Goal: Task Accomplishment & Management: Complete application form

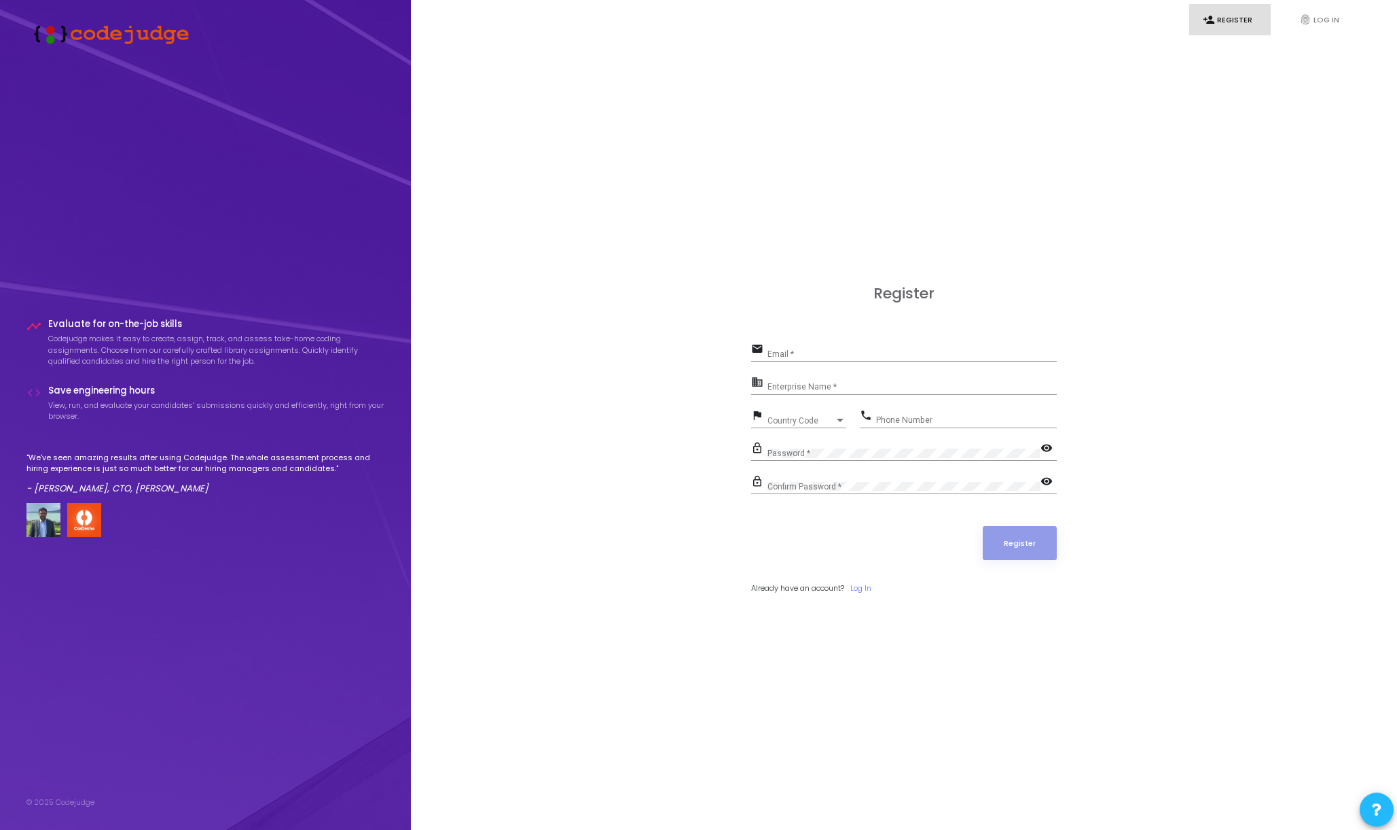
click at [861, 352] on input "Email *" at bounding box center [912, 354] width 289 height 10
type input "alastair.mcfarlane@dunetech.co.uk"
type input "Dune Technology"
click at [830, 415] on div "Ukraine +380 Country Code" at bounding box center [807, 417] width 79 height 21
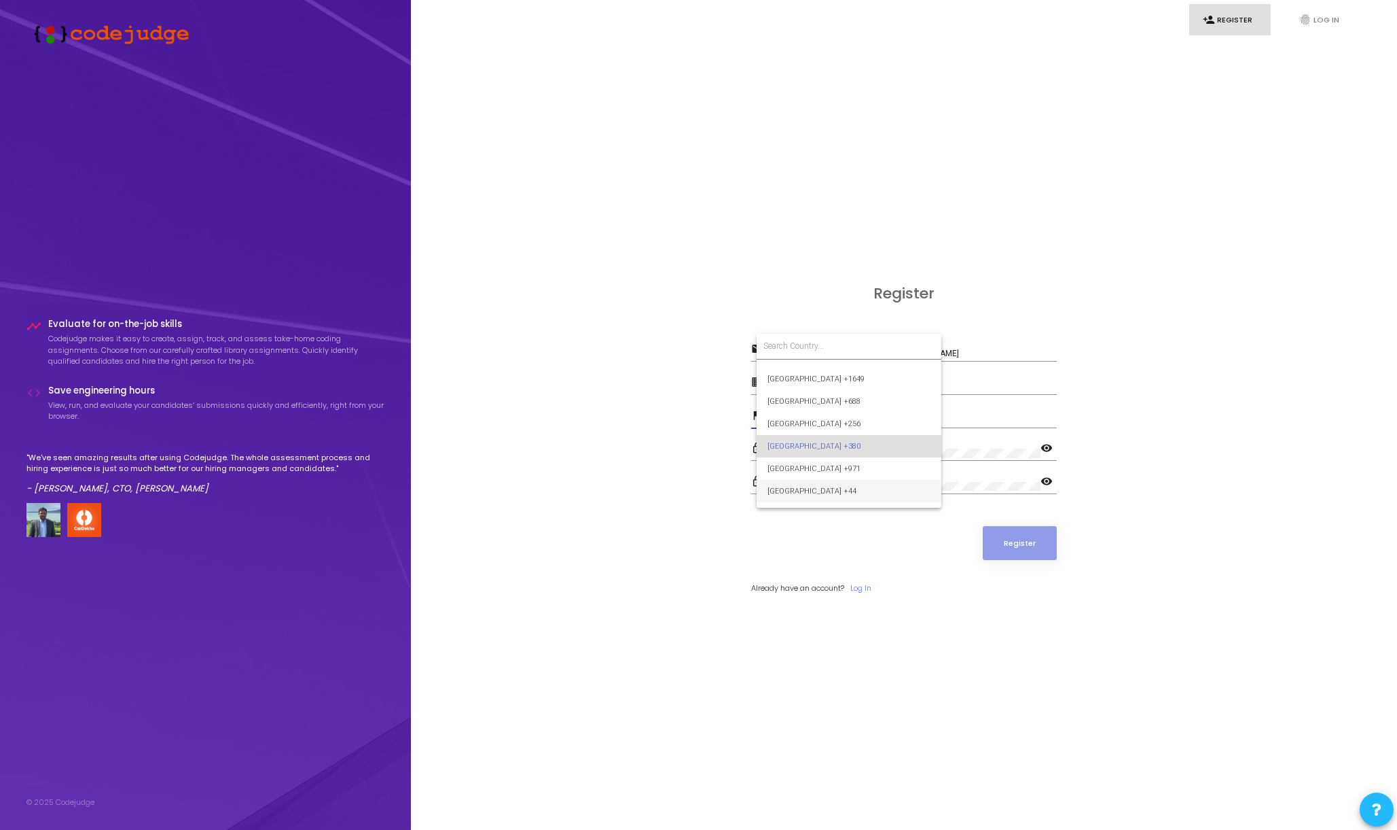
click at [819, 482] on span "United Kingdom +44" at bounding box center [849, 491] width 163 height 22
click at [939, 417] on input "Phone Number" at bounding box center [966, 420] width 181 height 10
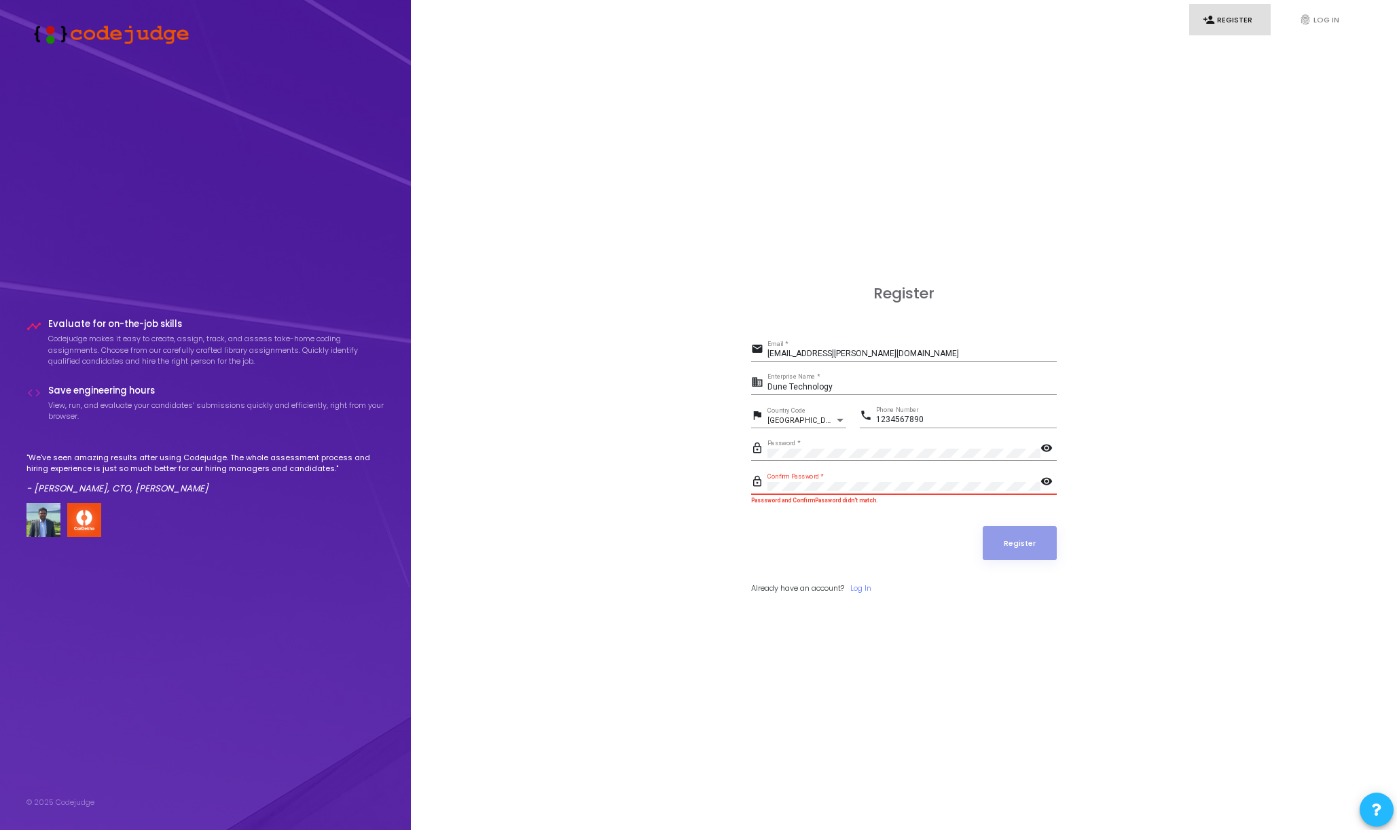
click at [983, 526] on button "Register" at bounding box center [1020, 543] width 75 height 34
click at [881, 418] on input "1234567890" at bounding box center [966, 420] width 181 height 10
type input "7234567890"
click at [983, 526] on button "Register" at bounding box center [1020, 543] width 75 height 34
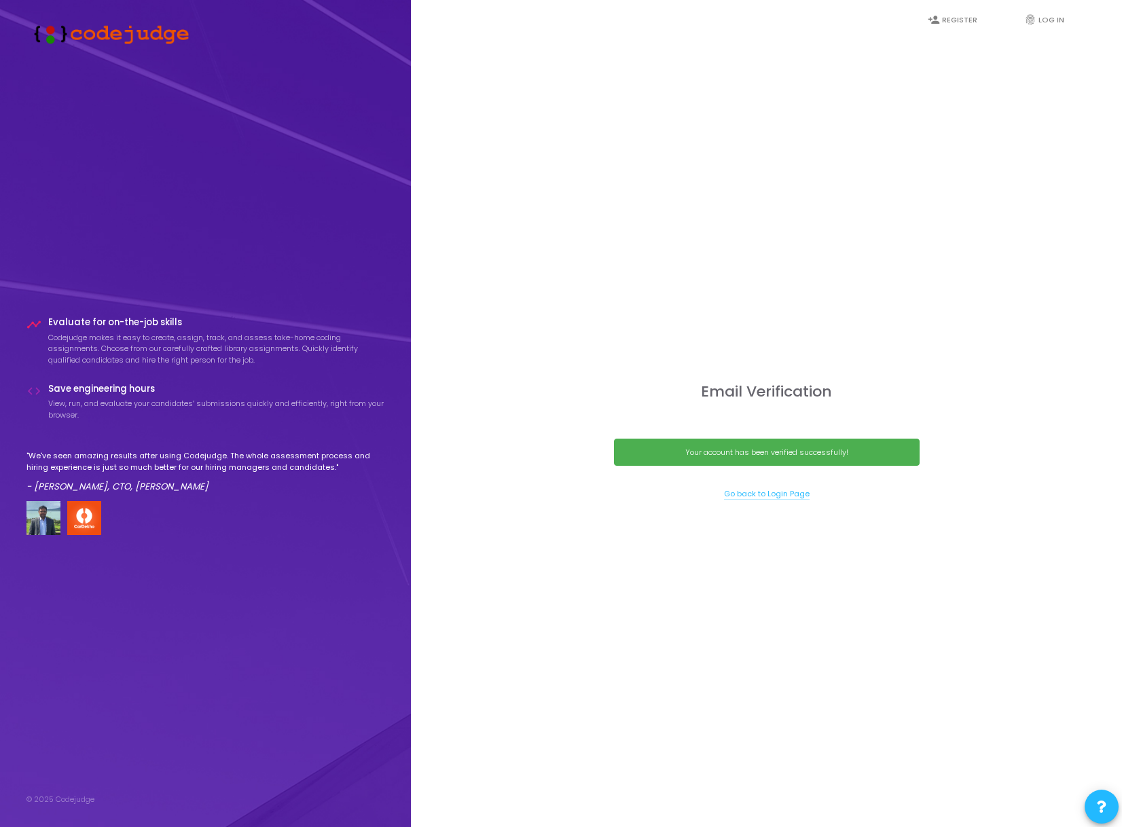
click at [783, 495] on link "Go back to Login Page" at bounding box center [767, 494] width 86 height 12
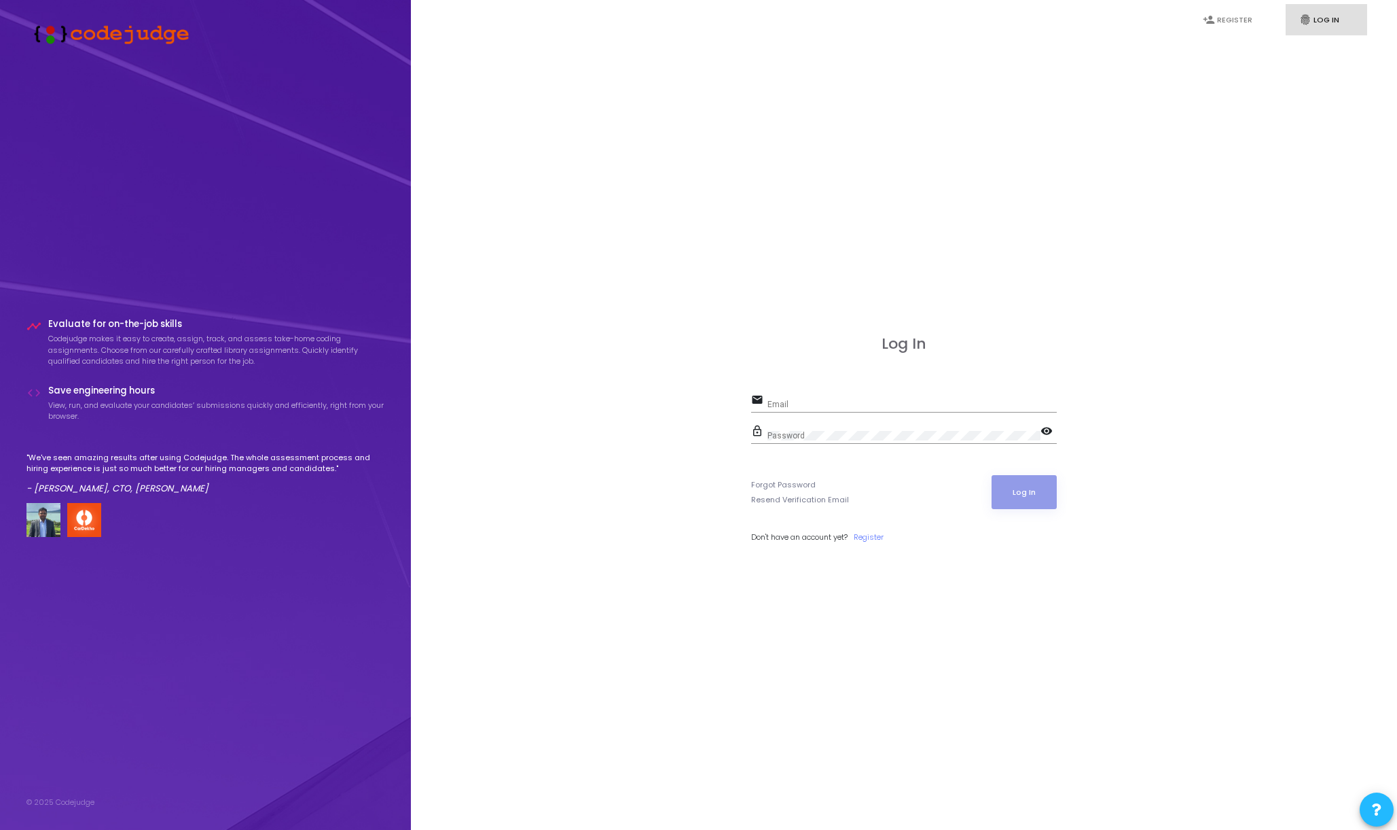
click at [858, 410] on div "Email" at bounding box center [912, 401] width 289 height 21
click at [858, 404] on input "Email" at bounding box center [912, 404] width 289 height 10
type input "alastair.mcfarlane@dunetech.co.uk"
click at [992, 475] on button "Log In" at bounding box center [1025, 492] width 66 height 34
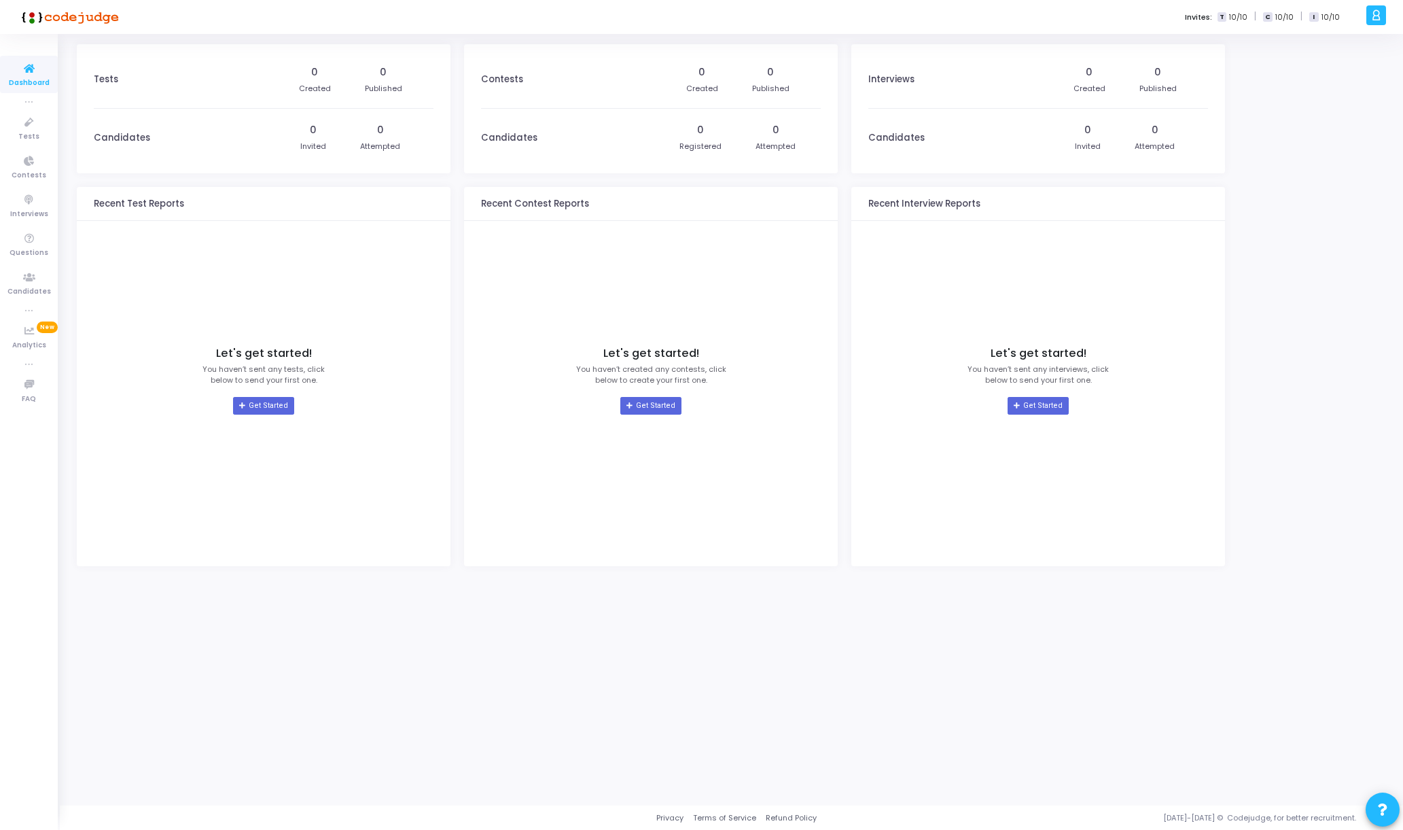
drag, startPoint x: 316, startPoint y: 659, endPoint x: 239, endPoint y: 516, distance: 162.0
click at [316, 659] on div "Tests 0 Created 0 Published Candidates 0 Invited 0 Attempted Recent Test Report…" at bounding box center [264, 419] width 374 height 751
click at [253, 400] on link "Get Started" at bounding box center [263, 406] width 60 height 18
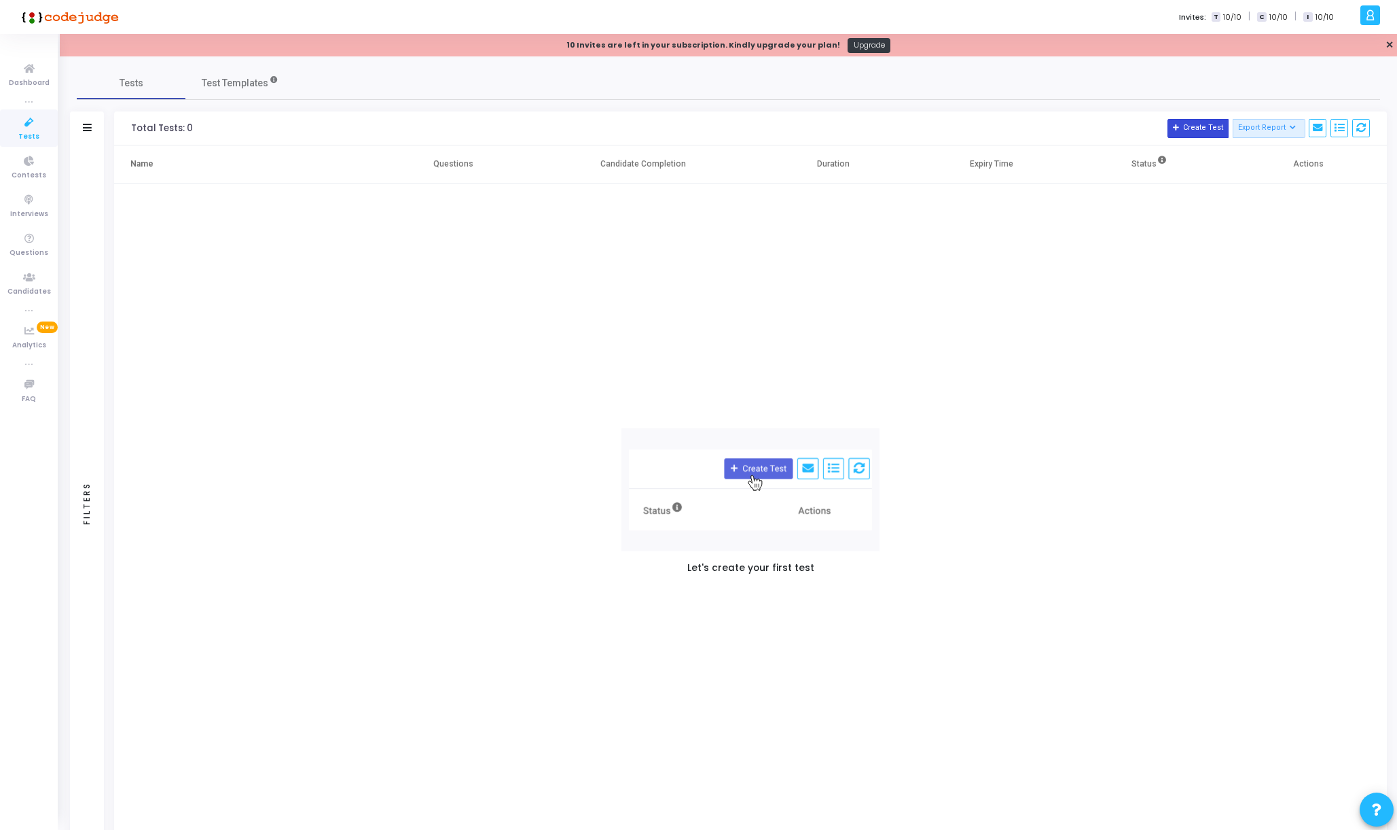
click at [1122, 120] on button "Create Test" at bounding box center [1198, 128] width 61 height 19
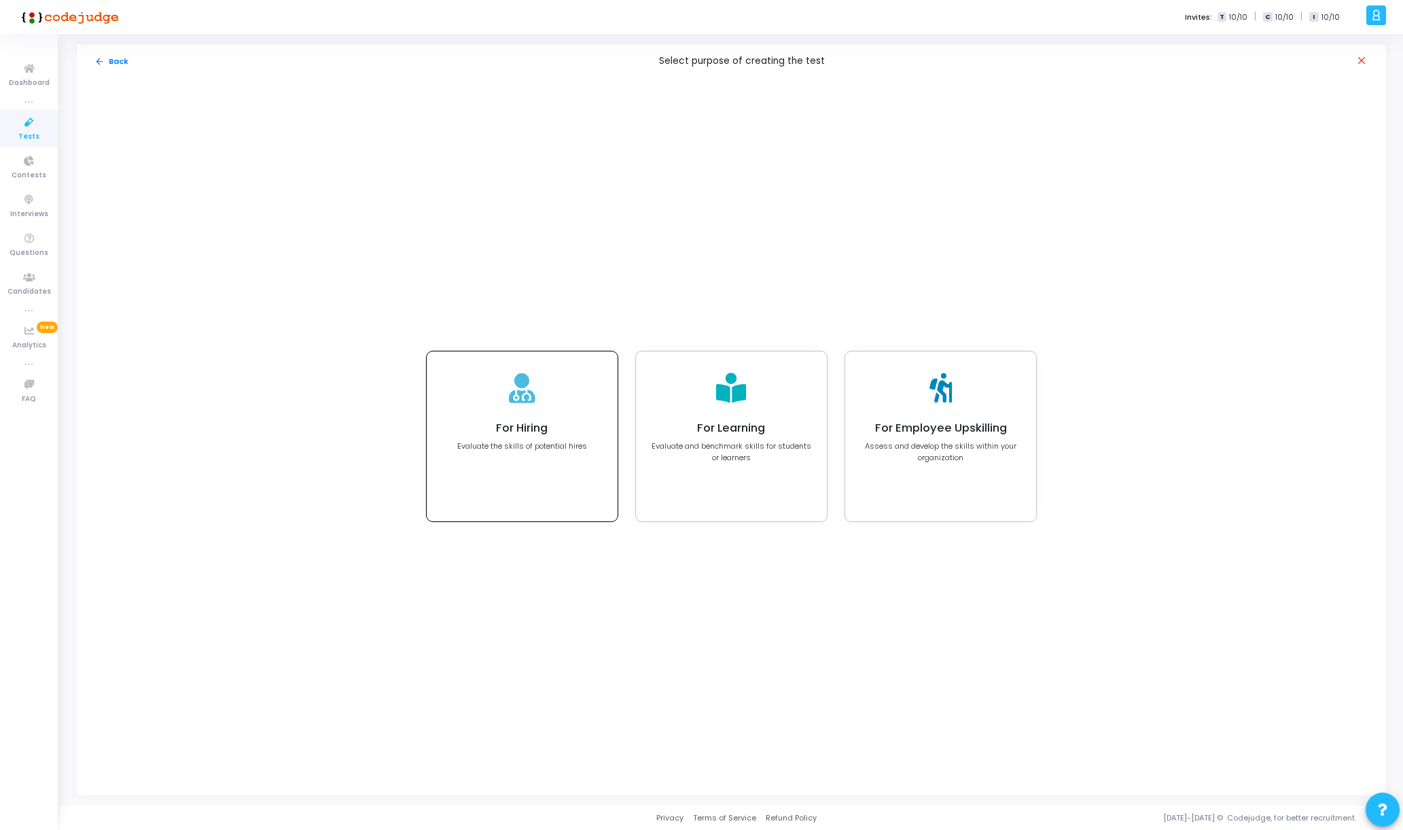
click at [554, 433] on h4 "For Hiring" at bounding box center [522, 428] width 130 height 14
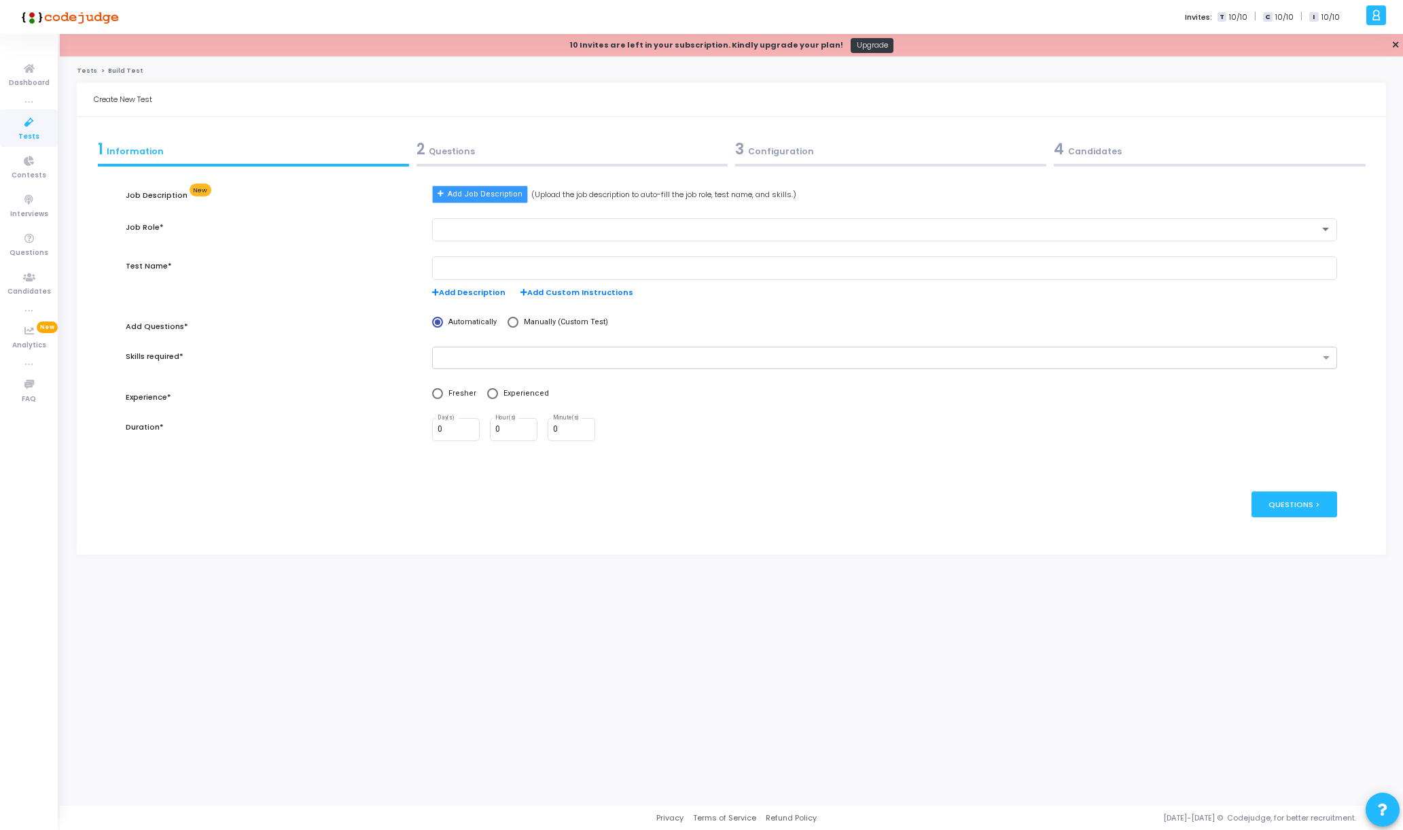
click at [474, 192] on span "Add Job Description" at bounding box center [485, 195] width 75 height 12
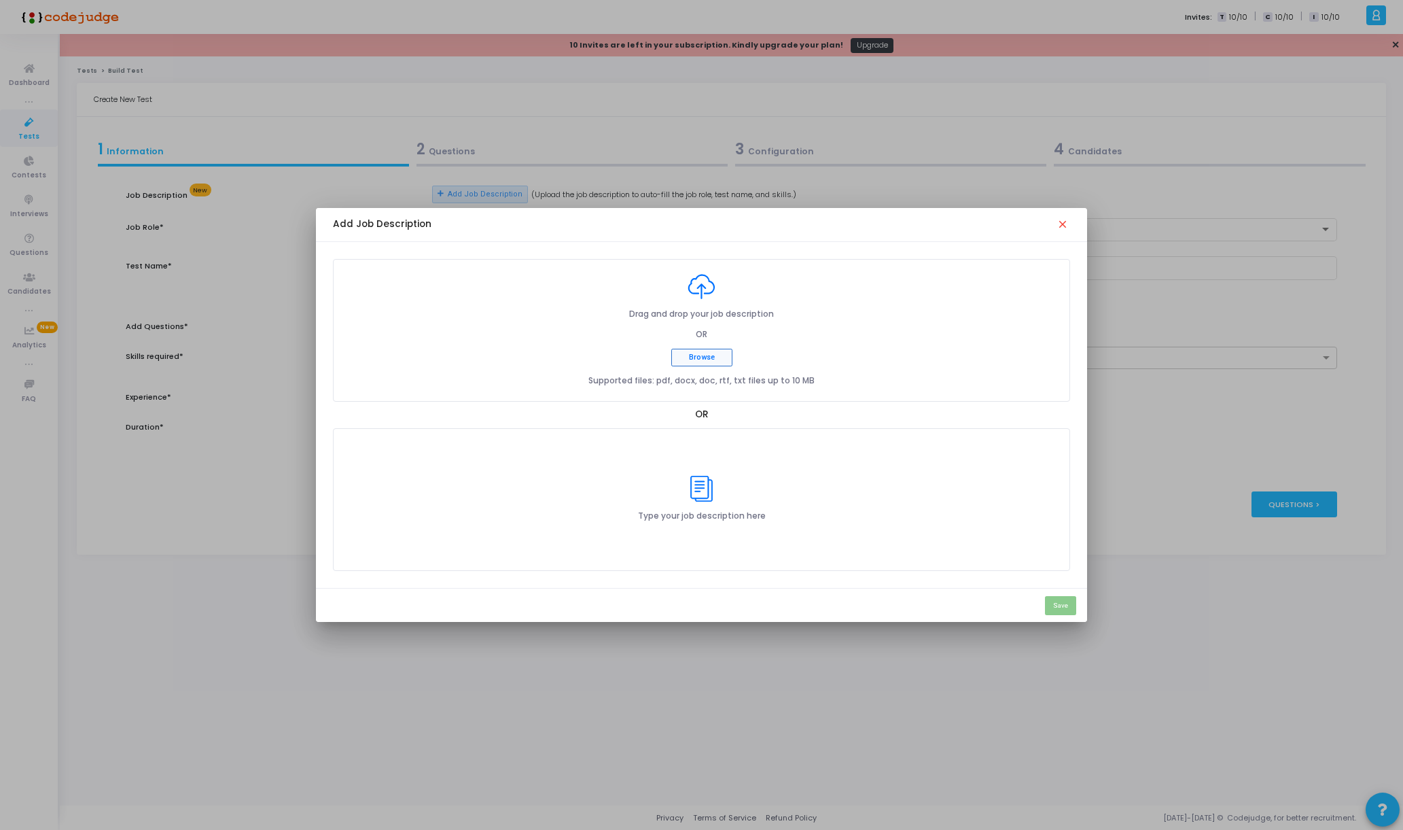
click at [710, 363] on button "Browse" at bounding box center [701, 358] width 61 height 18
click at [694, 488] on icon at bounding box center [702, 489] width 28 height 26
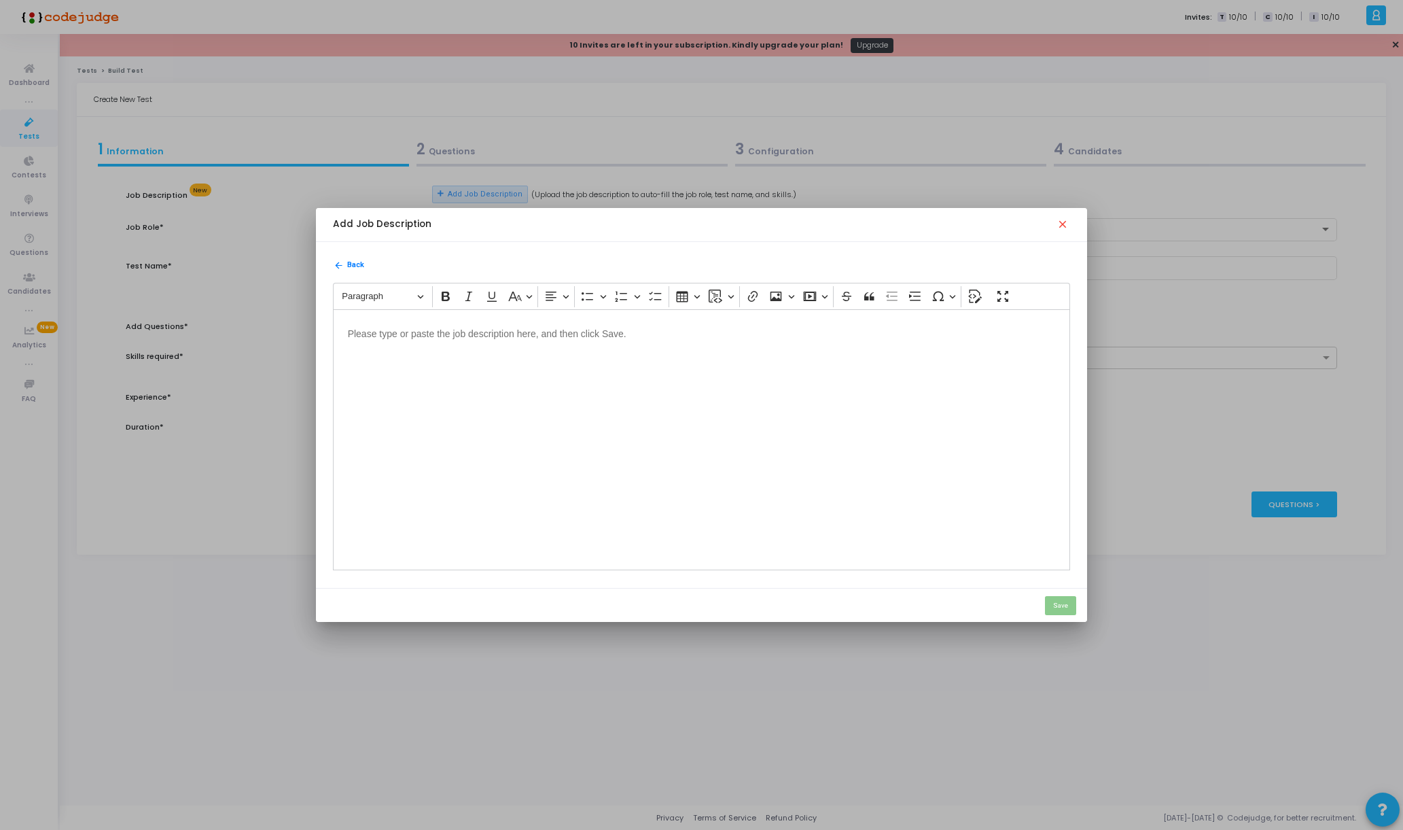
click at [666, 452] on div "Editor editing area: main" at bounding box center [702, 439] width 738 height 261
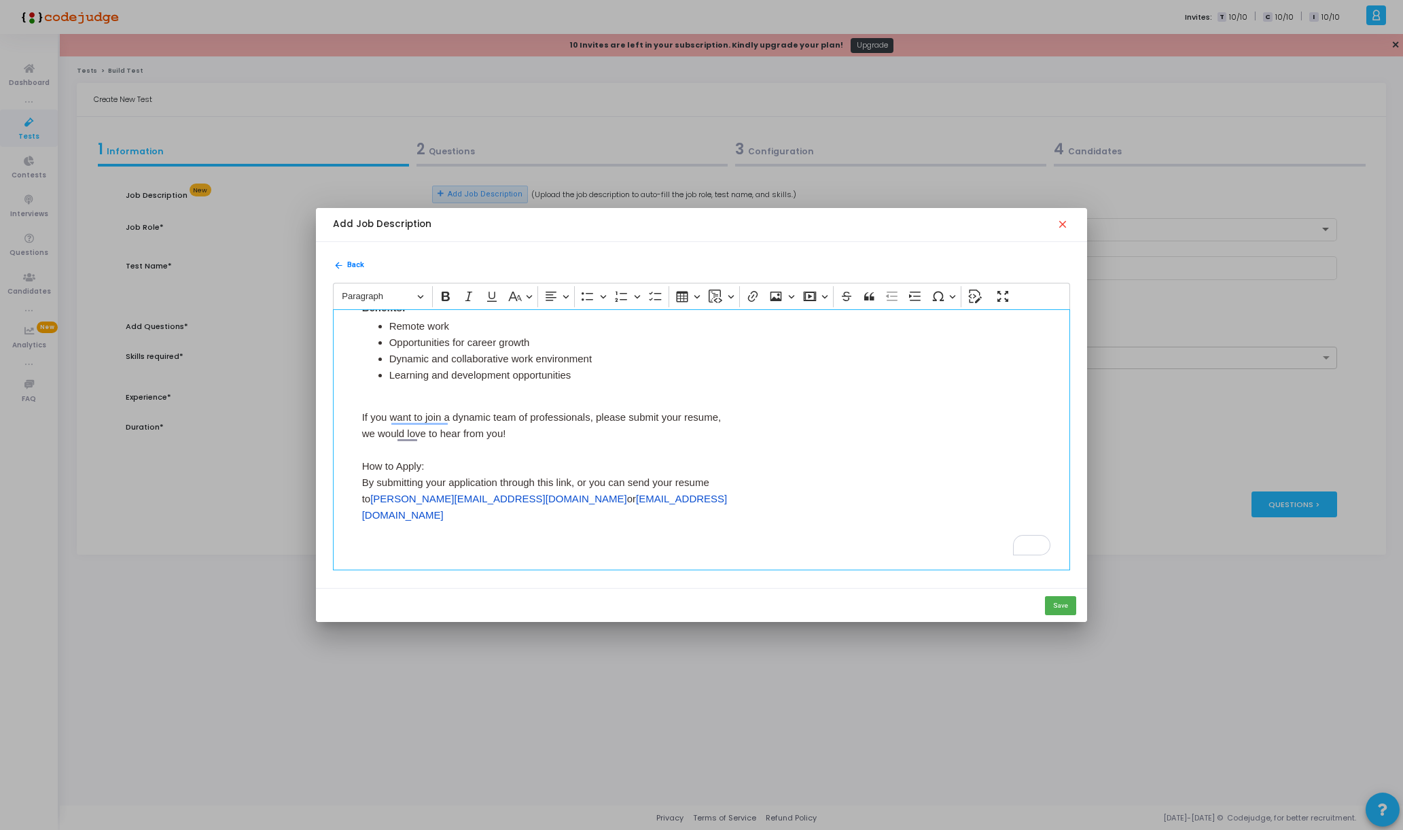
scroll to position [620, 0]
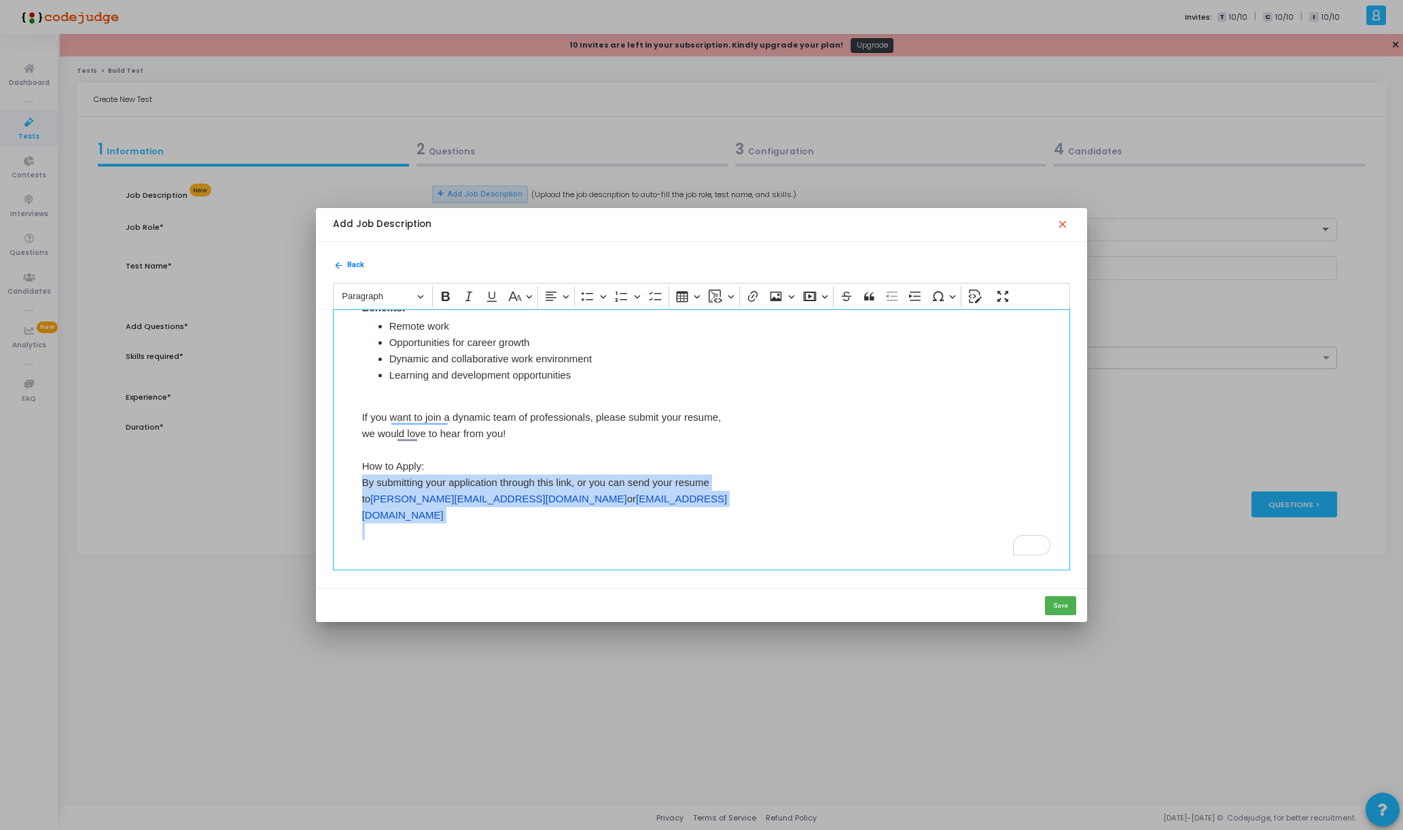
drag, startPoint x: 593, startPoint y: 537, endPoint x: 273, endPoint y: 483, distance: 324.5
click at [273, 483] on div "Add Job Description close arrow_back Back Rich Text Editor Paragraph Bold Itali…" at bounding box center [701, 415] width 1403 height 830
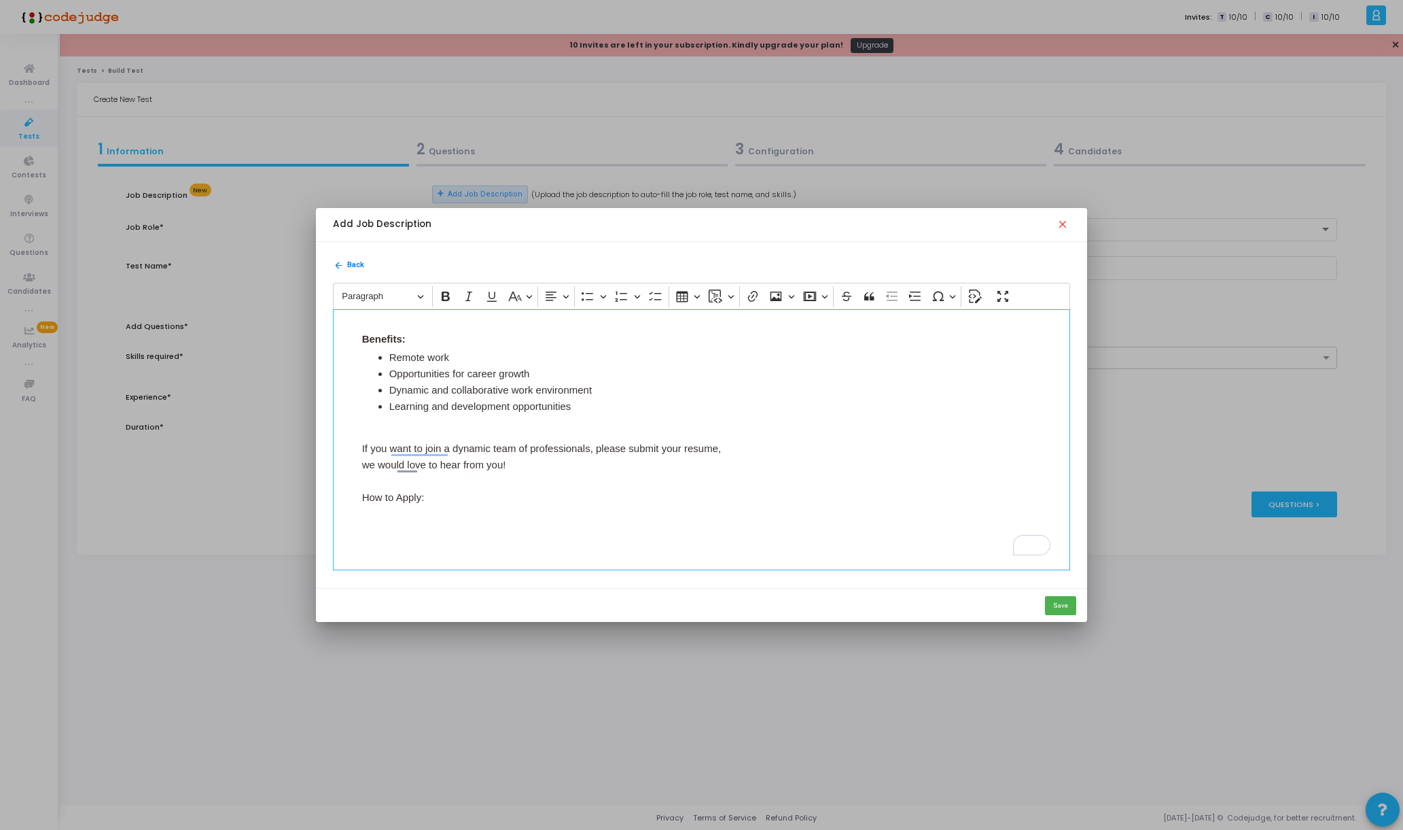
scroll to position [164, 0]
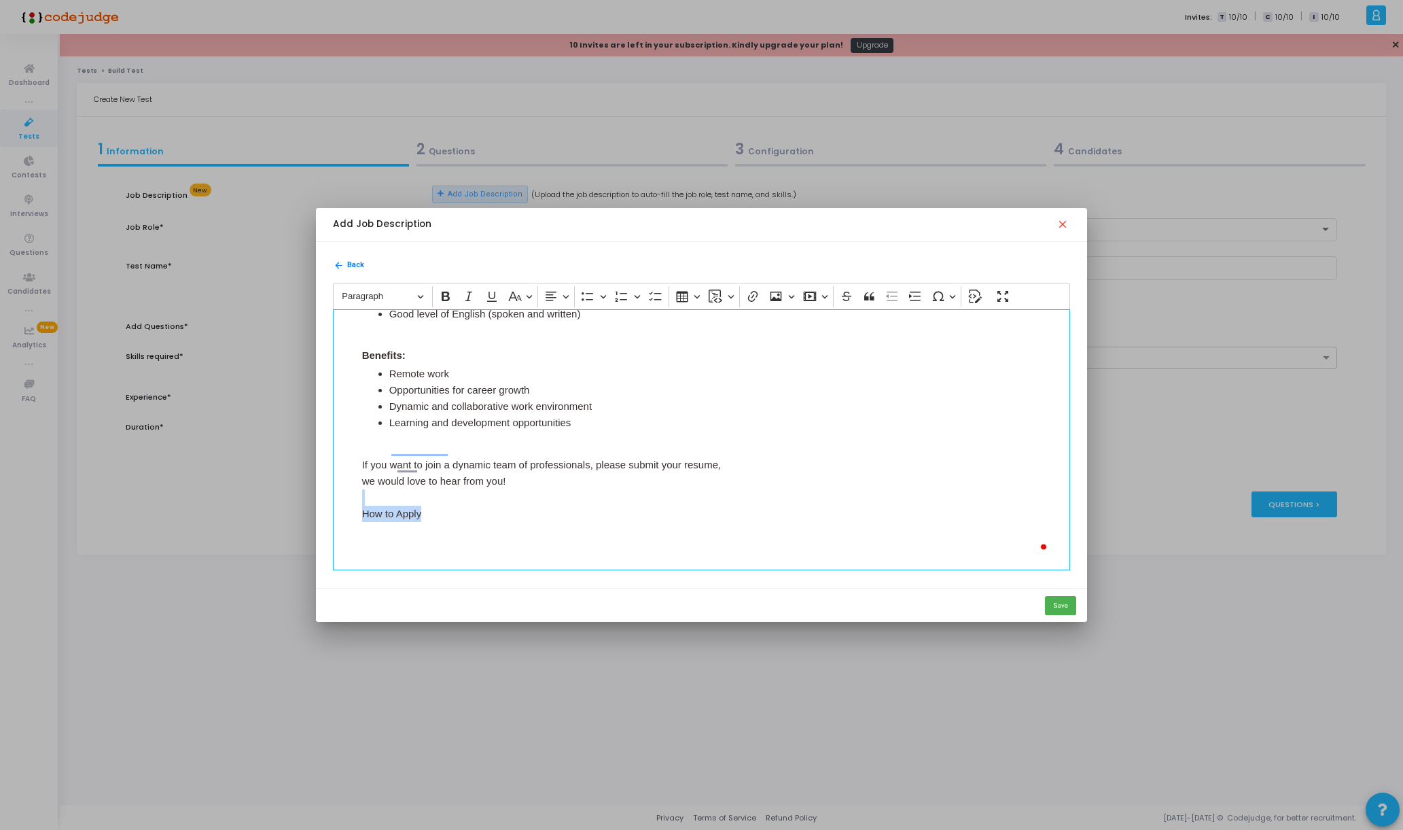
drag, startPoint x: 442, startPoint y: 512, endPoint x: 439, endPoint y: 501, distance: 12.0
click at [439, 414] on div "Note: Hybrid/Remote role, but must be based in Tunisia. About Us: We are Dune T…" at bounding box center [548, 19] width 372 height 790
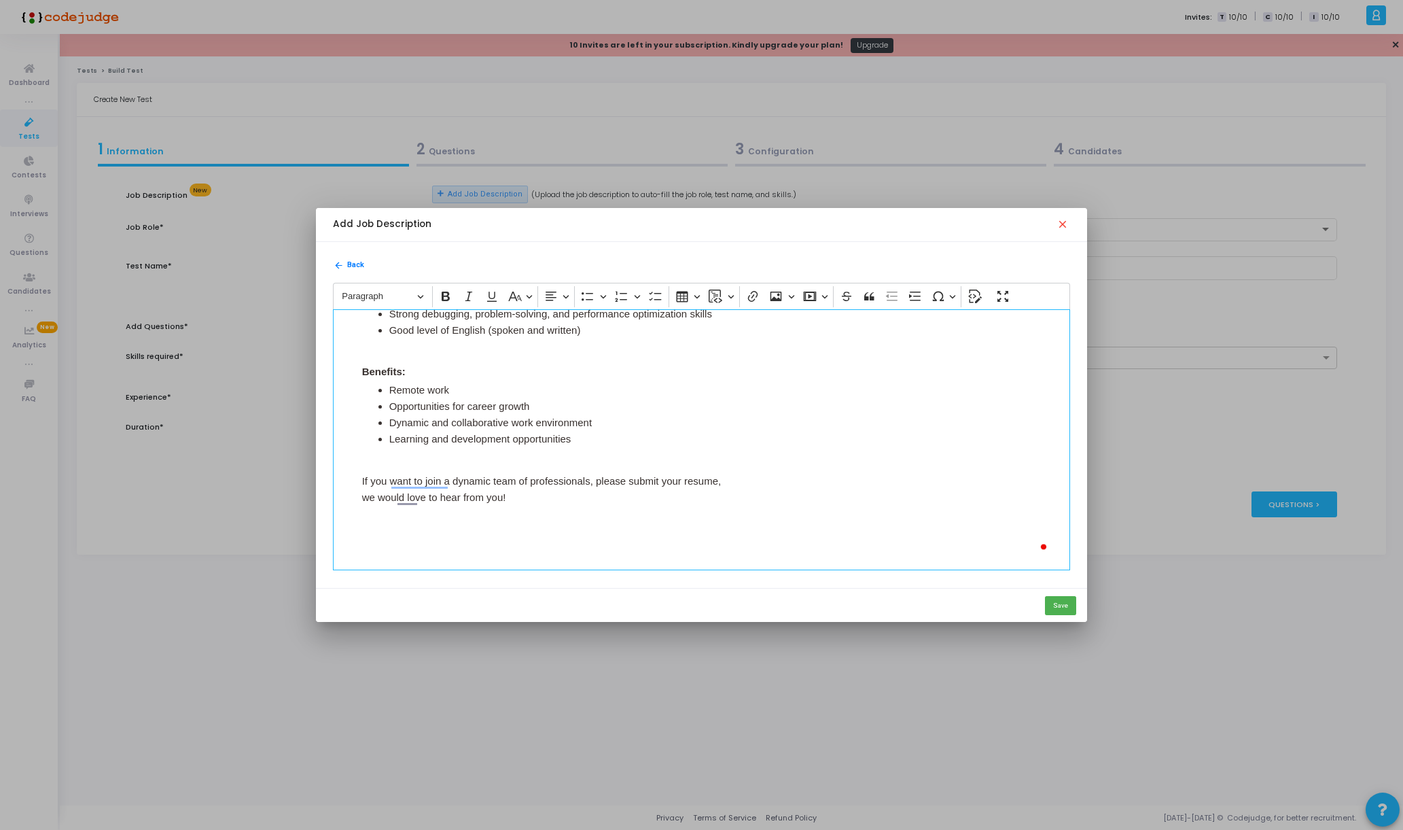
scroll to position [148, 0]
click at [1060, 608] on button "Save" at bounding box center [1060, 605] width 31 height 19
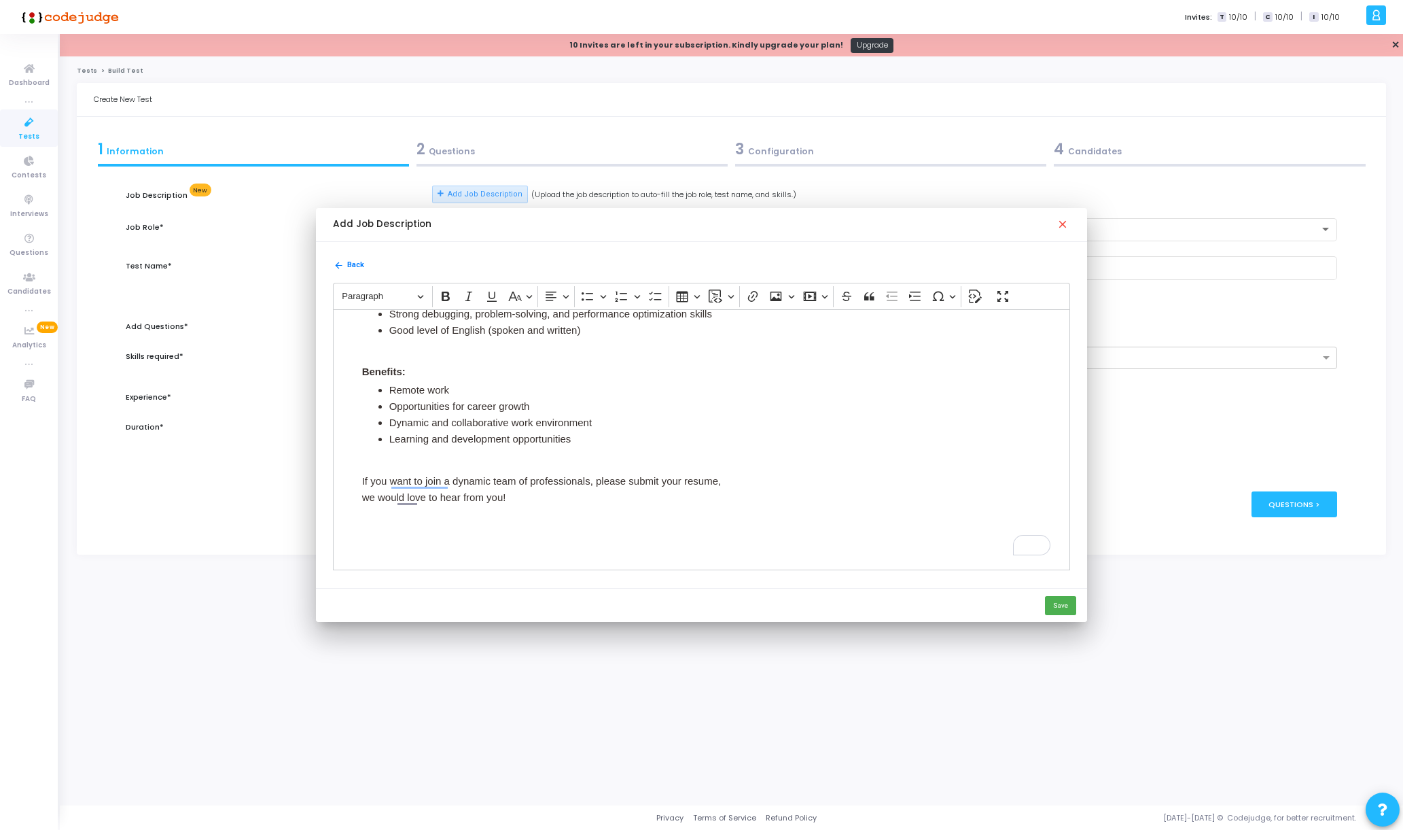
type input "senior Vanilla JavaScript developer Assessment"
radio input "true"
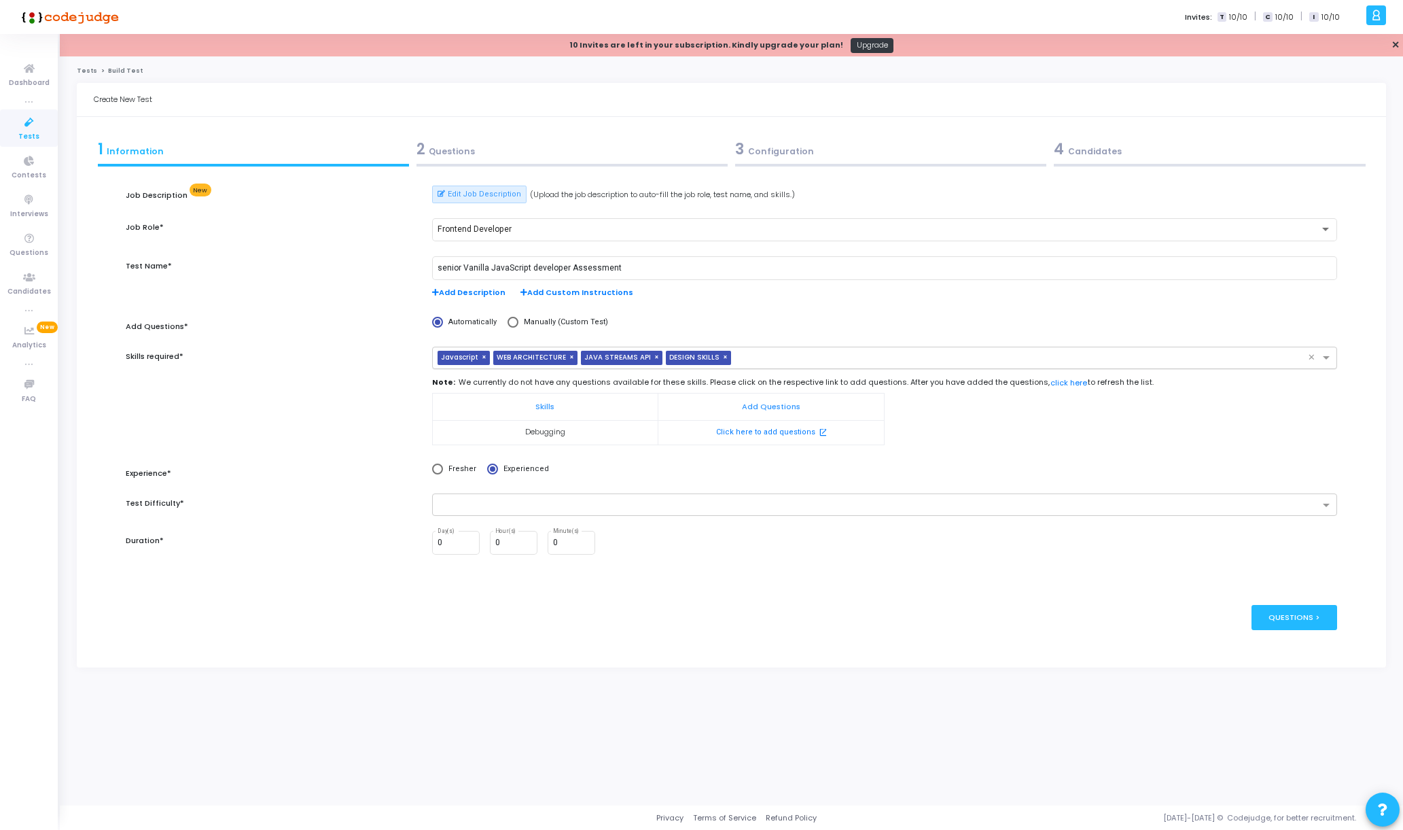
click at [654, 359] on span "×" at bounding box center [658, 358] width 8 height 14
click at [638, 355] on span "×" at bounding box center [642, 358] width 8 height 14
click at [569, 357] on span "×" at bounding box center [573, 358] width 8 height 14
click at [625, 358] on input "text" at bounding box center [901, 359] width 813 height 12
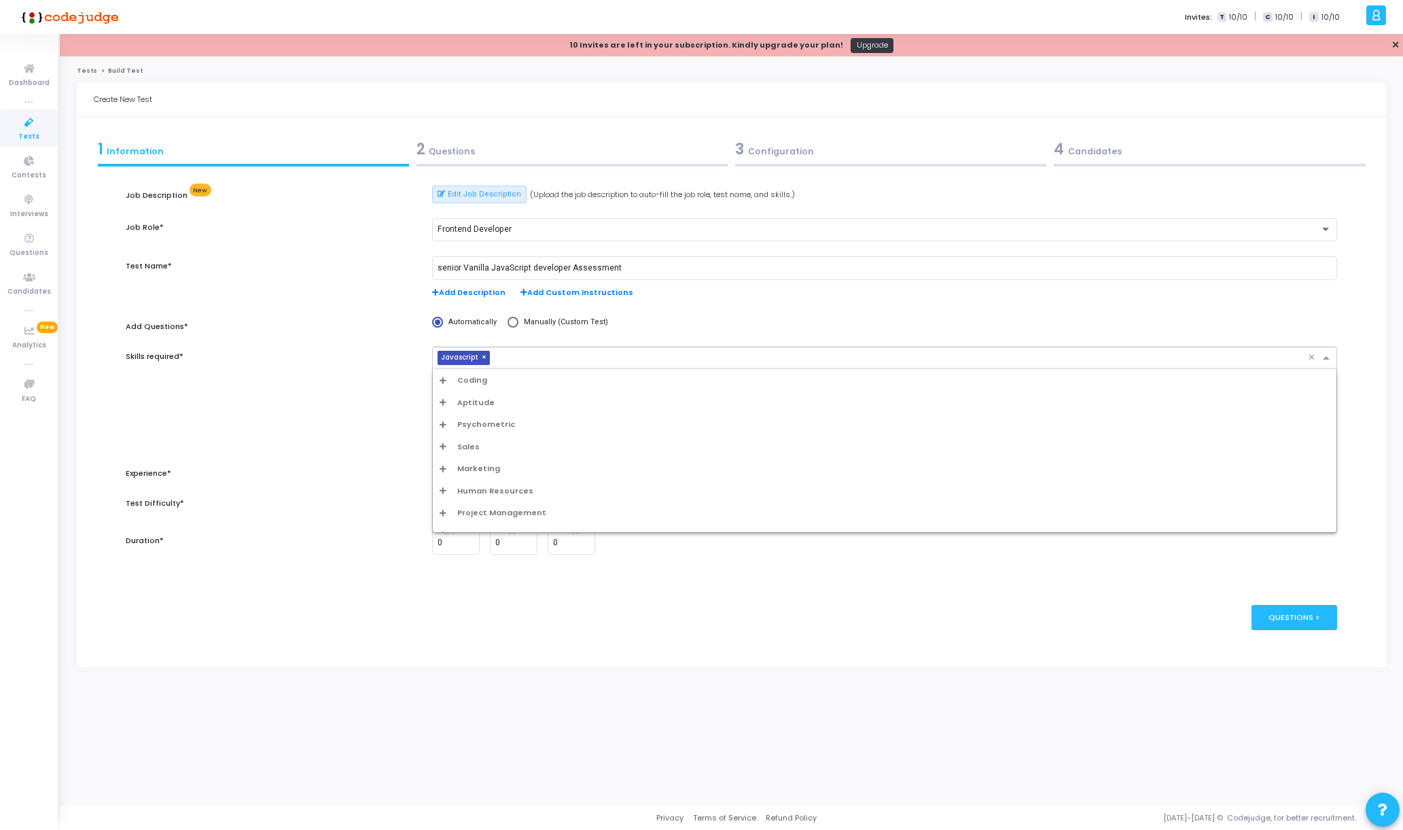
click at [393, 414] on div "Skills required*" at bounding box center [272, 402] width 306 height 113
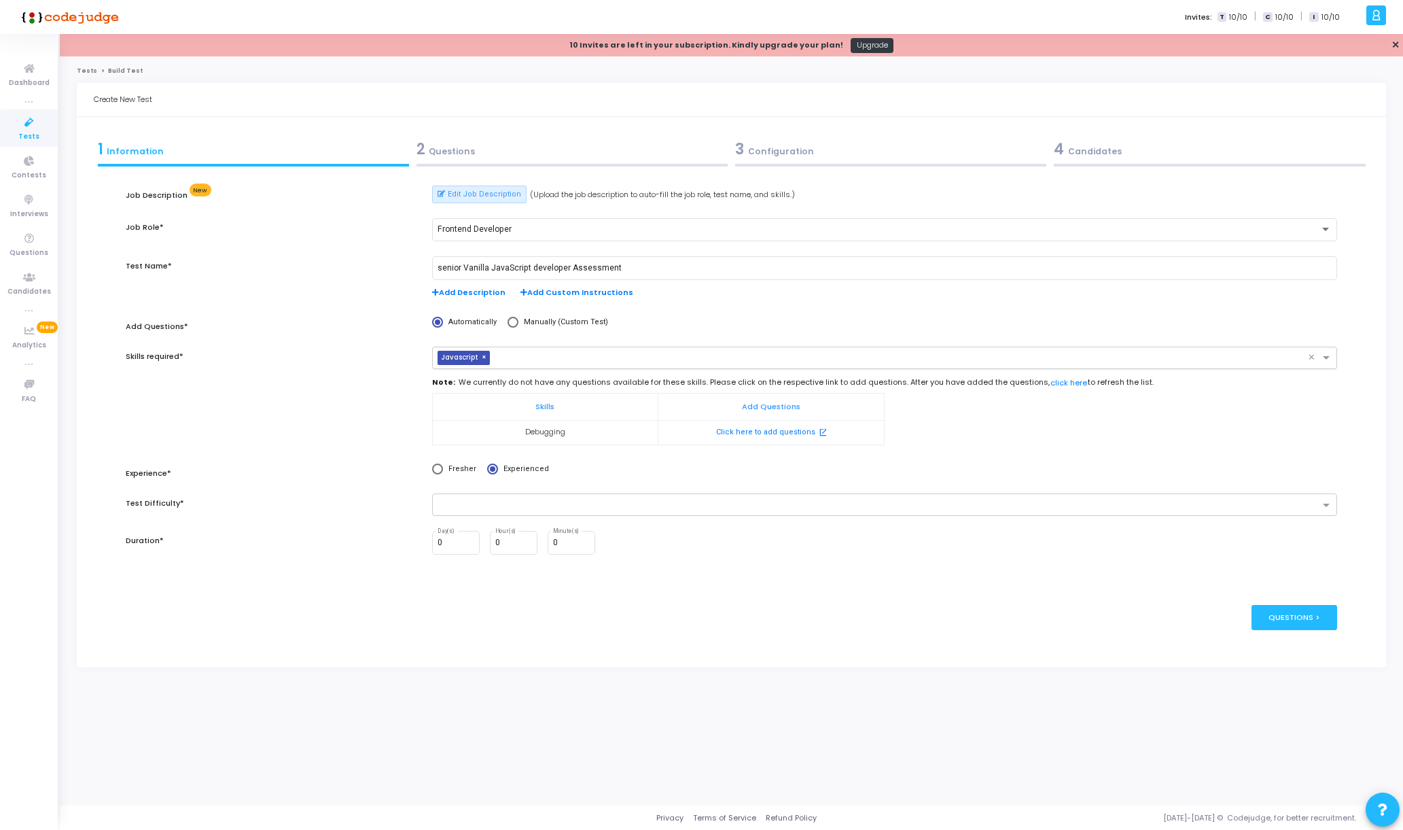
click at [527, 361] on input "text" at bounding box center [901, 359] width 813 height 12
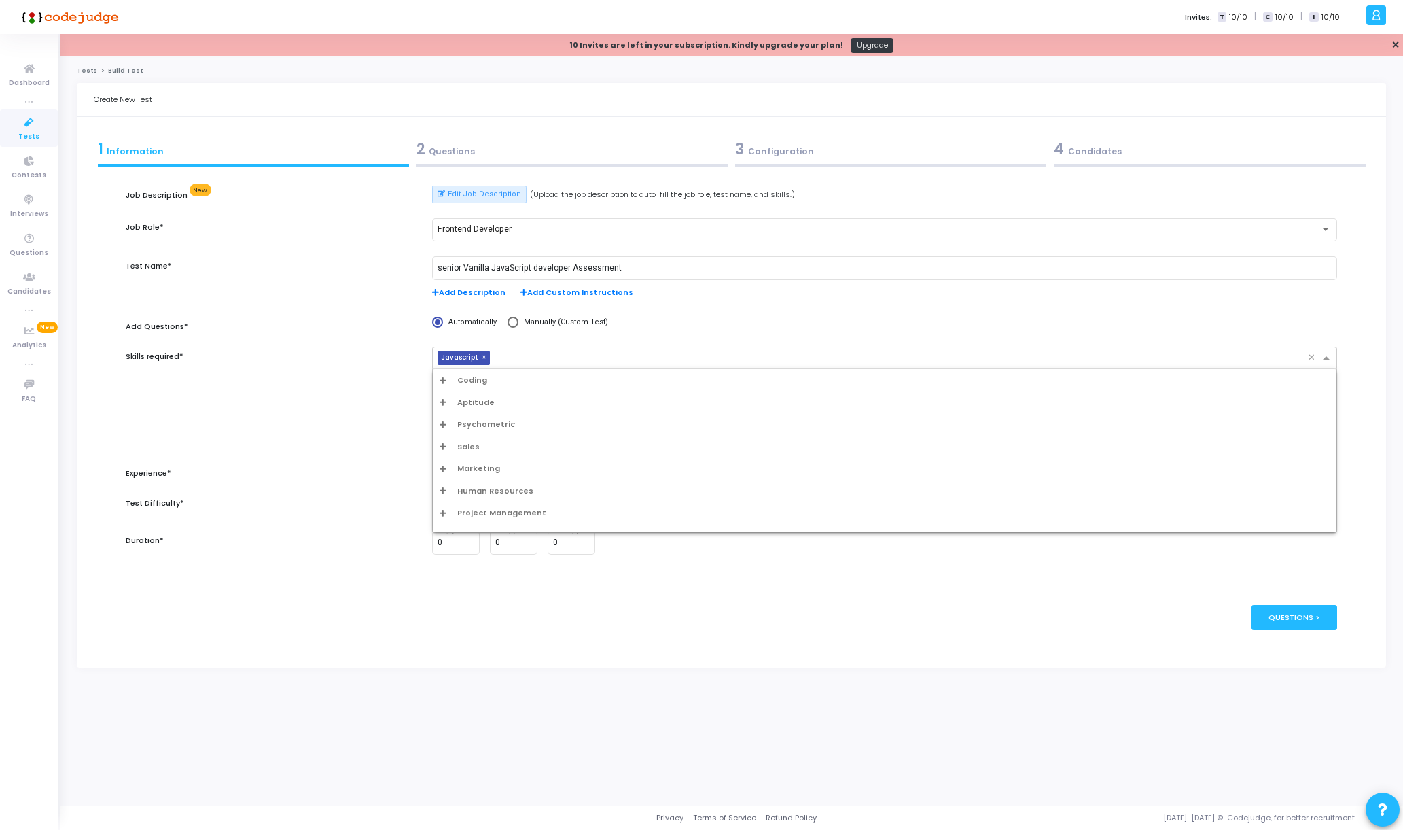
click at [442, 377] on icon "Options list" at bounding box center [443, 379] width 7 height 7
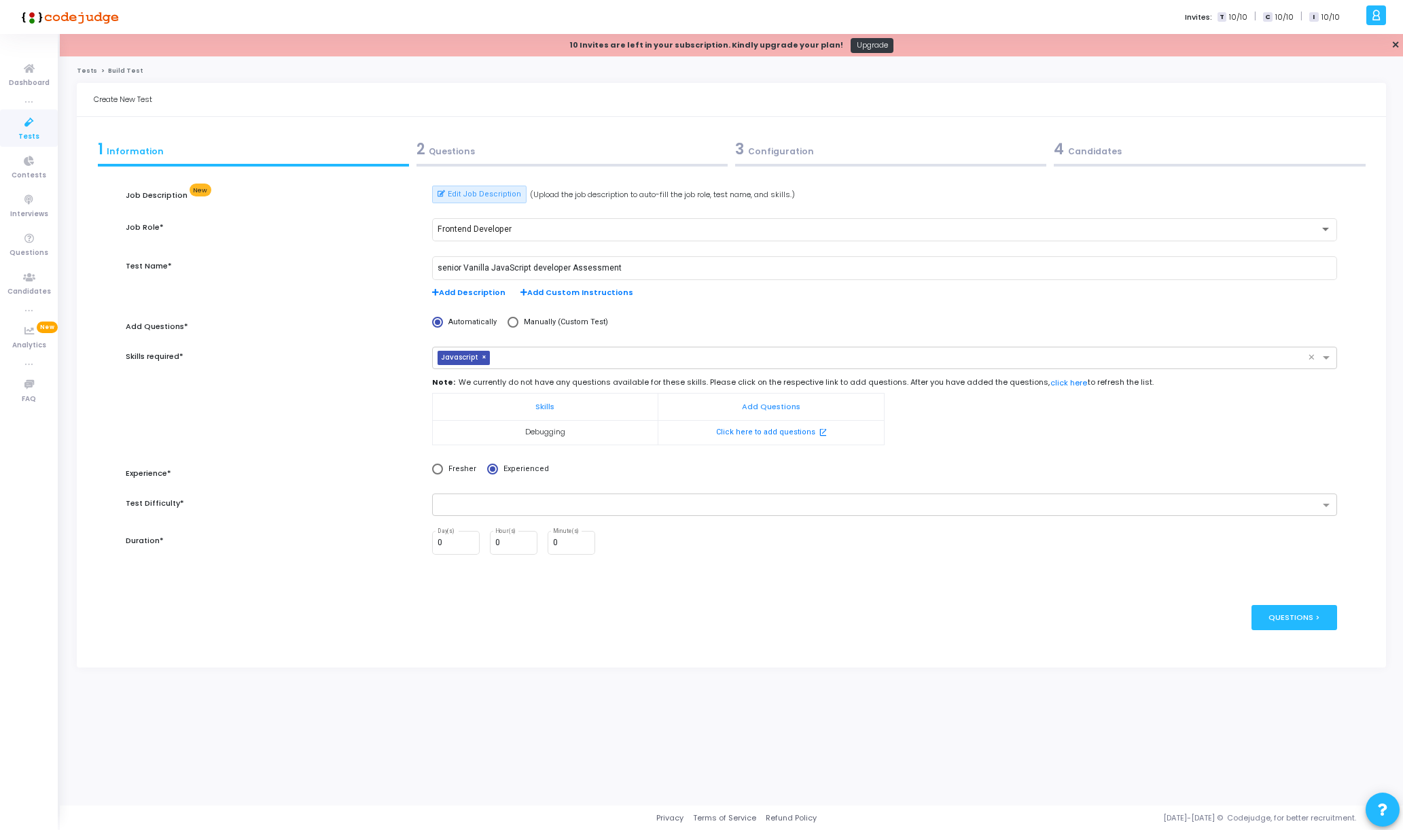
click at [401, 403] on div "Skills required*" at bounding box center [272, 402] width 306 height 113
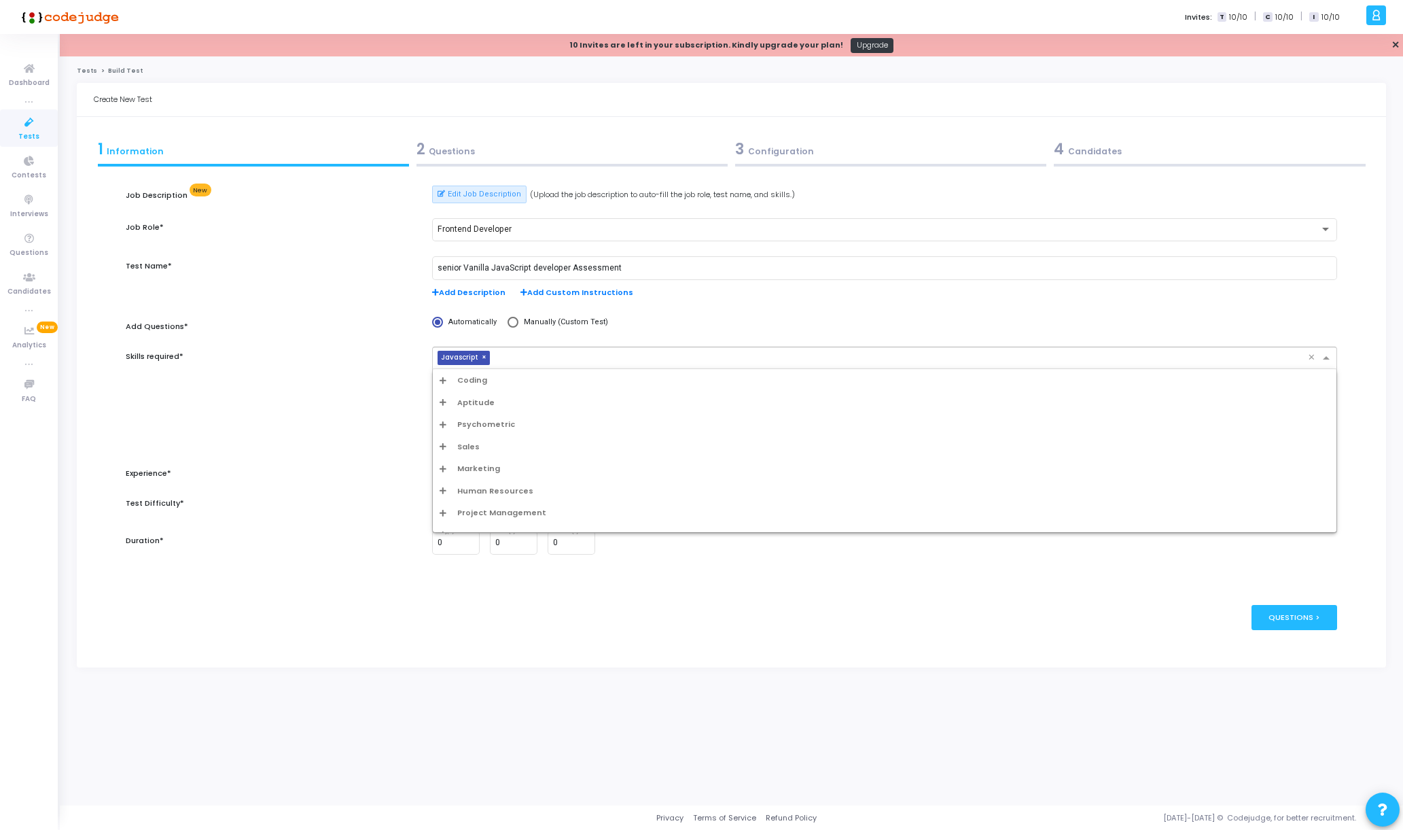
click at [459, 357] on span "Javascript" at bounding box center [460, 358] width 44 height 14
click at [476, 374] on span "Coding" at bounding box center [472, 380] width 30 height 12
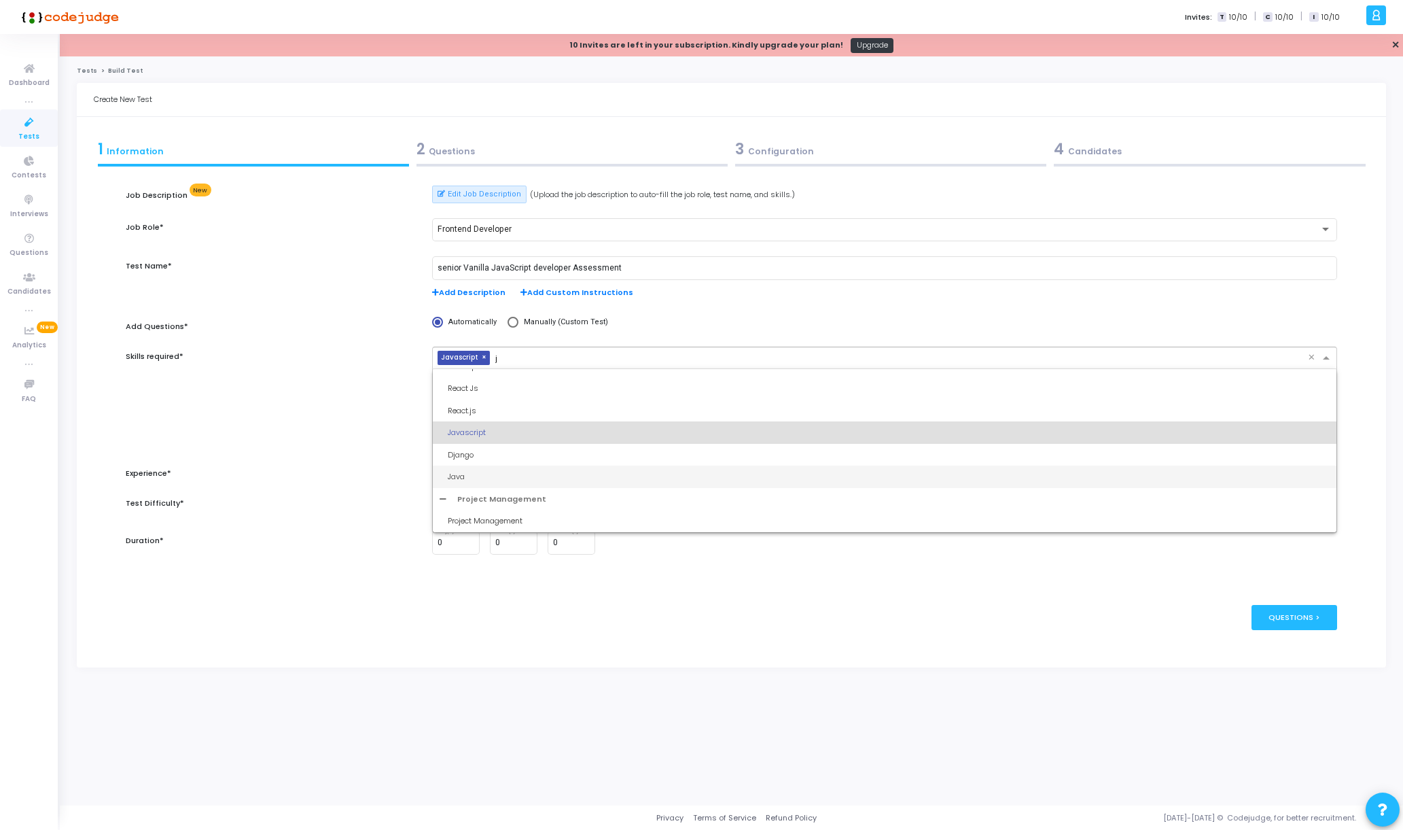
scroll to position [0, 0]
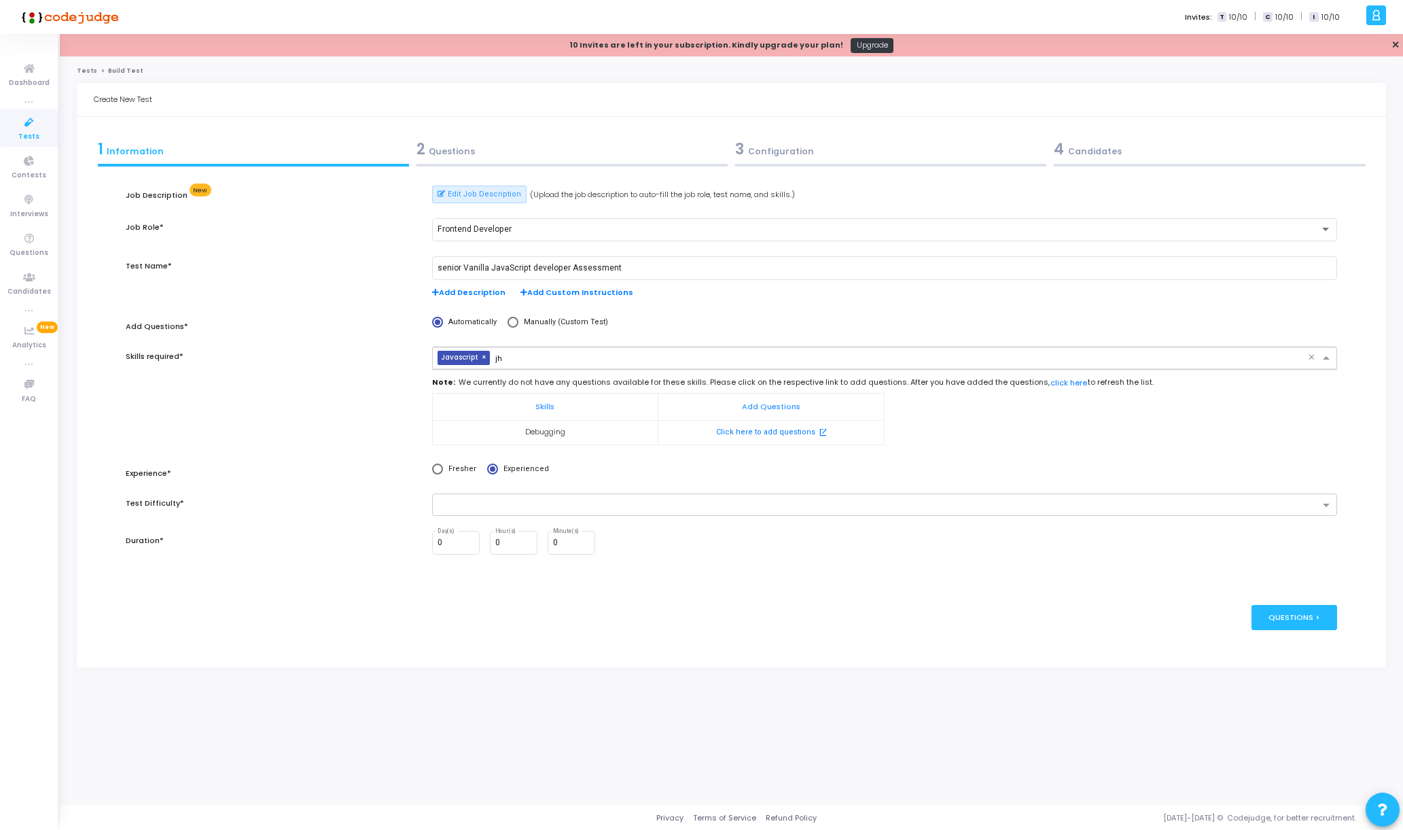
type input "j"
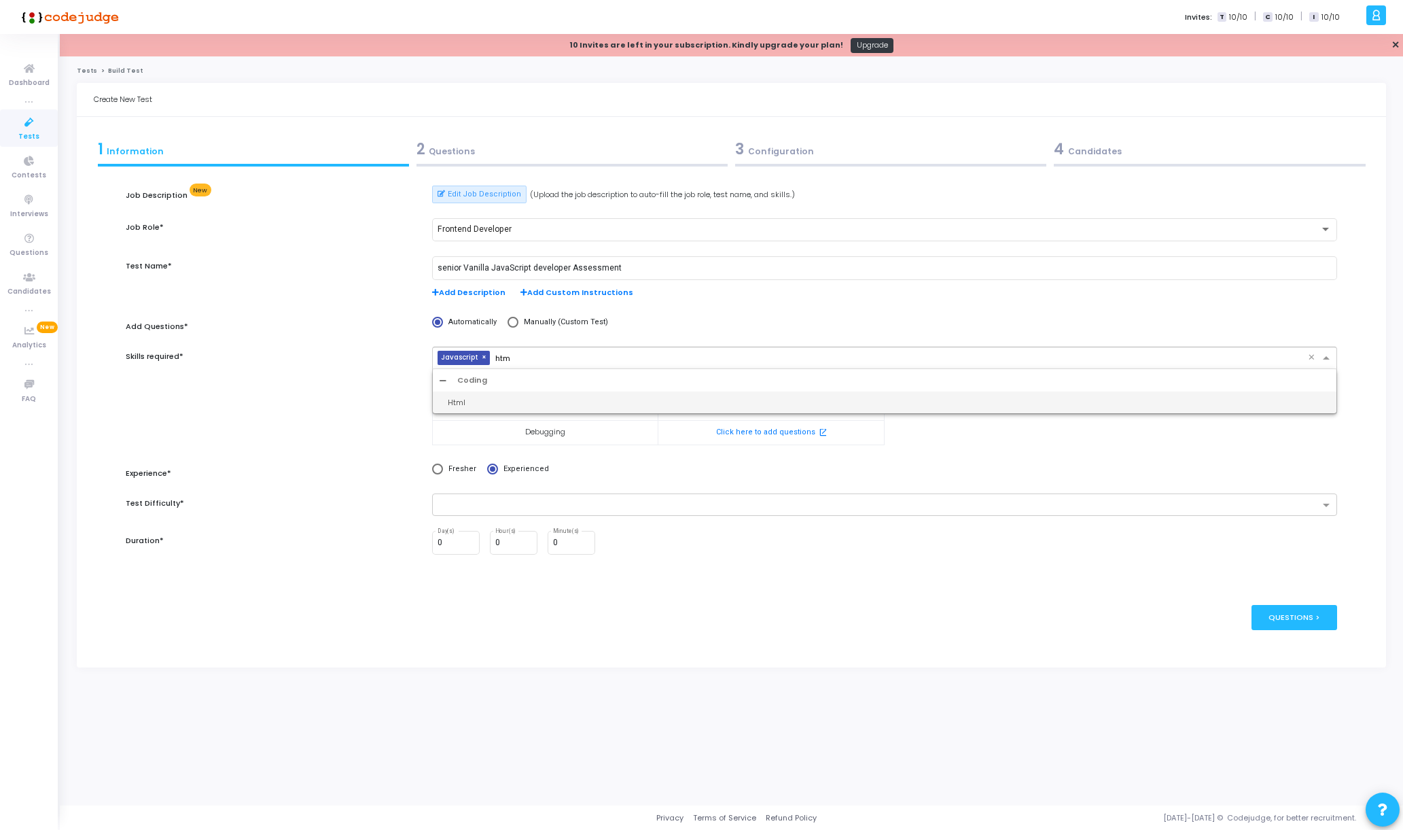
type input "html"
click at [533, 395] on div "Html" at bounding box center [885, 402] width 904 height 22
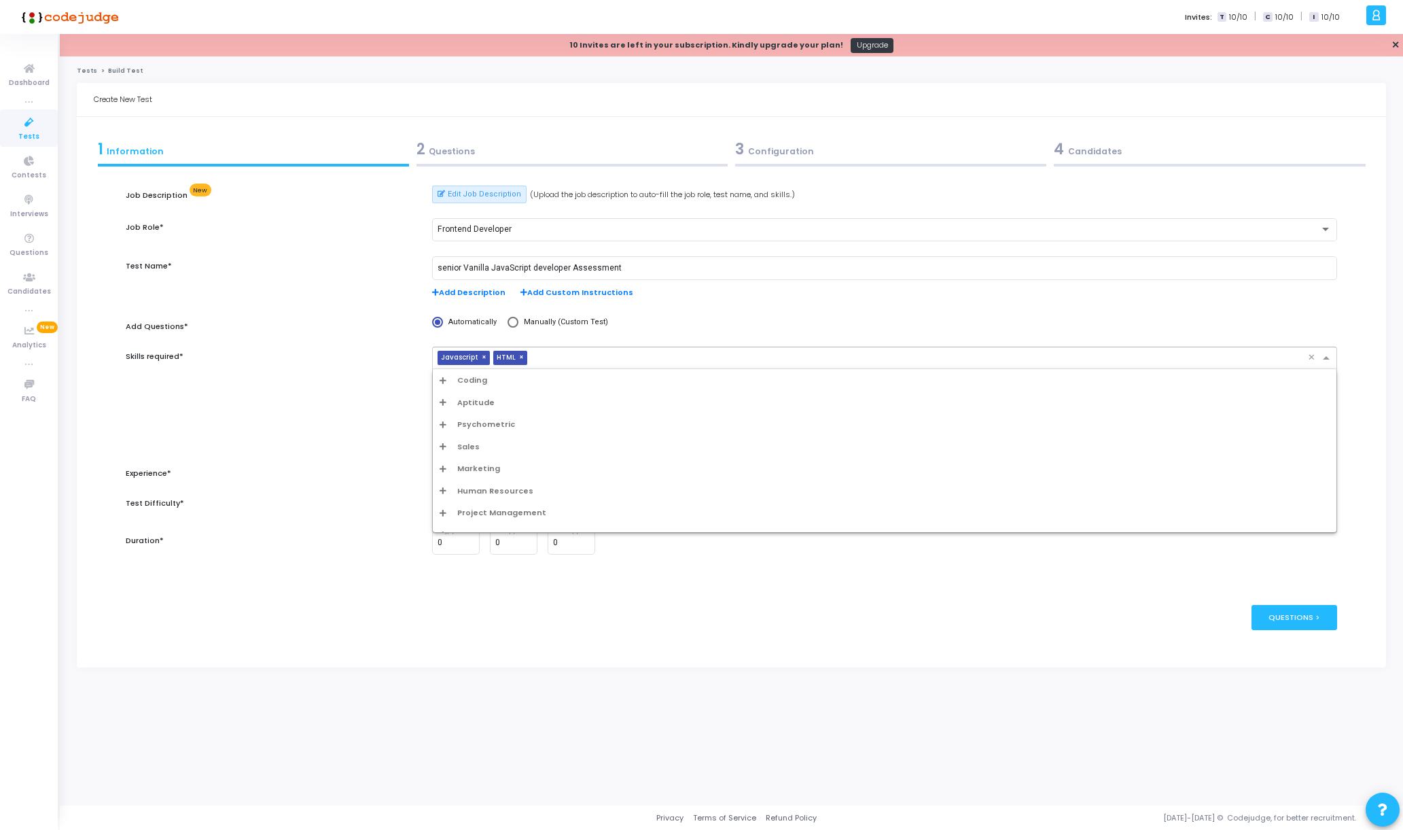
click at [601, 356] on input "text" at bounding box center [920, 359] width 775 height 12
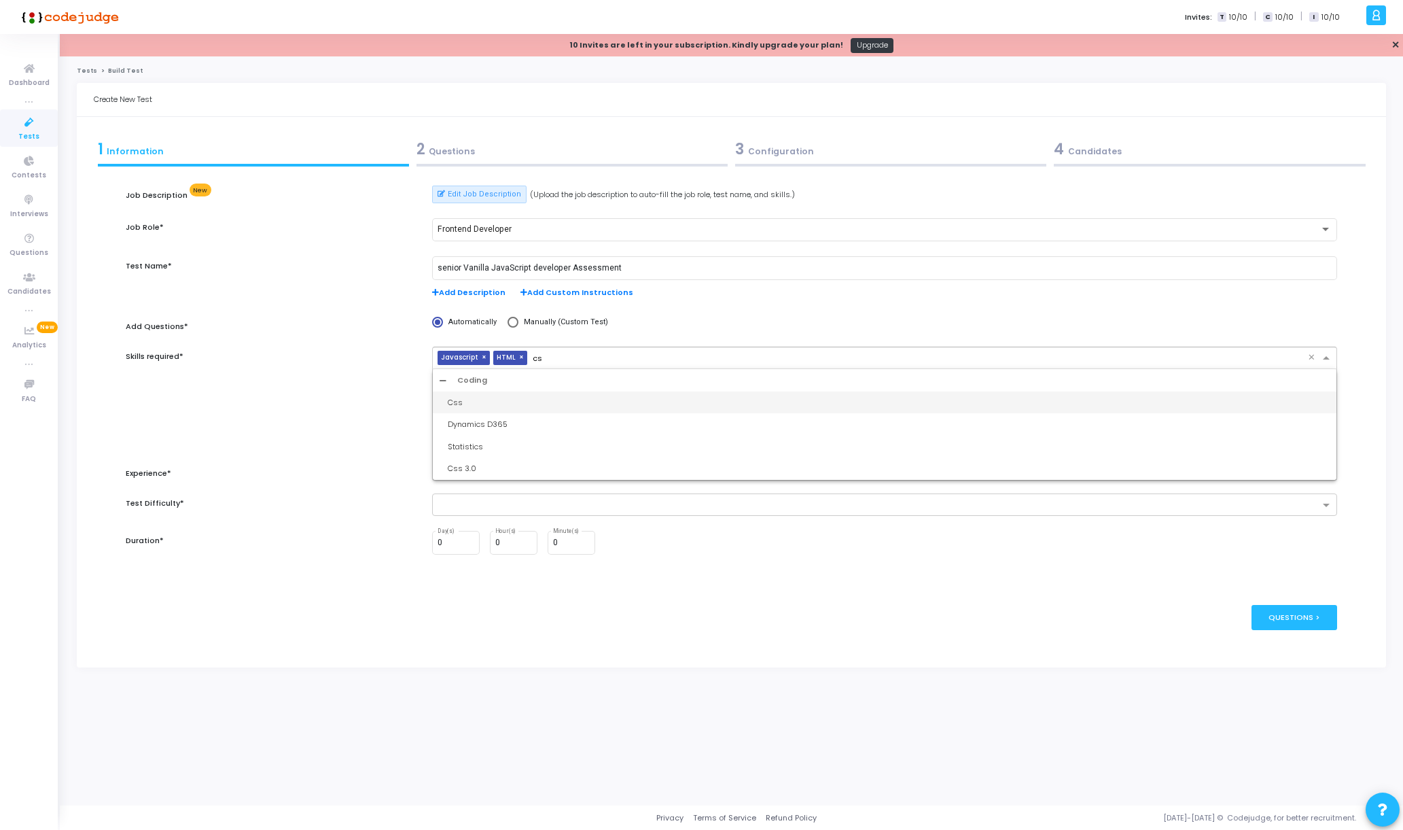
type input "css"
click at [556, 398] on div "Css" at bounding box center [889, 403] width 882 height 12
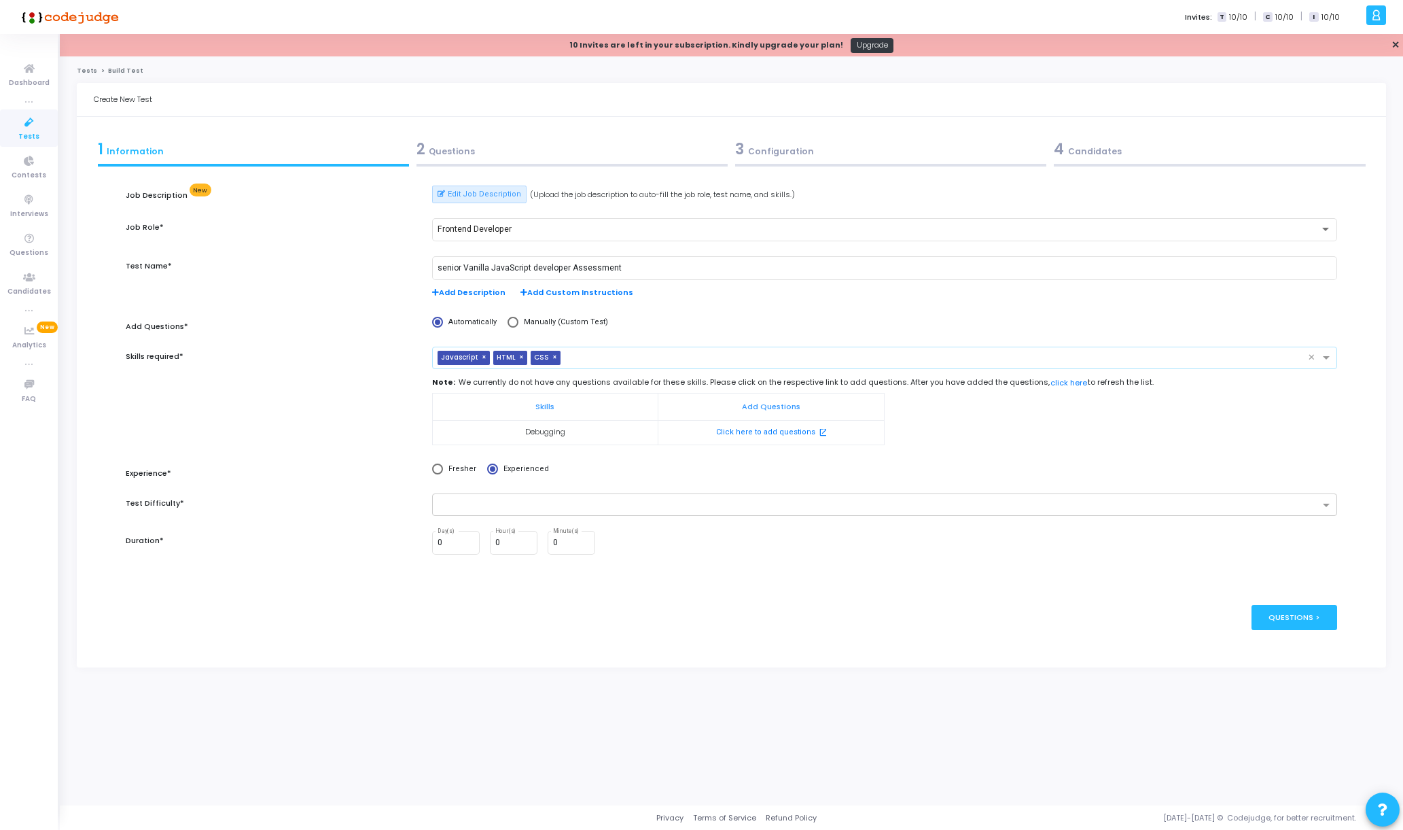
click at [536, 431] on td "Debugging" at bounding box center [545, 432] width 226 height 24
click at [1050, 383] on button "click here" at bounding box center [1069, 382] width 38 height 13
click at [541, 293] on span "Add Custom Instructions" at bounding box center [576, 293] width 113 height 12
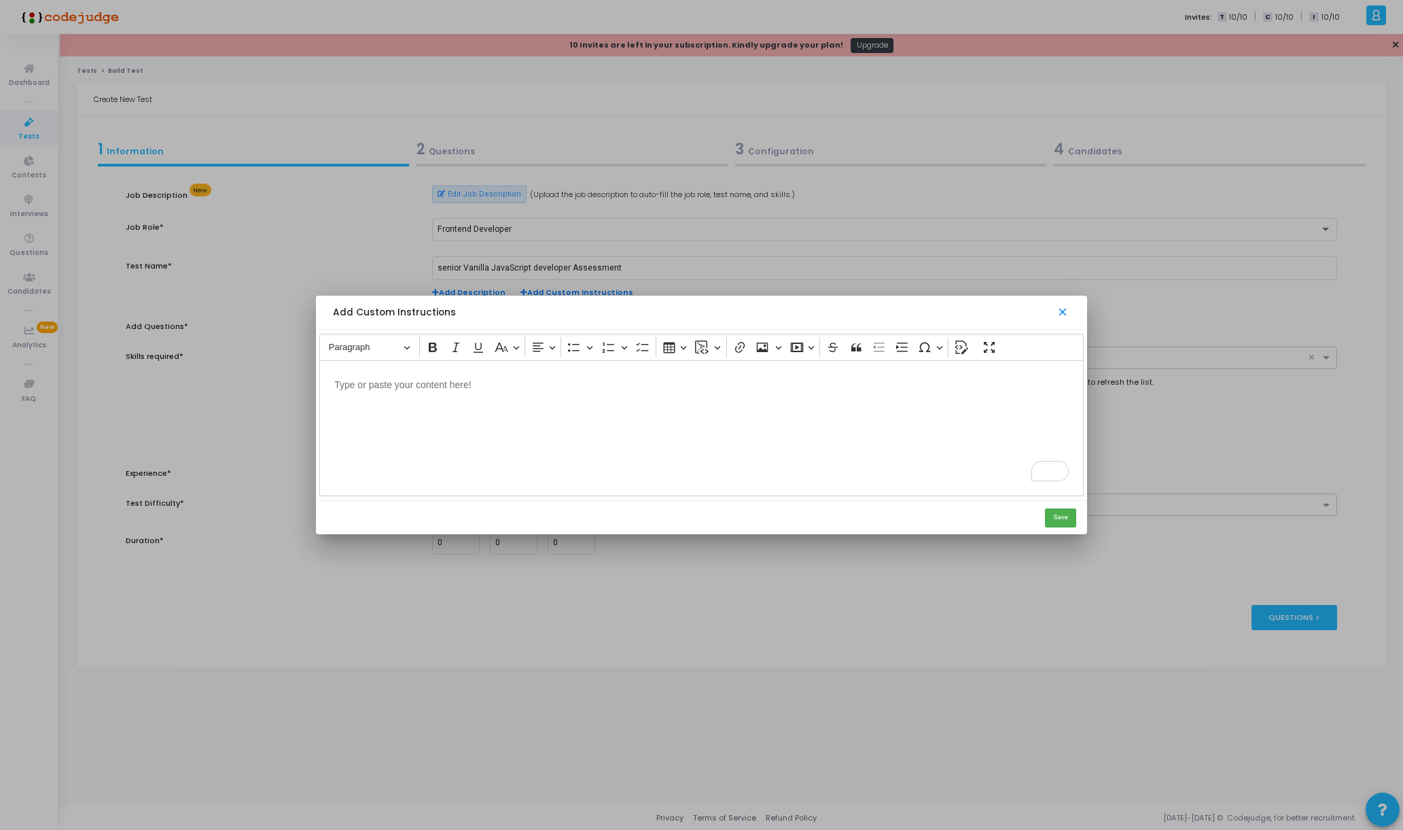
click at [1061, 315] on mat-icon "close" at bounding box center [1063, 313] width 14 height 14
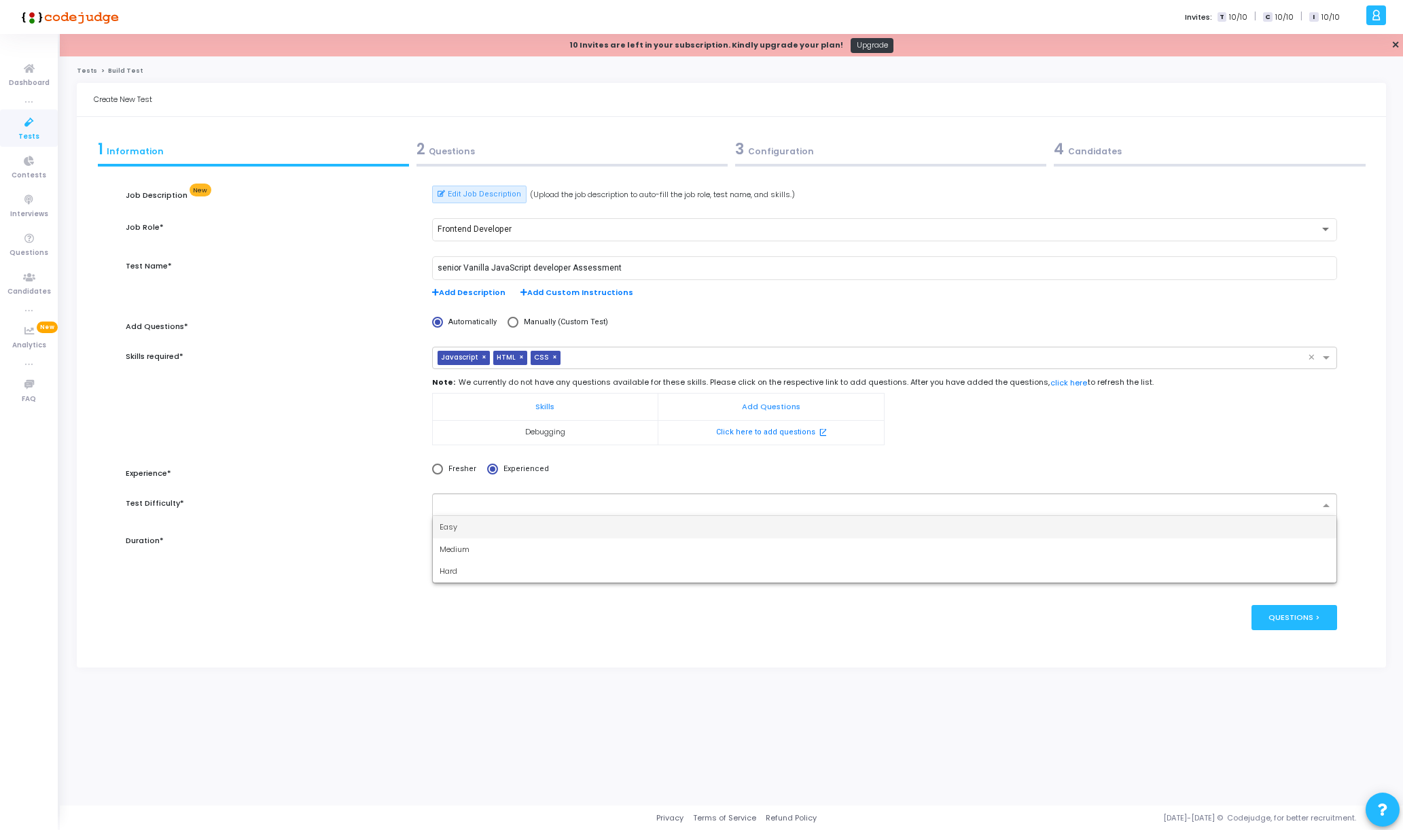
click at [640, 500] on input "text" at bounding box center [880, 506] width 880 height 12
click at [579, 567] on div "Hard" at bounding box center [885, 571] width 904 height 22
drag, startPoint x: 444, startPoint y: 548, endPoint x: 421, endPoint y: 541, distance: 24.6
click at [421, 541] on div "Duration* 0 Day(s) 0 Hour(s) 0 Minute(s)" at bounding box center [731, 550] width 1225 height 39
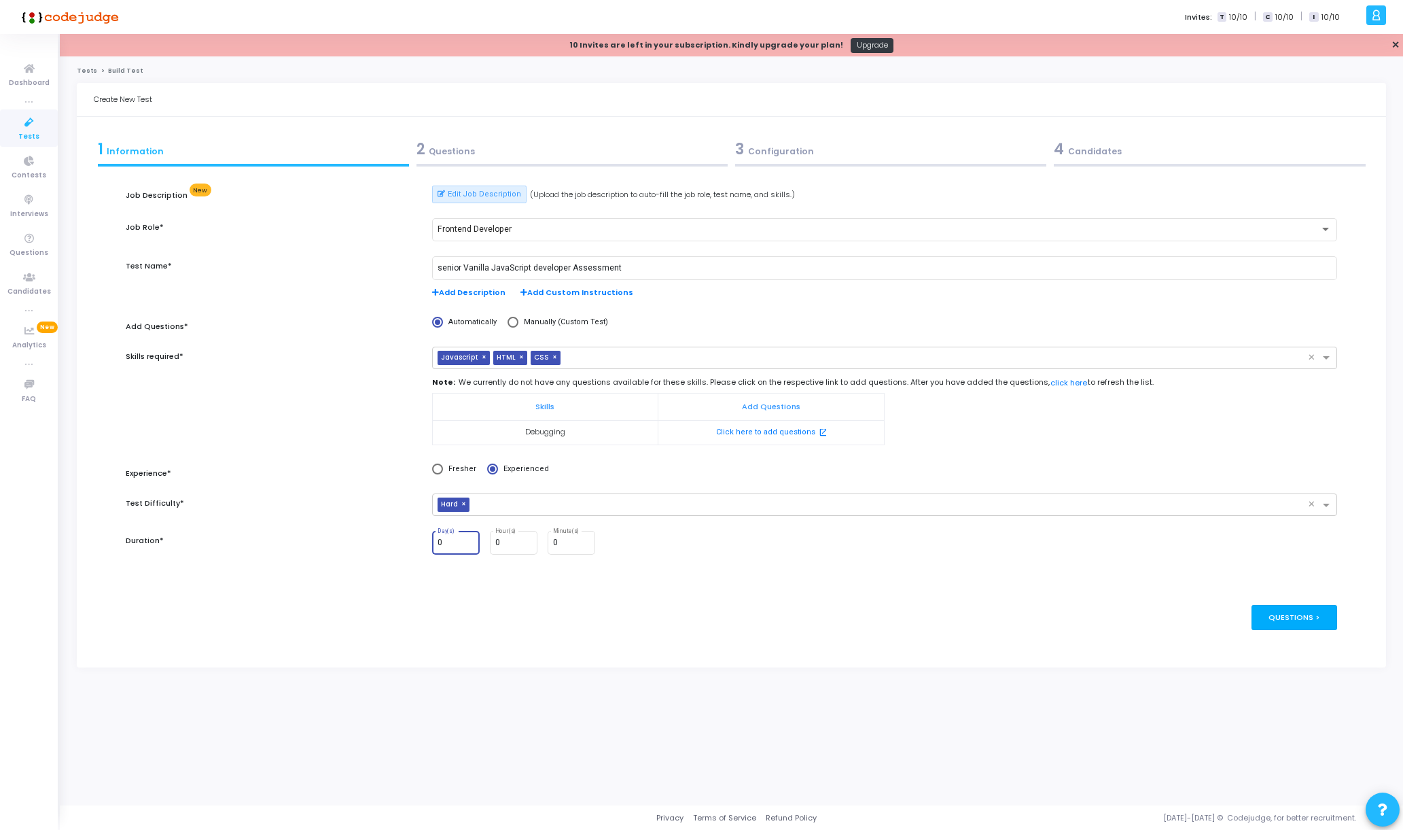
click at [1122, 616] on div "Questions >" at bounding box center [1294, 617] width 86 height 25
click at [1122, 611] on div "Questions >" at bounding box center [1294, 617] width 86 height 25
click at [592, 501] on input "text" at bounding box center [891, 506] width 833 height 12
click at [753, 440] on td "Click here to add questions open_in_new" at bounding box center [771, 432] width 226 height 24
click at [758, 433] on button "Click here to add questions open_in_new" at bounding box center [770, 432] width 111 height 13
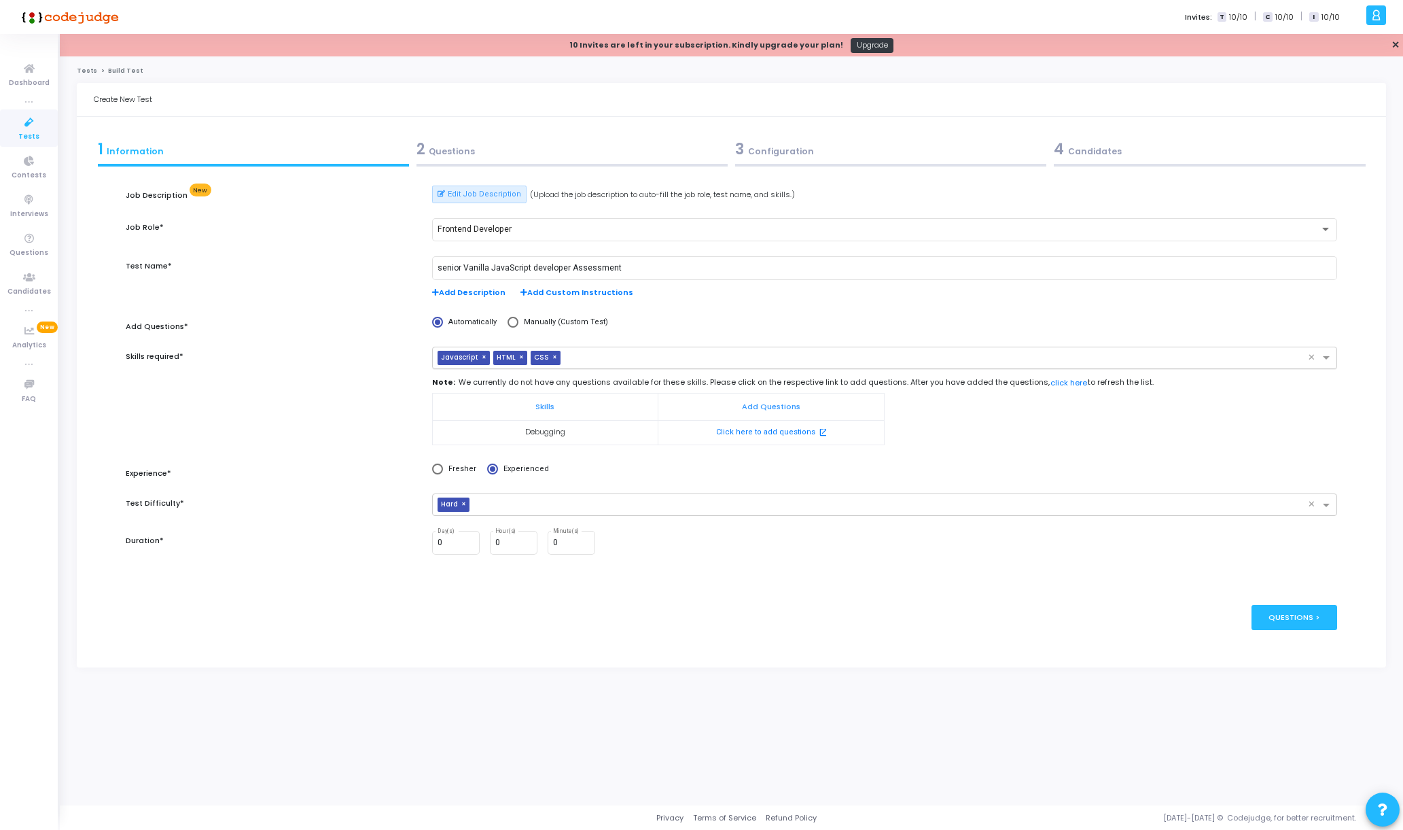
click at [623, 357] on input "text" at bounding box center [937, 359] width 742 height 12
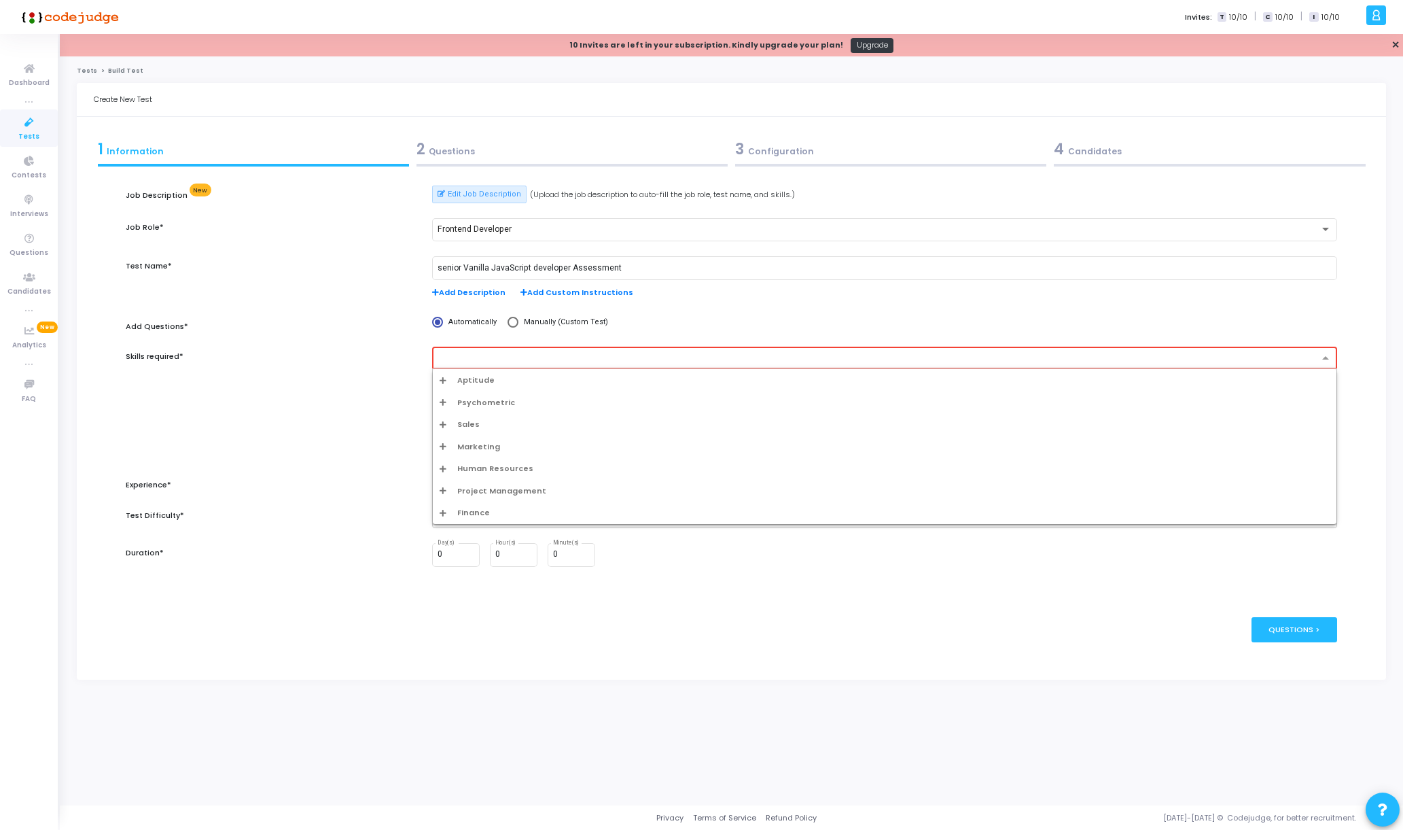
click at [1122, 335] on div "Automatically Manually (Custom Test)" at bounding box center [884, 330] width 919 height 26
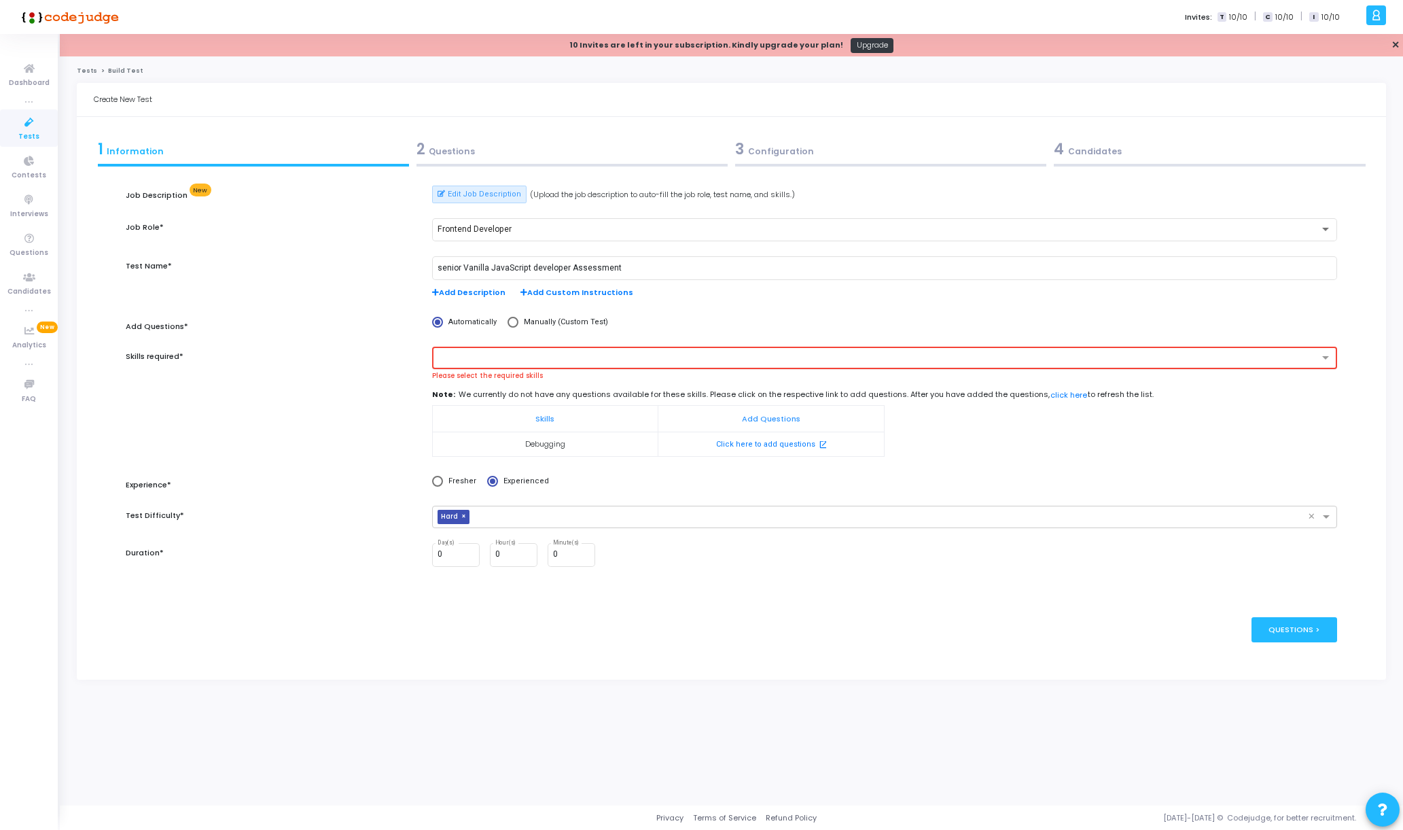
click at [714, 357] on input "text" at bounding box center [879, 359] width 878 height 12
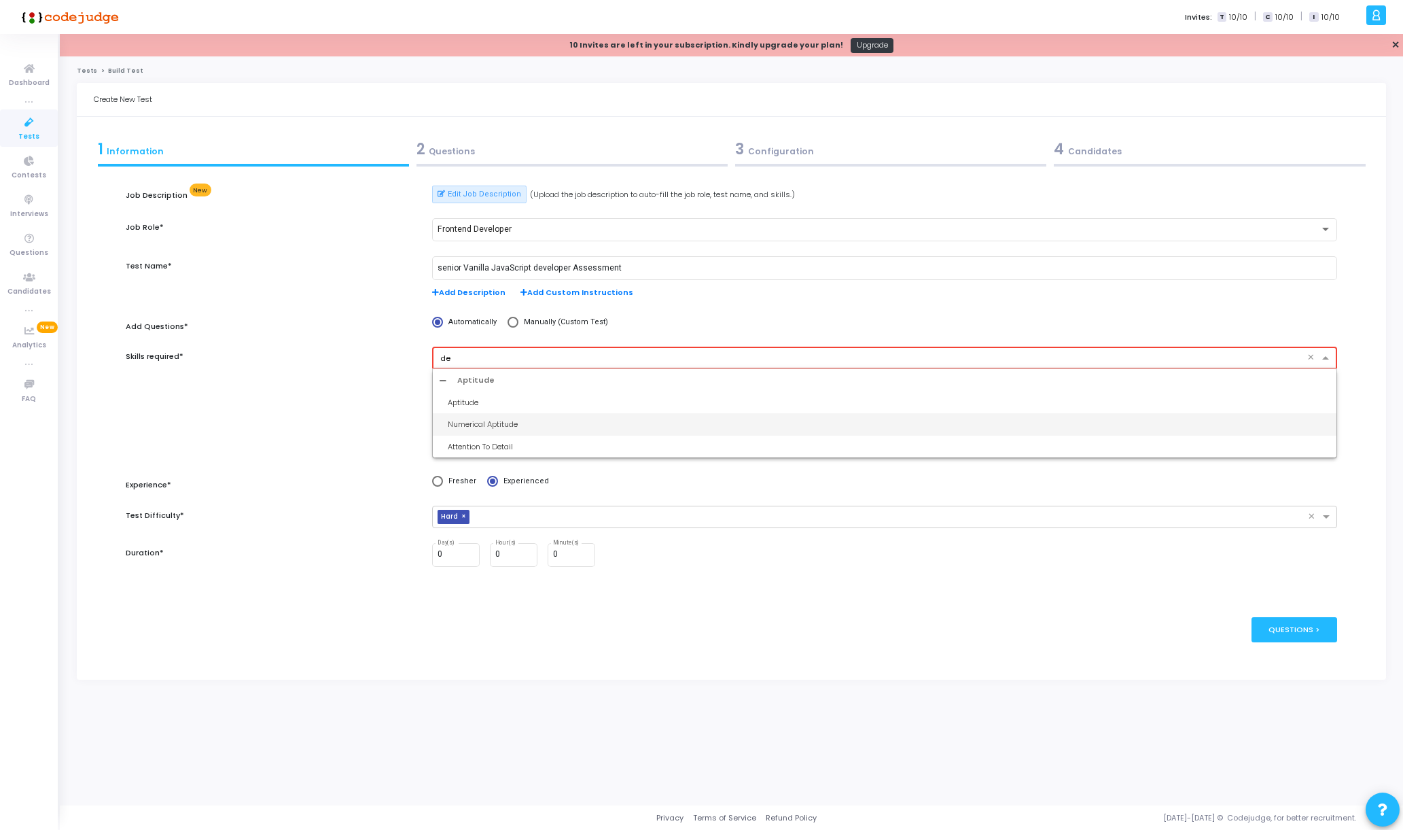
type input "d"
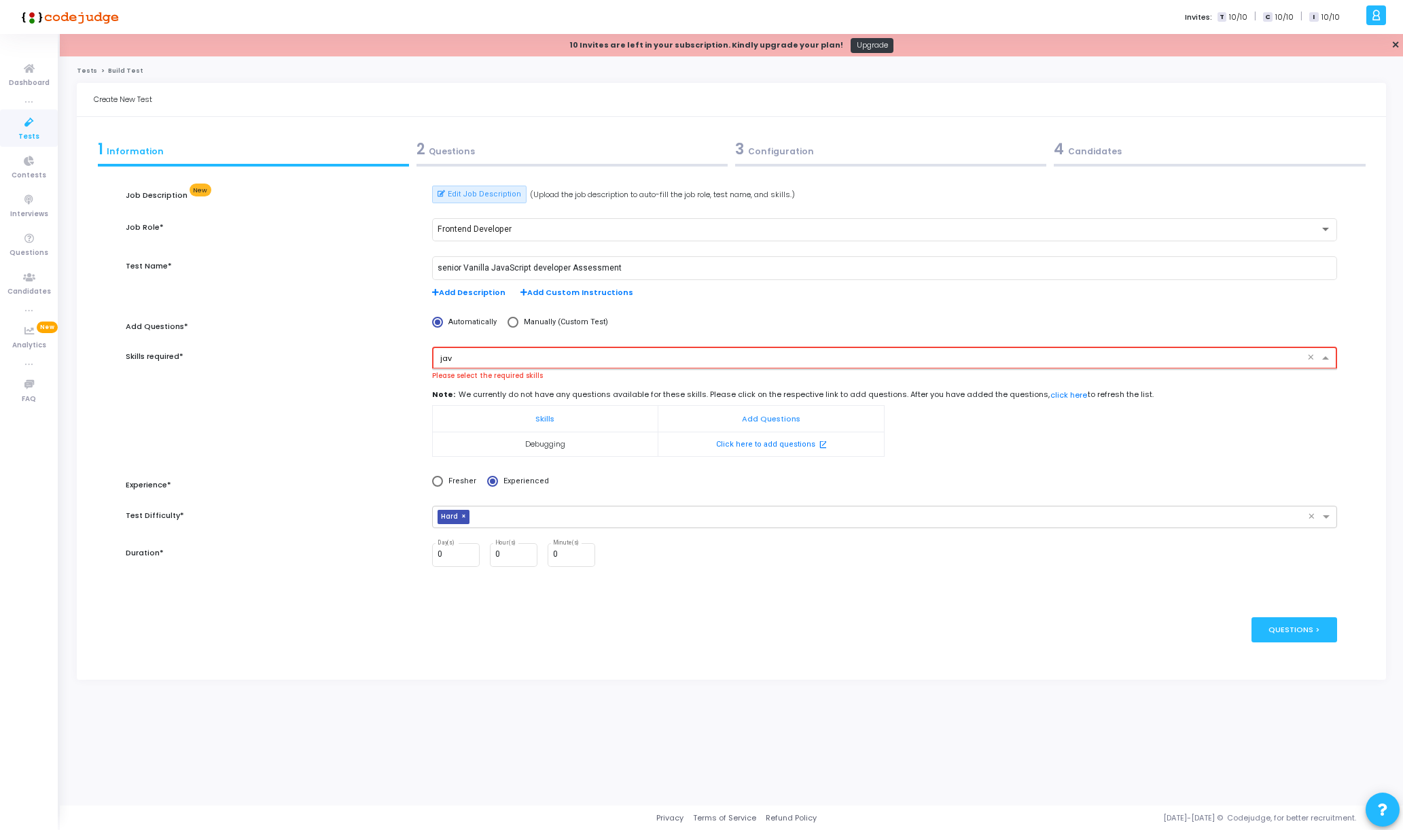
type input "java"
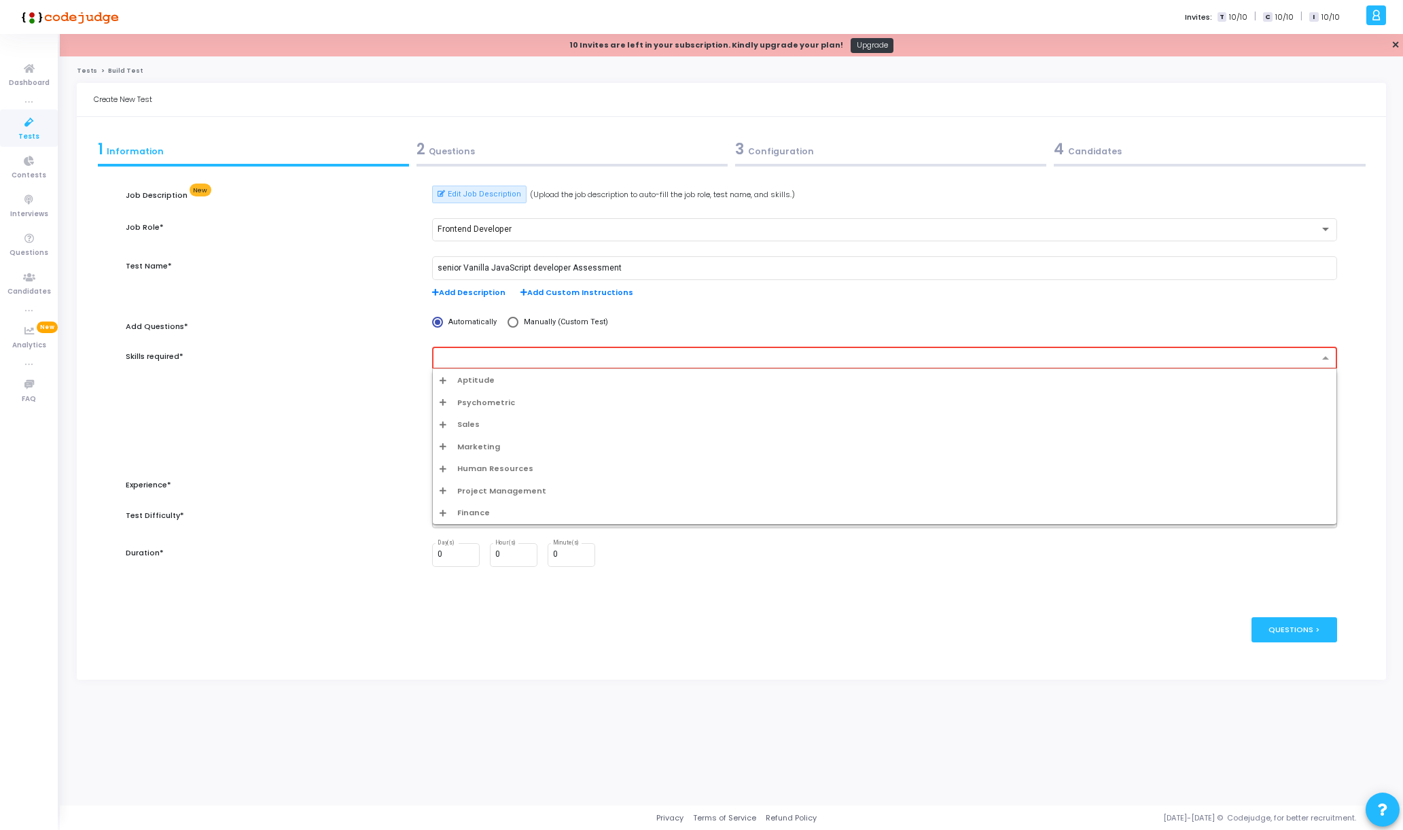
click at [492, 364] on div at bounding box center [878, 360] width 880 height 14
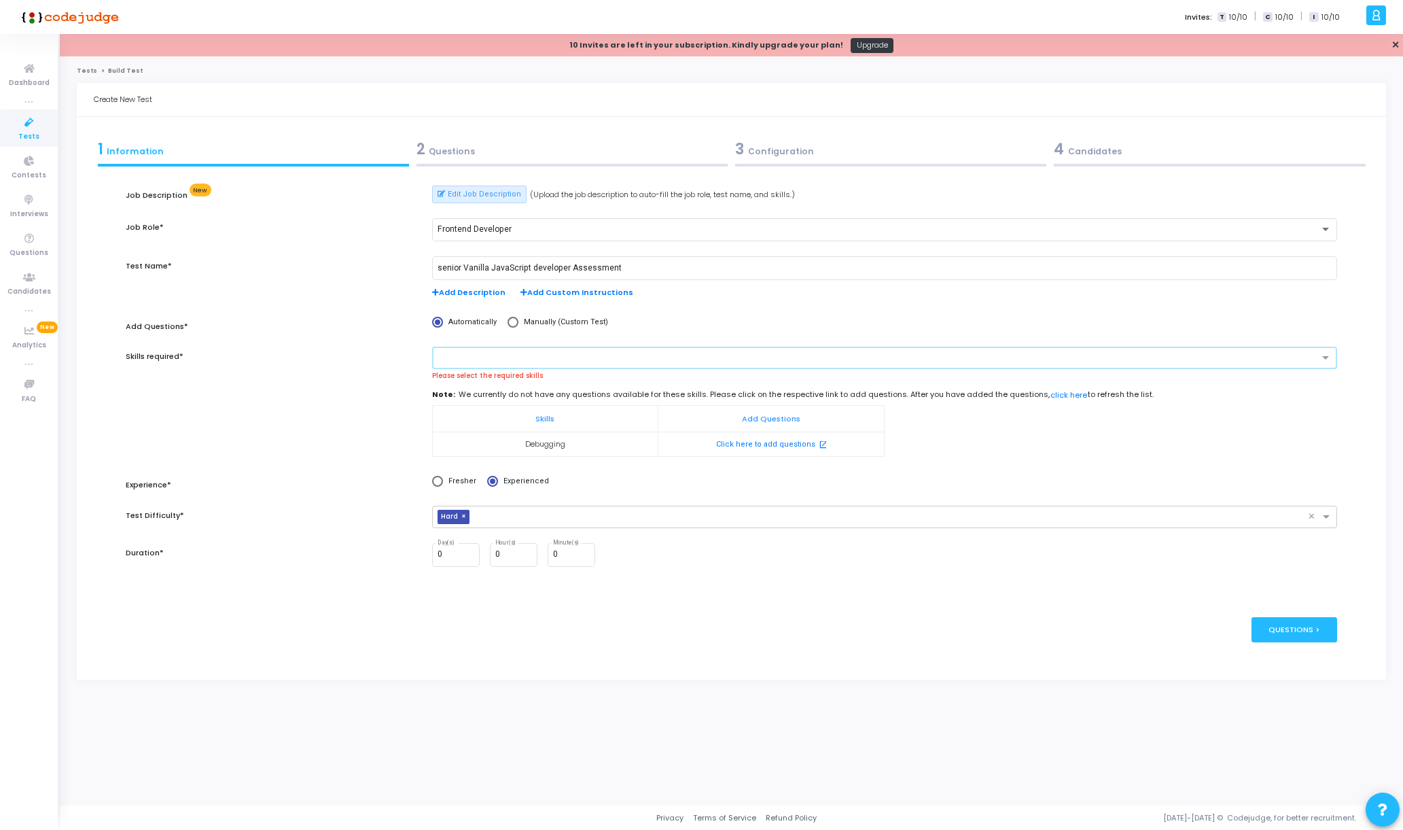
click at [314, 399] on div "Skills required*" at bounding box center [272, 408] width 306 height 125
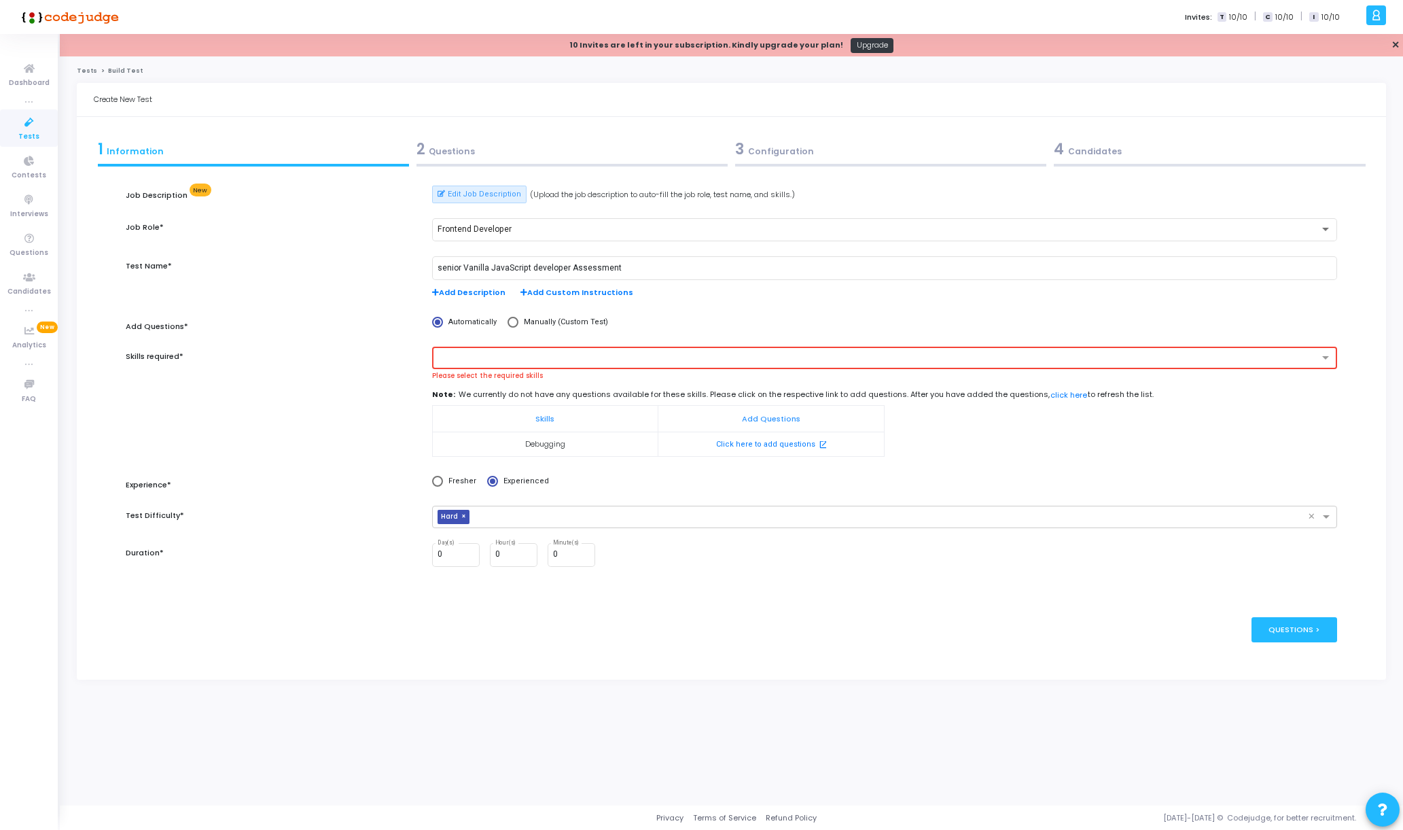
click at [533, 320] on span "Manually (Custom Test)" at bounding box center [563, 323] width 90 height 12
click at [518, 320] on input "Manually (Custom Test)" at bounding box center [512, 322] width 11 height 11
radio input "true"
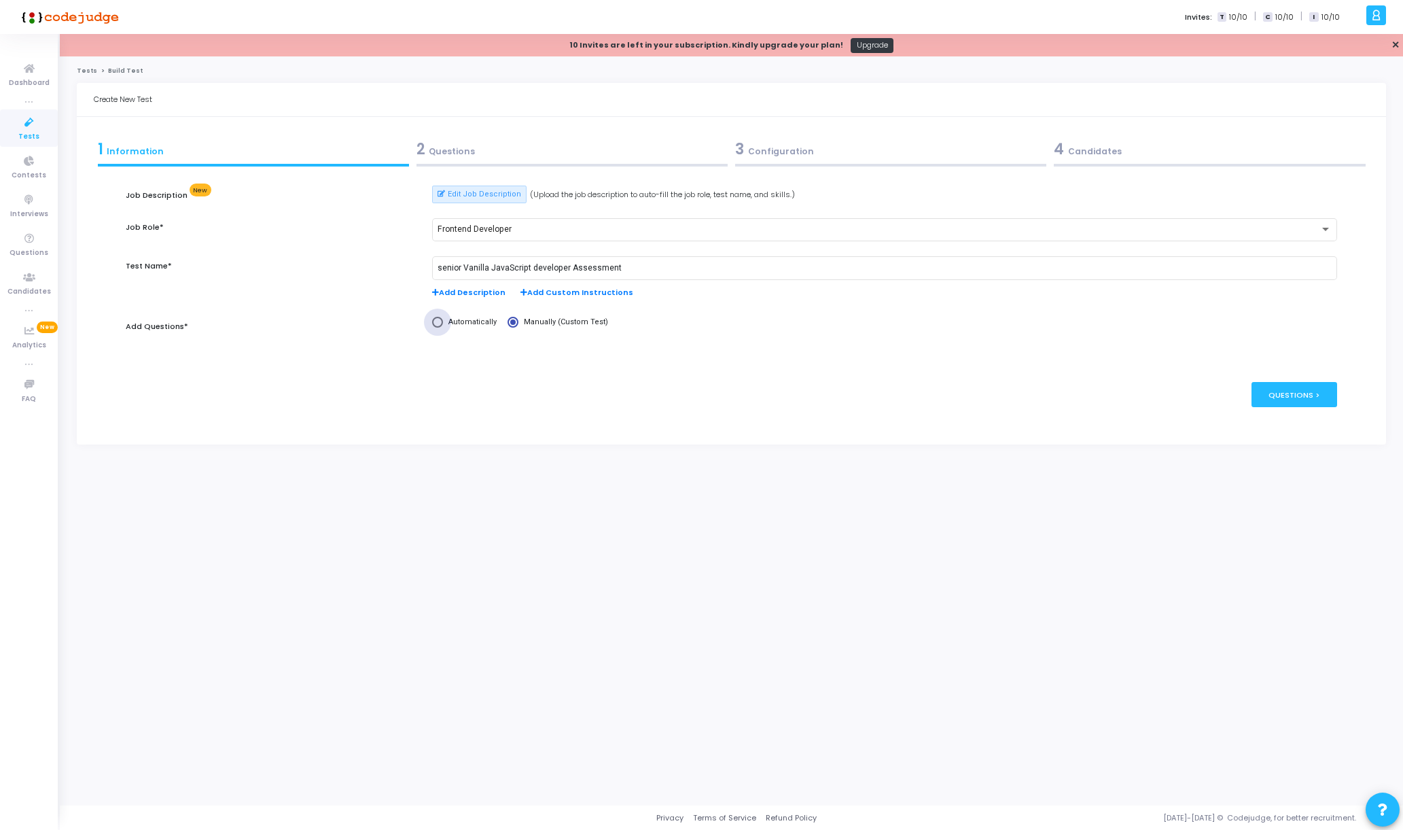
click at [469, 321] on span "Automatically" at bounding box center [470, 323] width 54 height 12
click at [443, 321] on input "Automatically" at bounding box center [437, 322] width 11 height 11
radio input "true"
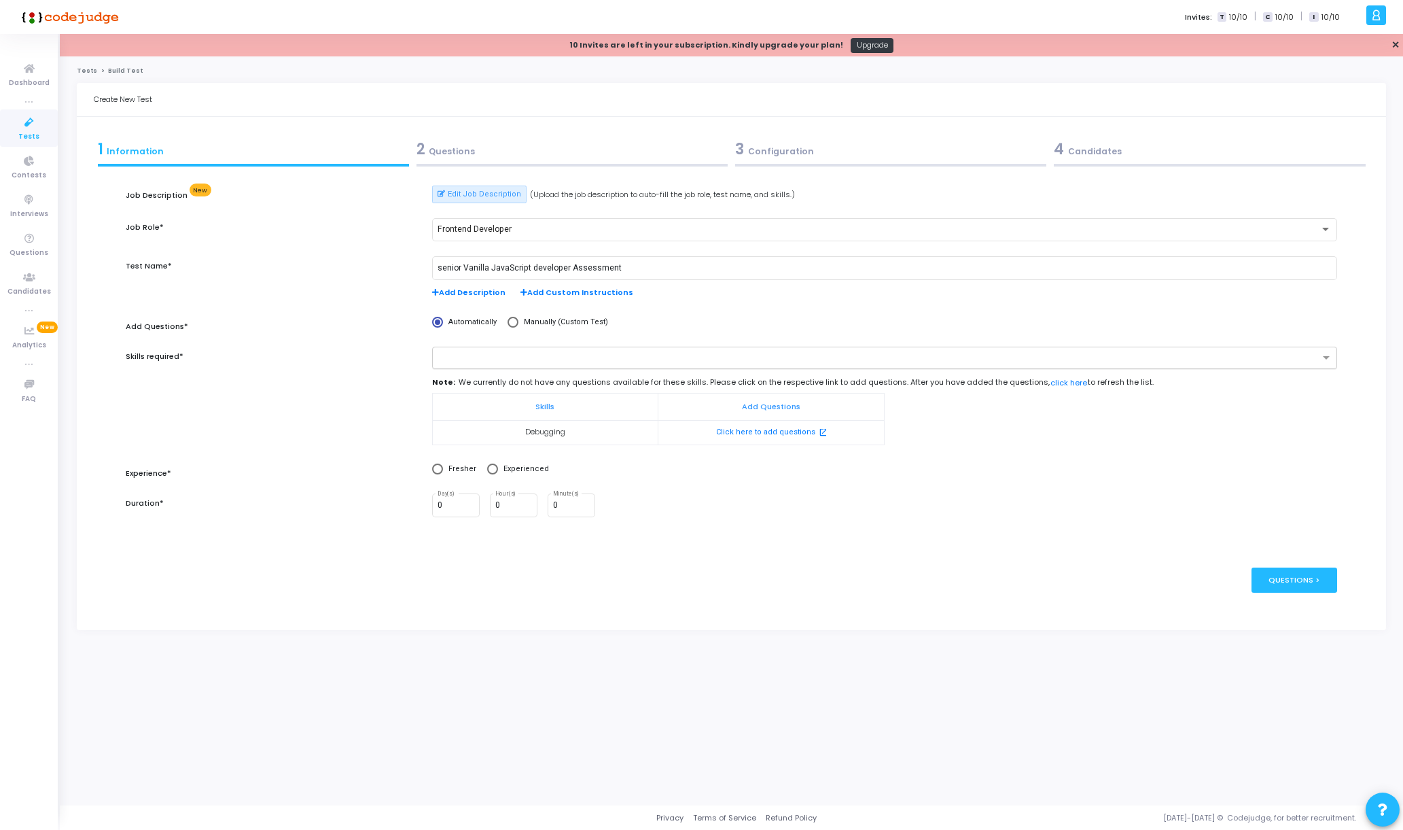
click at [510, 359] on input "text" at bounding box center [880, 359] width 880 height 12
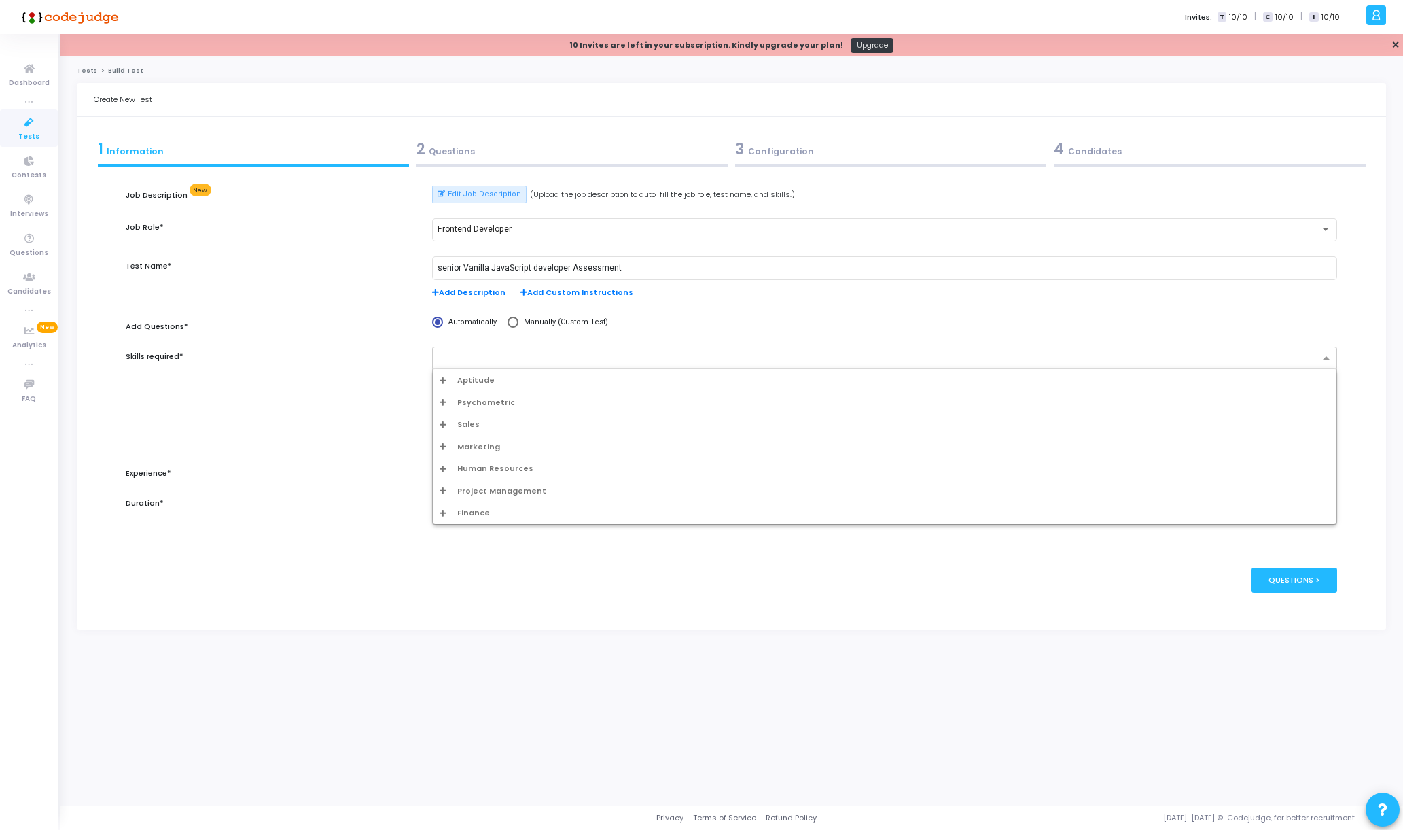
click at [436, 382] on div "Aptitude" at bounding box center [885, 380] width 904 height 22
click at [440, 379] on icon "Options list" at bounding box center [443, 379] width 7 height 7
click at [444, 380] on icon "Options list" at bounding box center [443, 379] width 7 height 7
click at [407, 382] on div "Skills required*" at bounding box center [272, 402] width 306 height 113
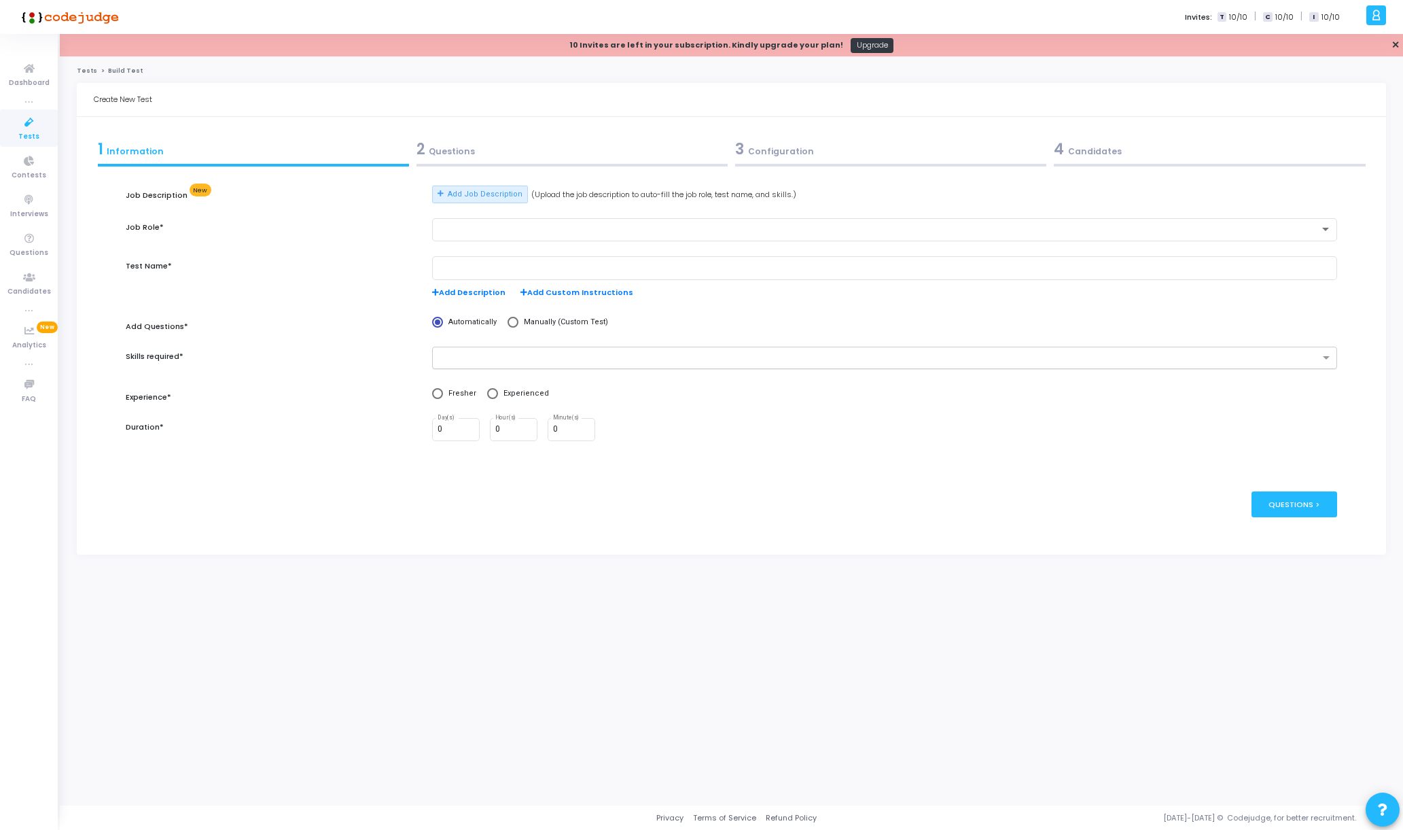
click at [483, 355] on input "text" at bounding box center [880, 359] width 880 height 12
type input "java"
click at [575, 441] on div "Javascript" at bounding box center [889, 447] width 882 height 12
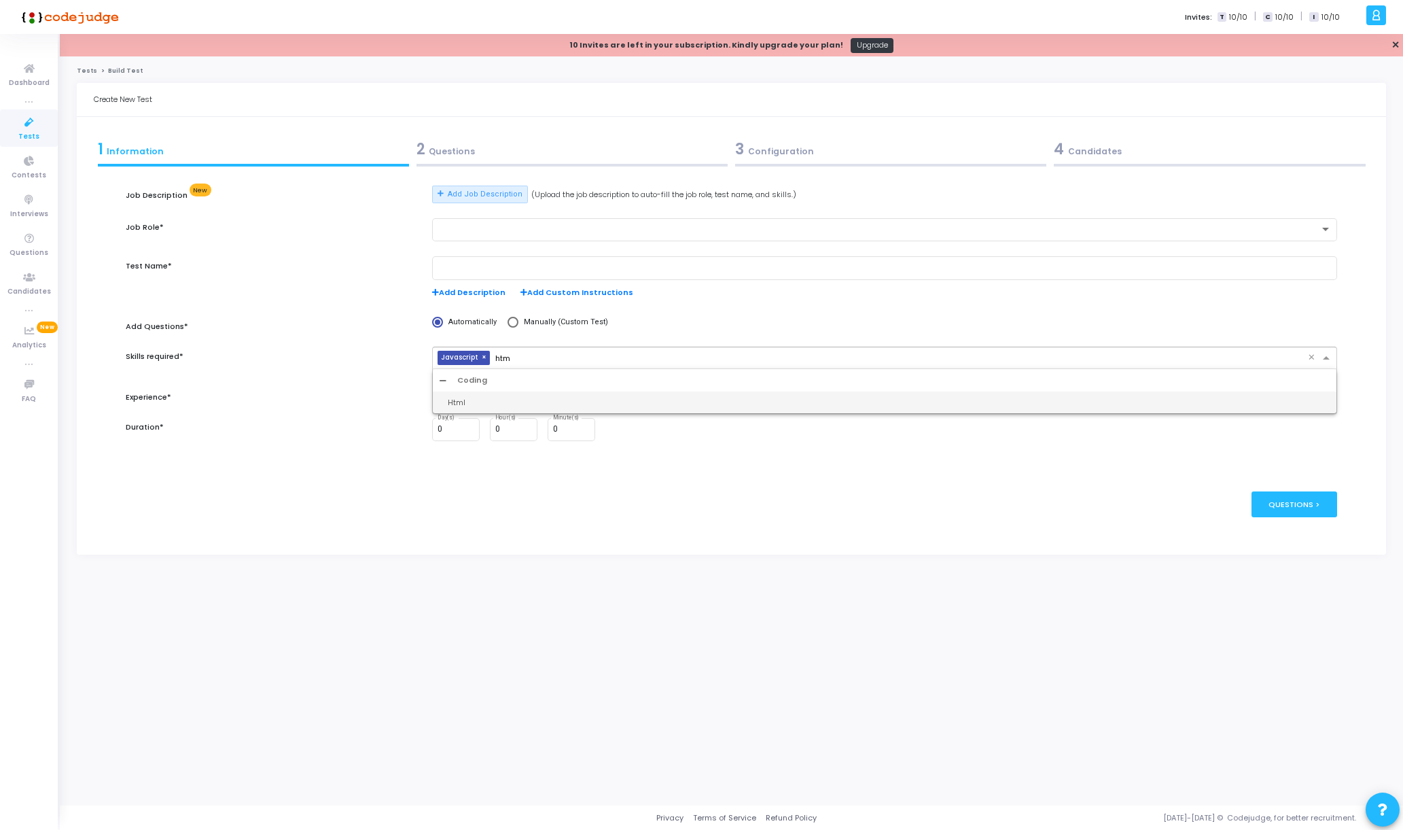
type input "html"
click at [600, 405] on div "Html" at bounding box center [889, 403] width 882 height 12
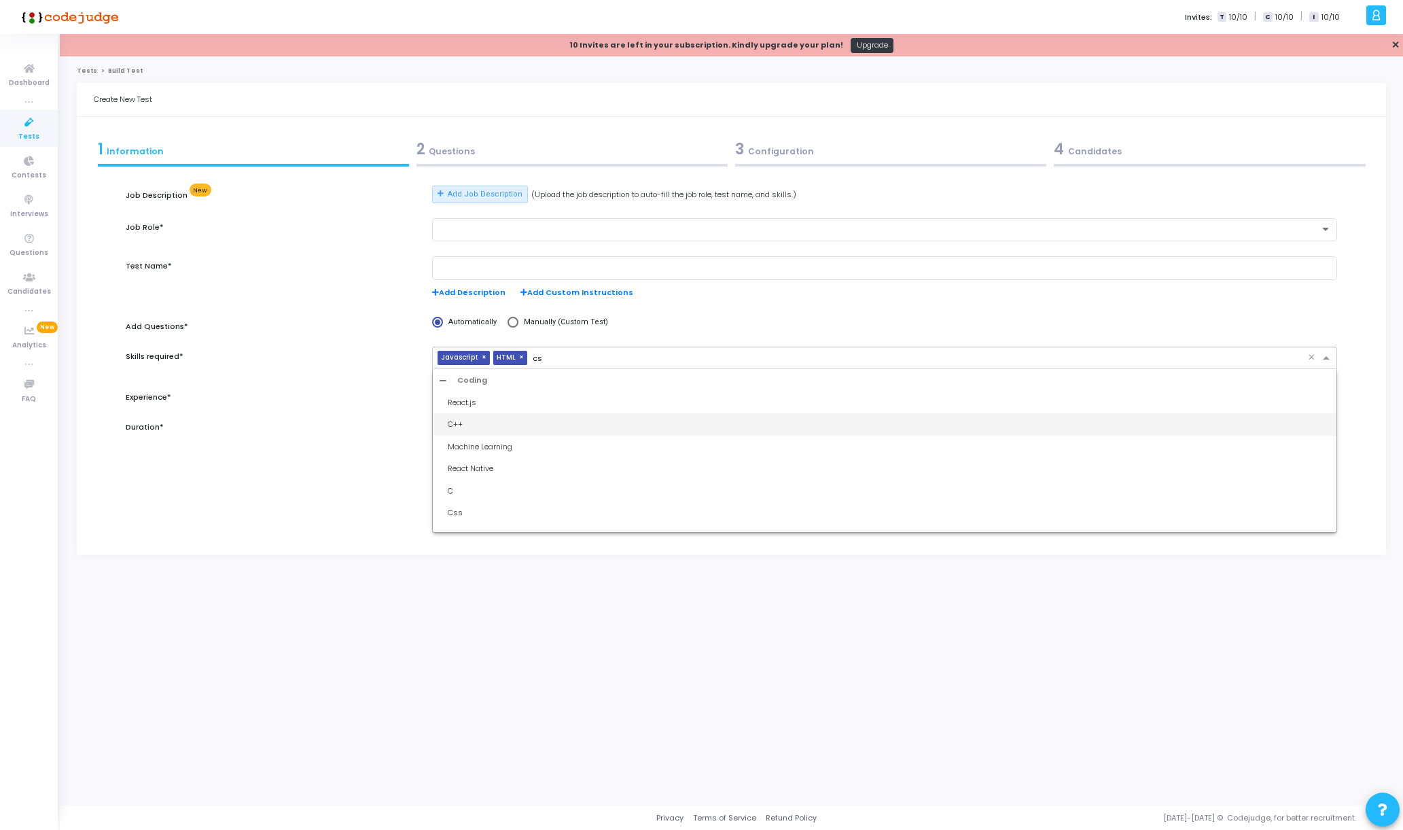
type input "css"
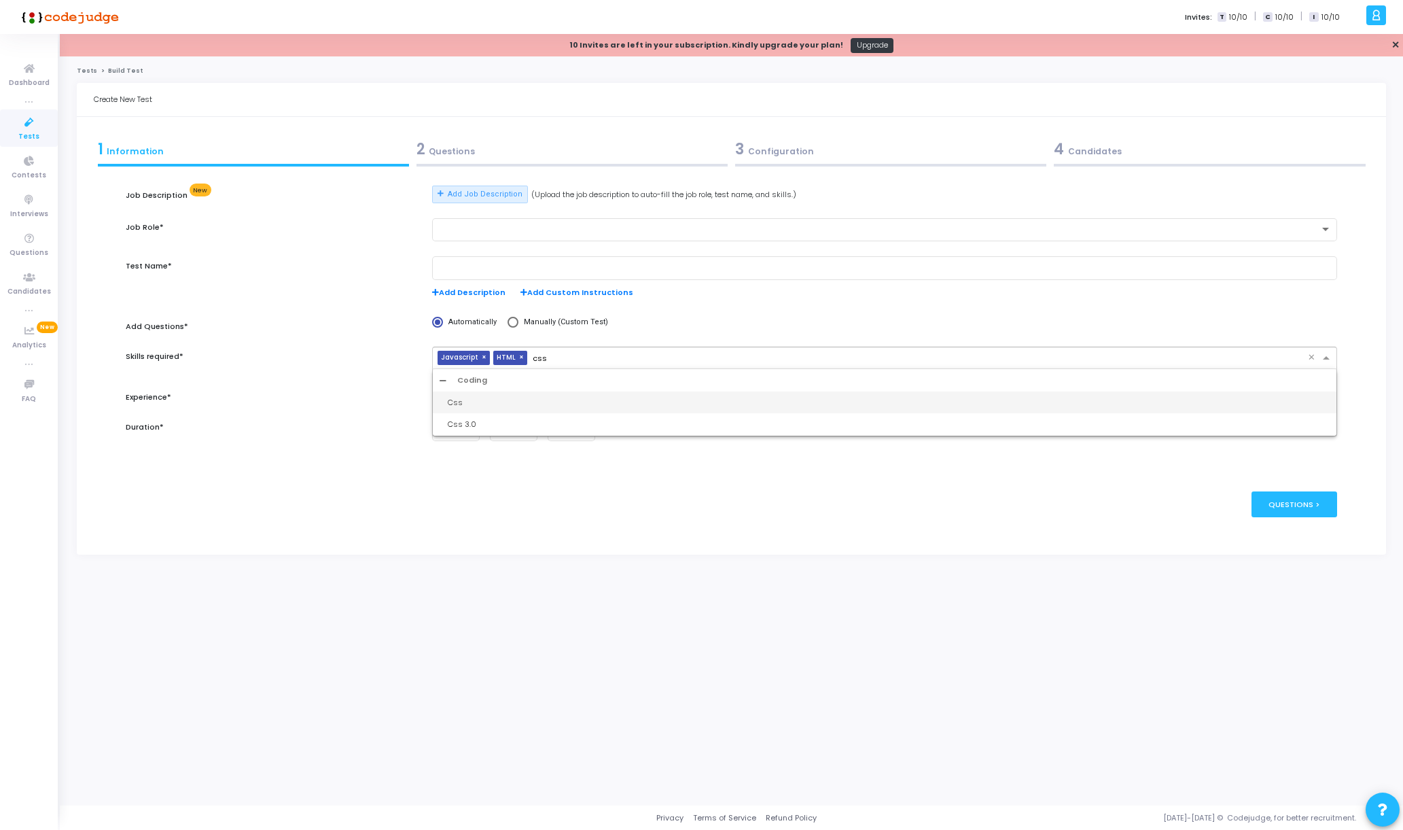
click at [554, 402] on div "Css" at bounding box center [889, 403] width 882 height 12
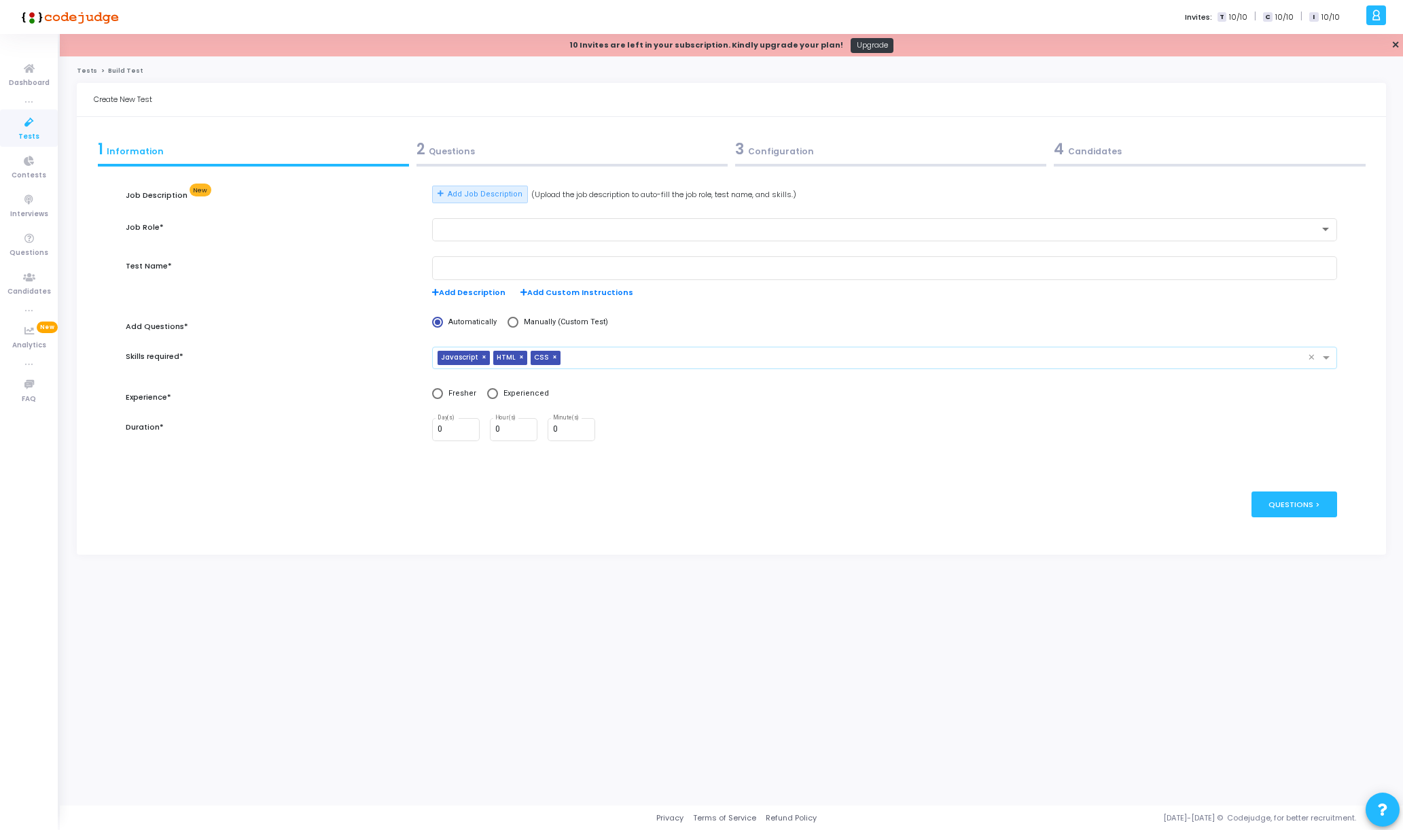
click at [488, 392] on span at bounding box center [492, 393] width 11 height 11
click at [488, 392] on input "Experienced" at bounding box center [492, 393] width 11 height 11
radio input "true"
click at [510, 441] on div at bounding box center [884, 436] width 919 height 37
drag, startPoint x: 516, startPoint y: 430, endPoint x: 510, endPoint y: 438, distance: 9.7
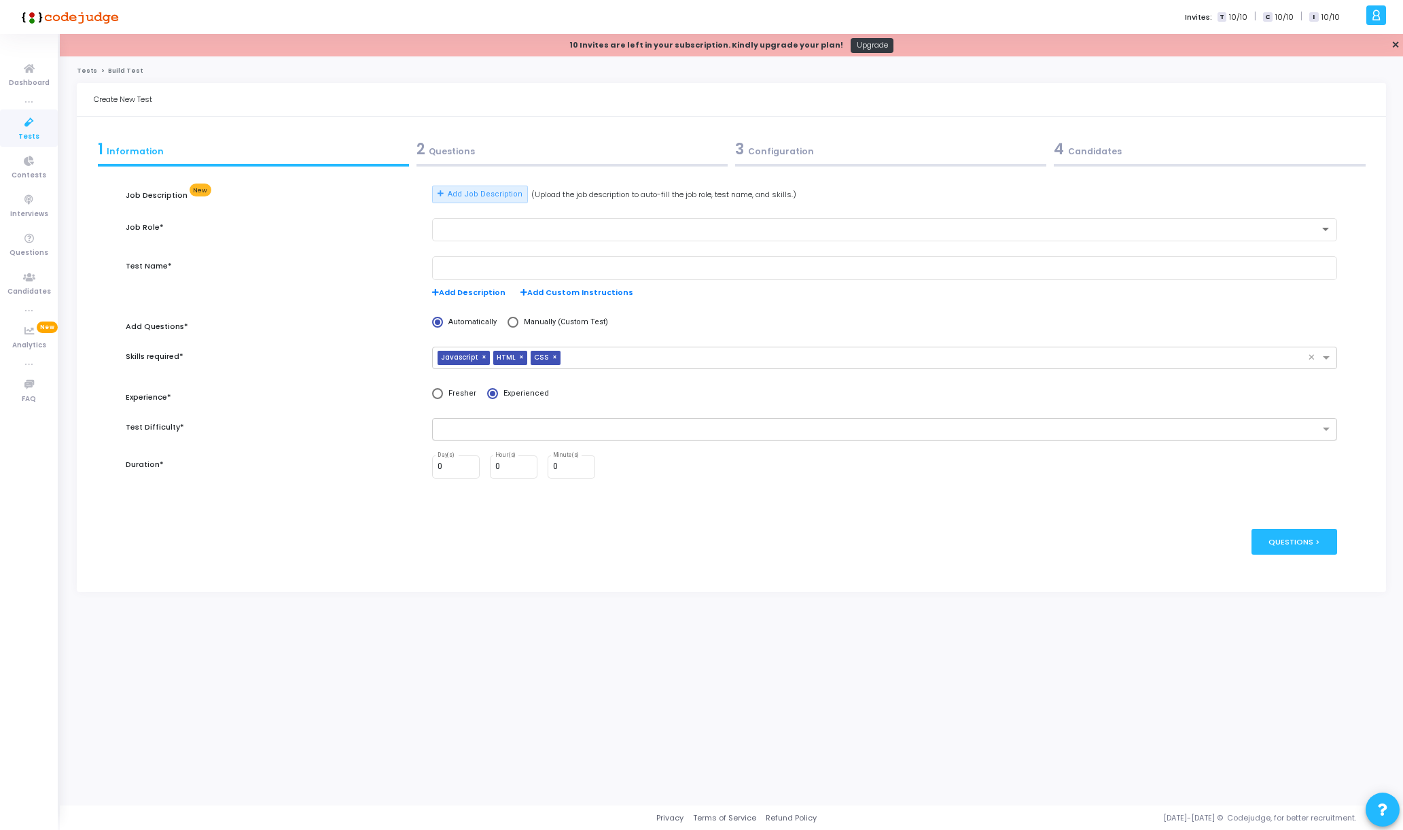
click at [516, 430] on input "text" at bounding box center [880, 430] width 880 height 12
click at [476, 484] on div "Hard" at bounding box center [885, 495] width 904 height 22
click at [517, 490] on div "0 Day(s) 0 Hour(s) 0 Minute(s)" at bounding box center [884, 474] width 919 height 39
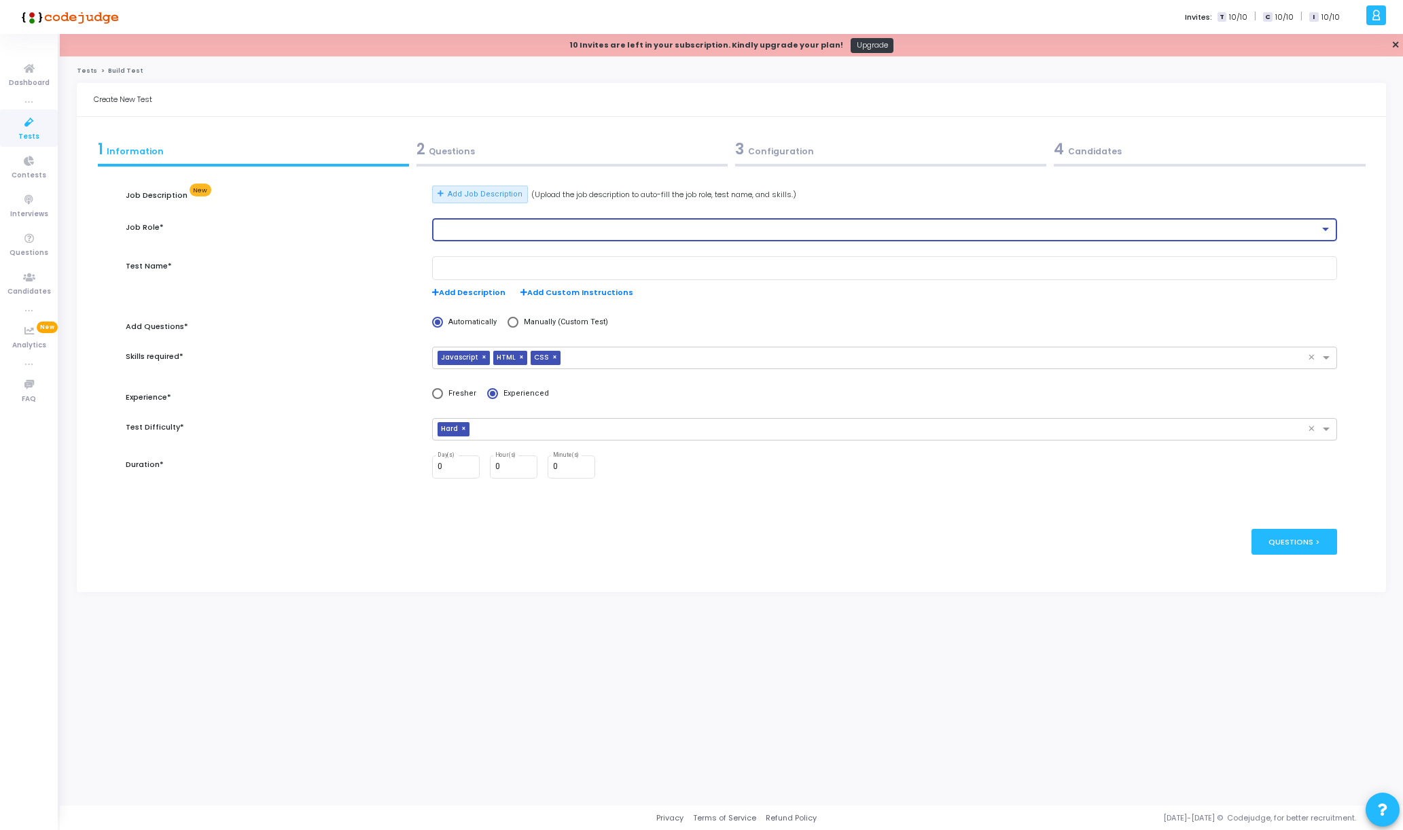
click at [505, 232] on div at bounding box center [879, 230] width 882 height 10
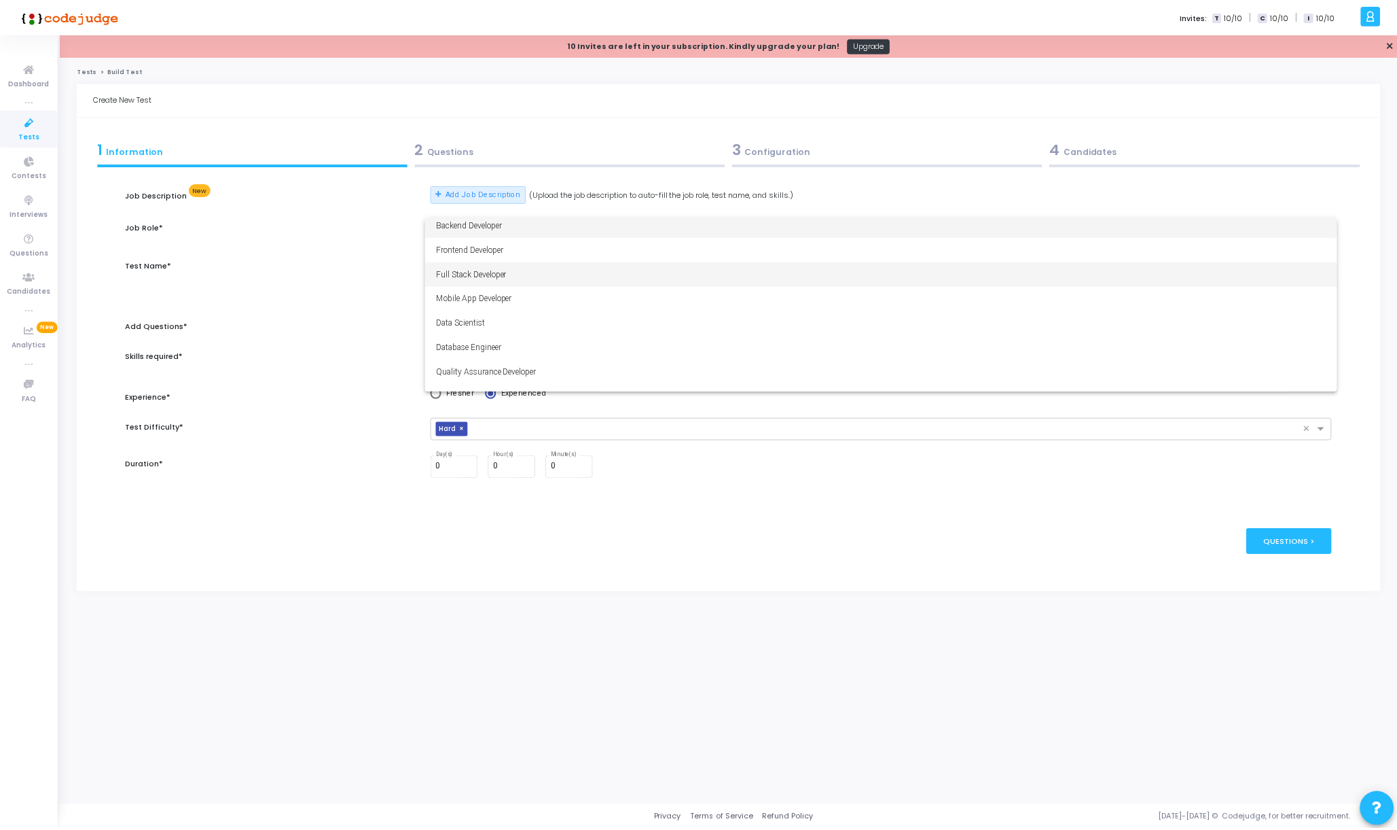
scroll to position [5, 0]
click at [550, 251] on span "Frontend Developer" at bounding box center [885, 248] width 894 height 24
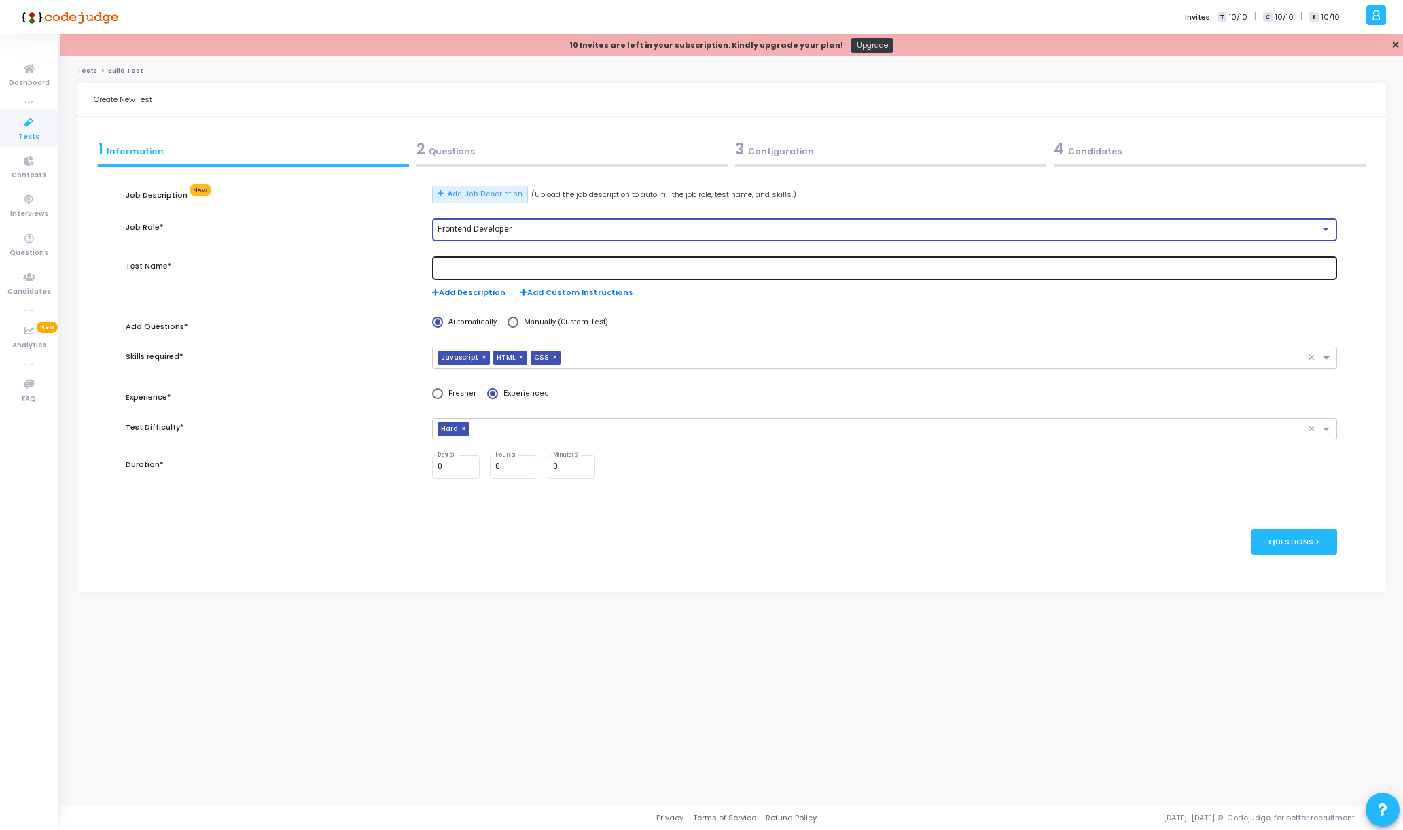
click at [519, 267] on input "text" at bounding box center [885, 269] width 894 height 10
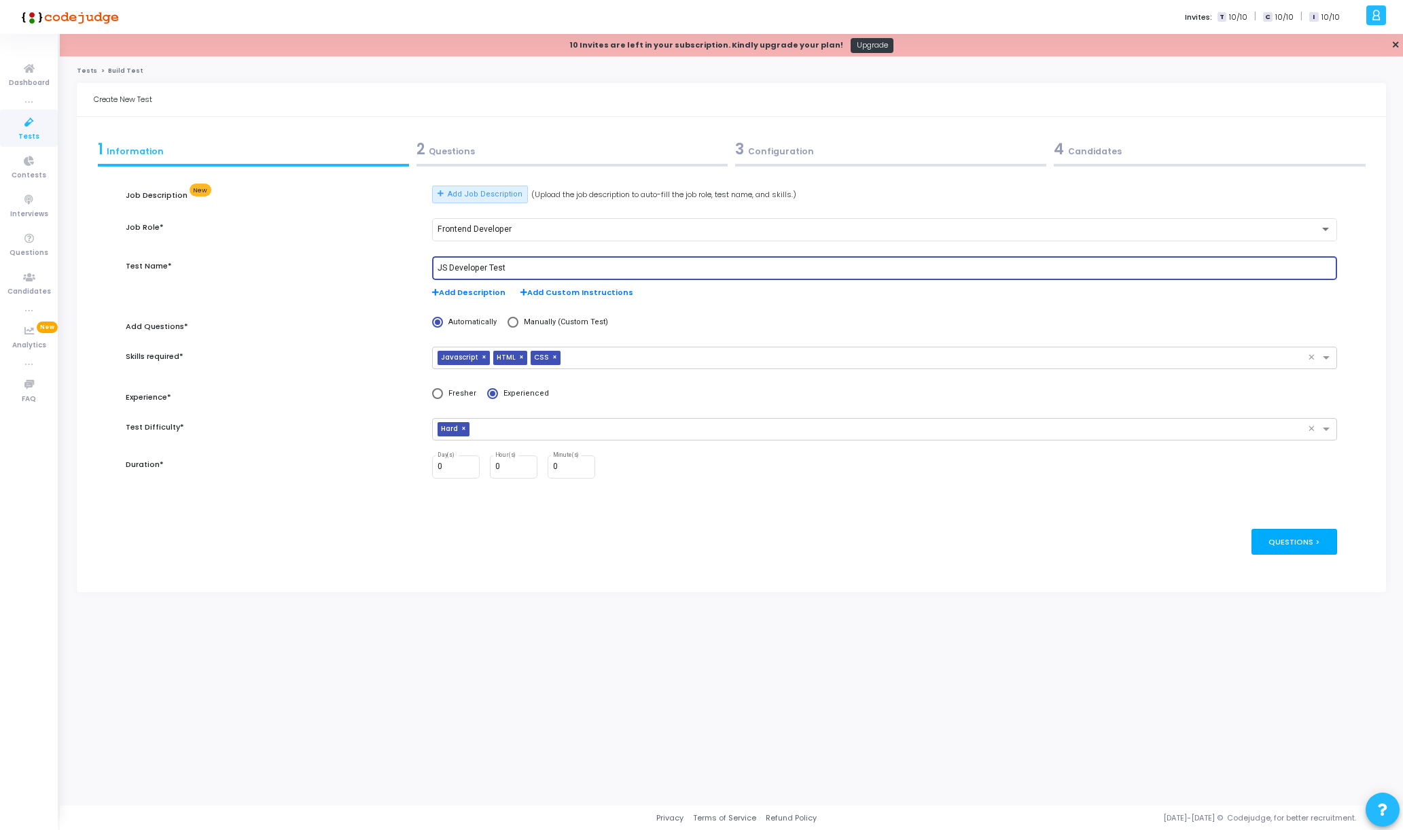
type input "JS Developer Test"
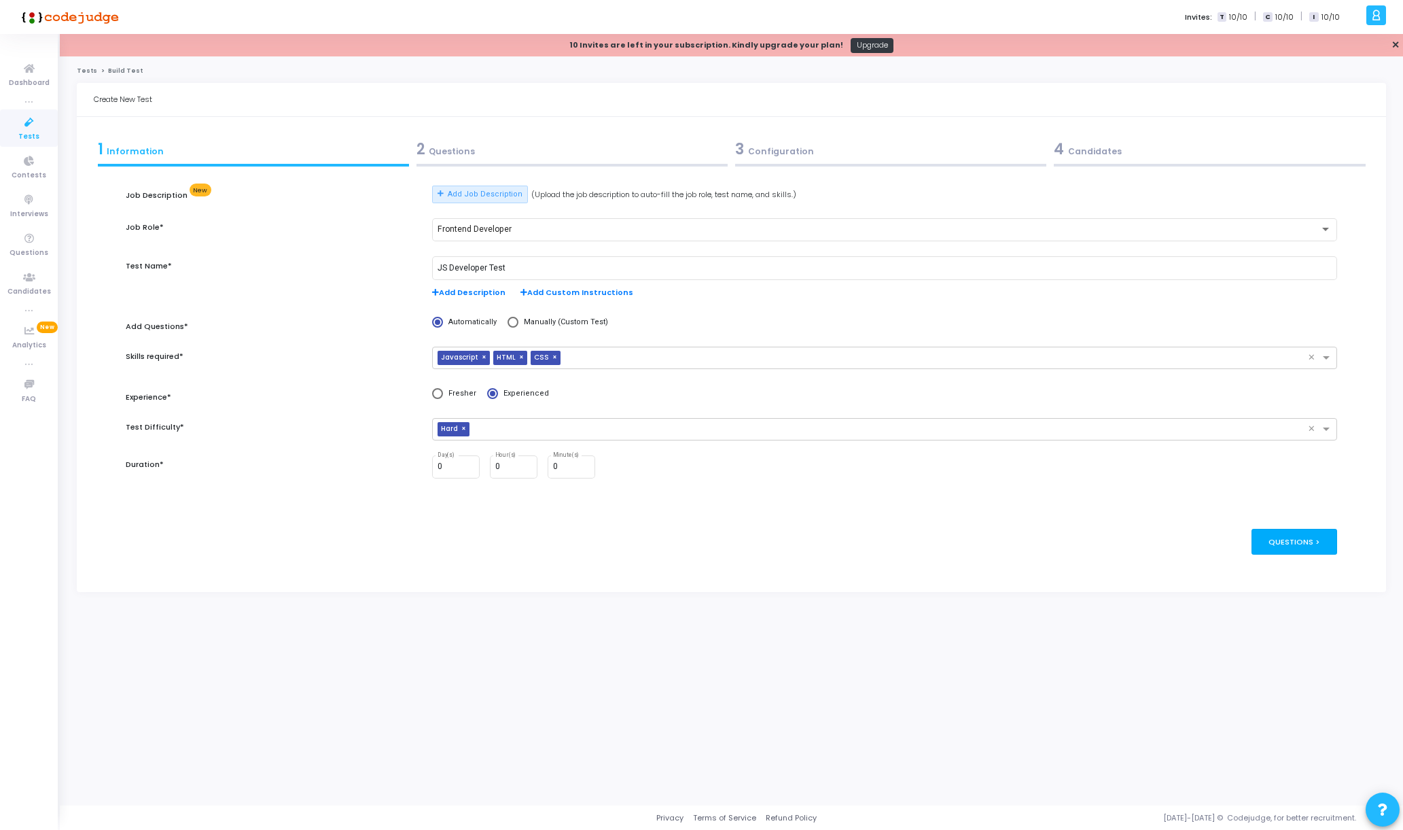
click at [1270, 535] on div "Questions >" at bounding box center [1294, 541] width 86 height 25
click at [448, 467] on input "0" at bounding box center [456, 467] width 37 height 10
drag, startPoint x: 508, startPoint y: 464, endPoint x: 474, endPoint y: 464, distance: 34.6
click at [474, 464] on div "0 Day(s) 0 Hour(s) 0 Minute(s)" at bounding box center [884, 467] width 905 height 24
click at [667, 478] on div "0 Day(s) 2 Hour(s) 0 Minute(s)" at bounding box center [884, 467] width 905 height 24
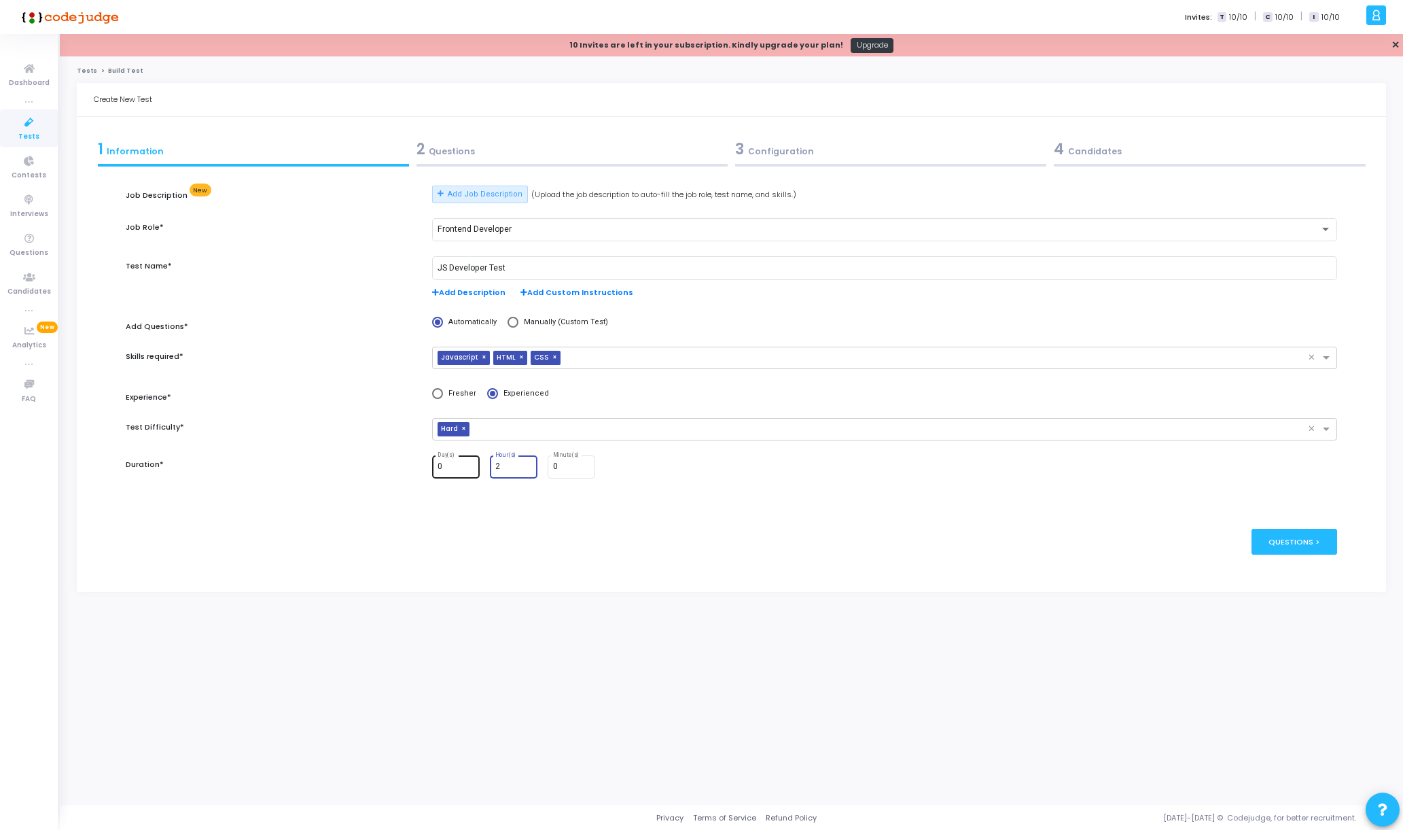
drag, startPoint x: 499, startPoint y: 465, endPoint x: 478, endPoint y: 464, distance: 21.8
click at [478, 464] on div "0 Day(s) 2 Hour(s) 0 Minute(s)" at bounding box center [884, 467] width 905 height 24
type input "3"
click at [1307, 543] on div "Questions >" at bounding box center [1294, 541] width 86 height 25
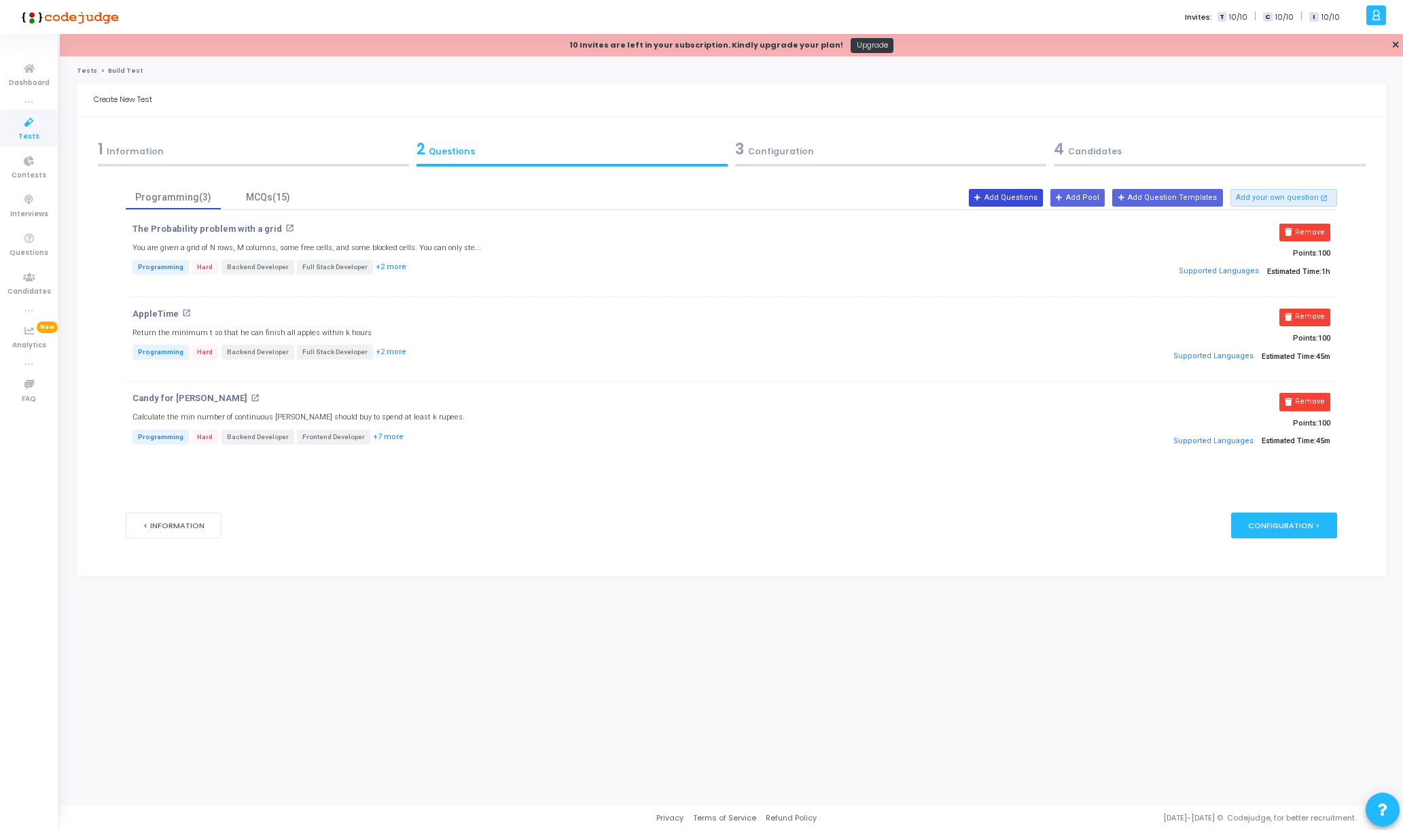
click at [1015, 201] on button "Add Questions" at bounding box center [1006, 198] width 74 height 18
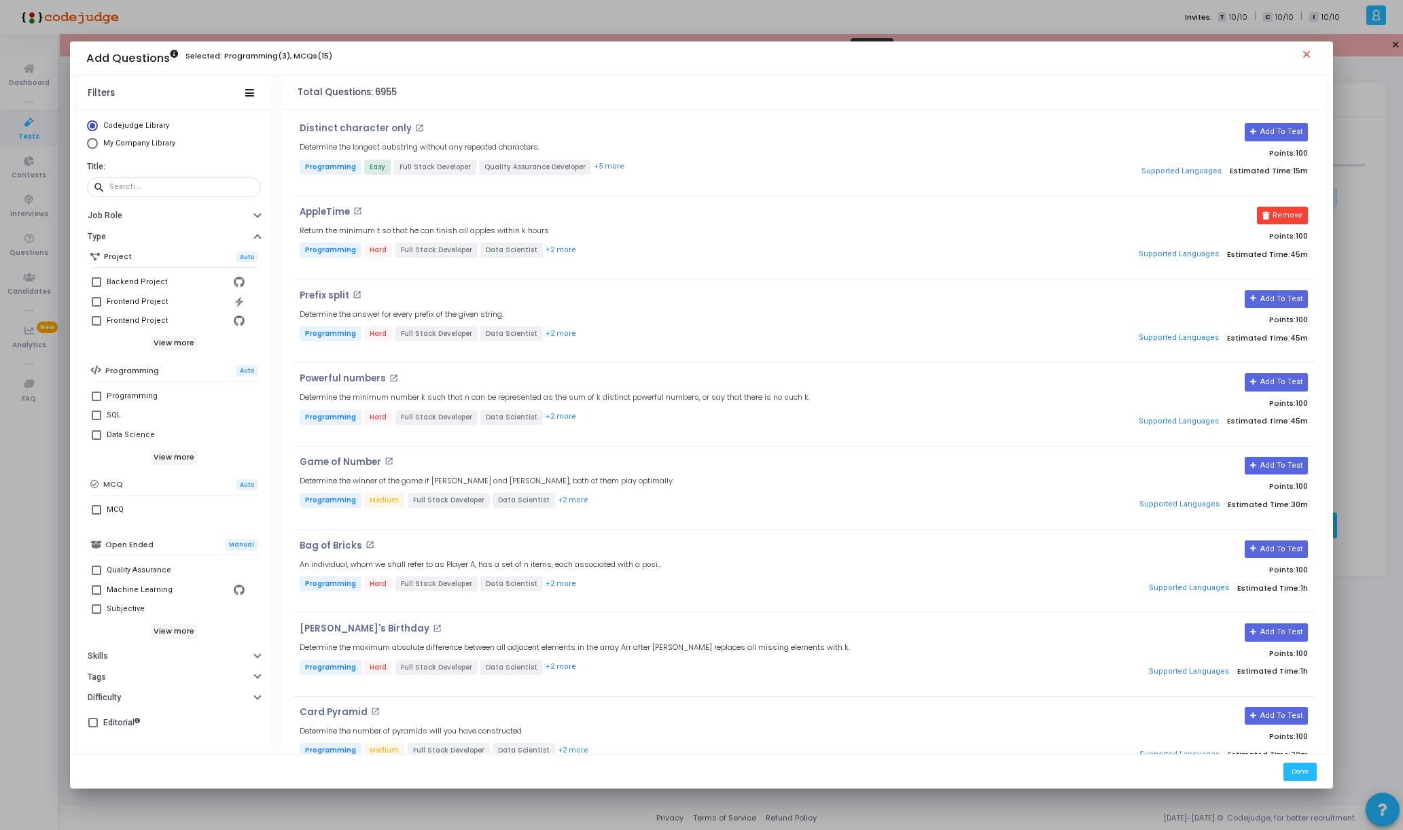
click at [95, 299] on span at bounding box center [97, 302] width 10 height 10
click at [96, 306] on input "Frontend Project" at bounding box center [96, 306] width 1 height 1
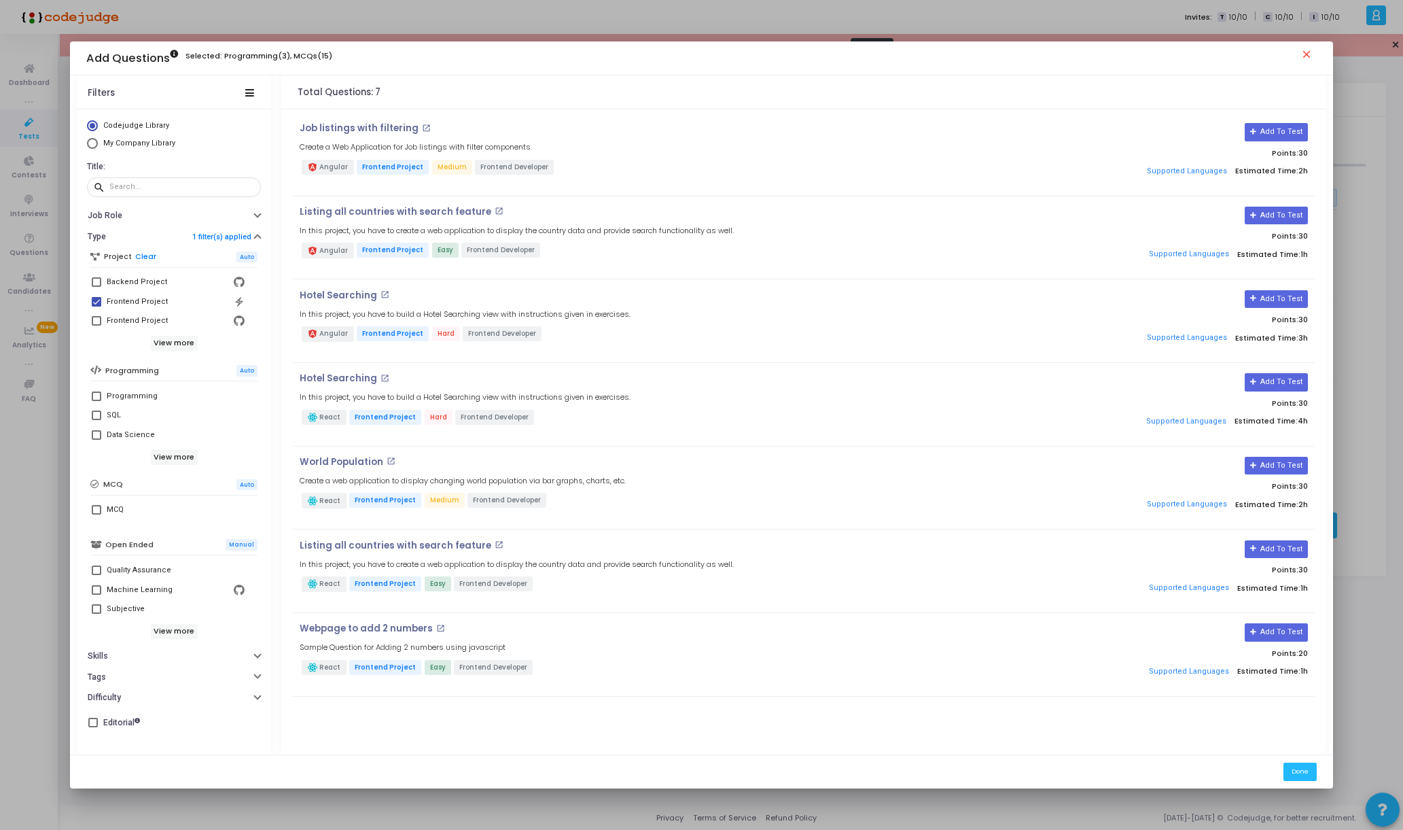
click at [103, 308] on label "Frontend Project" at bounding box center [174, 301] width 164 height 16
click at [96, 307] on input "Frontend Project" at bounding box center [96, 306] width 1 height 1
checkbox input "false"
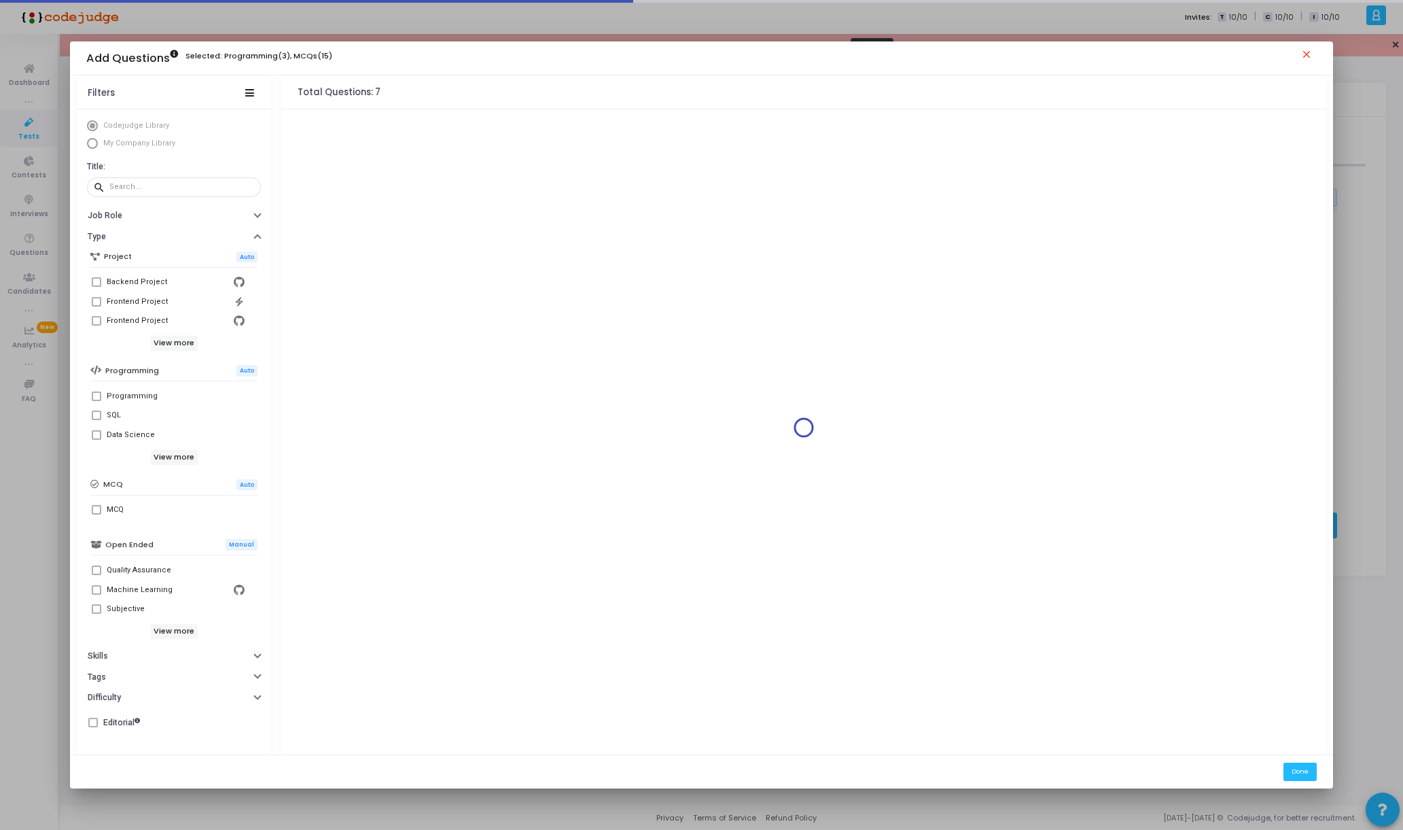
click at [99, 319] on span at bounding box center [97, 321] width 10 height 10
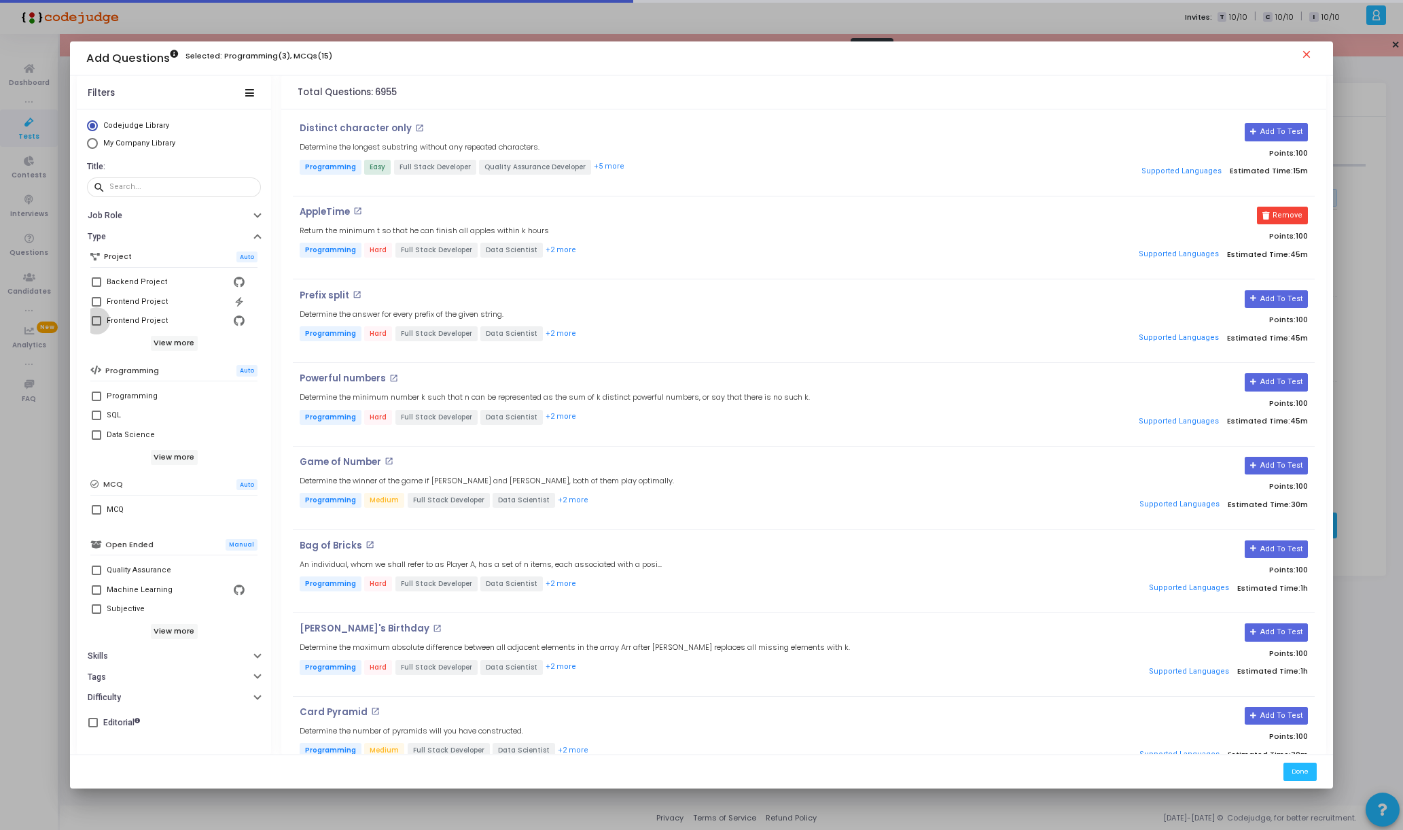
click at [98, 321] on span at bounding box center [97, 321] width 10 height 10
click at [96, 325] on input "Frontend Project" at bounding box center [96, 325] width 1 height 1
checkbox input "true"
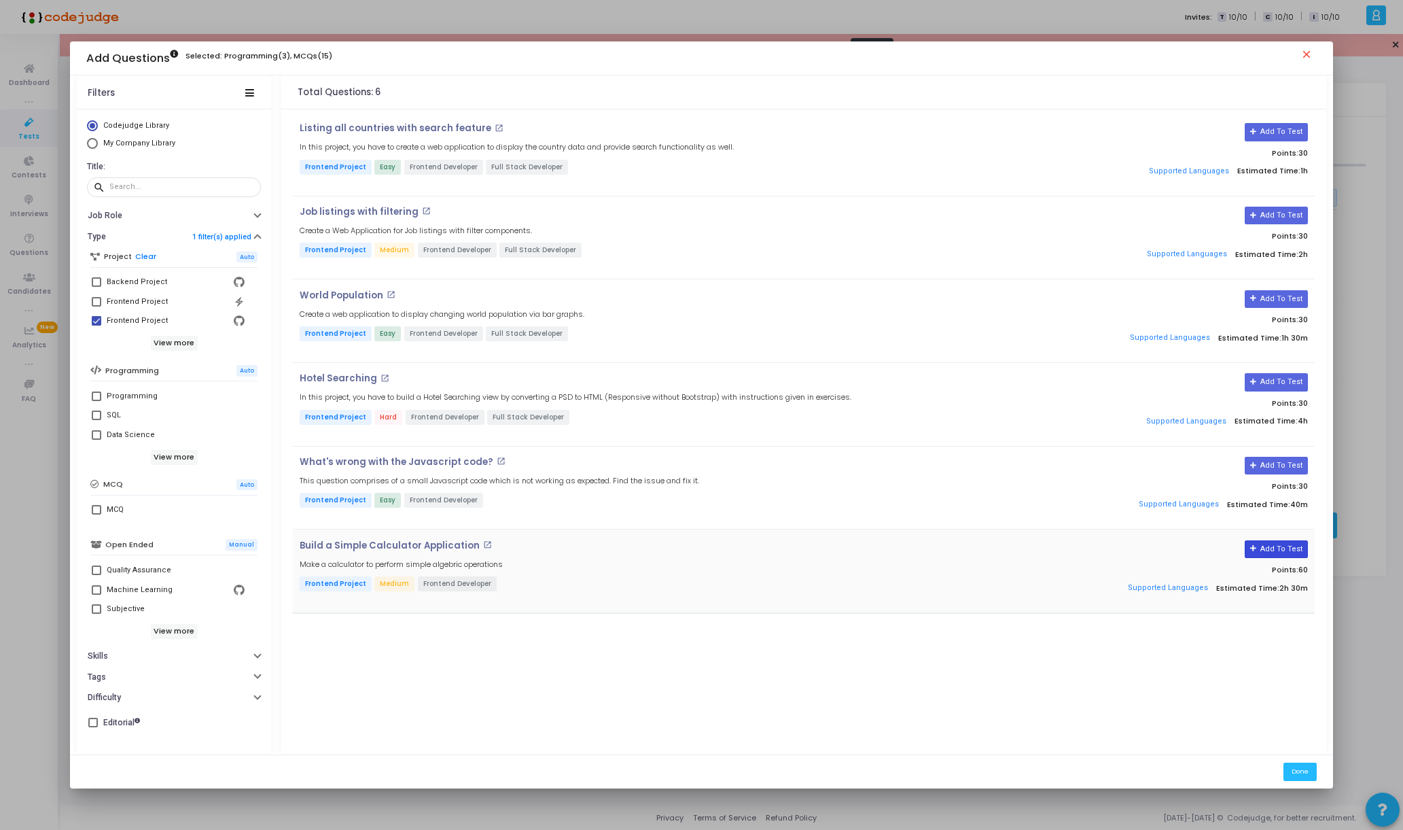
click at [1264, 549] on button "Add To Test" at bounding box center [1276, 549] width 63 height 18
click at [422, 213] on mat-icon "open_in_new" at bounding box center [426, 211] width 9 height 9
click at [1293, 217] on button "Add To Test" at bounding box center [1276, 216] width 63 height 18
click at [1304, 54] on mat-icon "close" at bounding box center [1308, 56] width 16 height 16
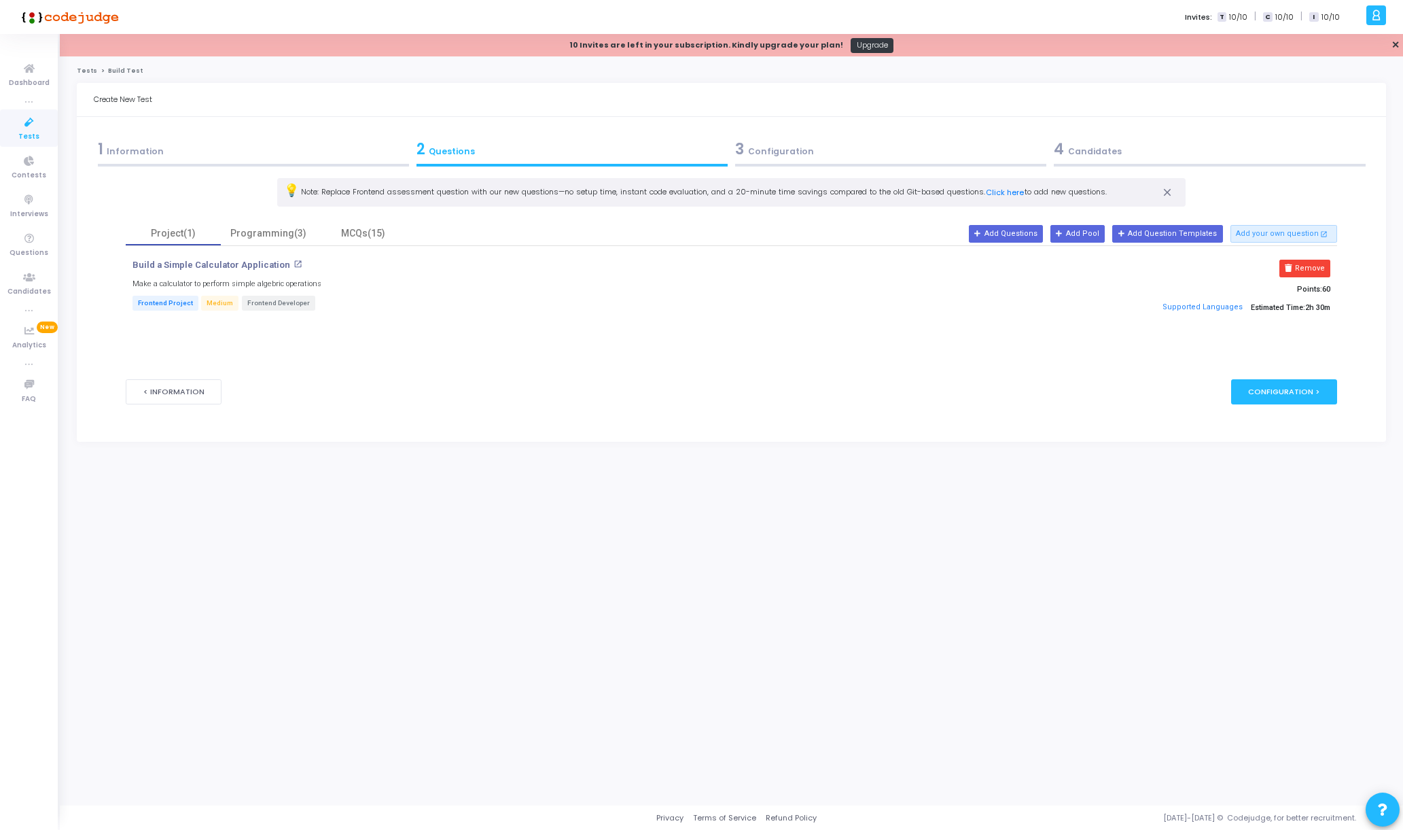
click at [298, 262] on h4 "Build a Simple Calculator Application open_in_new" at bounding box center [529, 265] width 794 height 11
click at [293, 264] on mat-icon "open_in_new" at bounding box center [297, 264] width 9 height 9
click at [1292, 270] on icon at bounding box center [1288, 267] width 7 height 7
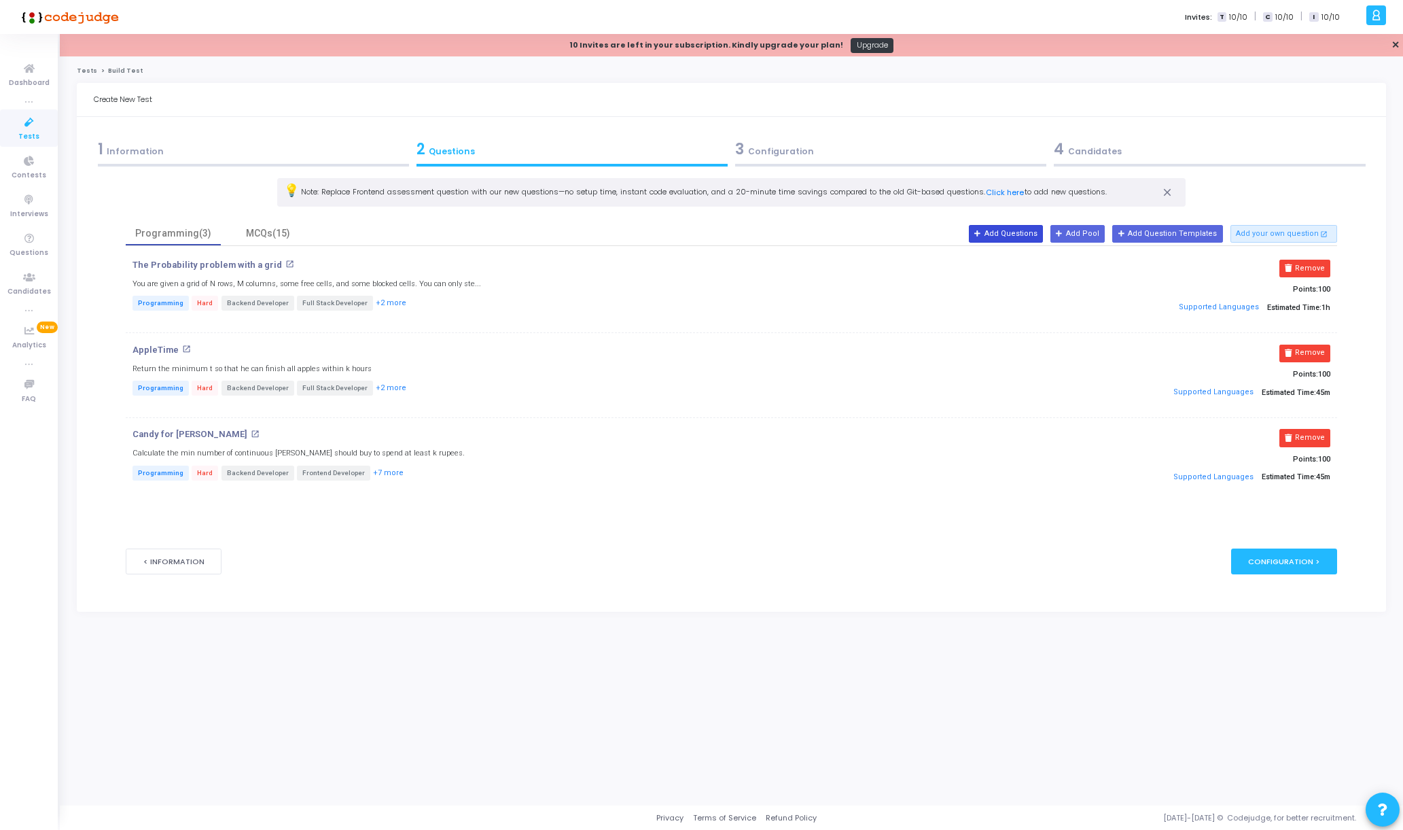
click at [1029, 235] on button "Add Questions" at bounding box center [1006, 234] width 74 height 18
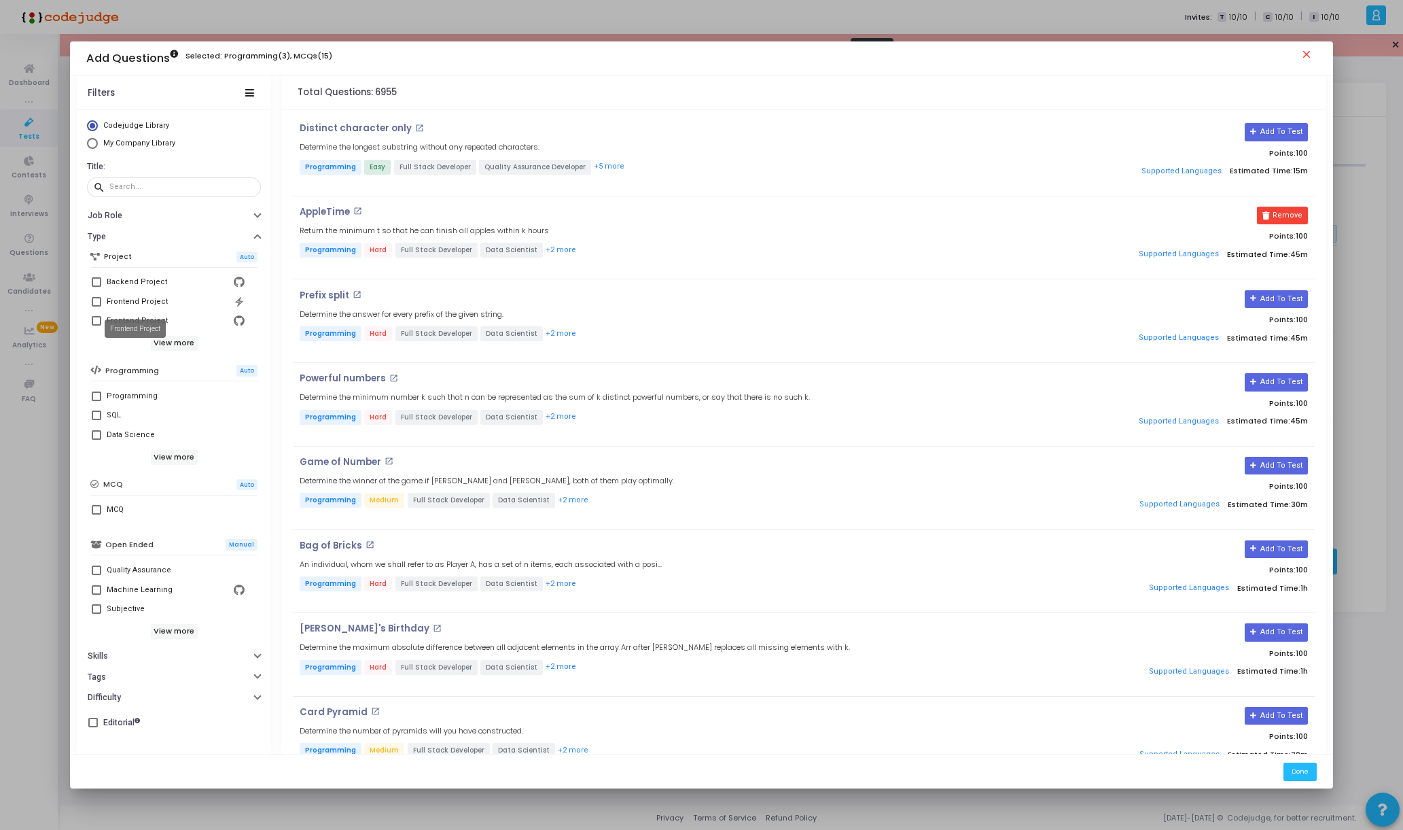
click at [122, 320] on div "Frontend Project" at bounding box center [135, 328] width 61 height 18
click at [97, 322] on mat-tooltip-component "Frontend Project" at bounding box center [135, 328] width 80 height 37
click at [92, 320] on span at bounding box center [97, 321] width 10 height 10
click at [96, 325] on input "Frontend Project" at bounding box center [96, 325] width 1 height 1
checkbox input "true"
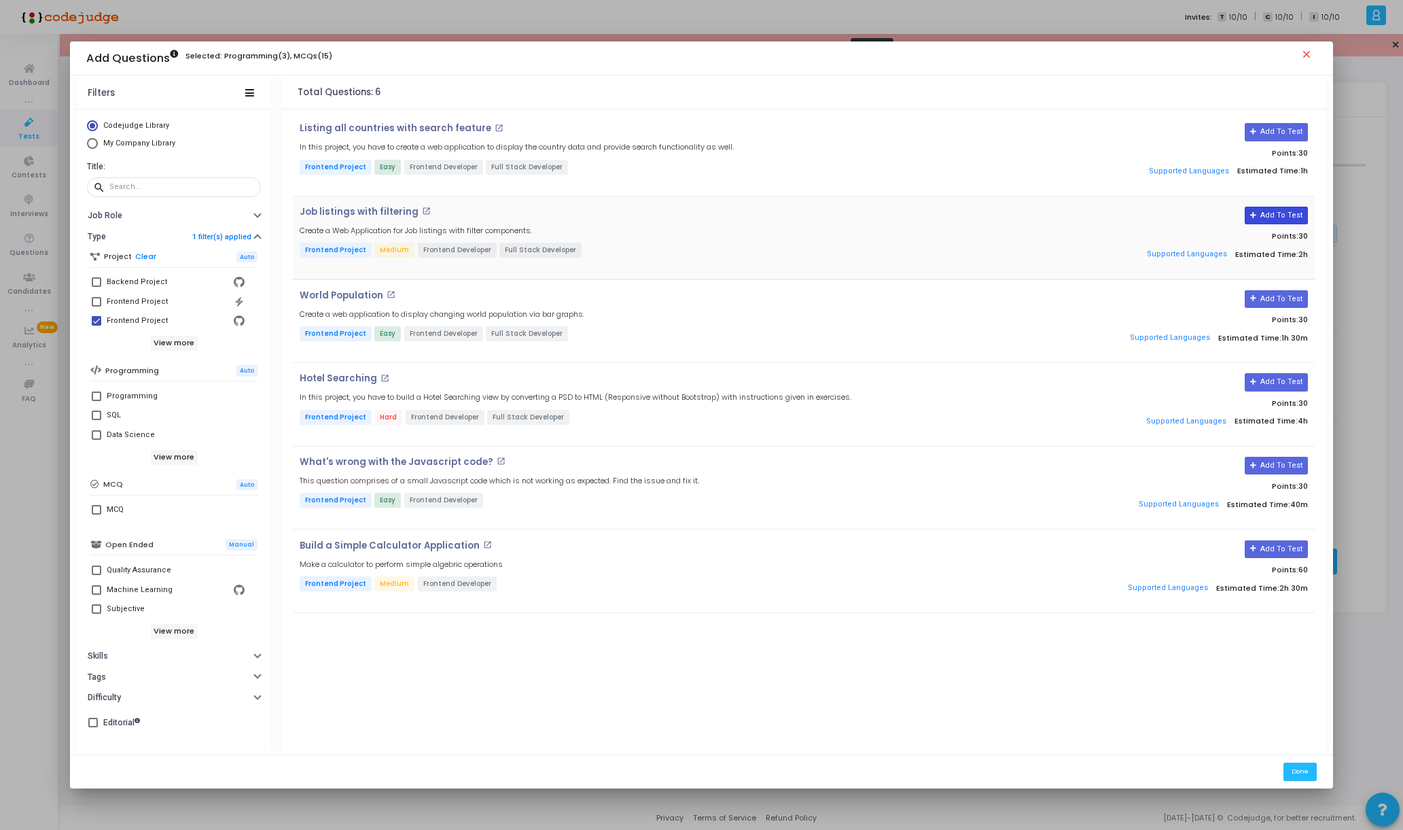
click at [1273, 210] on button "Add To Test" at bounding box center [1276, 216] width 63 height 18
click at [1308, 63] on mat-icon "close" at bounding box center [1308, 56] width 16 height 16
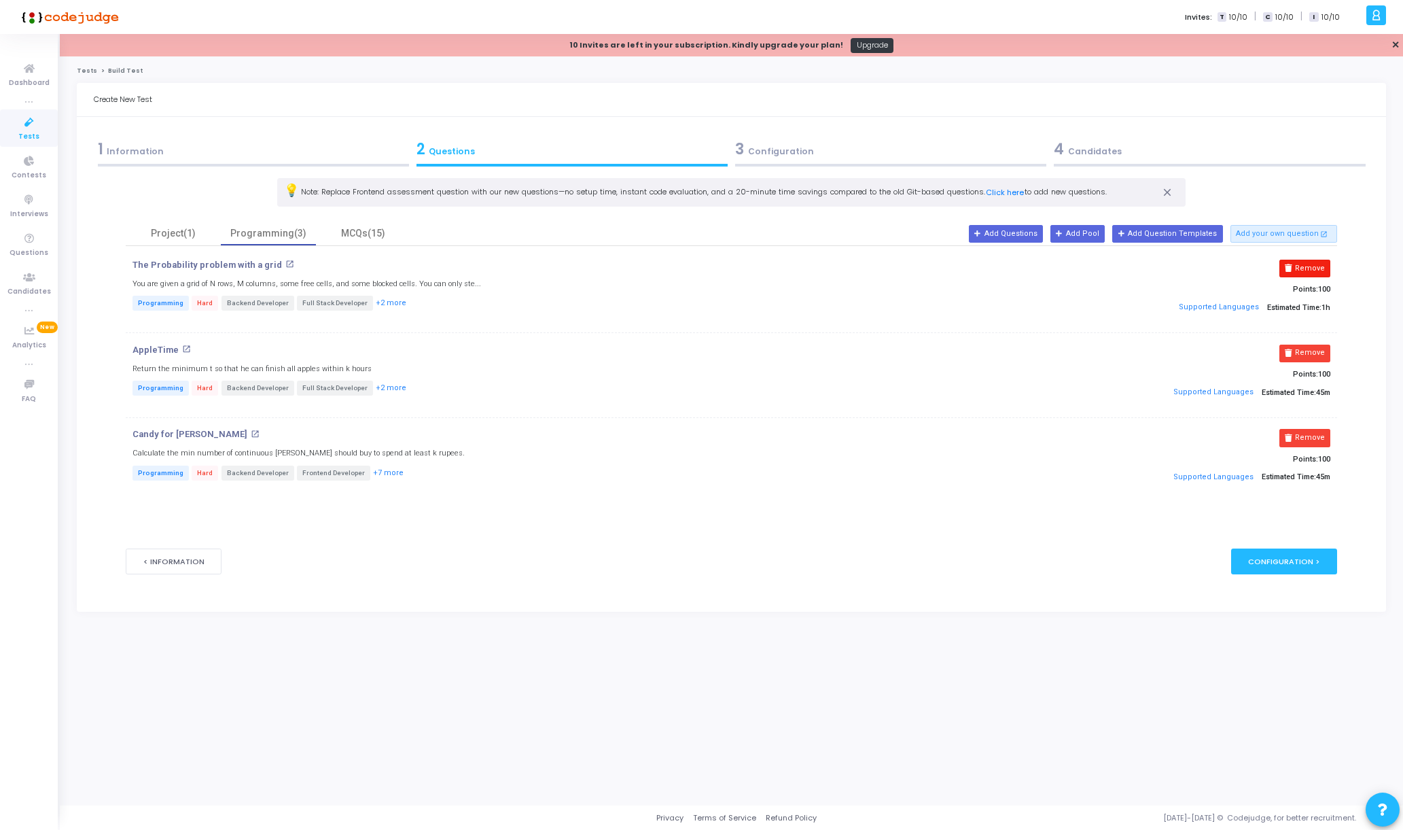
click at [1298, 264] on button "Remove" at bounding box center [1304, 269] width 51 height 18
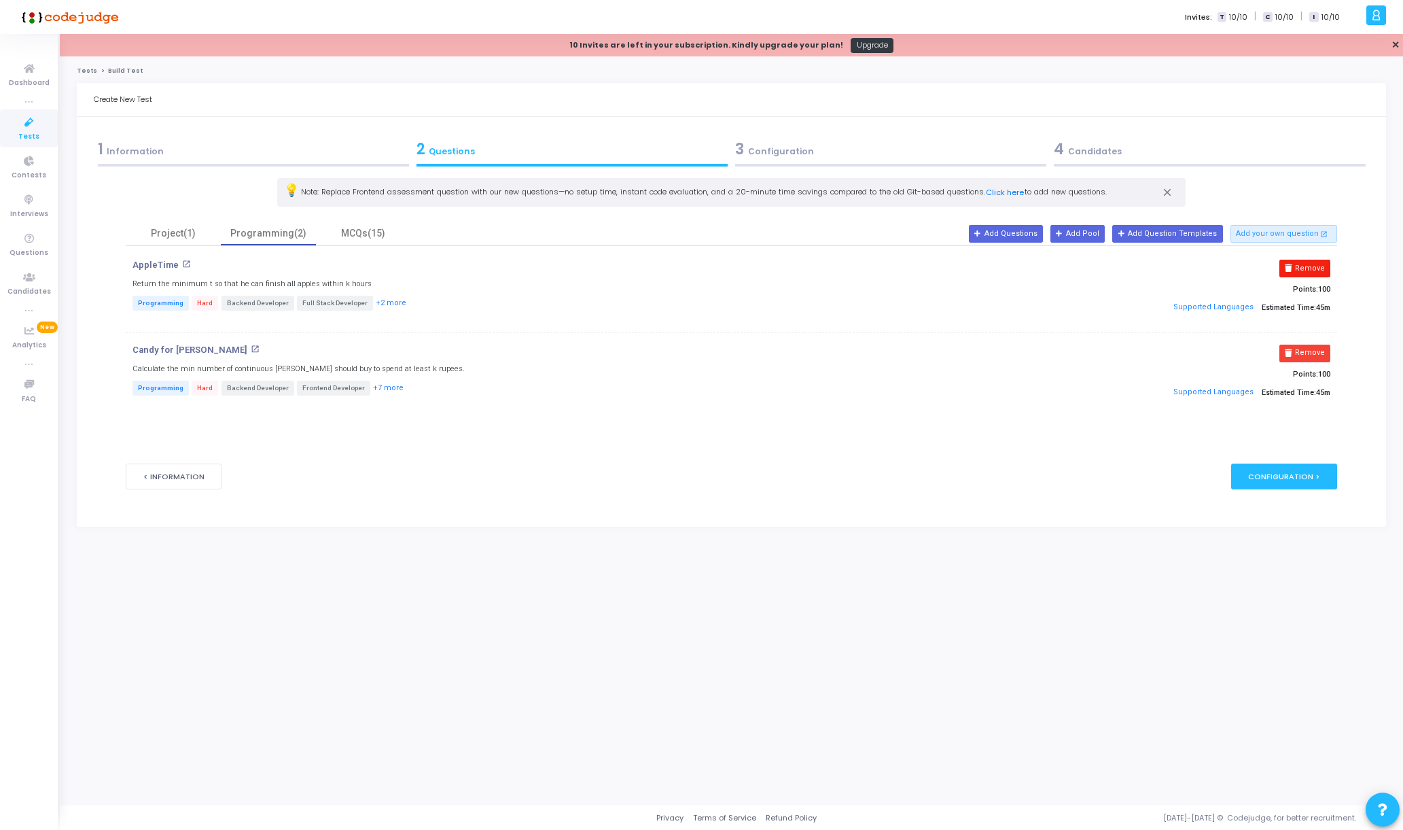
click at [1298, 272] on button "Remove" at bounding box center [1304, 269] width 51 height 18
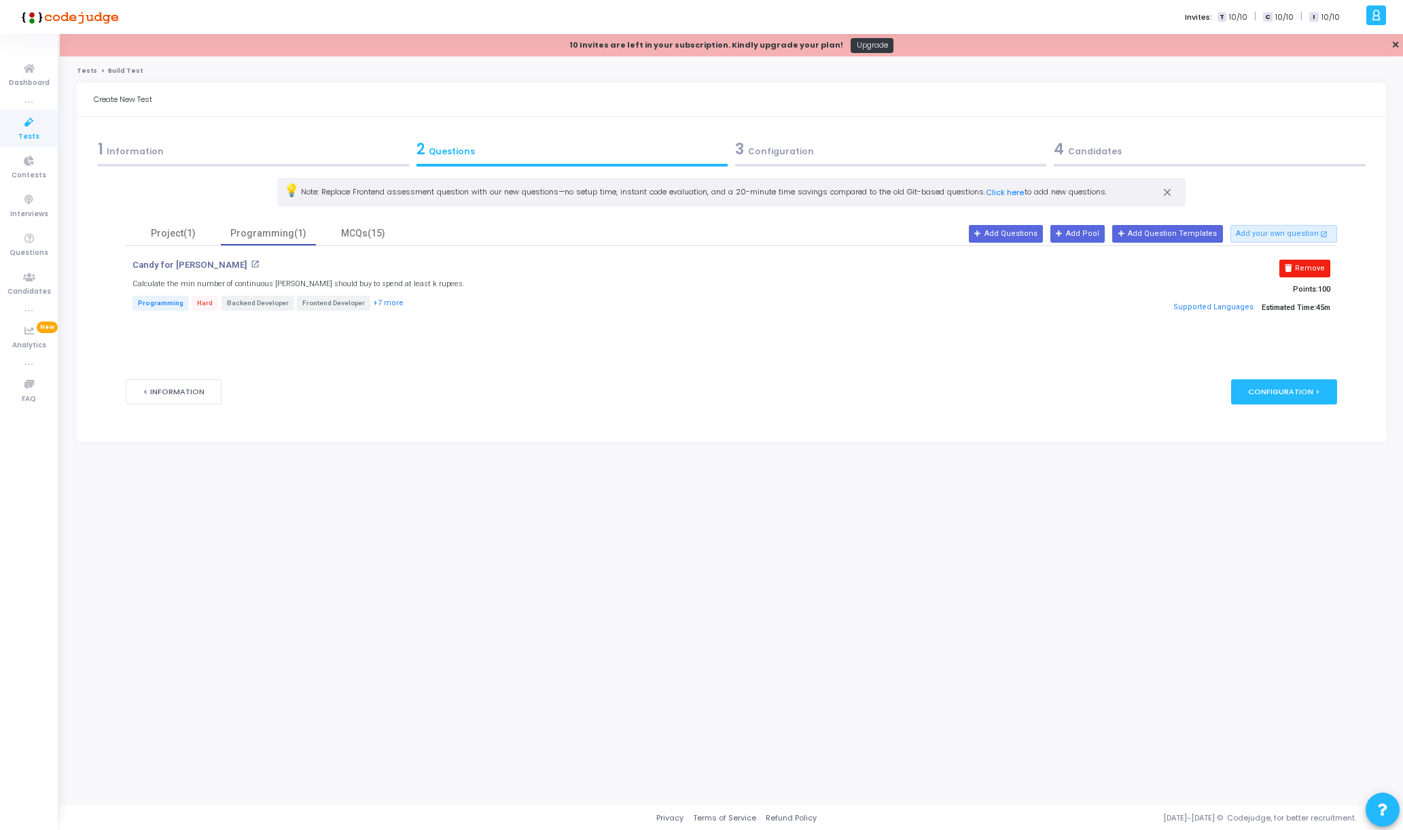
click at [1302, 270] on button "Remove" at bounding box center [1304, 269] width 51 height 18
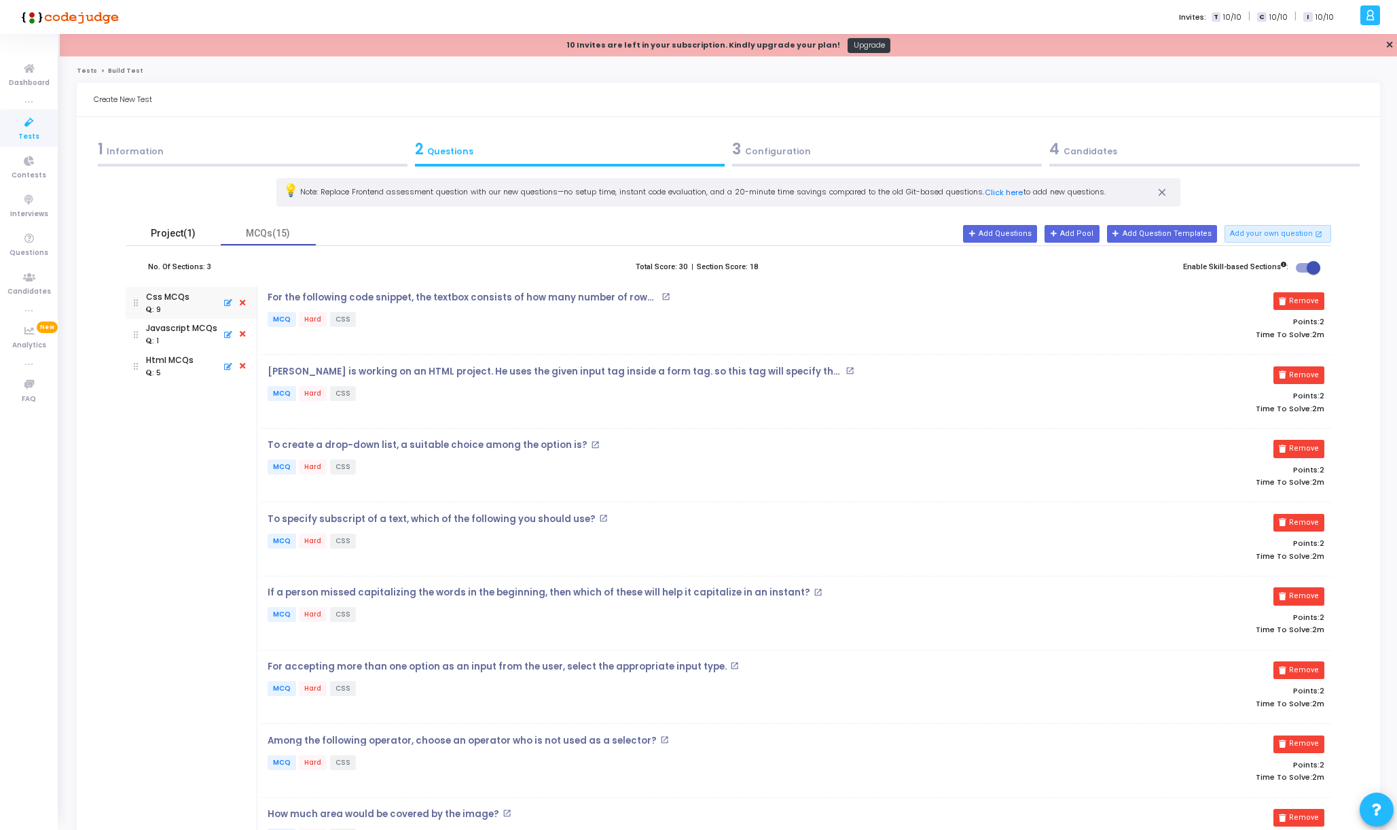
click at [192, 236] on div "Project(1)" at bounding box center [173, 233] width 79 height 14
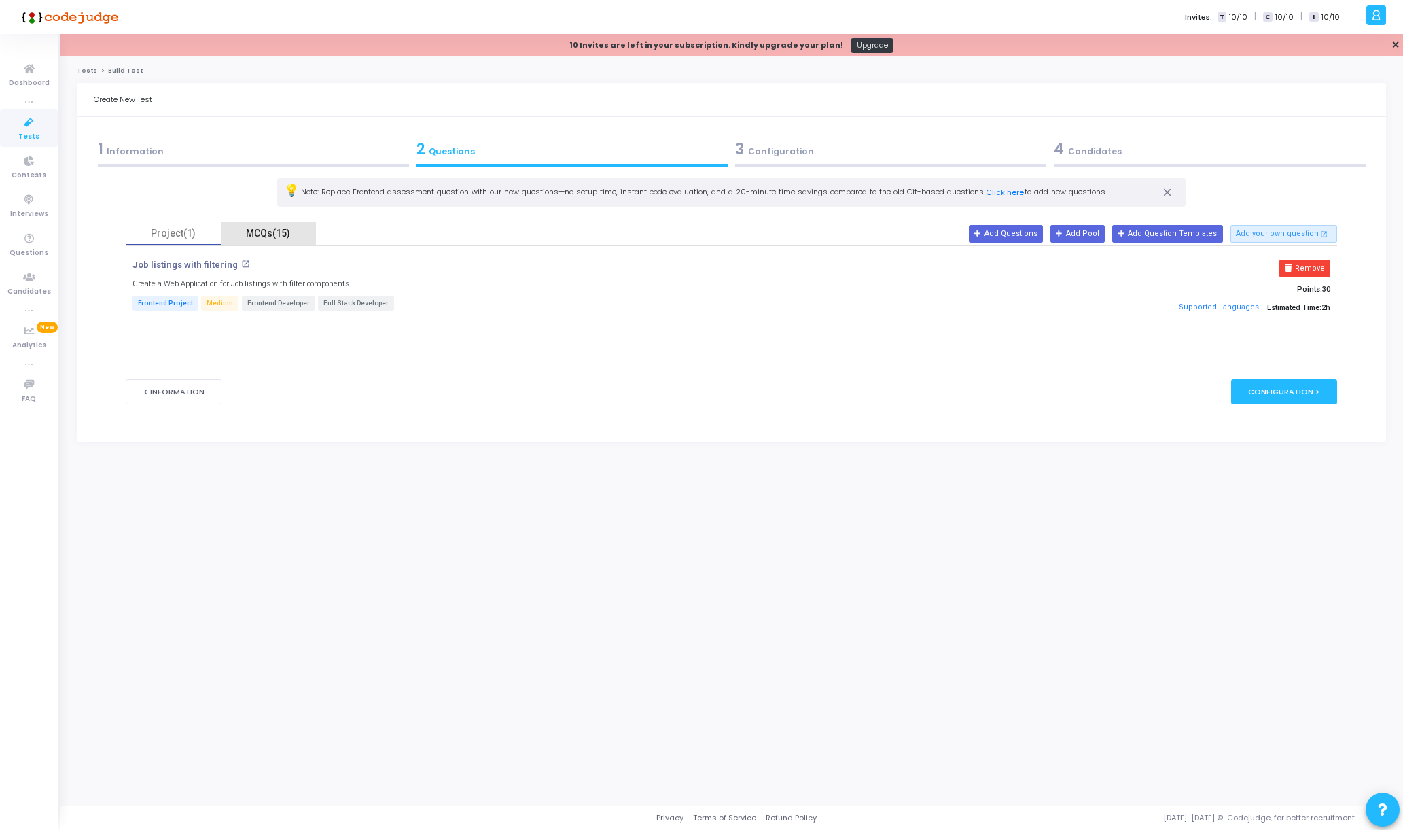
click at [274, 229] on div "MCQs(15)" at bounding box center [268, 233] width 79 height 14
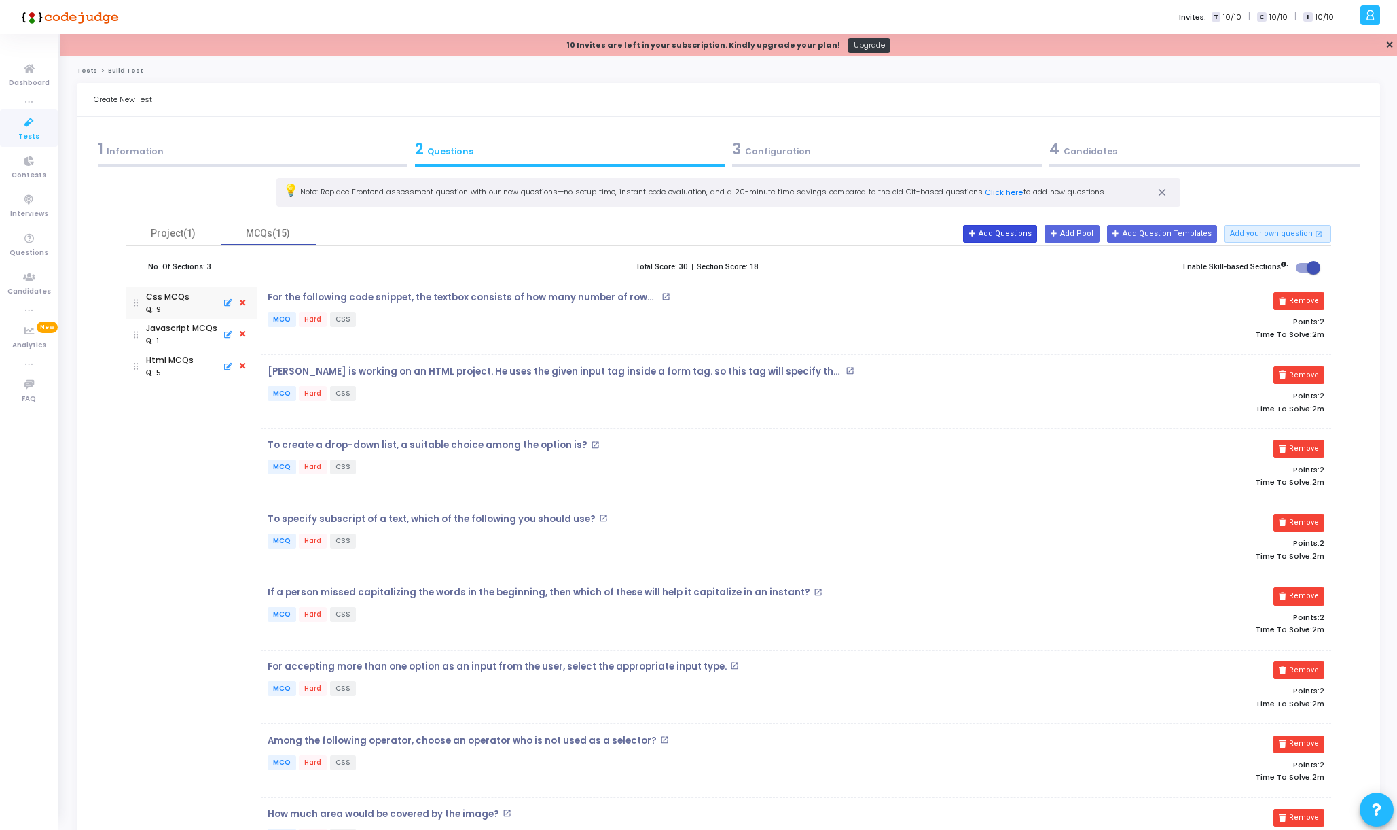
click at [1018, 232] on button "Add Questions" at bounding box center [1000, 234] width 74 height 18
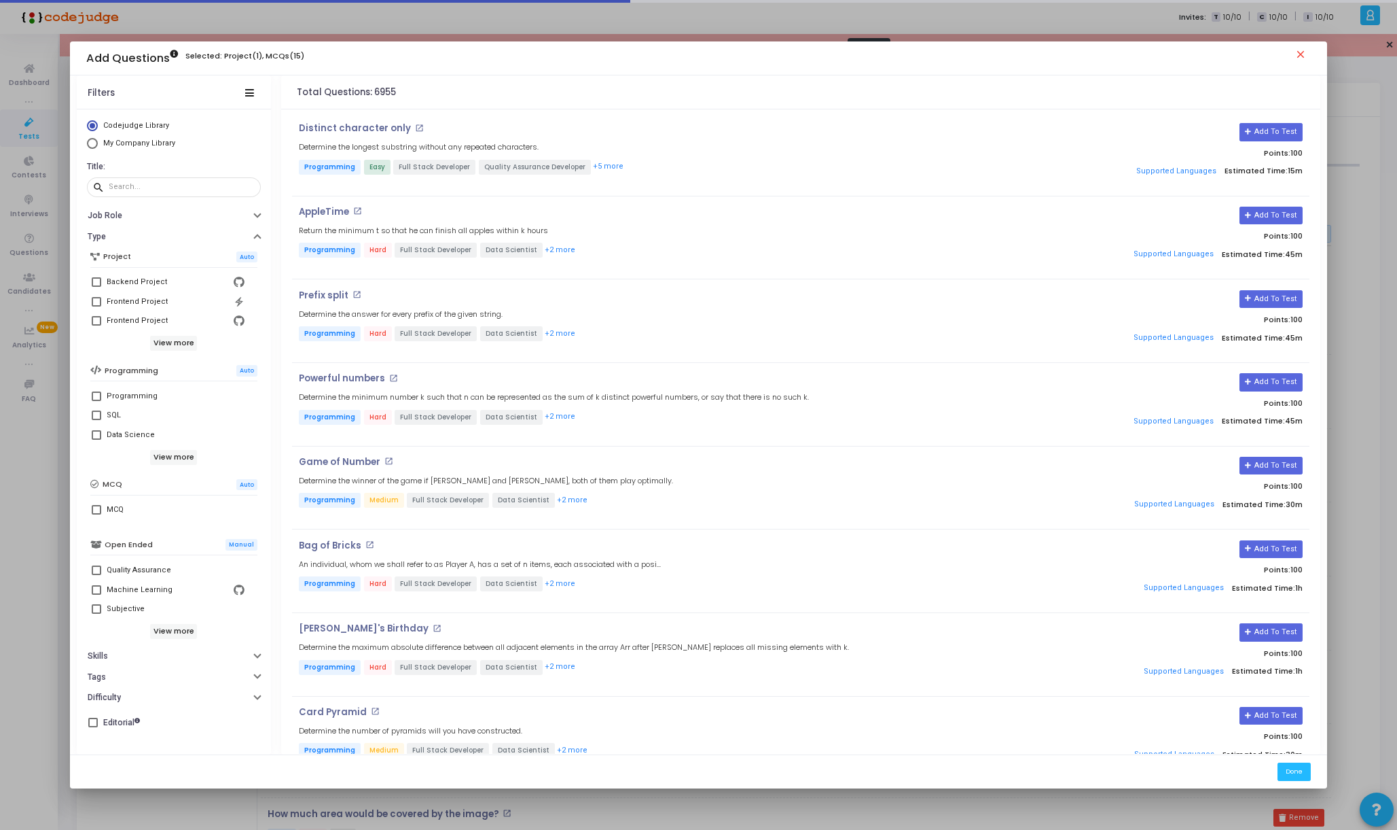
click at [92, 318] on span at bounding box center [97, 321] width 10 height 10
click at [96, 325] on input "Frontend Project" at bounding box center [96, 325] width 1 height 1
checkbox input "true"
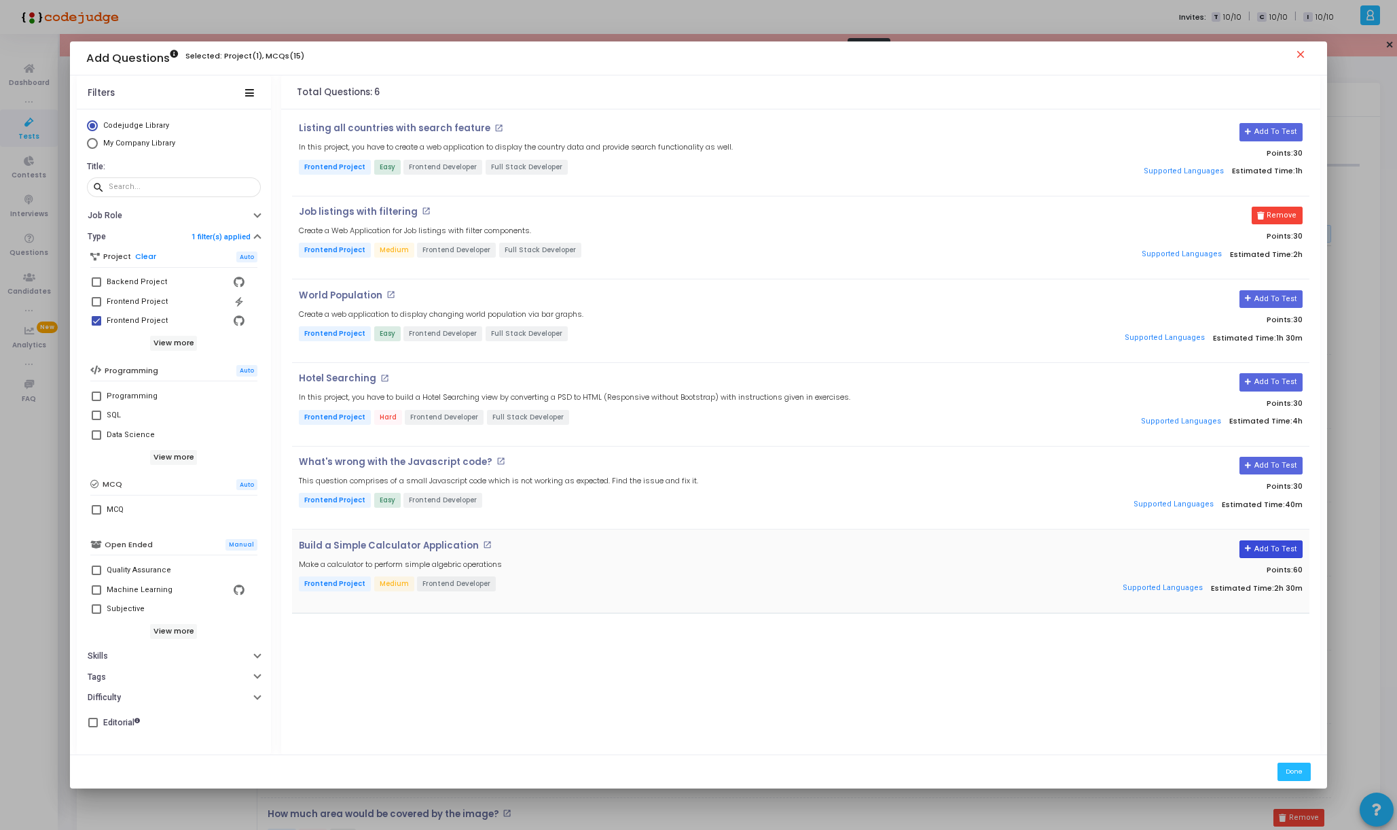
click at [1264, 550] on button "Add To Test" at bounding box center [1271, 549] width 63 height 18
click at [1305, 54] on mat-icon "close" at bounding box center [1303, 56] width 16 height 16
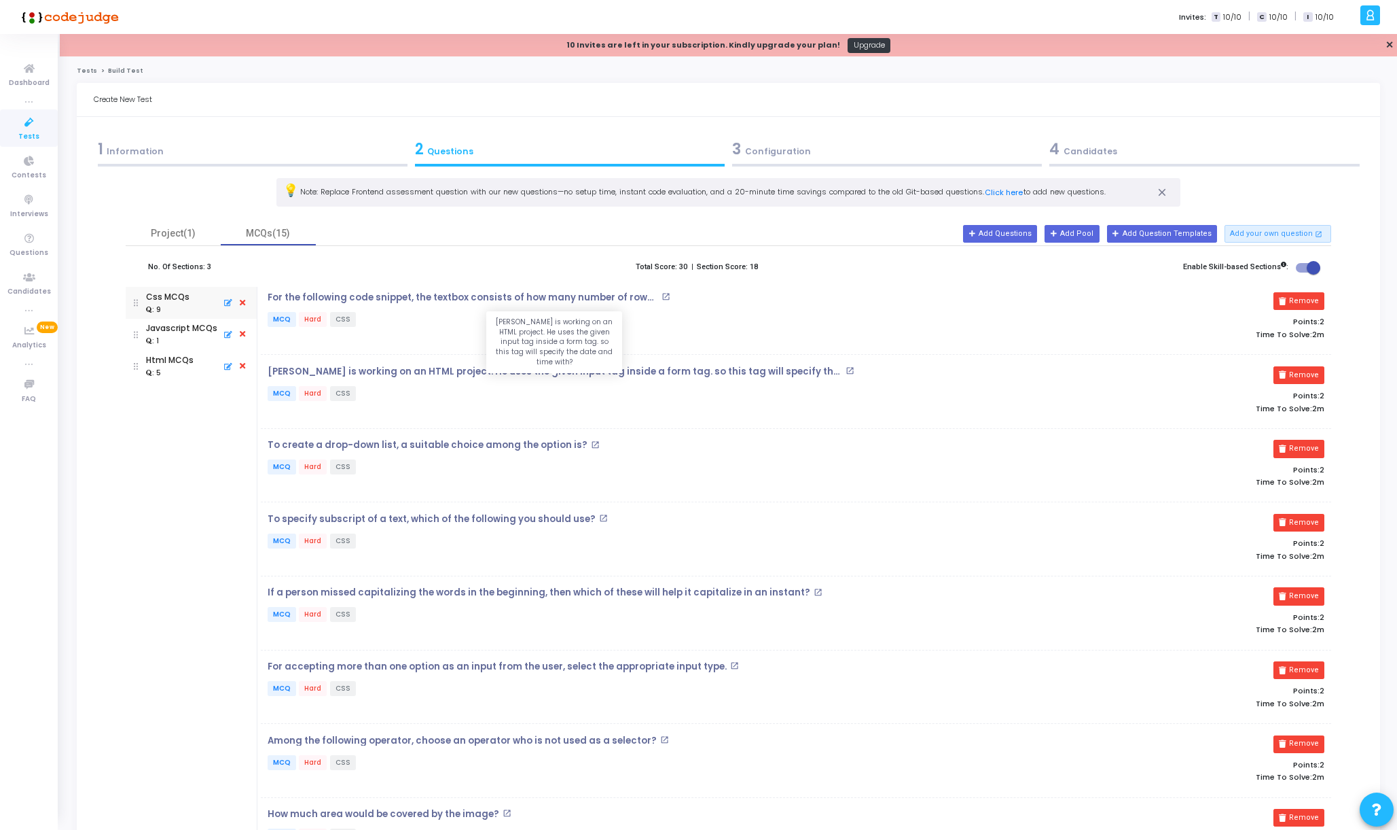
click at [683, 368] on p "Rick is working on an HTML project. He uses the given input tag inside a form t…" at bounding box center [555, 371] width 574 height 11
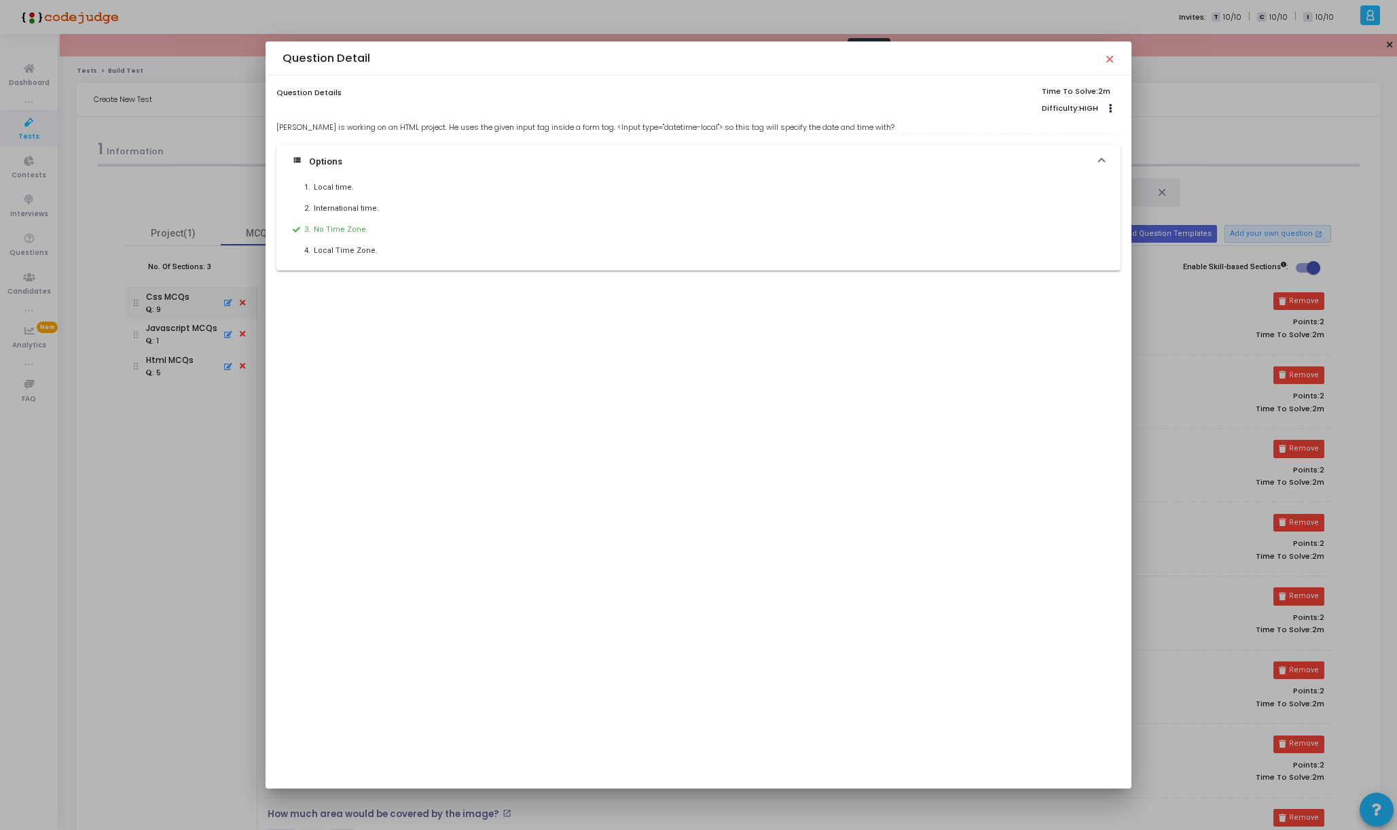
click at [1108, 56] on mat-icon "close" at bounding box center [1109, 58] width 11 height 11
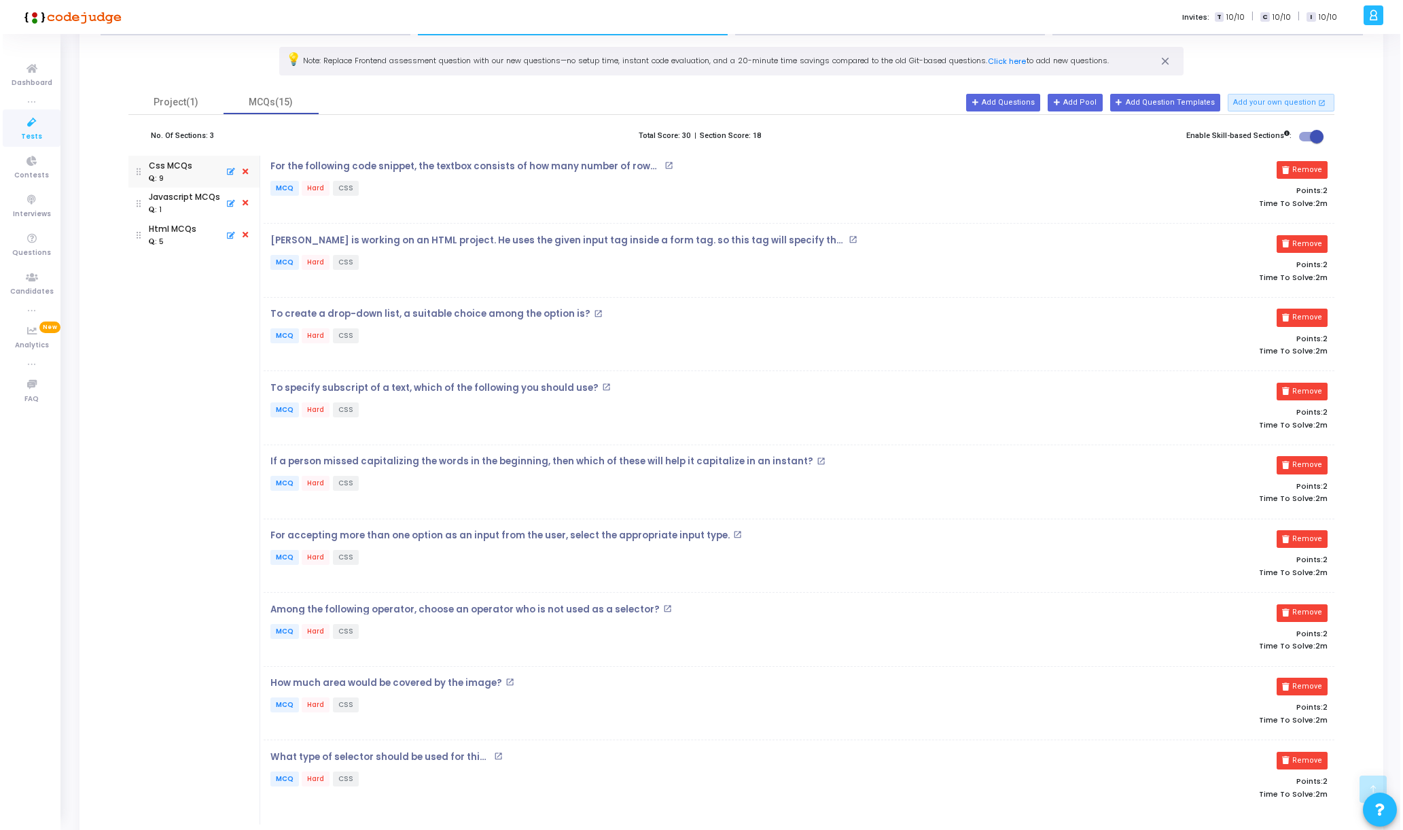
scroll to position [0, 0]
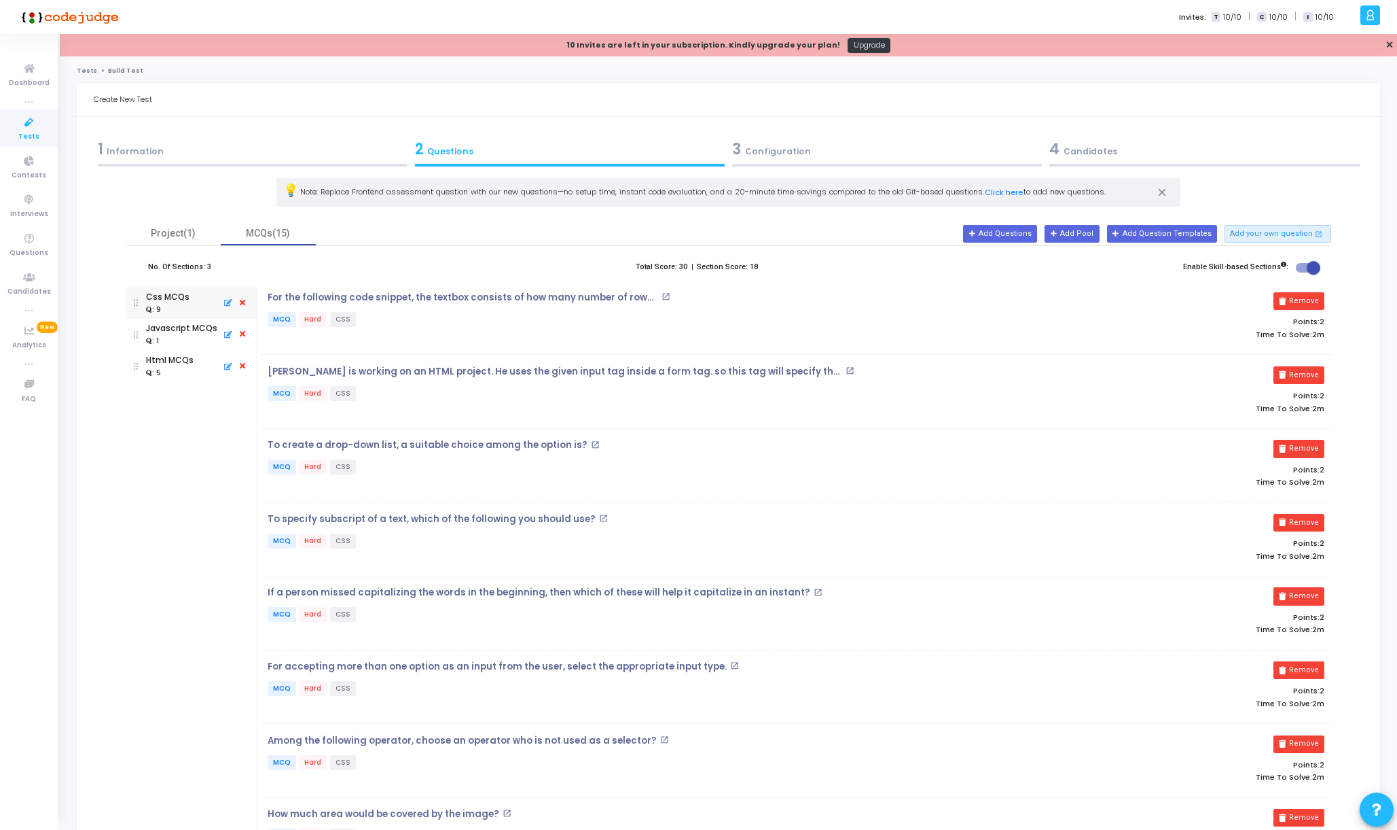
click at [242, 303] on icon at bounding box center [242, 303] width 12 height 15
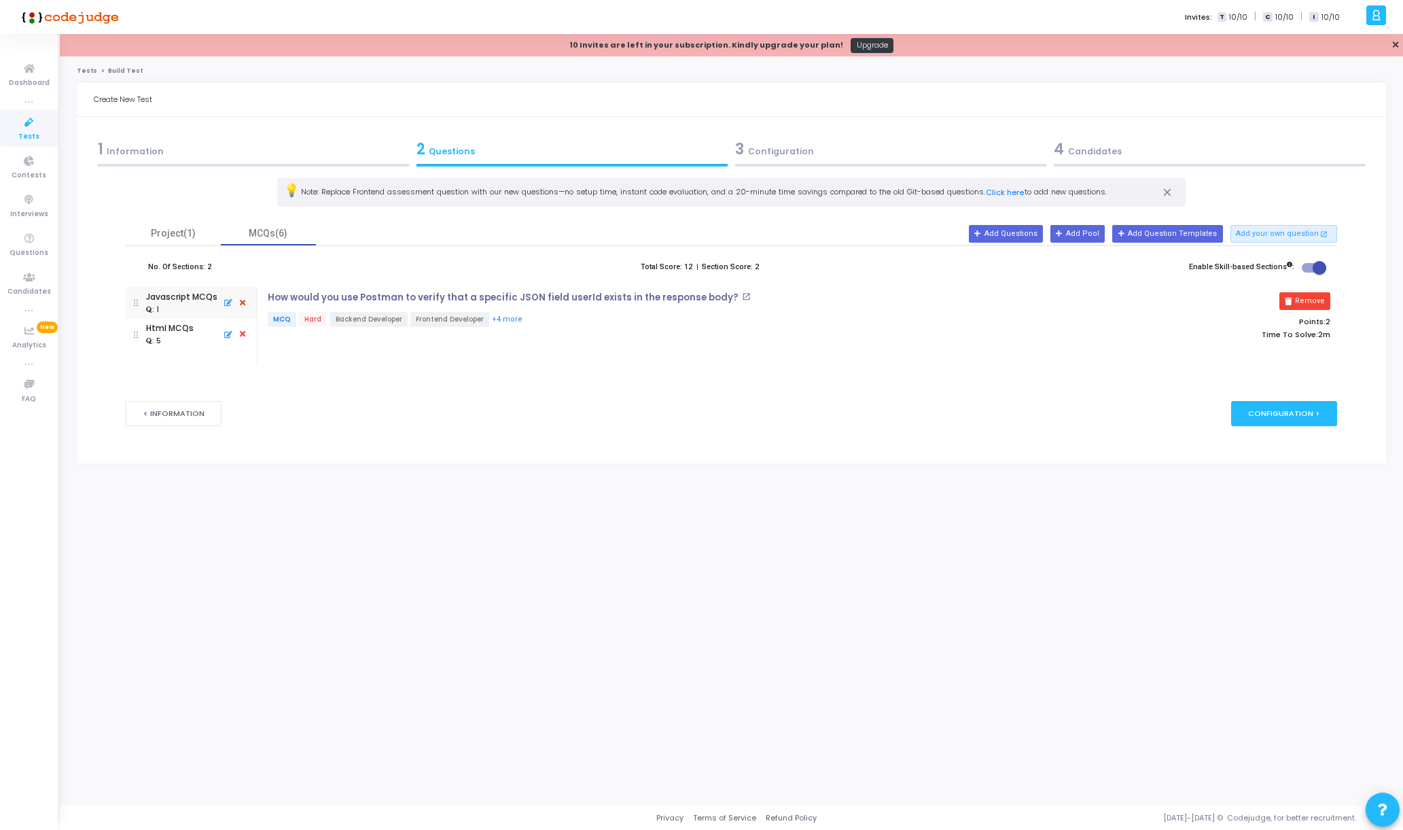
click at [242, 303] on icon at bounding box center [242, 303] width 12 height 15
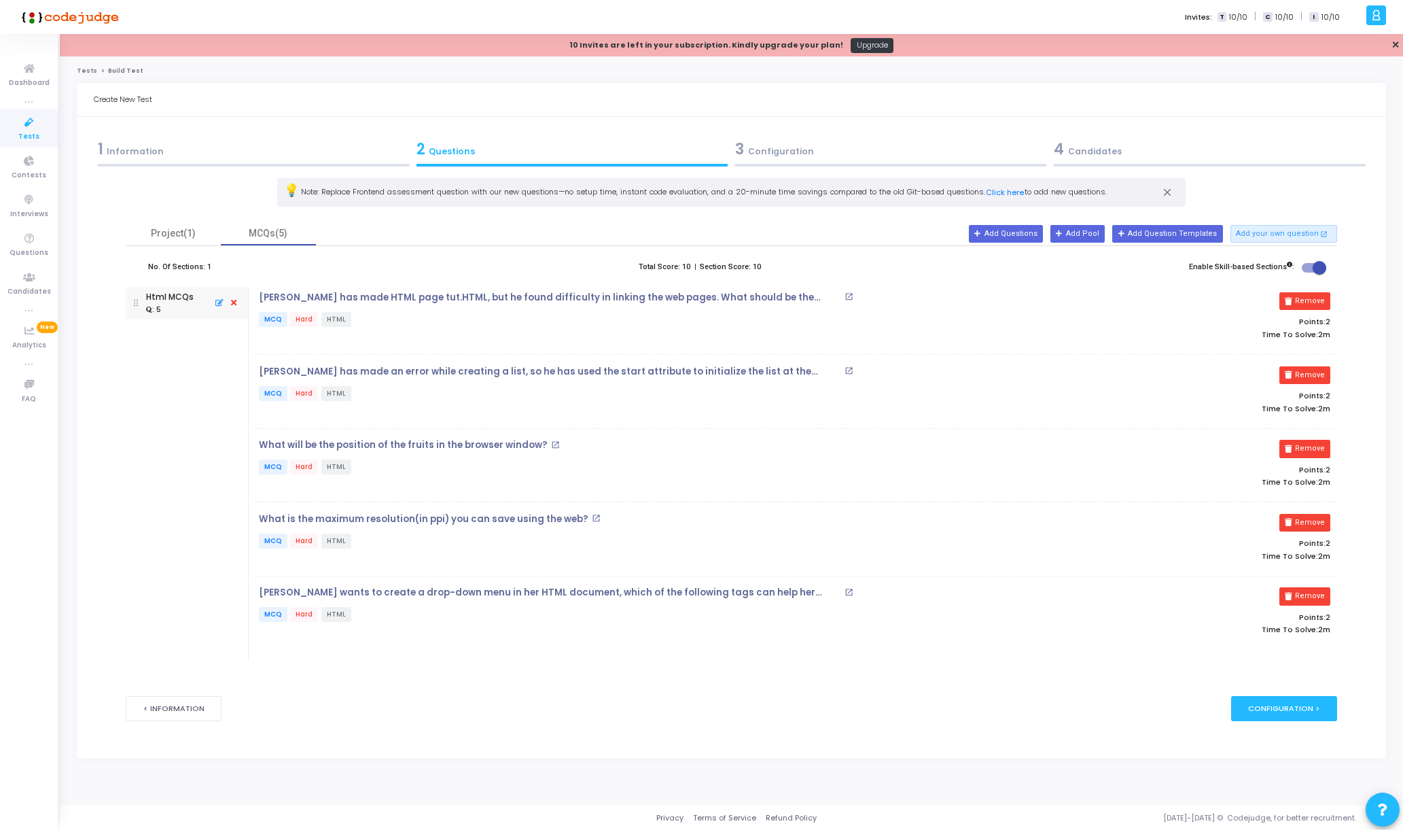
click at [240, 304] on div "Html MCQs : 5" at bounding box center [187, 303] width 122 height 32
click at [232, 301] on icon at bounding box center [234, 303] width 12 height 15
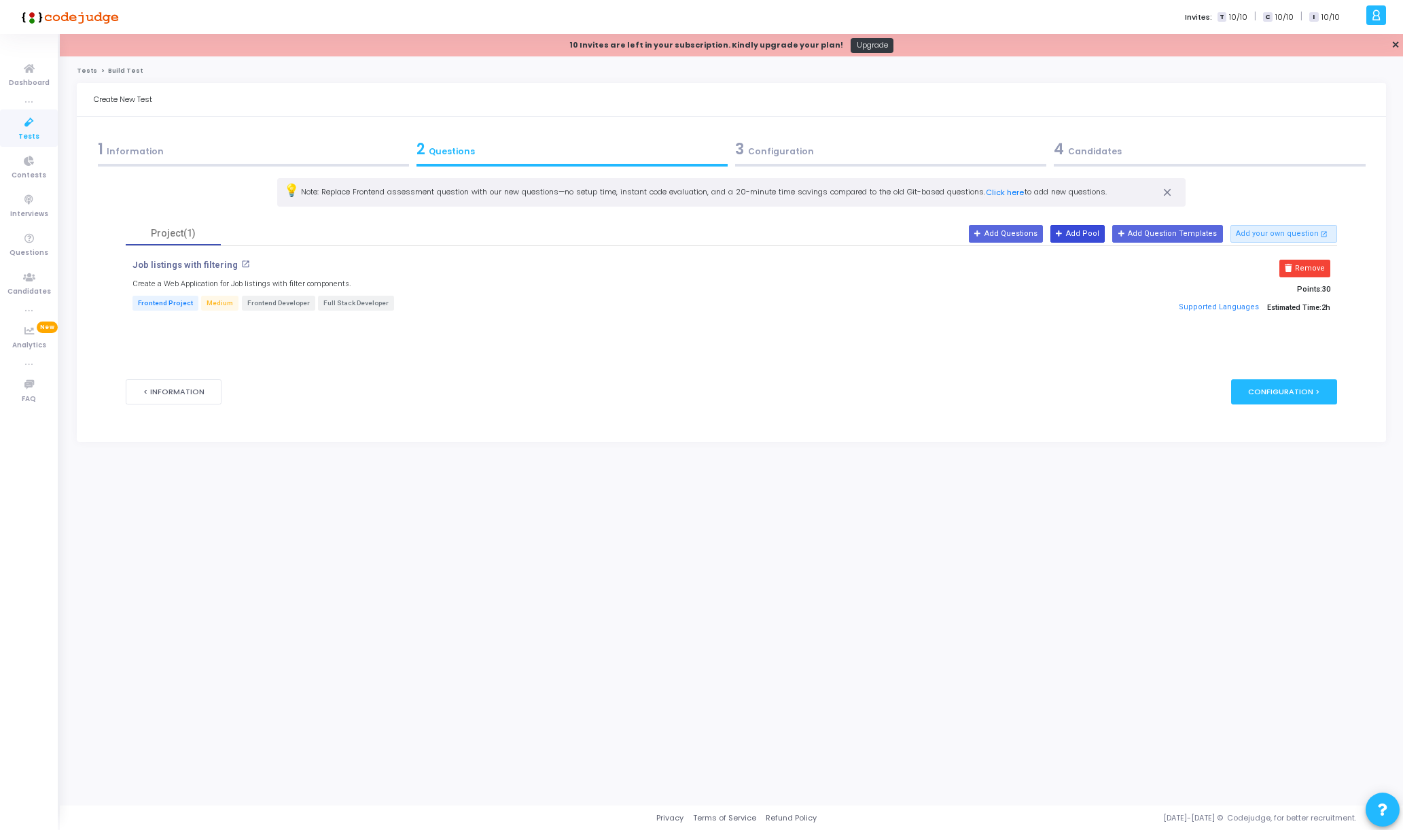
click at [1092, 239] on button "Add Pool" at bounding box center [1077, 234] width 54 height 18
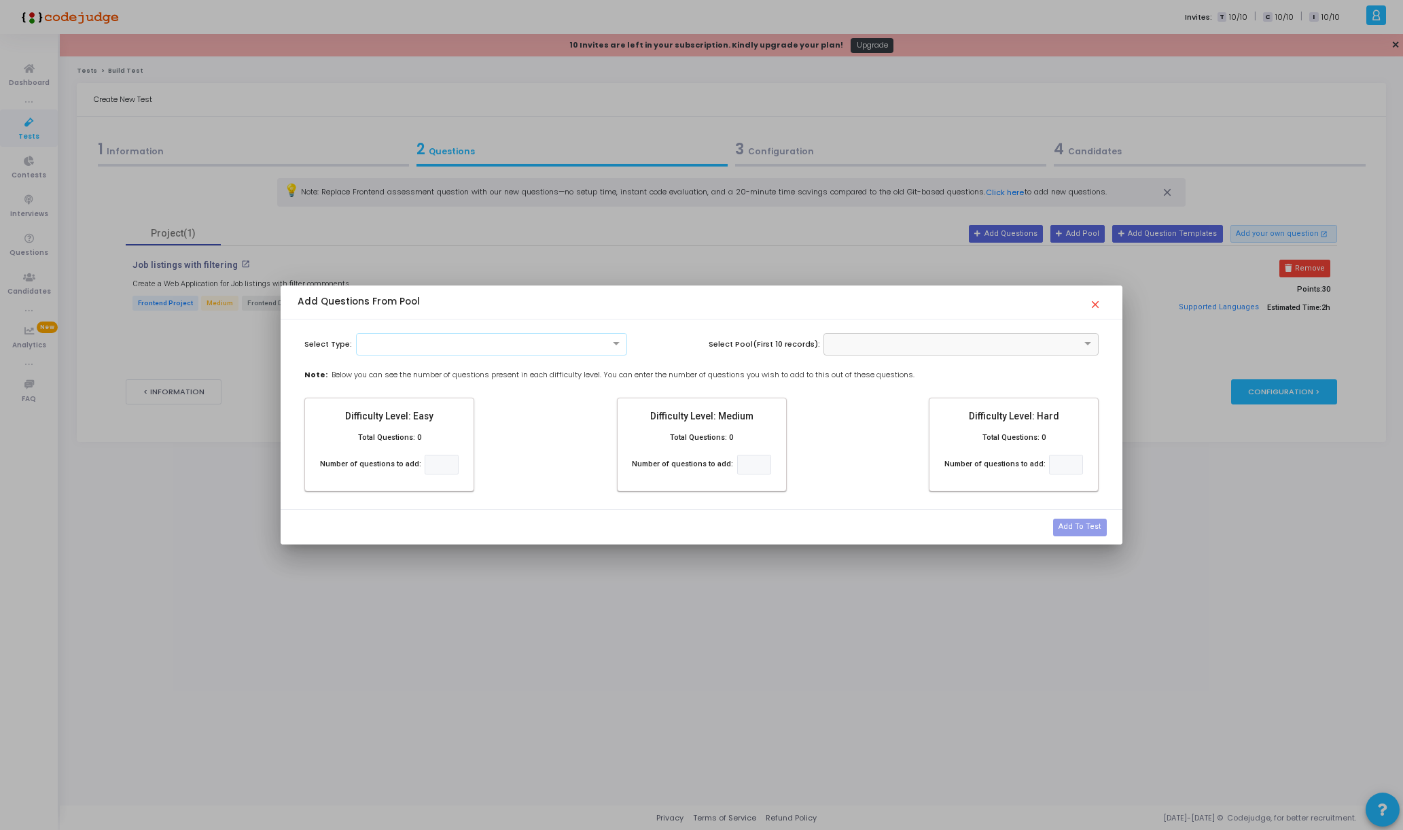
click at [1093, 308] on span "close" at bounding box center [1097, 302] width 16 height 20
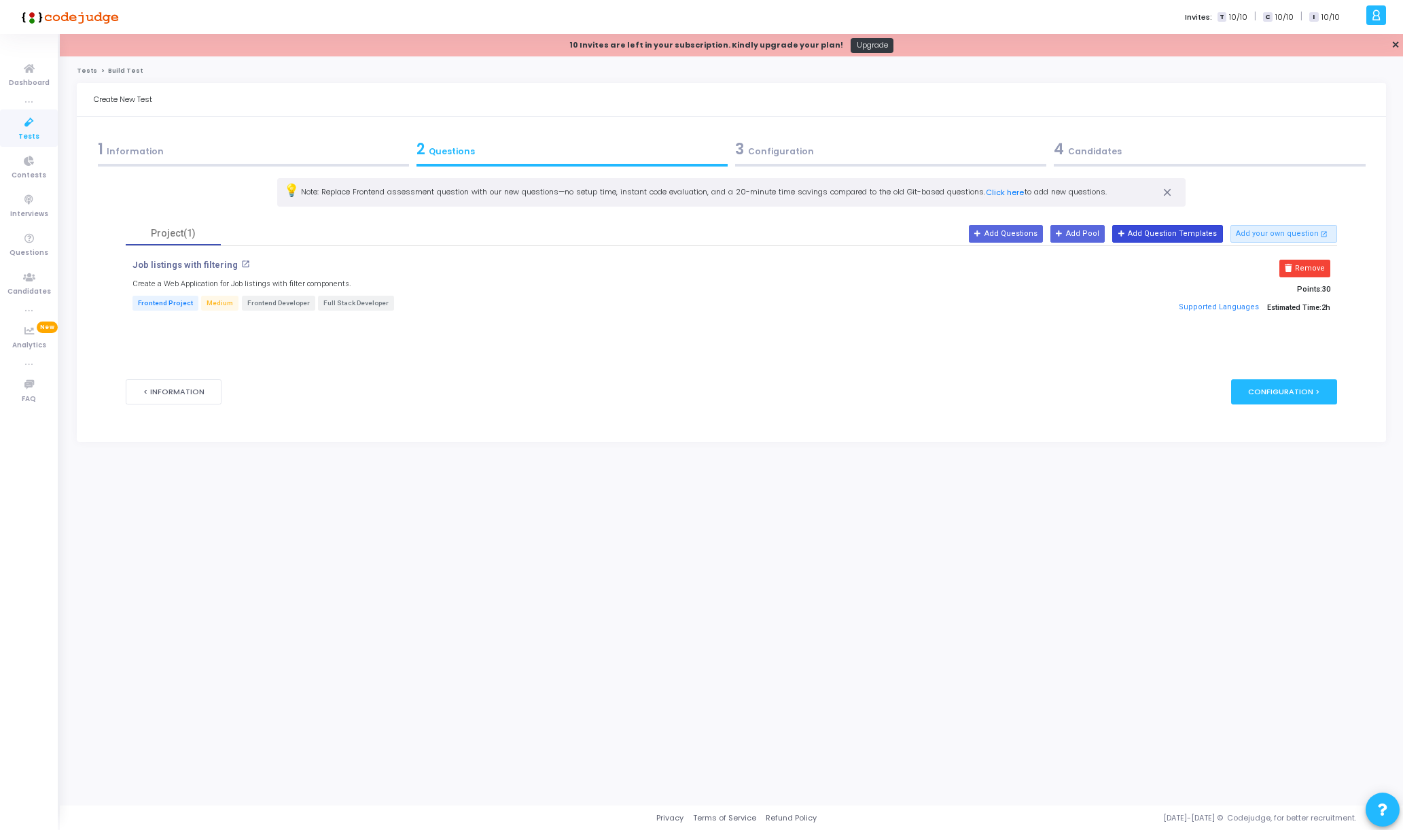
click at [1181, 241] on button "Add Question Templates" at bounding box center [1167, 234] width 110 height 18
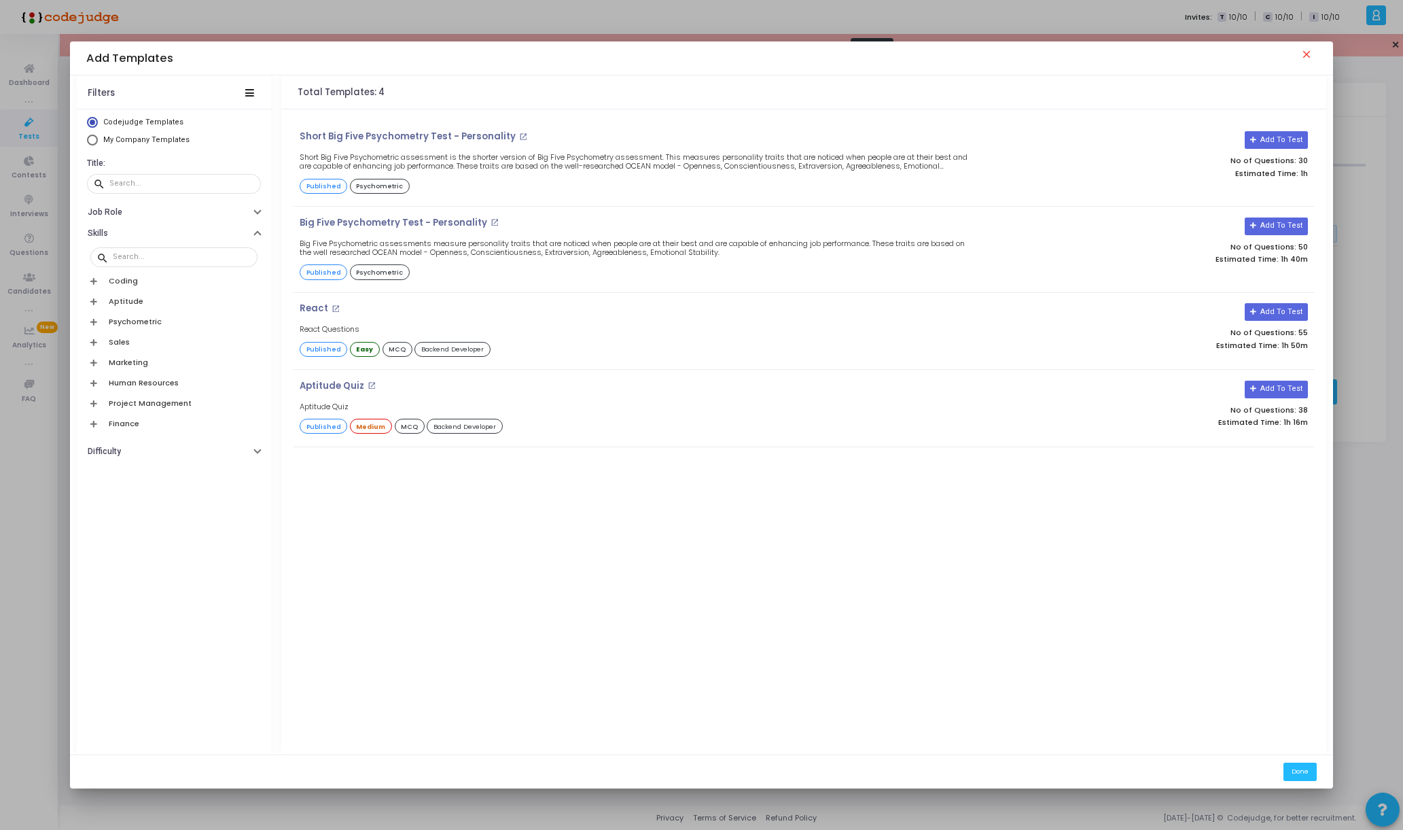
click at [1305, 49] on mat-icon "close" at bounding box center [1308, 56] width 16 height 16
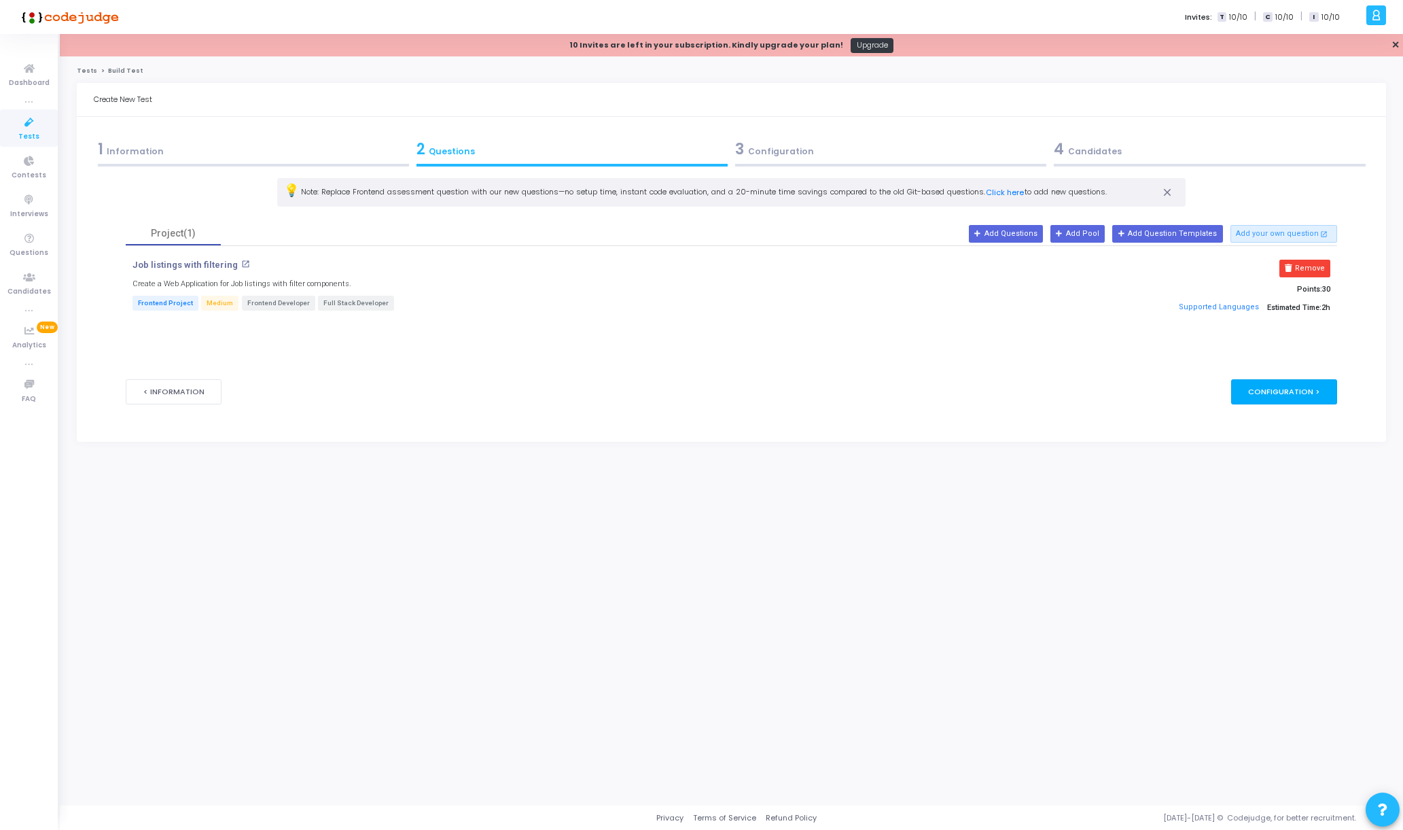
click at [1269, 397] on div "Configuration >" at bounding box center [1284, 391] width 107 height 25
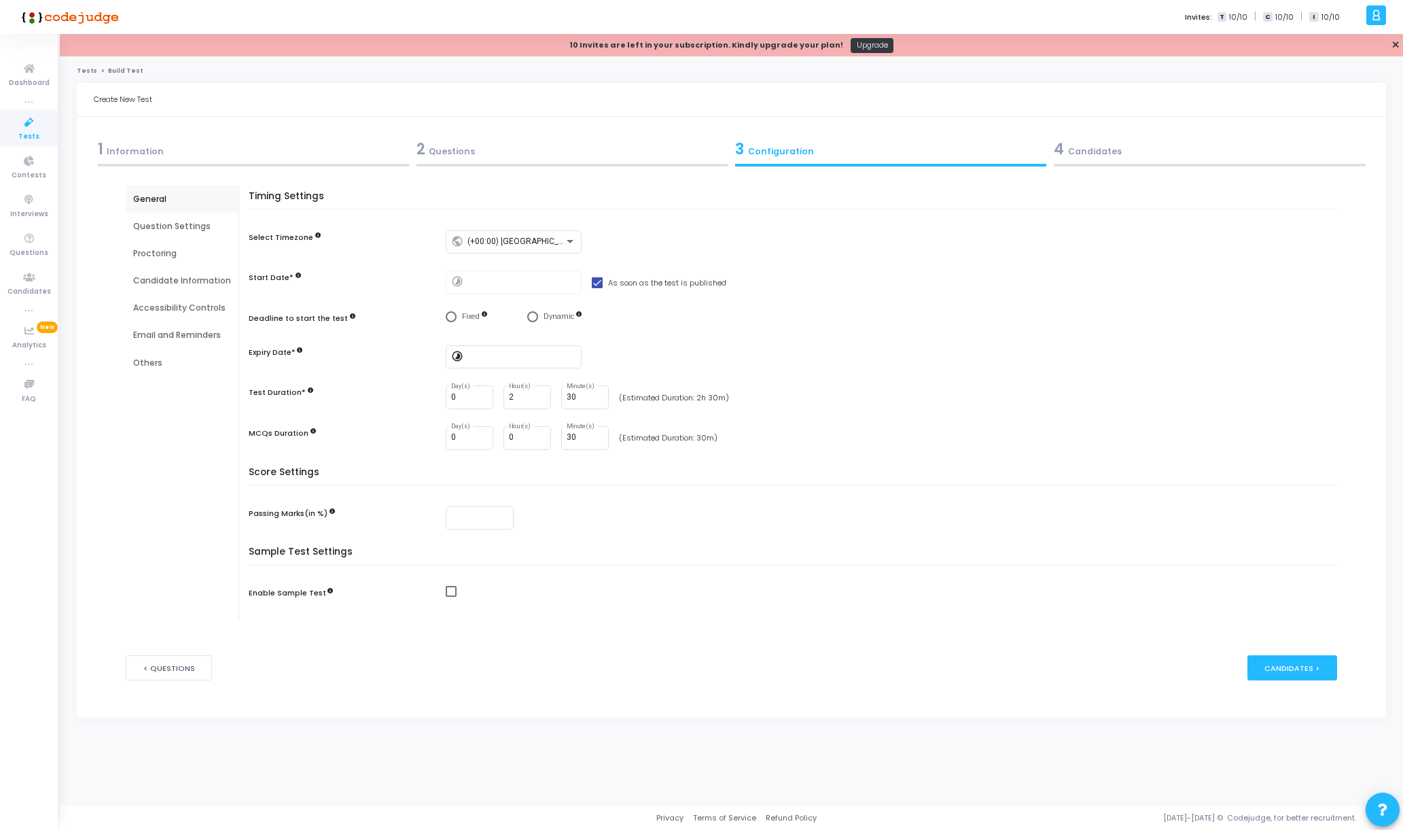
click at [210, 234] on div "Question Settings" at bounding box center [182, 226] width 113 height 27
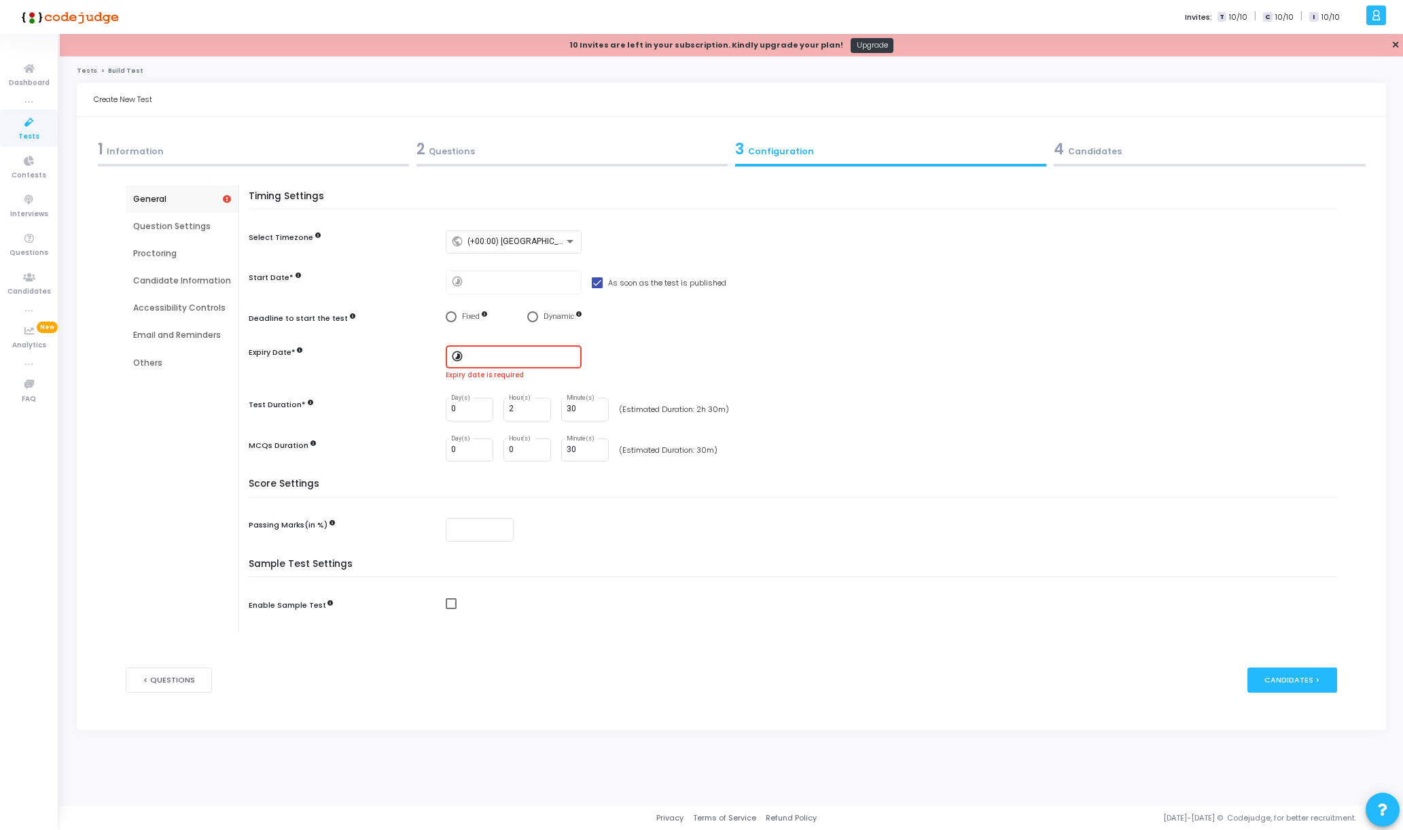
click at [528, 359] on input at bounding box center [521, 357] width 109 height 10
click at [592, 369] on icon "Next month" at bounding box center [593, 370] width 5 height 5
click at [497, 408] on span "1" at bounding box center [496, 407] width 17 height 17
drag, startPoint x: 742, startPoint y: 336, endPoint x: 689, endPoint y: 351, distance: 55.1
click at [742, 336] on div at bounding box center [701, 415] width 1403 height 830
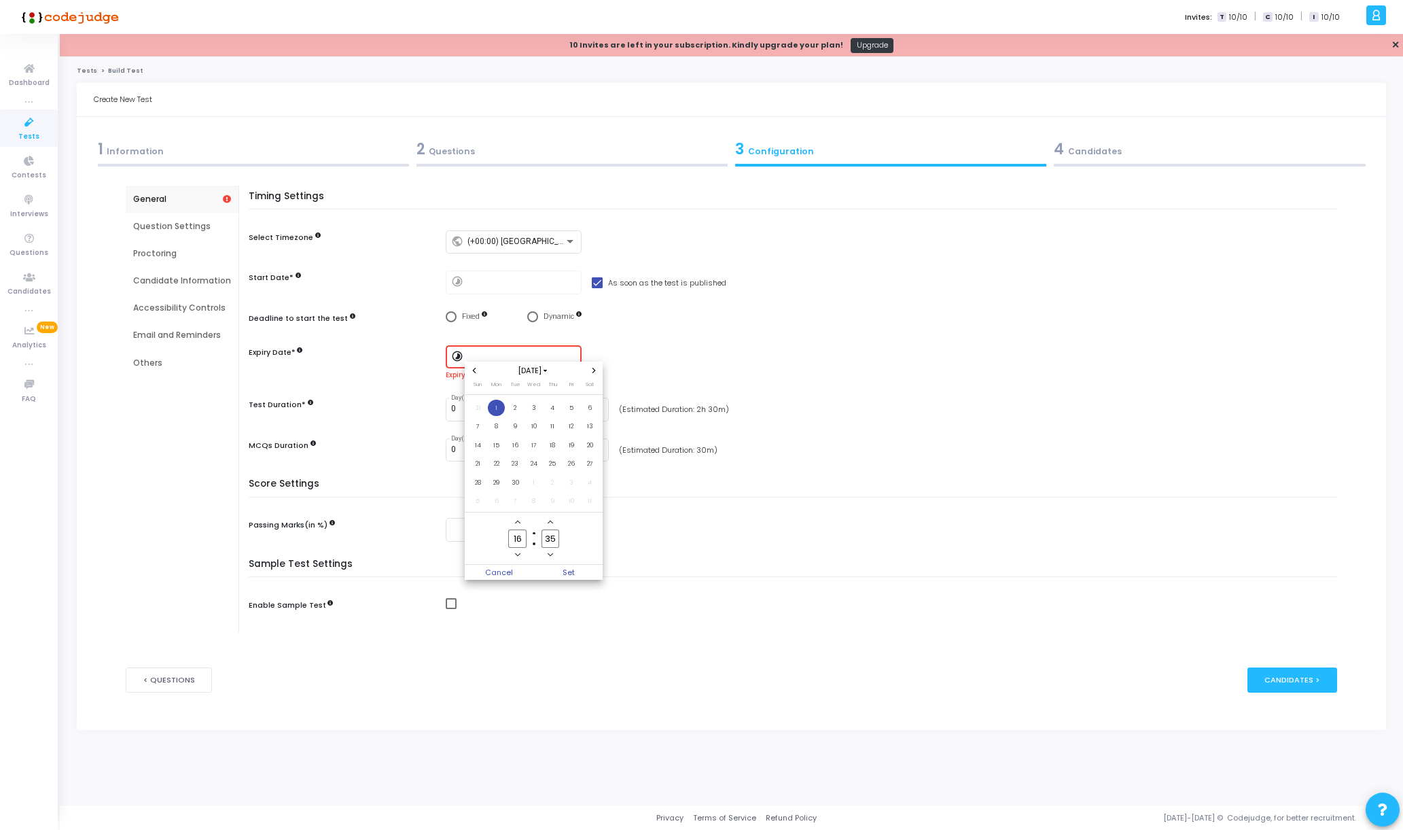
type input "9/1/2025, 4:35 PM"
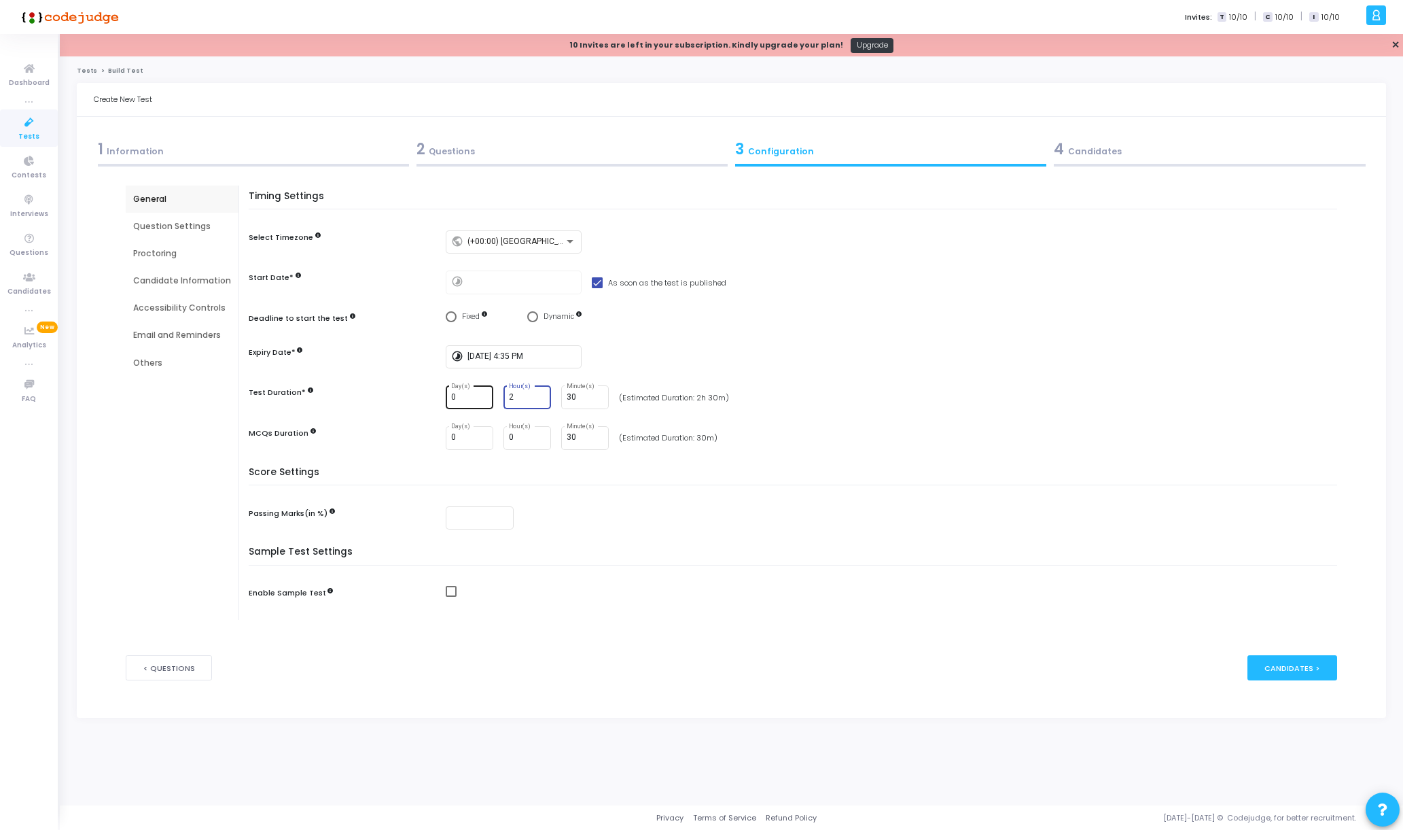
drag, startPoint x: 519, startPoint y: 399, endPoint x: 478, endPoint y: 399, distance: 40.8
click at [478, 399] on div "0 Day(s) 2 Hour(s) 30 Minute(s)" at bounding box center [527, 397] width 163 height 24
type input "4"
type input "0"
drag, startPoint x: 533, startPoint y: 432, endPoint x: 555, endPoint y: 436, distance: 22.8
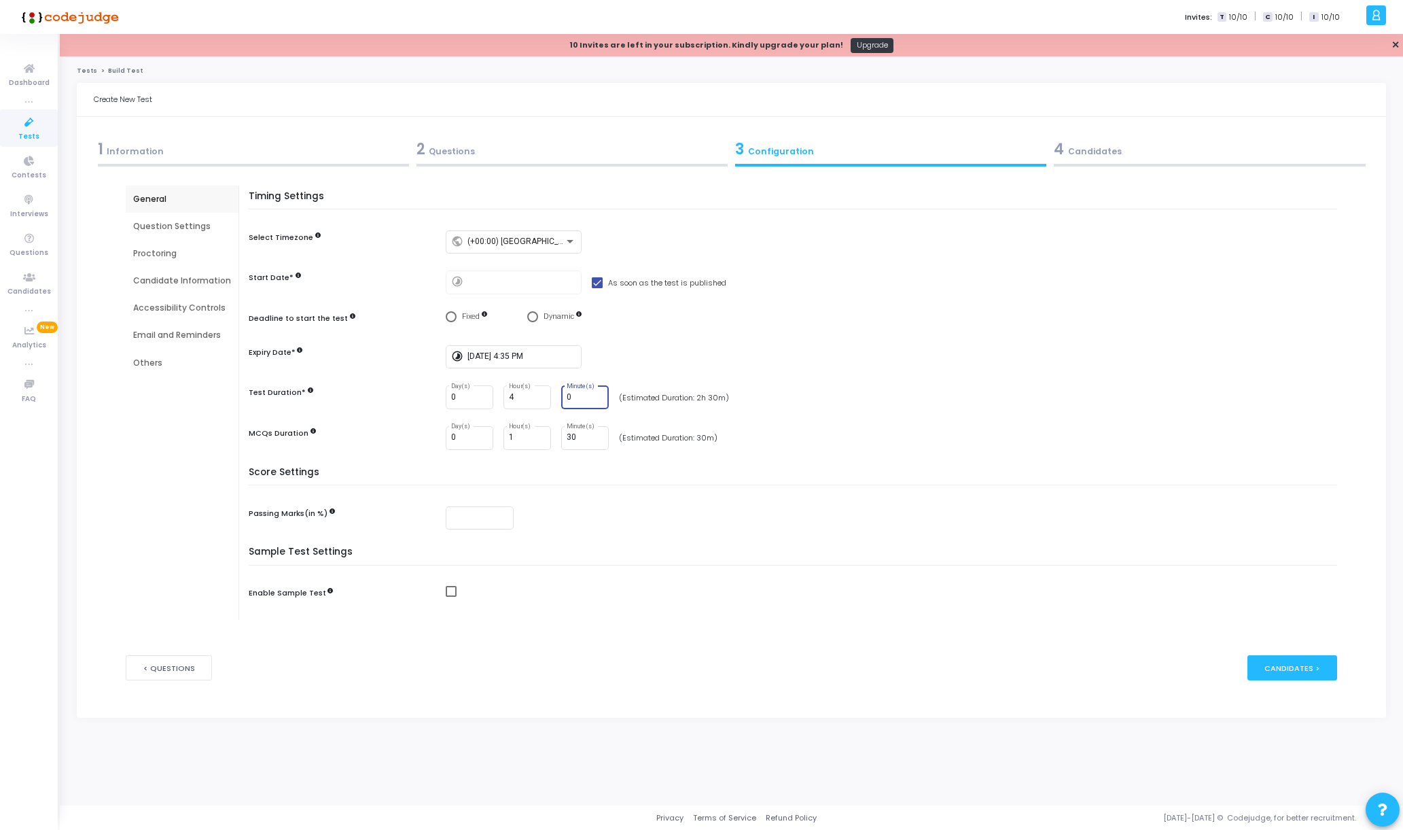
click at [533, 433] on input "1" at bounding box center [527, 438] width 37 height 10
drag, startPoint x: 573, startPoint y: 438, endPoint x: 547, endPoint y: 438, distance: 26.5
click at [547, 437] on div "0 Day(s) 1 Hour(s) 30 Minute(s)" at bounding box center [527, 438] width 163 height 24
drag, startPoint x: 533, startPoint y: 435, endPoint x: 515, endPoint y: 438, distance: 18.5
type input "2"
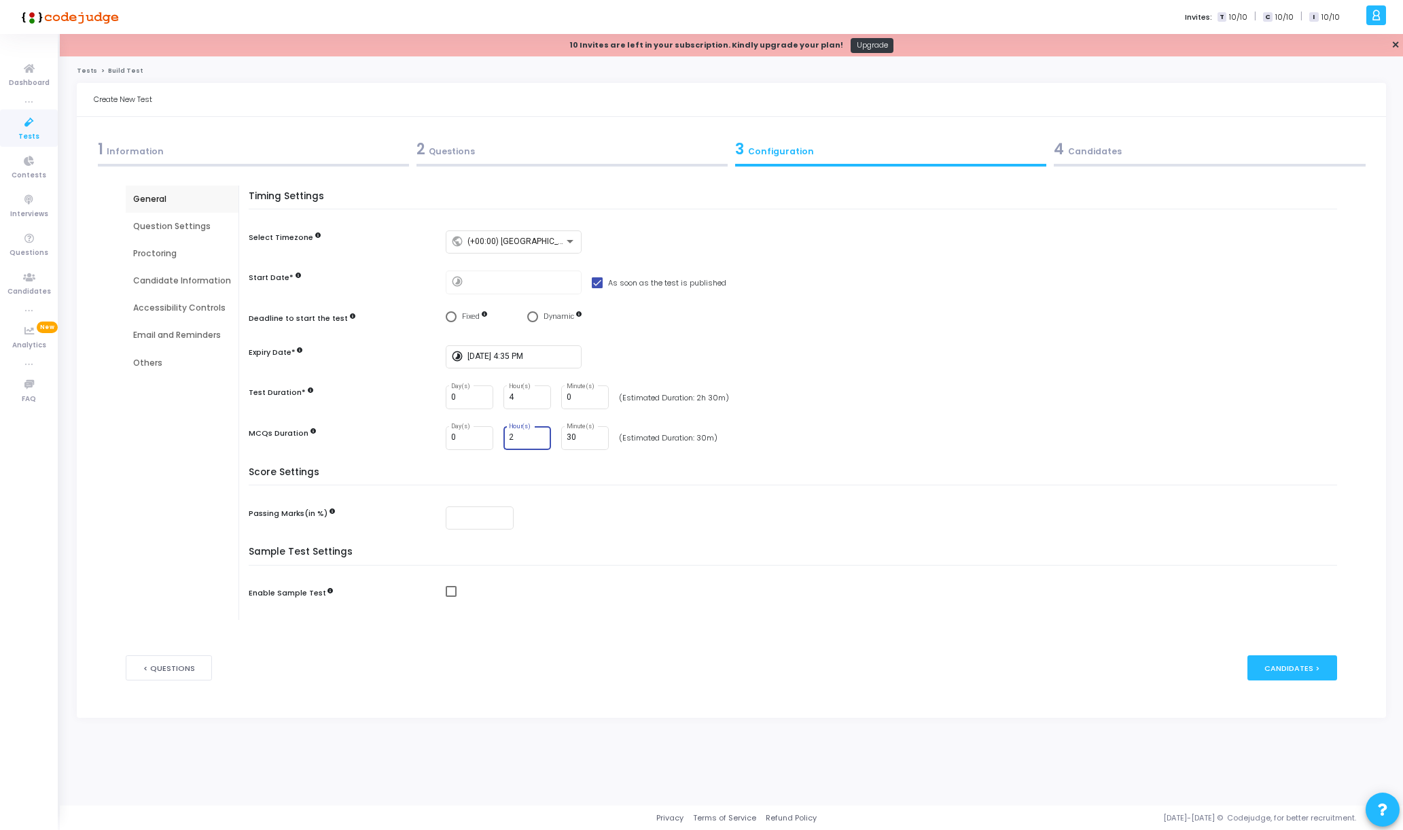
click at [515, 438] on input "2" at bounding box center [527, 438] width 37 height 10
click at [609, 472] on h5 "Score Settings" at bounding box center [796, 476] width 1095 height 19
click at [500, 287] on div at bounding box center [521, 281] width 109 height 25
click at [535, 315] on span "Select confirmation" at bounding box center [532, 316] width 11 height 11
click at [535, 315] on input "Dynamic" at bounding box center [532, 316] width 11 height 11
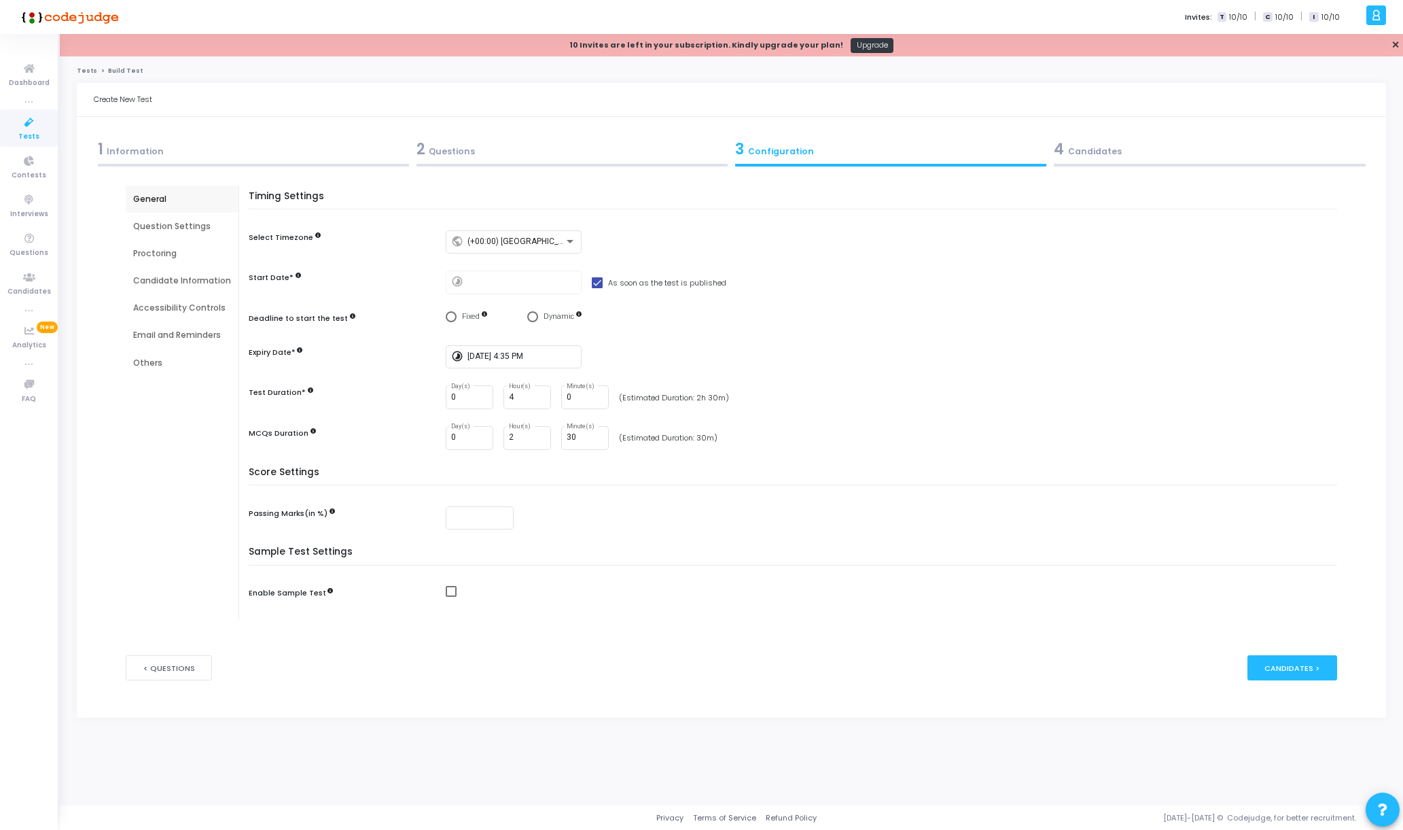
radio input "true"
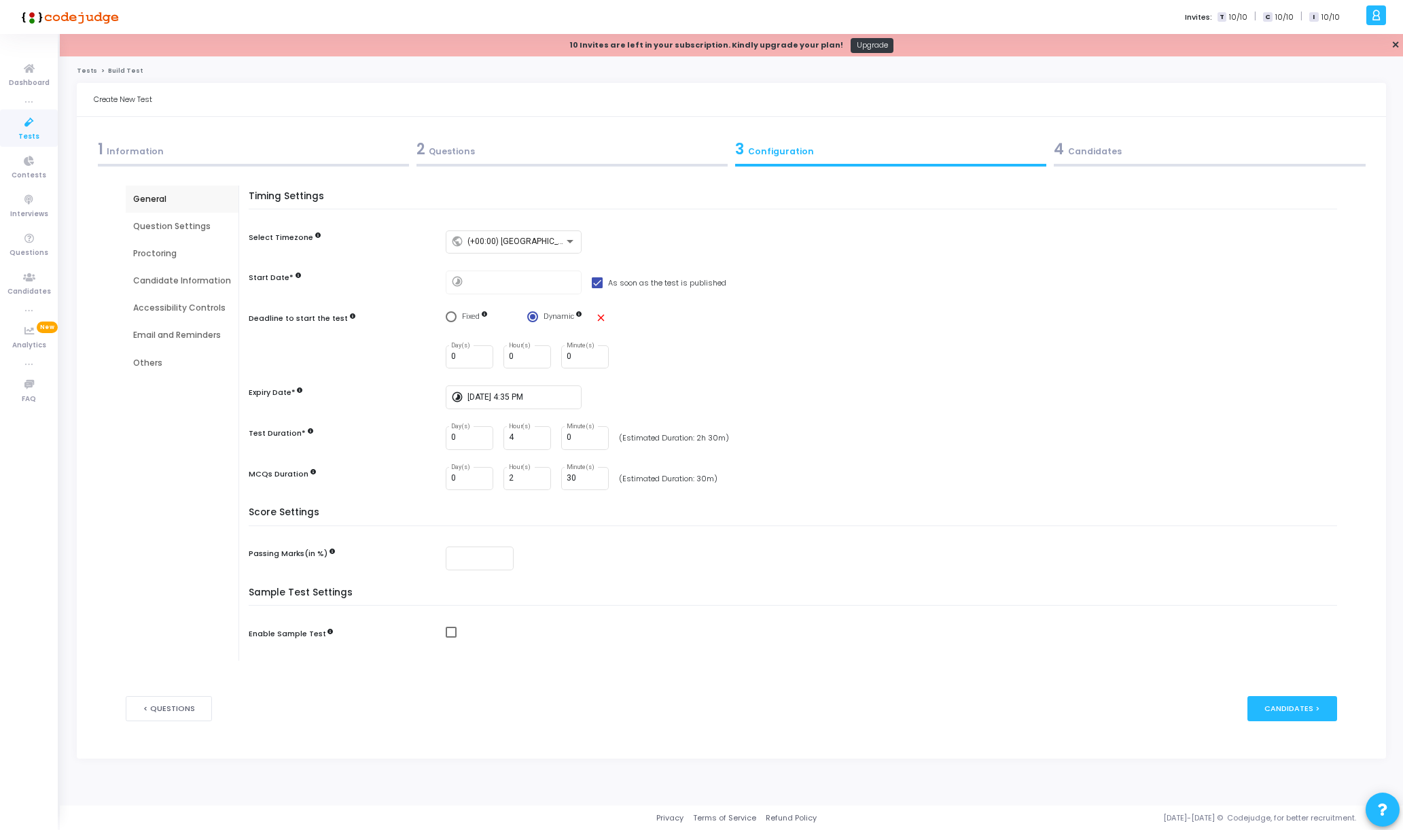
click at [433, 328] on div "Timing Settings Select Timezone public (+00:00) Europe/London Start Date* timel…" at bounding box center [796, 349] width 1082 height 317
click at [446, 320] on span "Select confirmation" at bounding box center [451, 316] width 11 height 11
click at [446, 320] on input "Fixed" at bounding box center [451, 316] width 11 height 11
radio input "true"
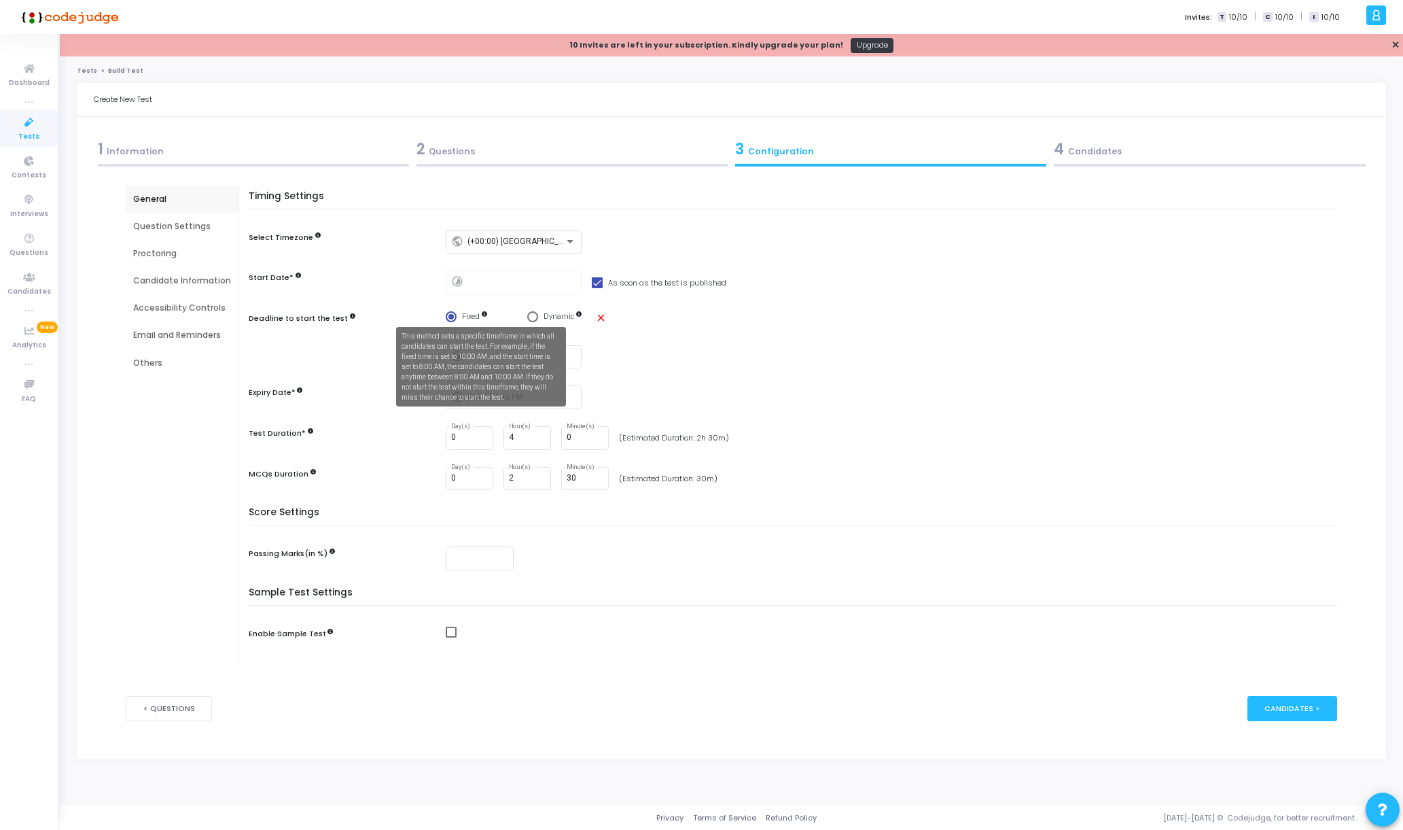
click at [549, 320] on mat-tooltip-component "This method sets a specific timeframe in which all candidates can start the tes…" at bounding box center [481, 366] width 189 height 99
click at [522, 323] on mat-tooltip-component "This method sets a specific timeframe in which all candidates can start the tes…" at bounding box center [481, 366] width 189 height 99
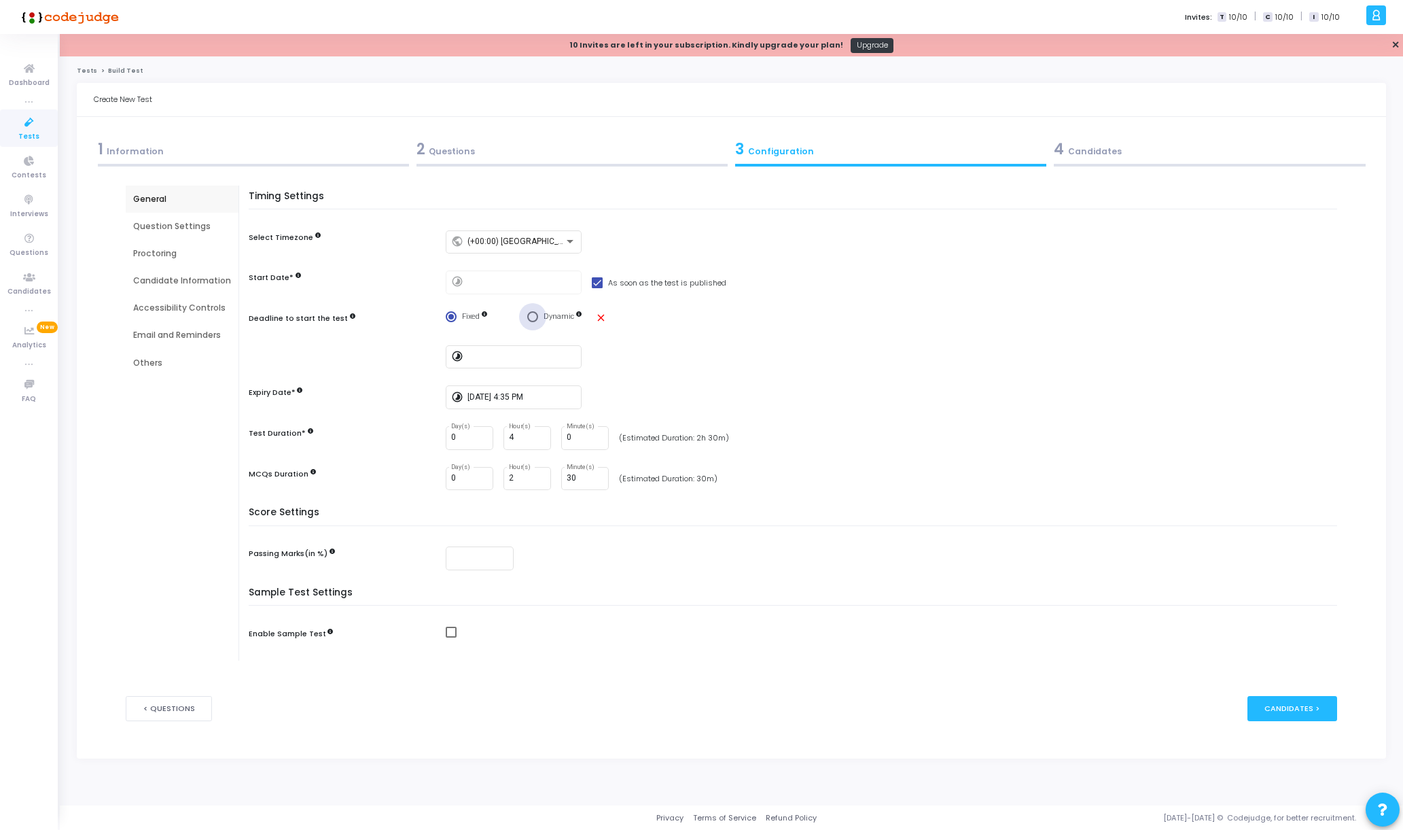
click at [532, 316] on span "Select confirmation" at bounding box center [532, 316] width 11 height 11
click at [532, 316] on input "Dynamic" at bounding box center [532, 316] width 11 height 11
radio input "true"
drag, startPoint x: 513, startPoint y: 353, endPoint x: 499, endPoint y: 353, distance: 14.3
click at [499, 353] on div "0 Day(s) 0 Hour(s) 0 Minute(s)" at bounding box center [527, 357] width 163 height 24
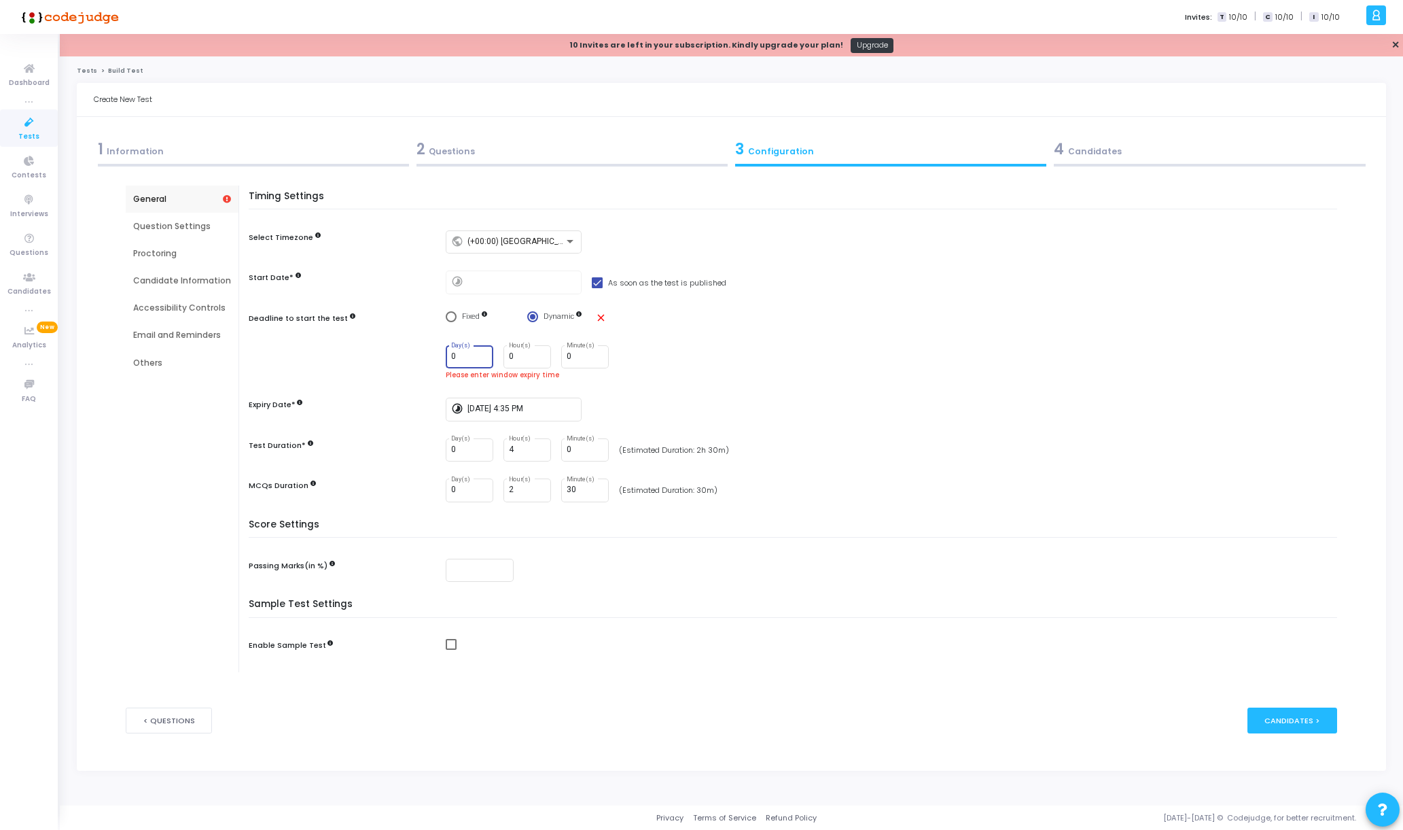
drag, startPoint x: 457, startPoint y: 357, endPoint x: 425, endPoint y: 358, distance: 31.9
click at [425, 358] on div "0 Day(s) 0 Hour(s) 0 Minute(s) Please enter window expiry time" at bounding box center [796, 362] width 1095 height 35
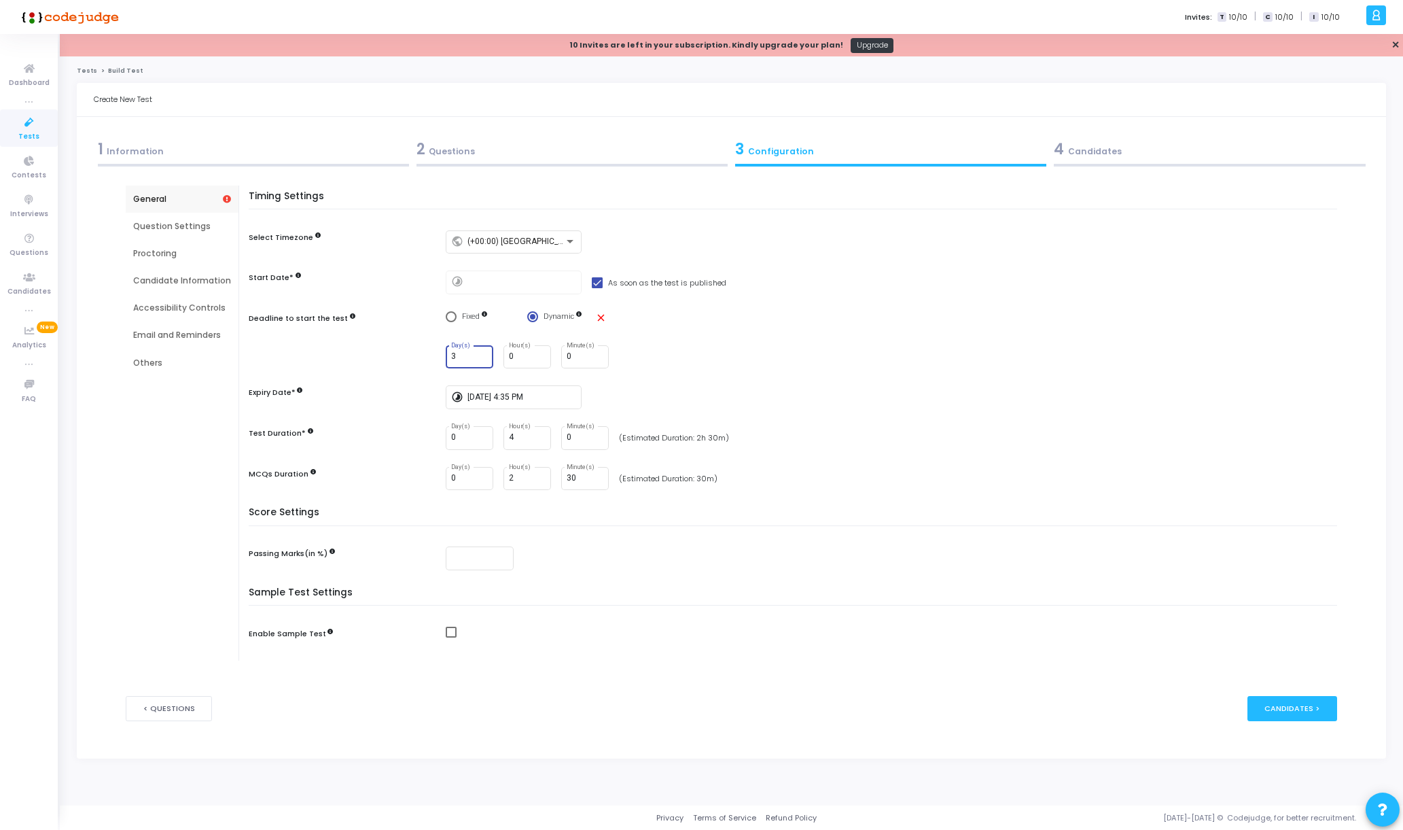
type input "3"
click at [705, 393] on div "timelapse 9/1/2025, 4:35 PM" at bounding box center [895, 397] width 898 height 24
click at [198, 234] on div "Question Settings" at bounding box center [182, 226] width 113 height 27
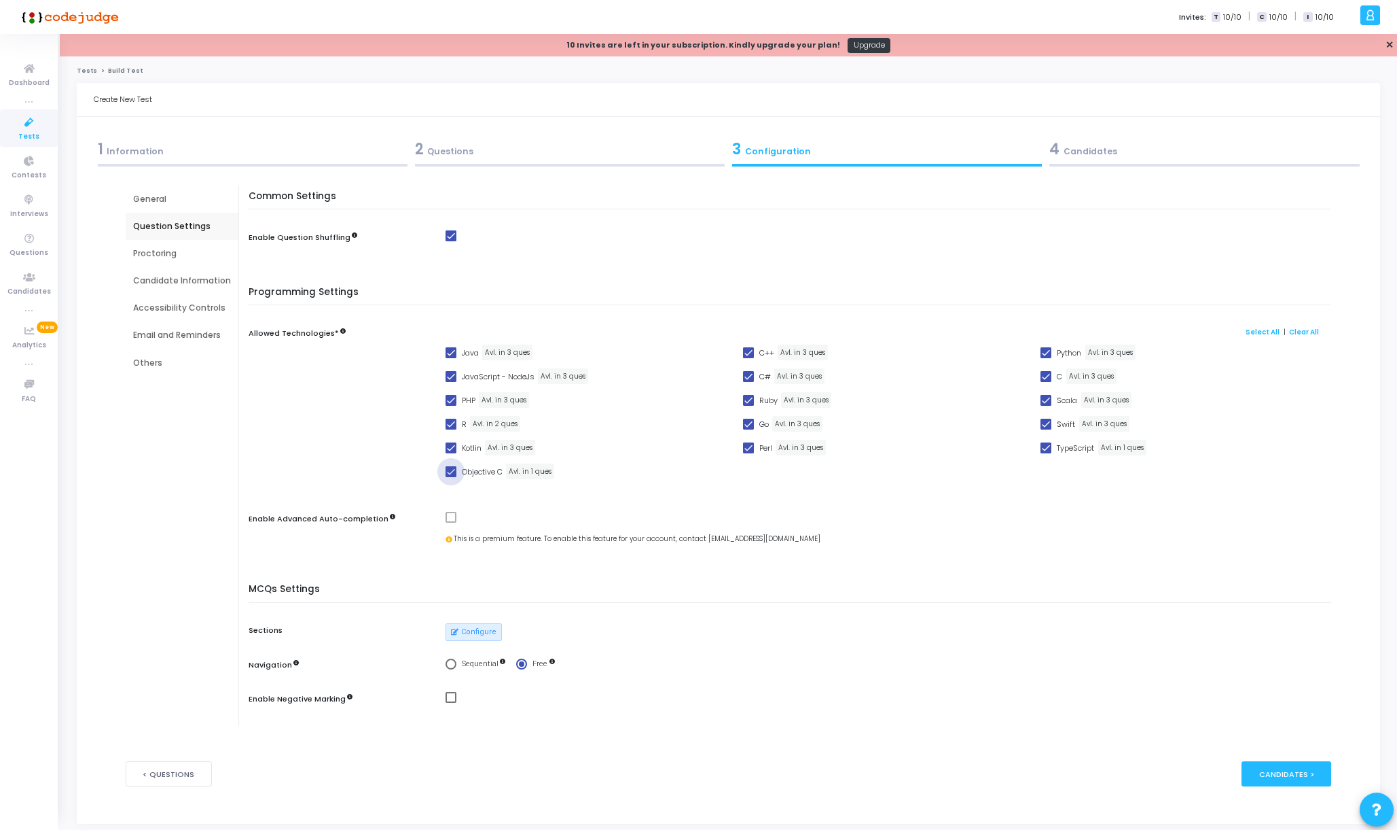
click at [446, 472] on span at bounding box center [451, 471] width 11 height 11
click at [450, 477] on input "Objective C" at bounding box center [450, 477] width 1 height 1
checkbox input "false"
click at [446, 448] on span at bounding box center [451, 447] width 11 height 11
click at [450, 453] on input "Kotlin" at bounding box center [450, 453] width 1 height 1
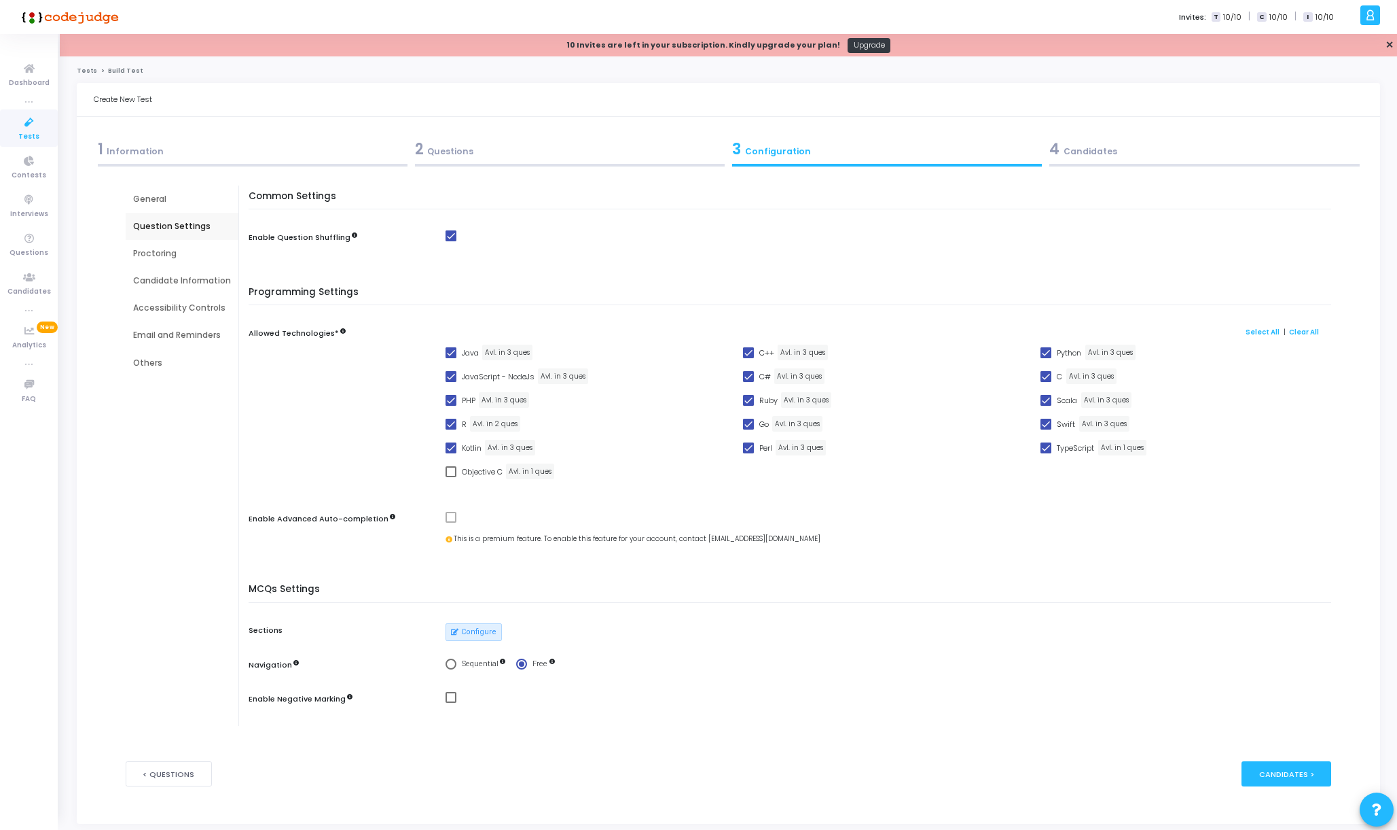
checkbox input "false"
click at [446, 423] on span at bounding box center [451, 423] width 11 height 11
click at [450, 429] on input "R" at bounding box center [450, 429] width 1 height 1
checkbox input "false"
click at [448, 399] on span at bounding box center [451, 400] width 11 height 11
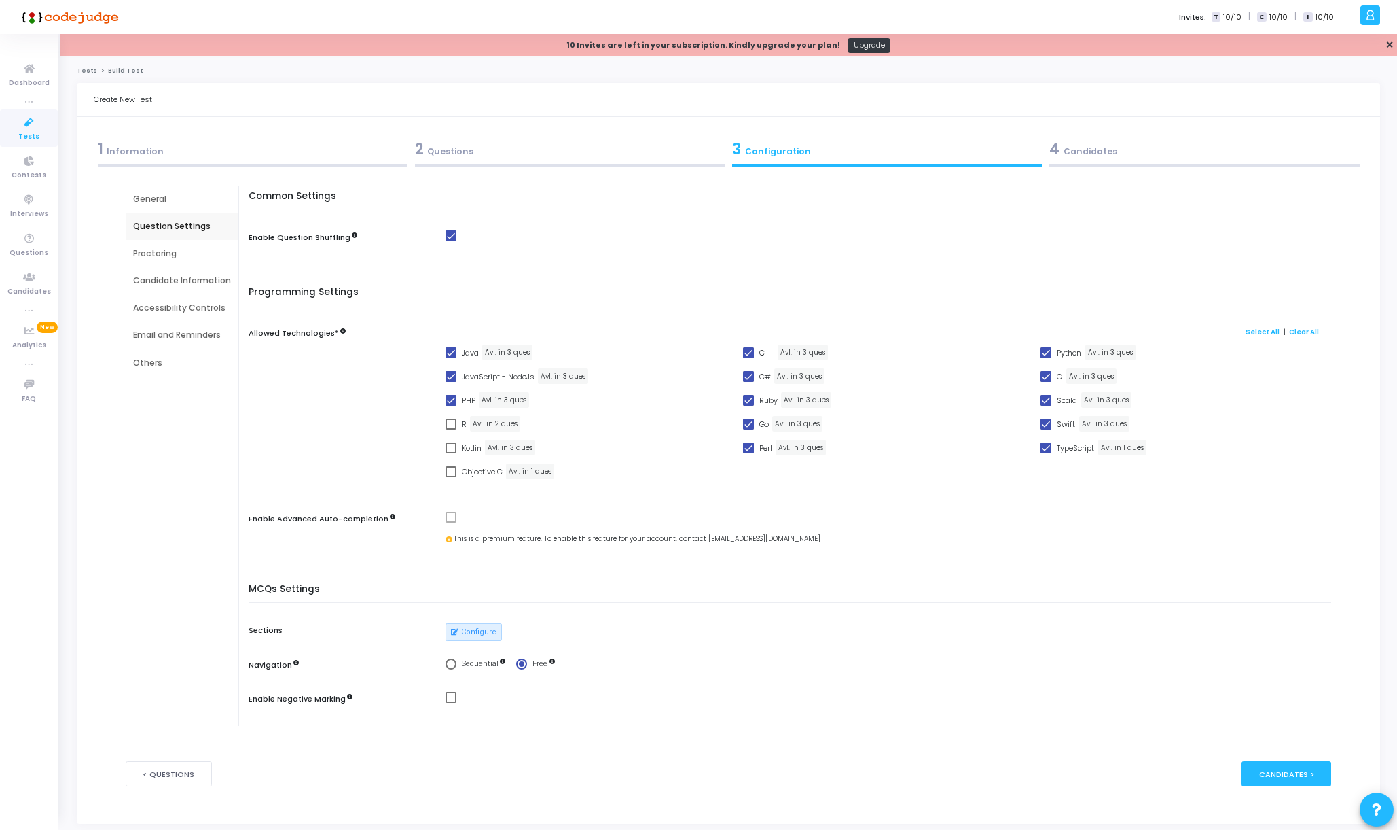
click at [450, 406] on input "PHP" at bounding box center [450, 406] width 1 height 1
checkbox input "false"
click at [448, 373] on span at bounding box center [451, 376] width 11 height 11
click at [450, 382] on input "JavaScript - NodeJs" at bounding box center [450, 382] width 1 height 1
checkbox input "false"
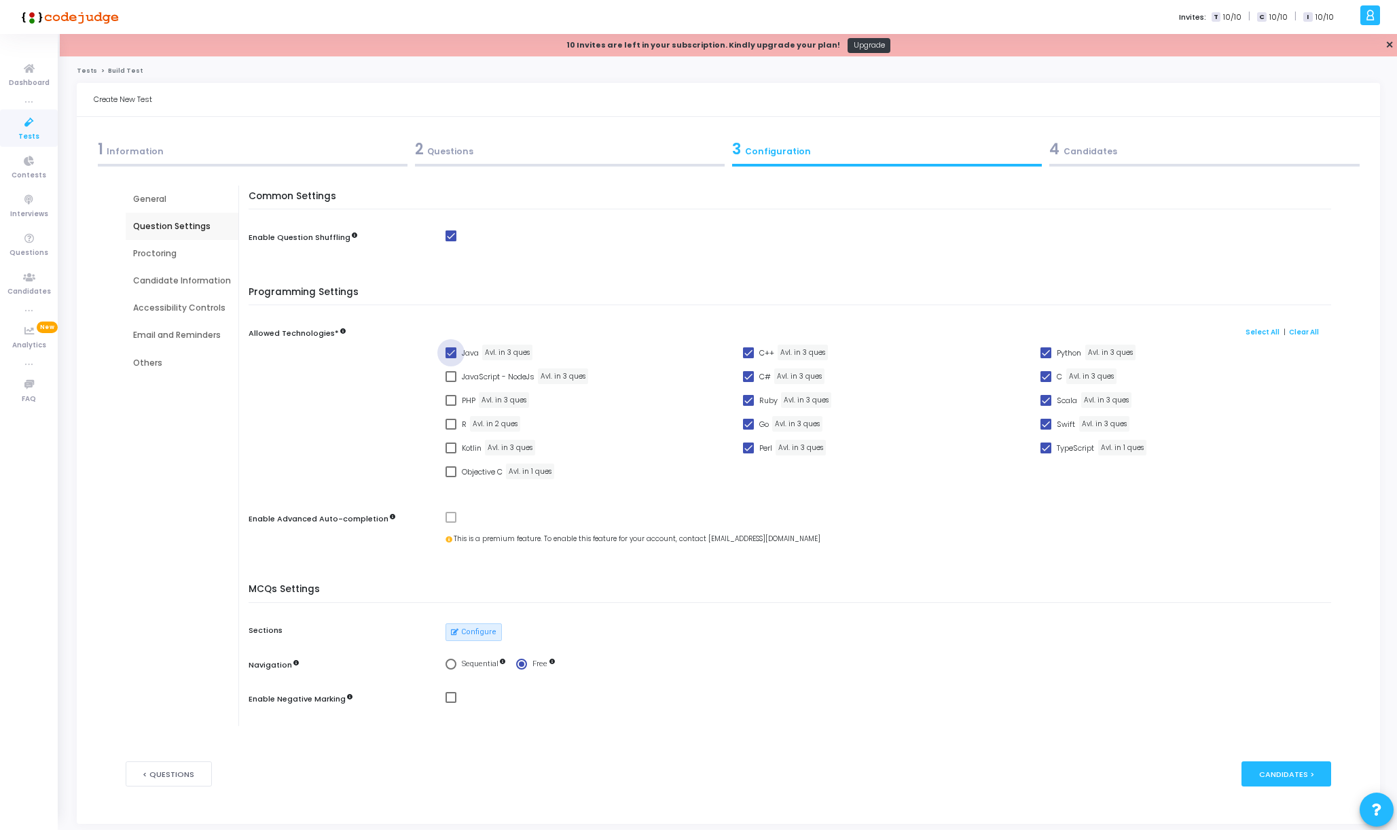
click at [448, 359] on label "Java" at bounding box center [462, 352] width 33 height 16
click at [450, 359] on input "Java" at bounding box center [450, 358] width 1 height 1
checkbox input "false"
click at [744, 446] on span at bounding box center [748, 447] width 11 height 11
click at [748, 453] on input "Perl" at bounding box center [748, 453] width 1 height 1
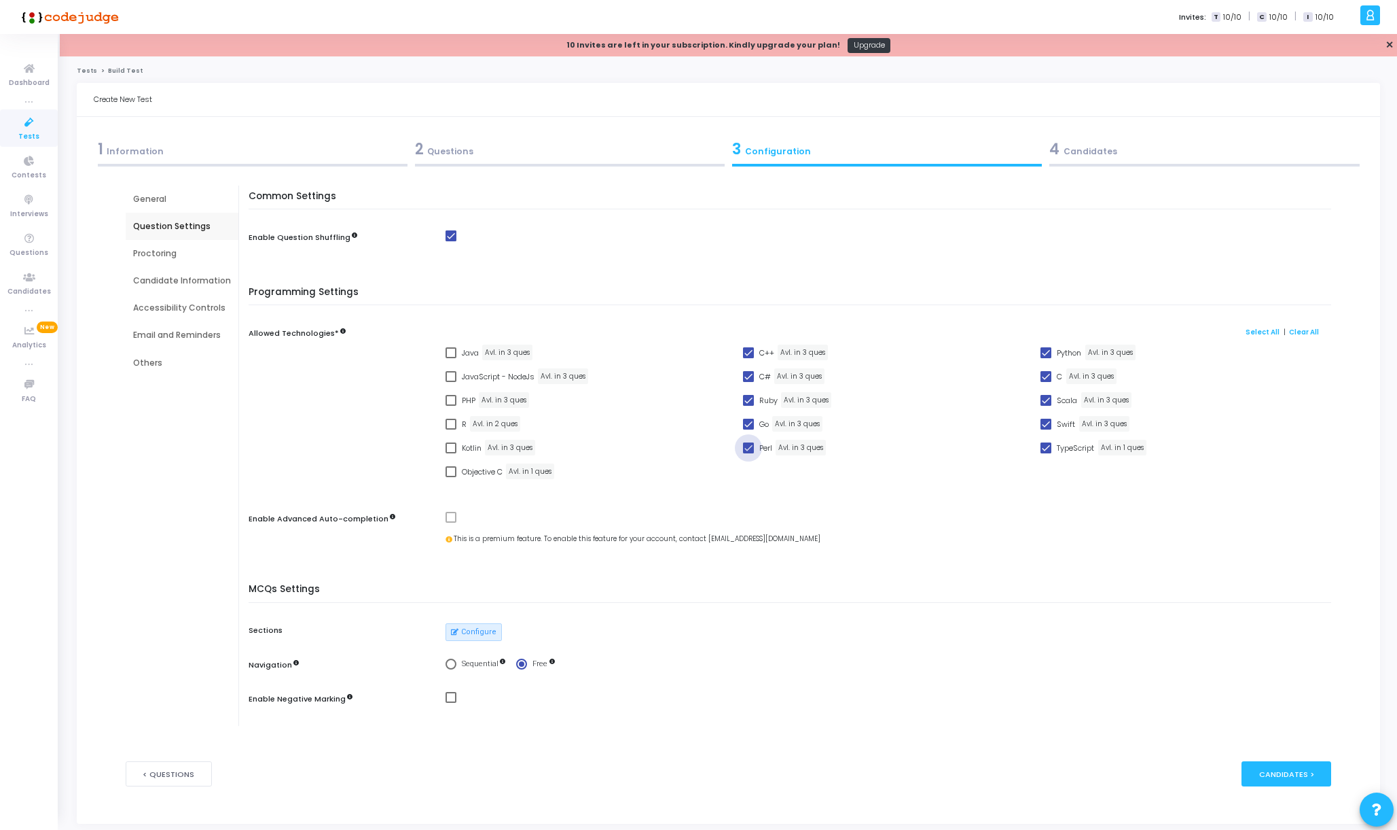
checkbox input "false"
click at [745, 431] on label "Go" at bounding box center [756, 424] width 26 height 16
click at [748, 430] on input "Go" at bounding box center [748, 429] width 1 height 1
checkbox input "false"
click at [745, 403] on span at bounding box center [748, 400] width 11 height 11
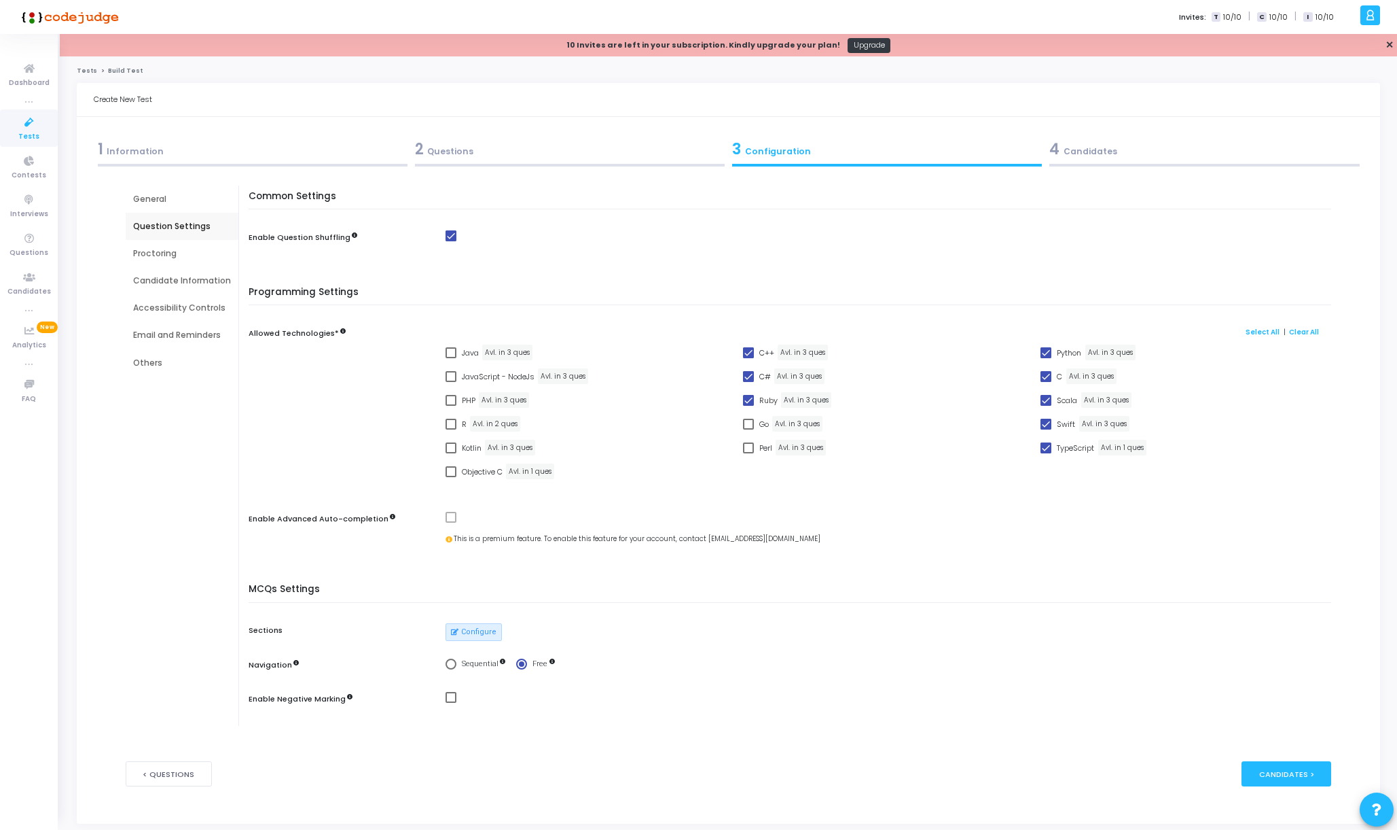
click at [748, 406] on input "Ruby" at bounding box center [748, 406] width 1 height 1
checkbox input "false"
click at [745, 375] on span at bounding box center [748, 376] width 11 height 11
click at [748, 382] on input "C#" at bounding box center [748, 382] width 1 height 1
checkbox input "false"
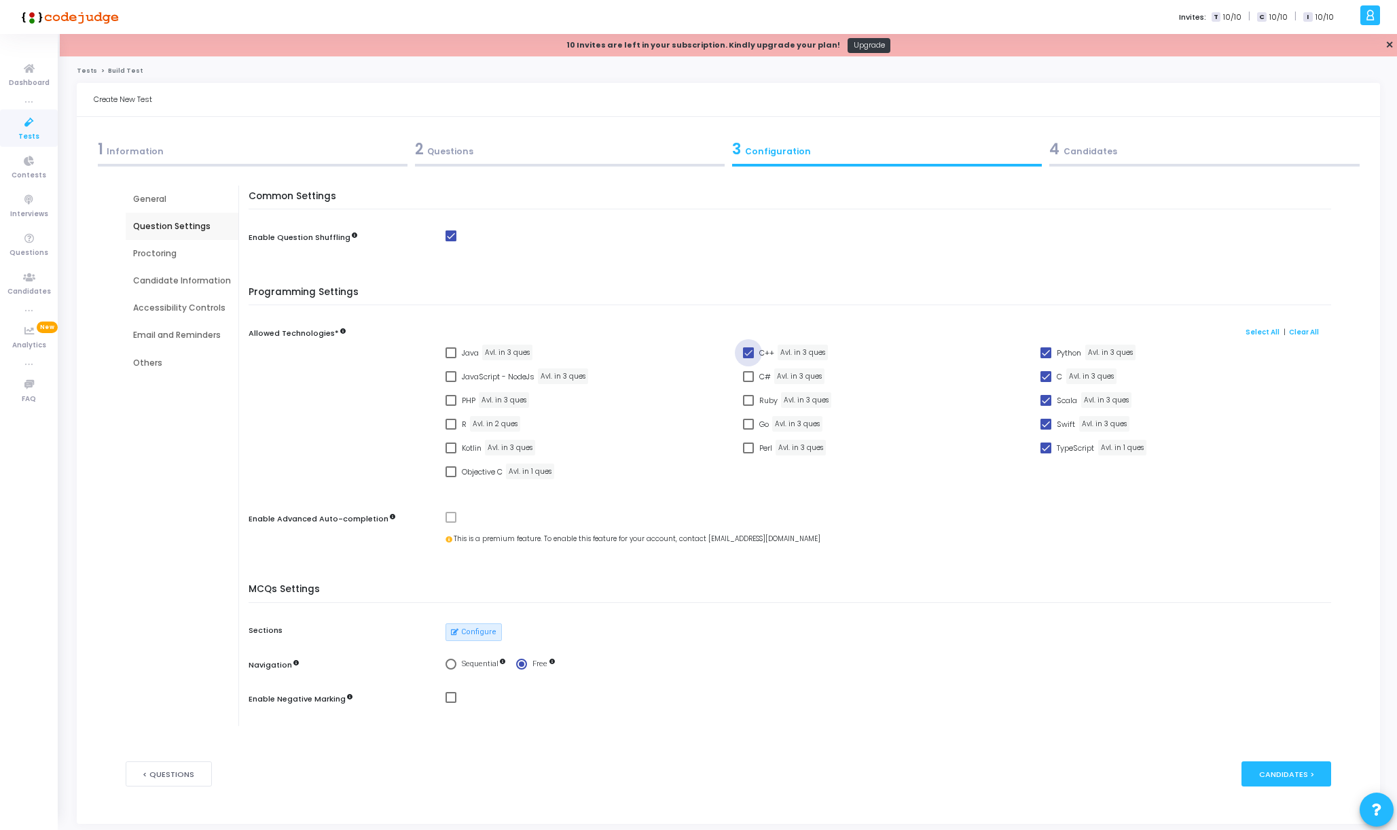
click at [747, 352] on span at bounding box center [748, 352] width 11 height 11
click at [748, 358] on input "C++" at bounding box center [748, 358] width 1 height 1
checkbox input "false"
drag, startPoint x: 1045, startPoint y: 442, endPoint x: 1044, endPoint y: 433, distance: 8.9
click at [1045, 443] on label "TypeScript" at bounding box center [1068, 448] width 54 height 16
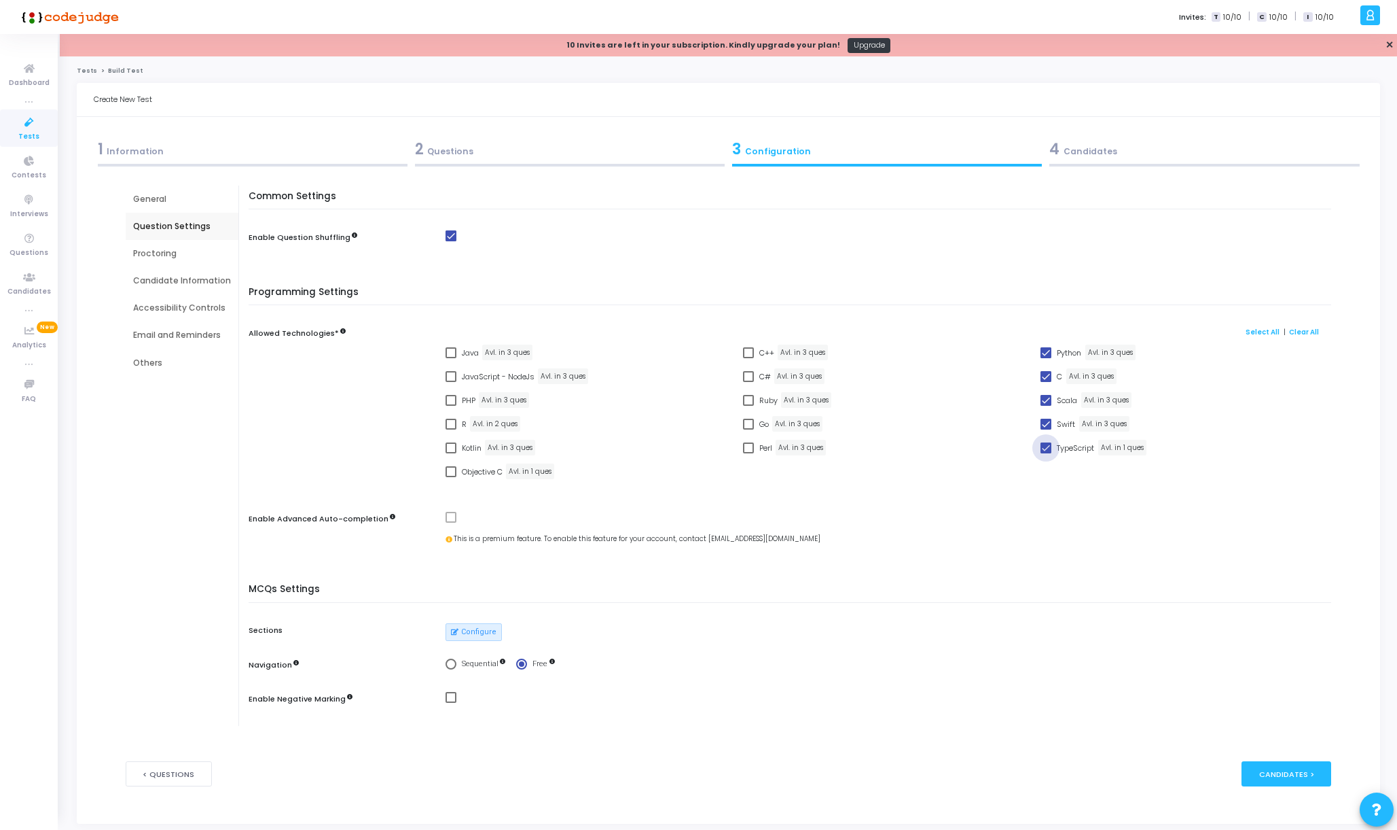
click at [1046, 453] on input "TypeScript" at bounding box center [1046, 453] width 1 height 1
checkbox input "false"
click at [1046, 429] on span at bounding box center [1046, 423] width 11 height 11
click at [1046, 429] on input "Swift" at bounding box center [1046, 429] width 1 height 1
checkbox input "false"
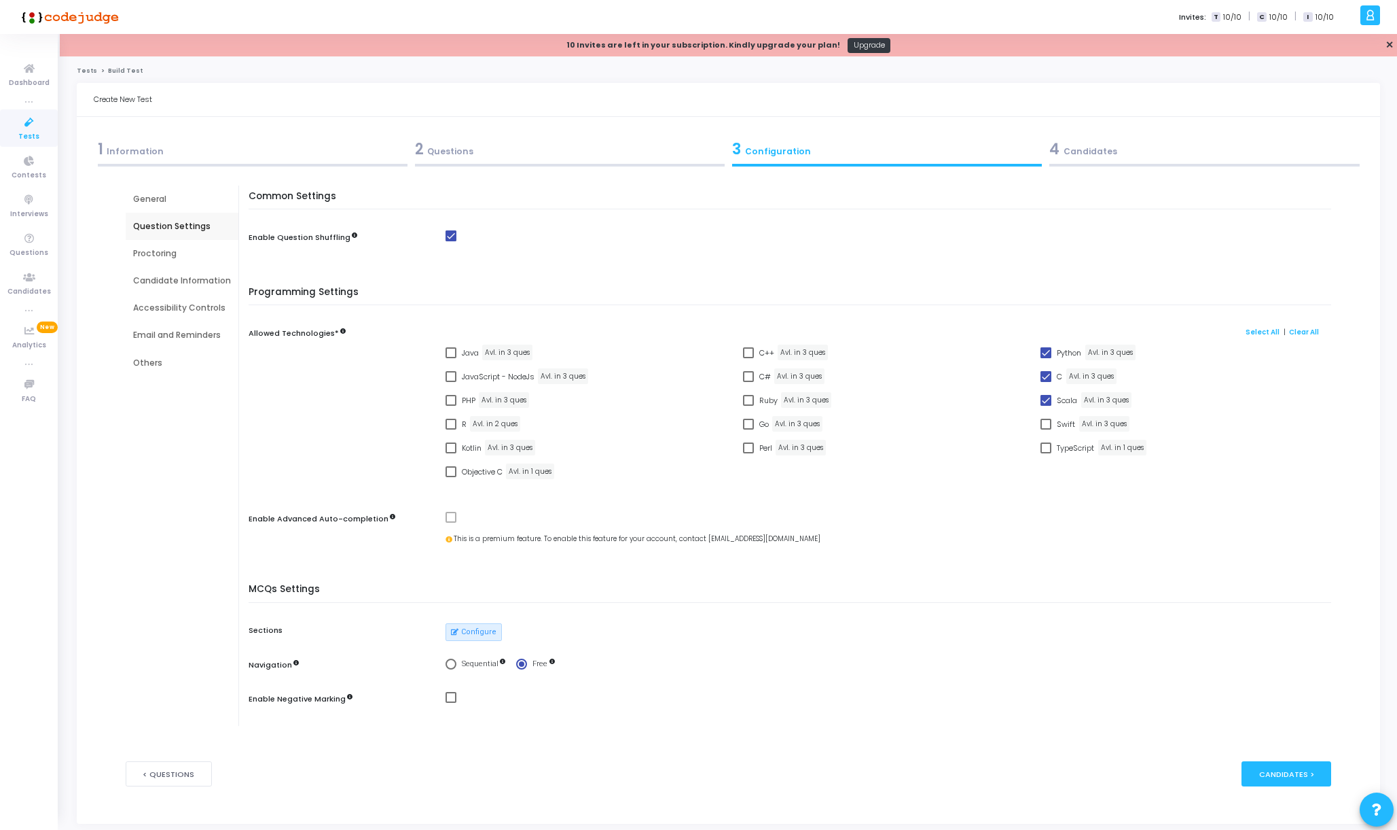
click at [1050, 397] on span at bounding box center [1046, 400] width 11 height 11
click at [1046, 406] on input "Scala" at bounding box center [1046, 406] width 1 height 1
checkbox input "false"
click at [1052, 372] on label "C" at bounding box center [1052, 376] width 22 height 16
click at [1046, 382] on input "C" at bounding box center [1046, 382] width 1 height 1
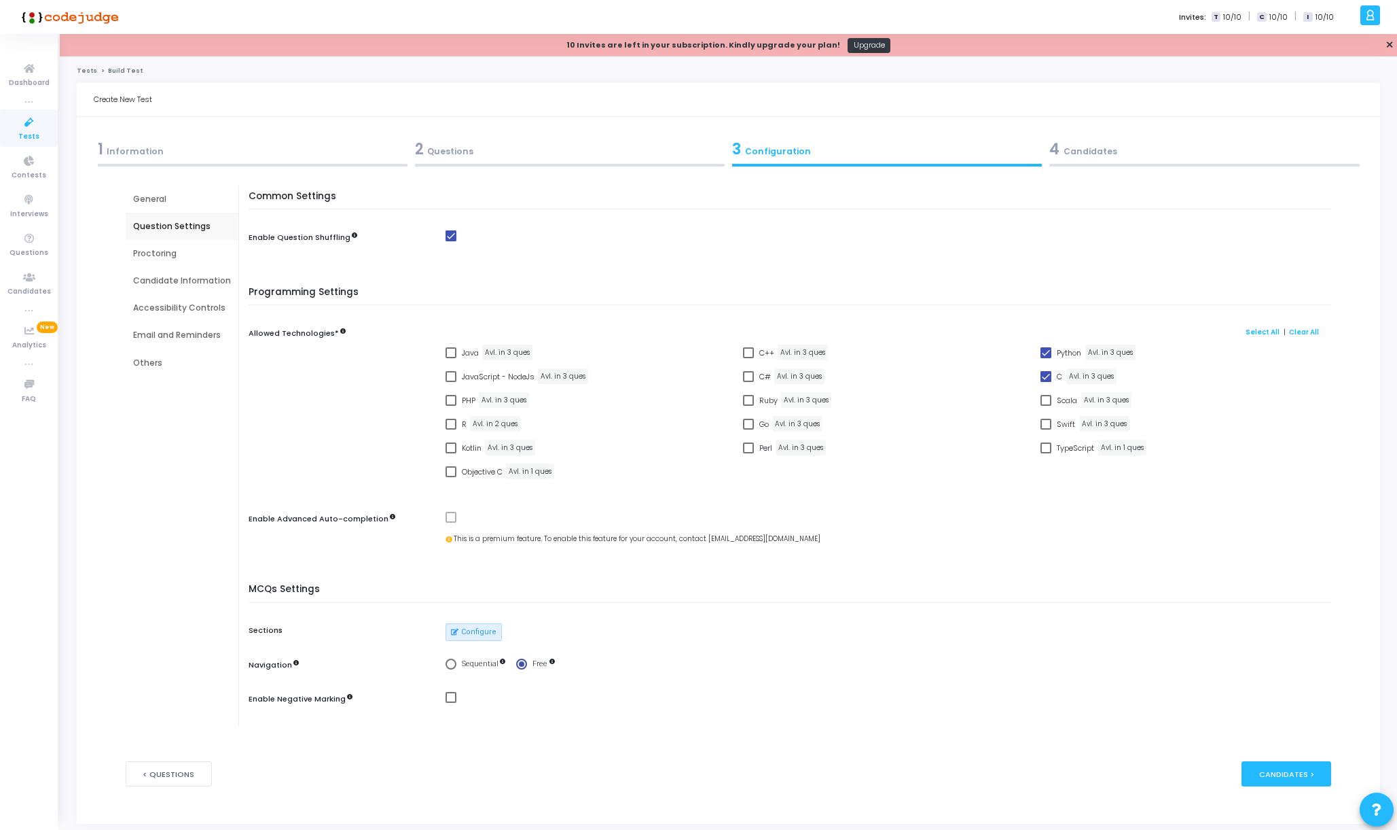
checkbox input "false"
click at [1050, 352] on span at bounding box center [1046, 352] width 11 height 11
click at [1046, 358] on input "Python" at bounding box center [1046, 358] width 1 height 1
checkbox input "false"
click at [455, 371] on label "JavaScript - NodeJs" at bounding box center [490, 376] width 89 height 16
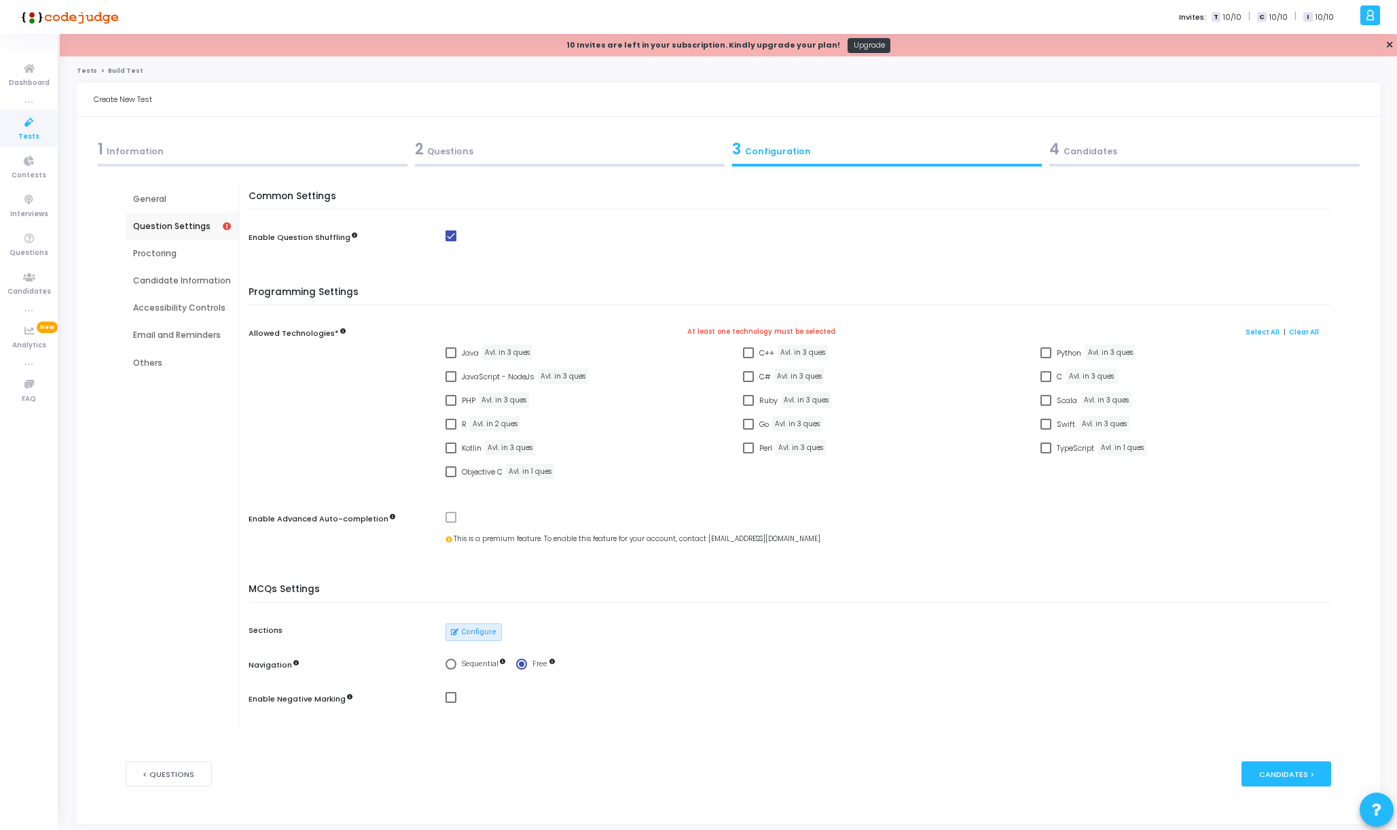
click at [451, 382] on input "JavaScript - NodeJs" at bounding box center [450, 382] width 1 height 1
checkbox input "true"
click at [461, 627] on button "Configure" at bounding box center [474, 632] width 56 height 18
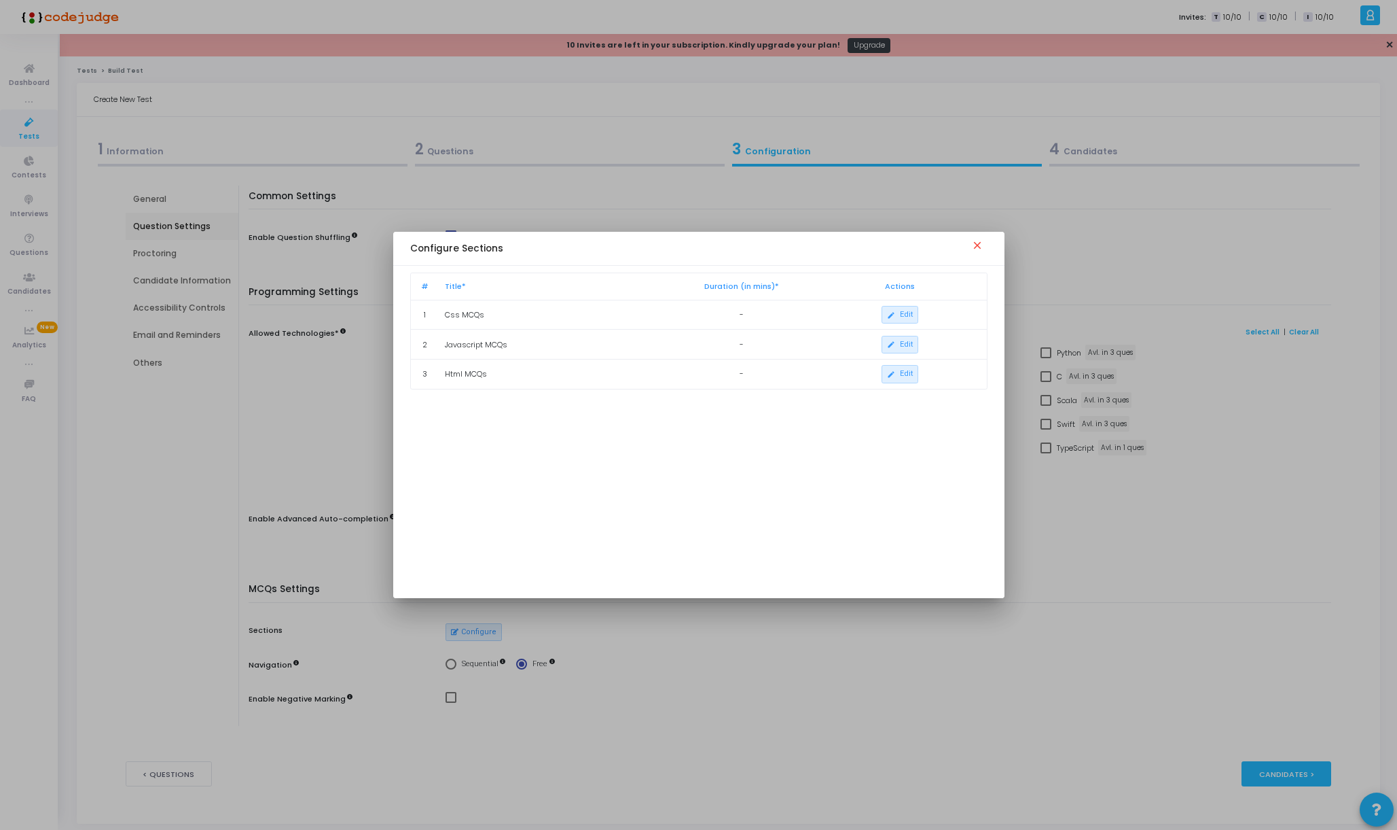
click at [984, 245] on mat-icon "close" at bounding box center [980, 247] width 16 height 16
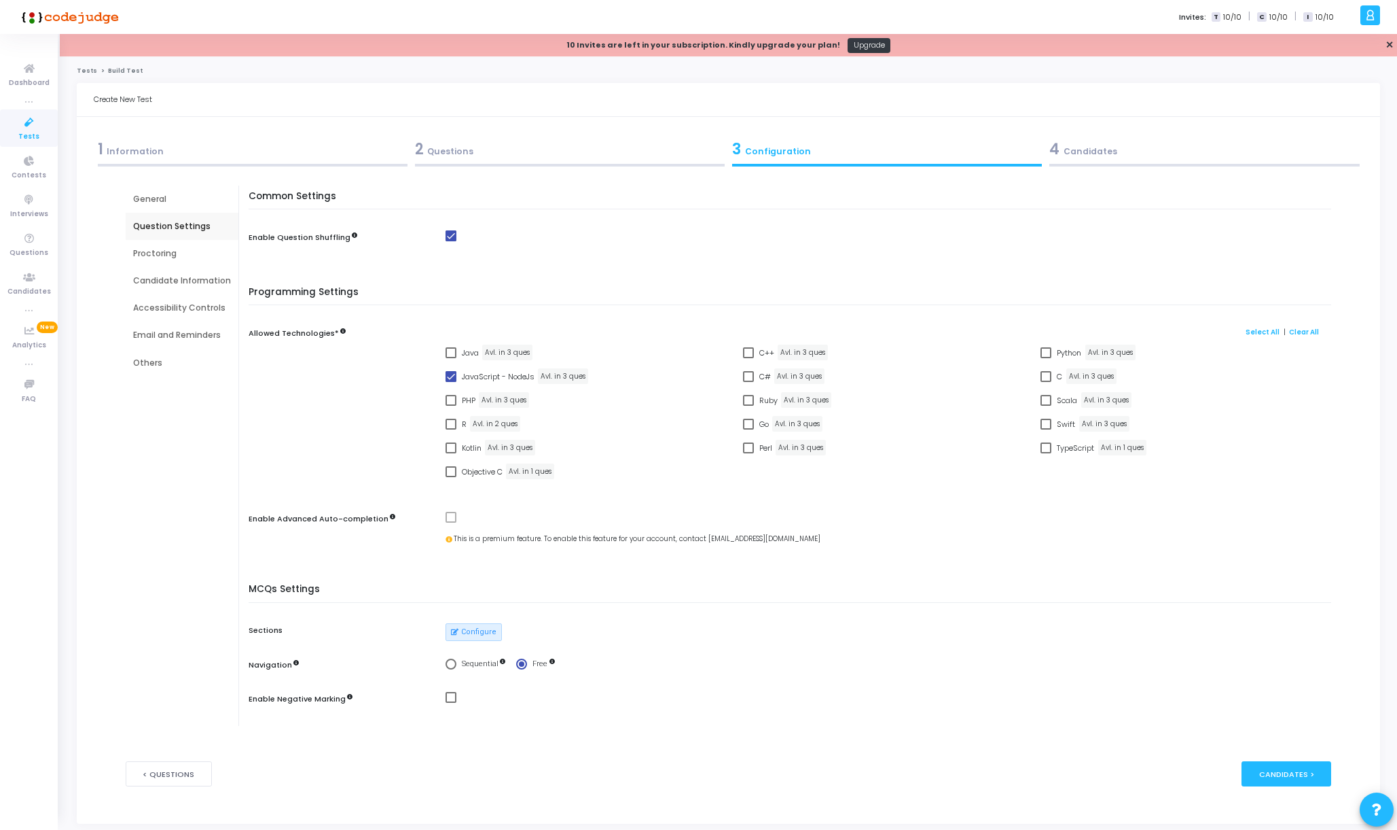
click at [497, 153] on div "2 Questions" at bounding box center [570, 149] width 310 height 22
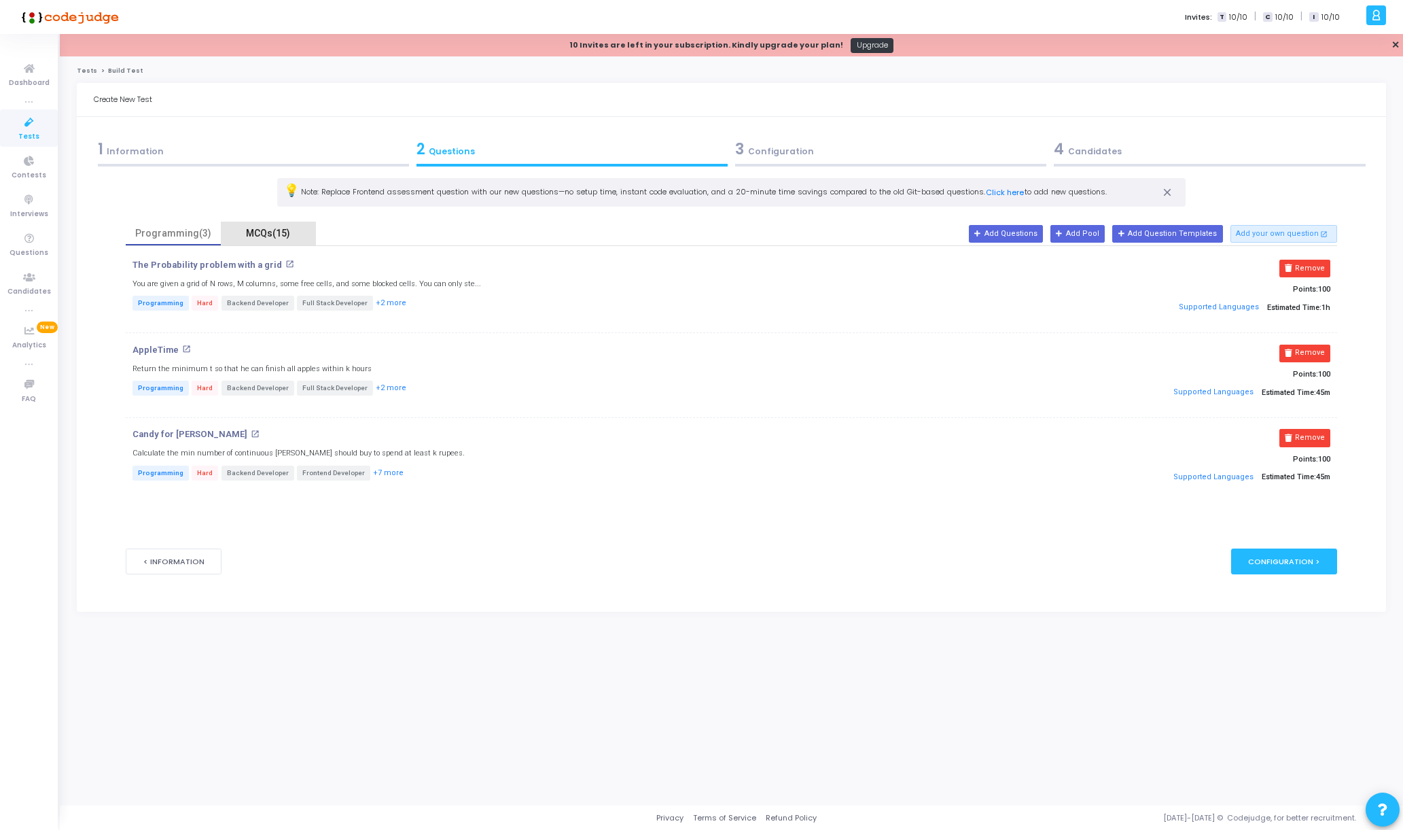
click at [284, 231] on div "MCQs(15)" at bounding box center [268, 233] width 79 height 14
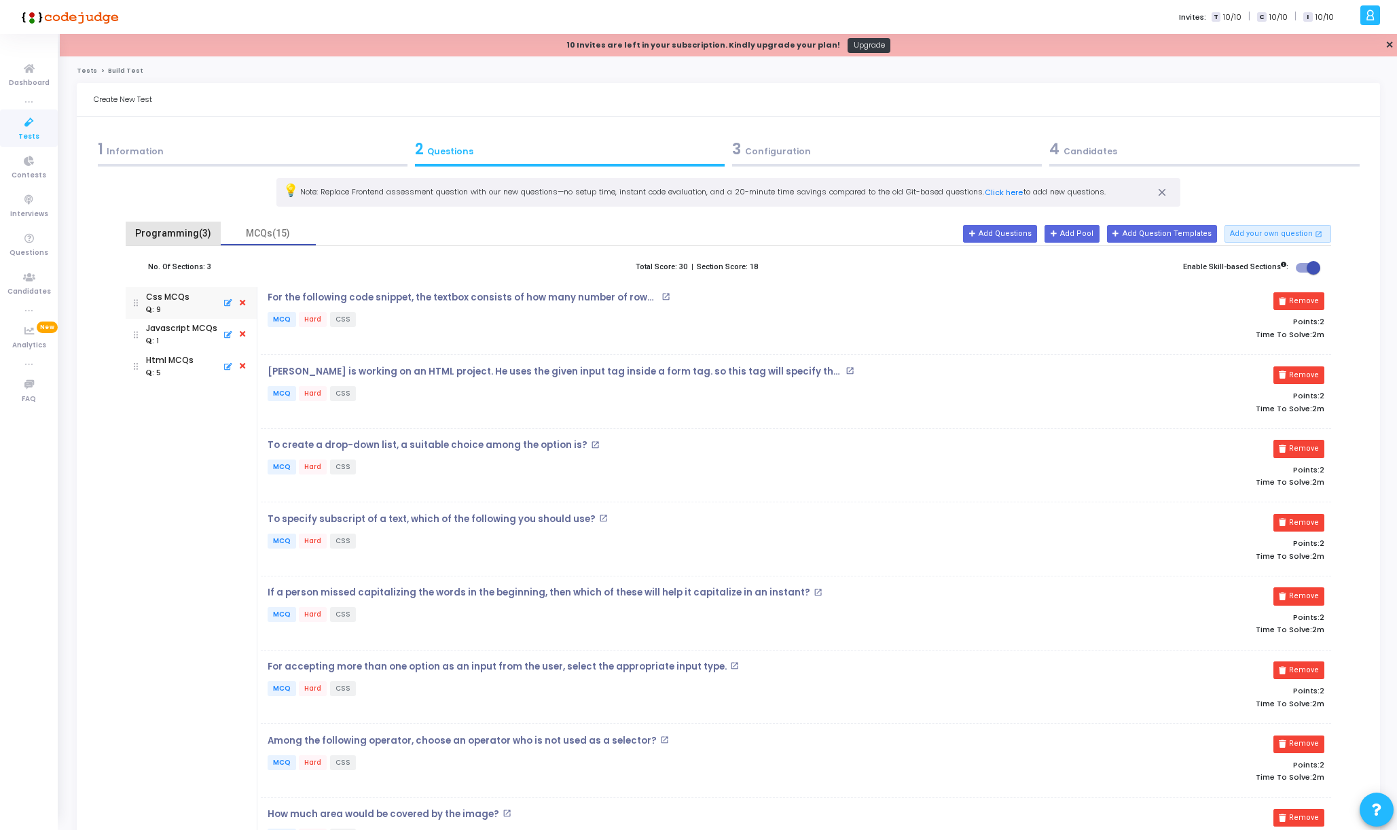
click at [198, 228] on div "Programming(3)" at bounding box center [173, 233] width 79 height 14
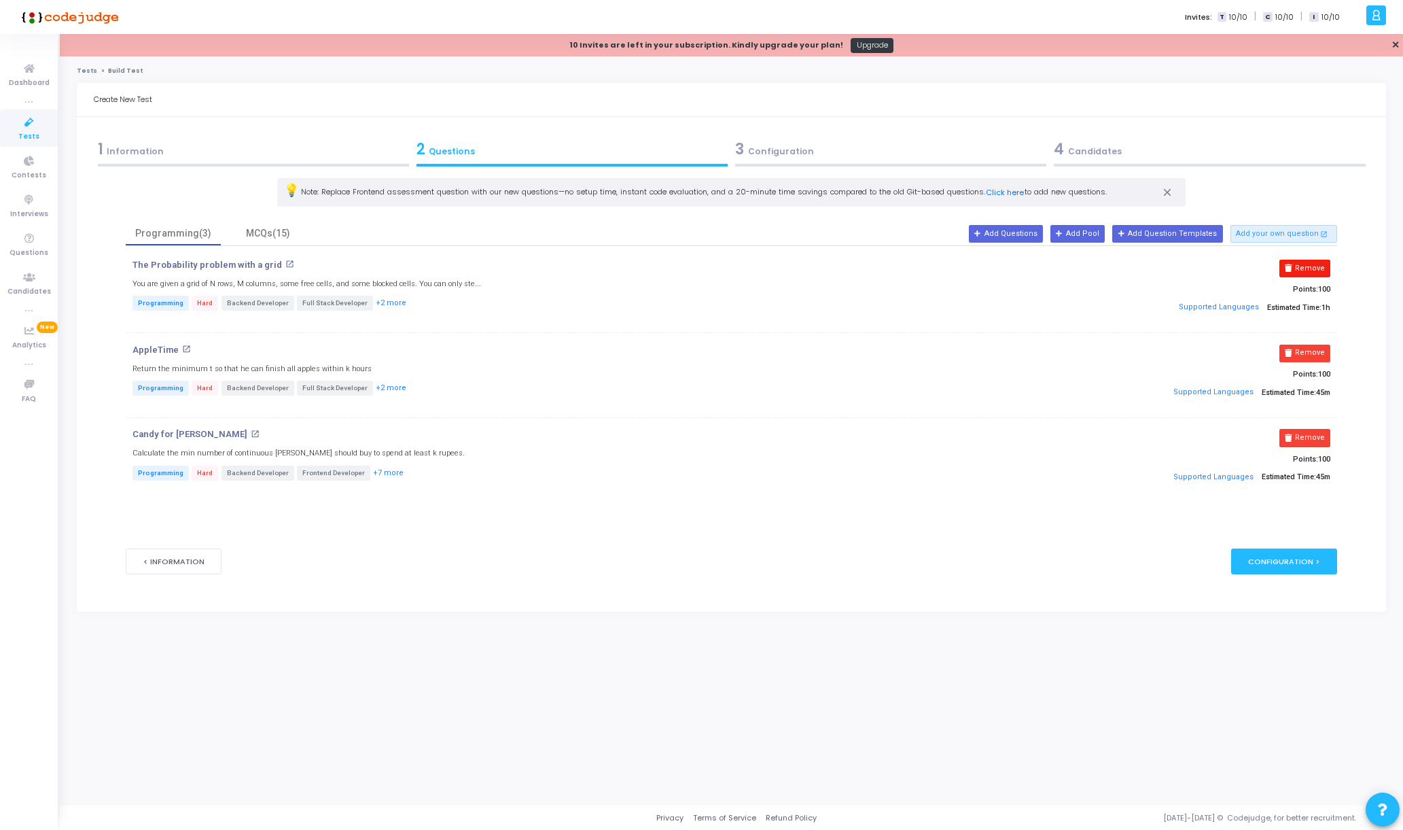
click at [1323, 265] on button "Remove" at bounding box center [1304, 269] width 51 height 18
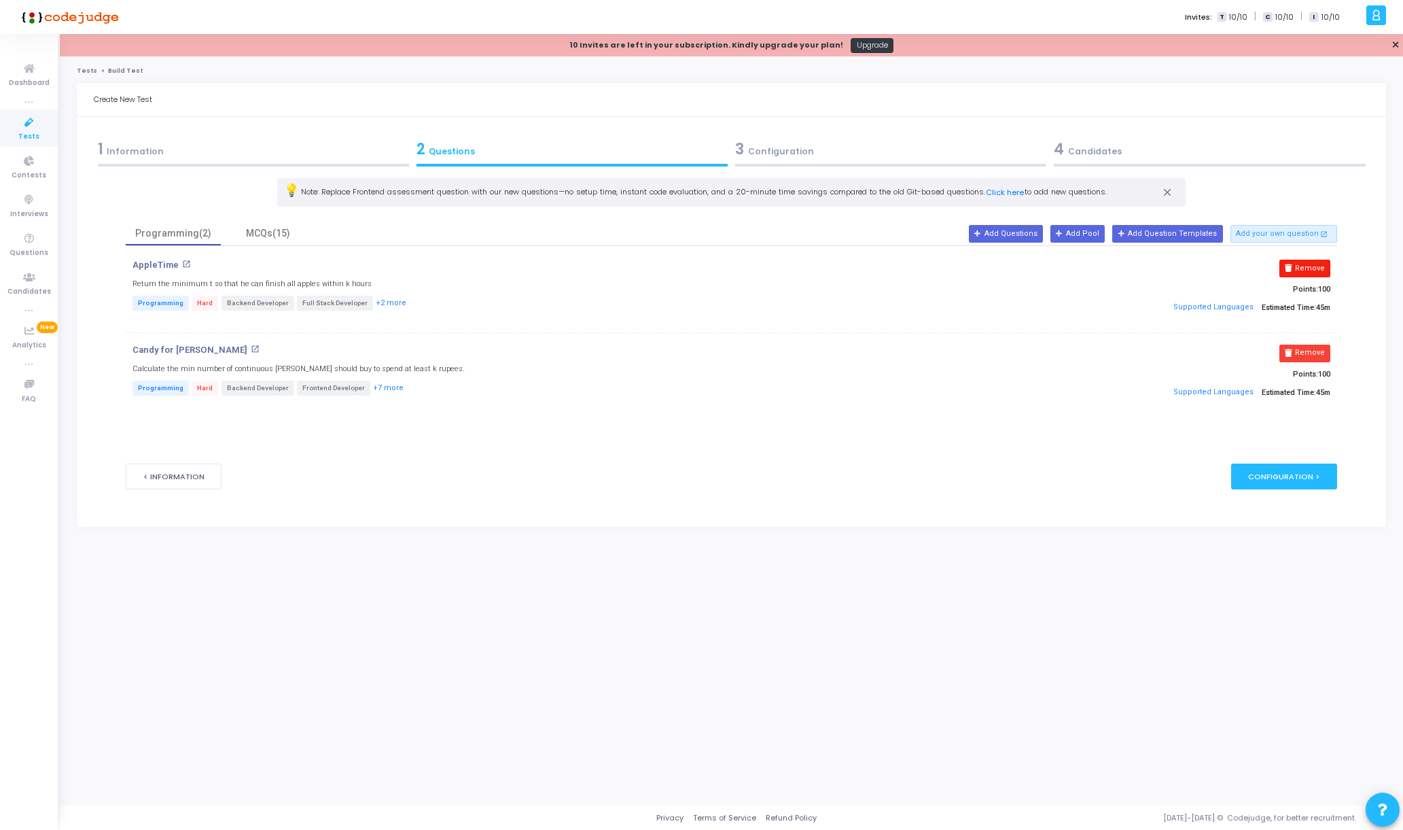
click at [1312, 265] on button "Remove" at bounding box center [1304, 269] width 51 height 18
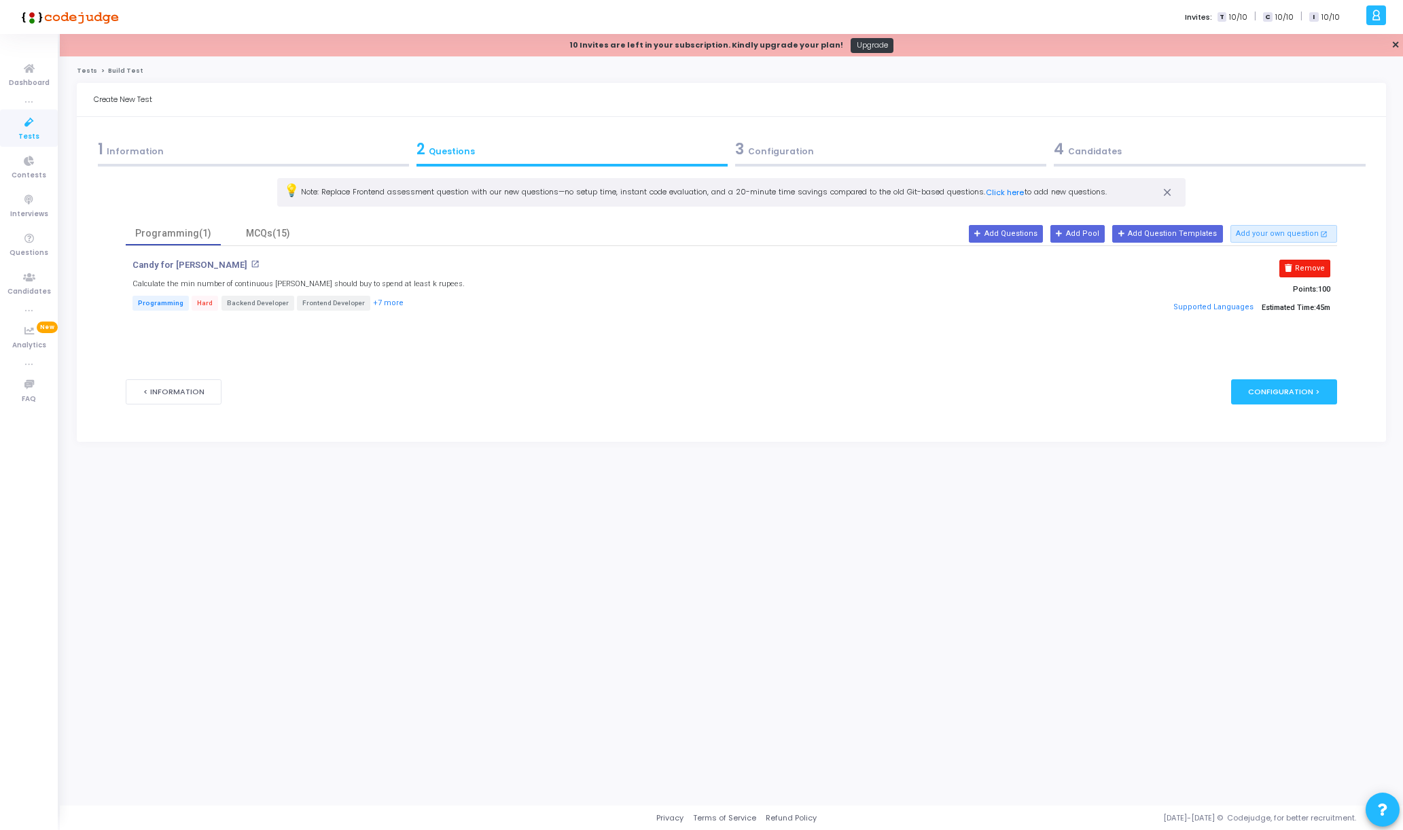
click at [1311, 266] on button "Remove" at bounding box center [1304, 269] width 51 height 18
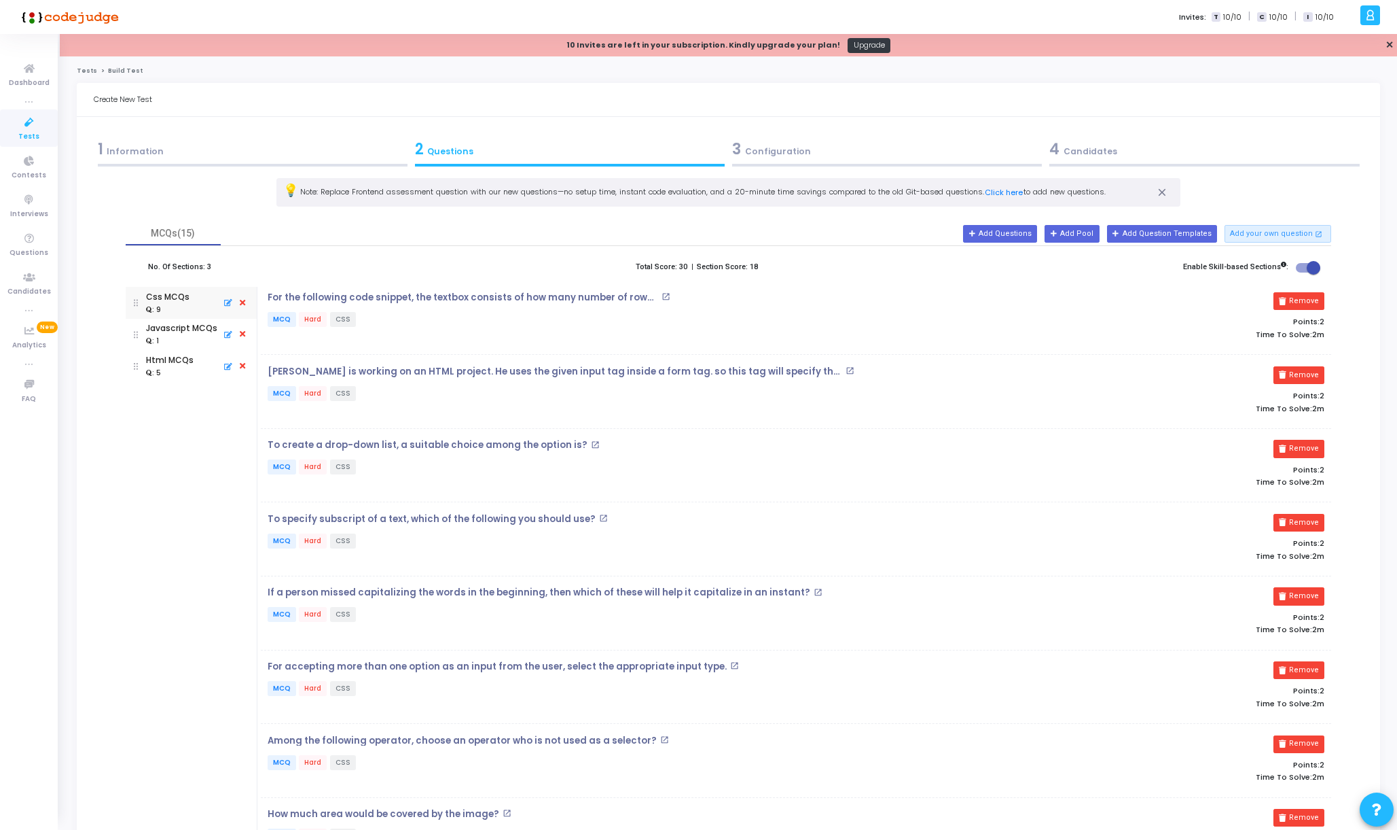
click at [245, 302] on icon at bounding box center [242, 303] width 12 height 15
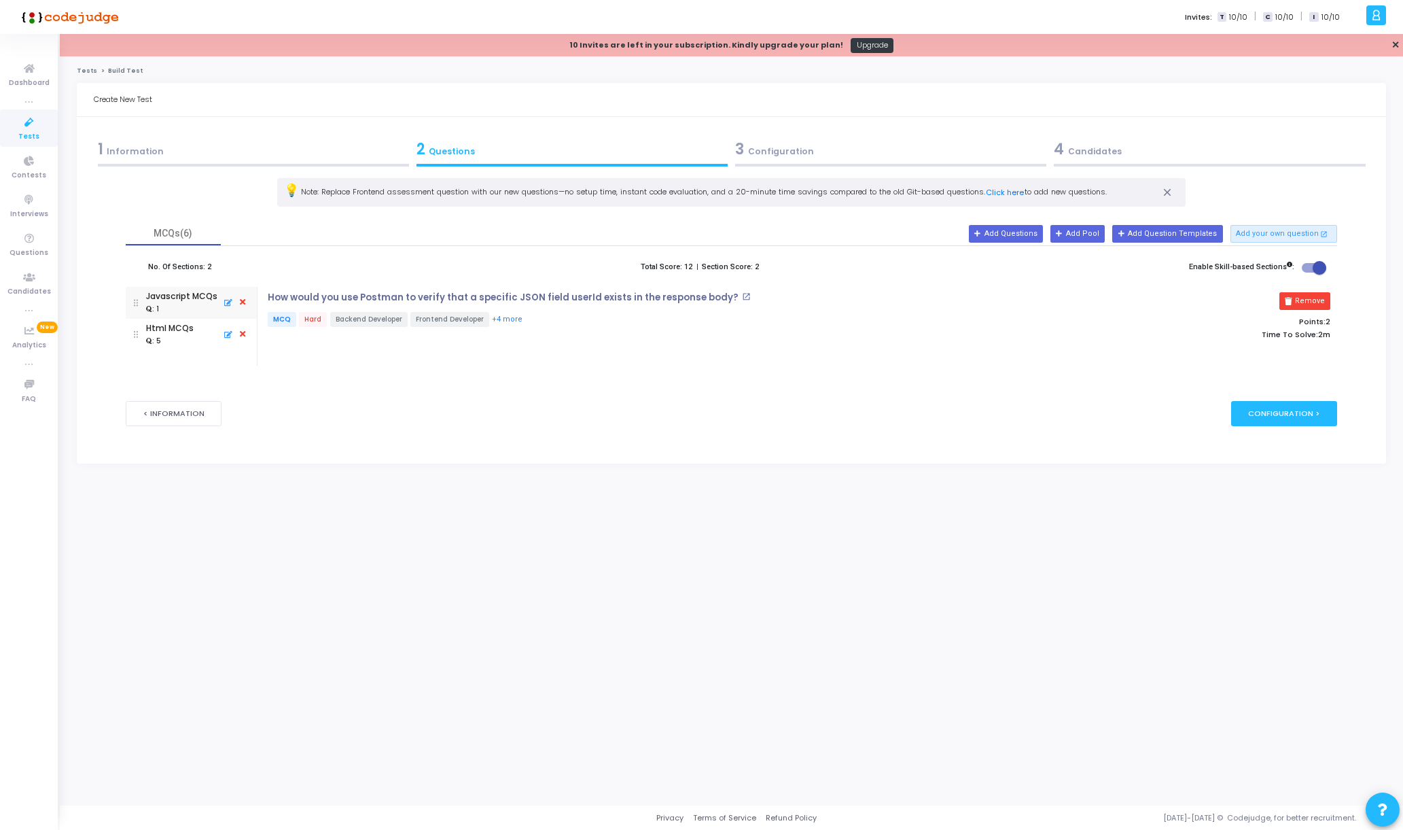
click at [245, 301] on icon at bounding box center [242, 303] width 12 height 15
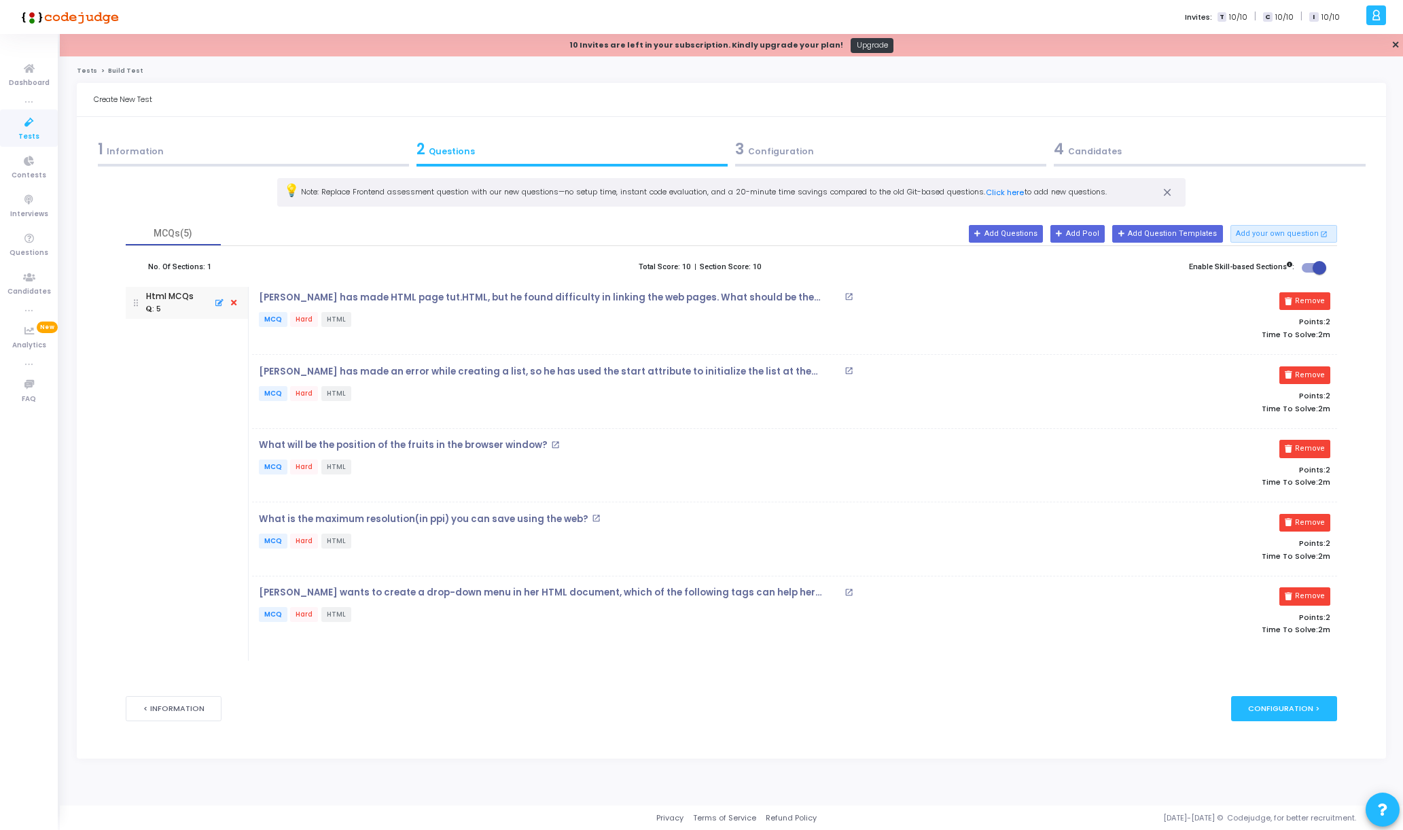
click at [235, 302] on icon at bounding box center [234, 303] width 12 height 15
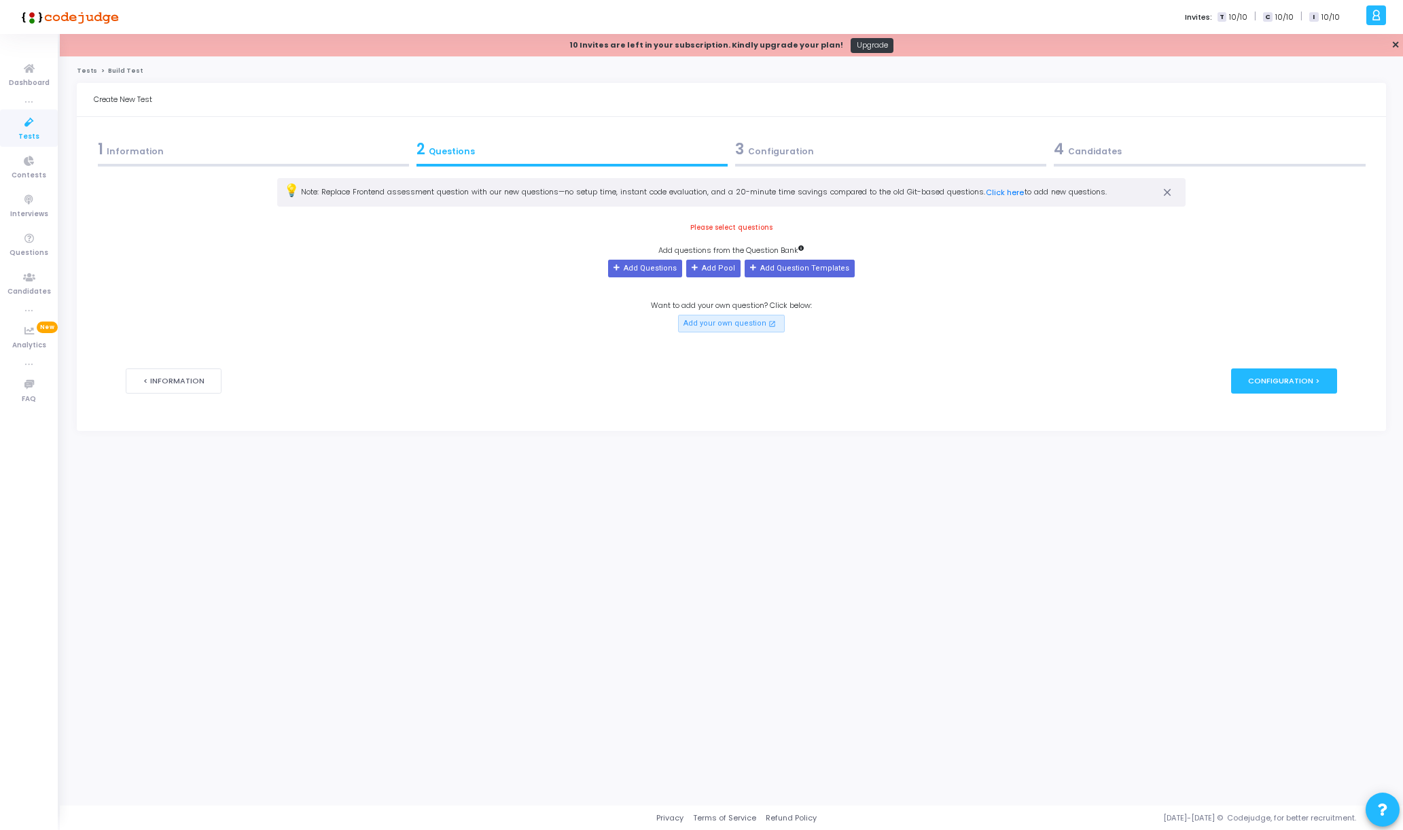
click at [675, 284] on div "Please select questions Add questions from the Question Bank Add Questions Add …" at bounding box center [731, 276] width 1211 height 111
click at [673, 274] on button "Add Questions" at bounding box center [645, 269] width 74 height 18
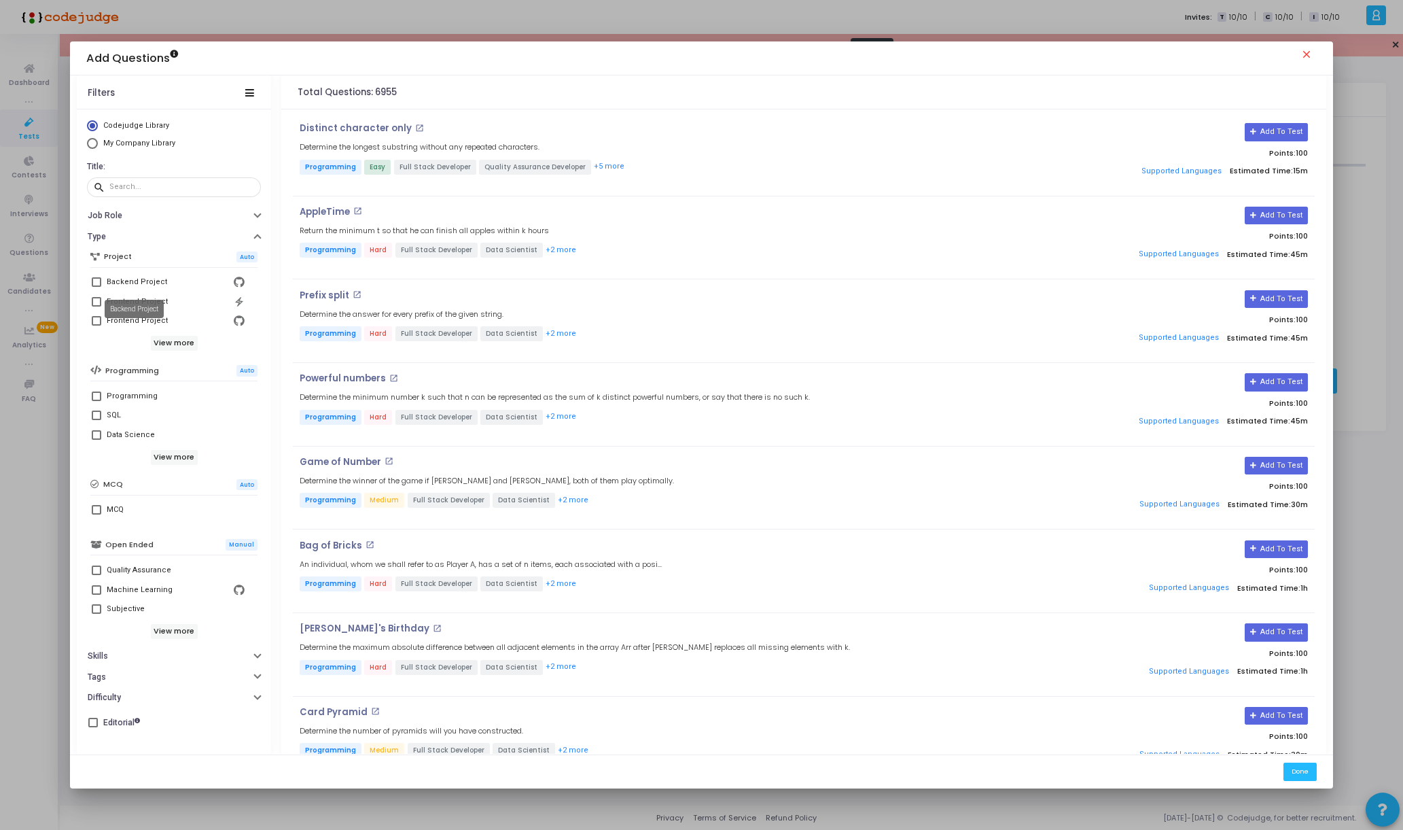
click at [97, 321] on mat-tooltip-component "Backend Project" at bounding box center [134, 308] width 78 height 37
click at [95, 323] on mat-tooltip-component "Backend Project" at bounding box center [134, 308] width 78 height 37
click at [96, 320] on span at bounding box center [97, 321] width 10 height 10
click at [96, 325] on input "Frontend Project" at bounding box center [96, 325] width 1 height 1
checkbox input "true"
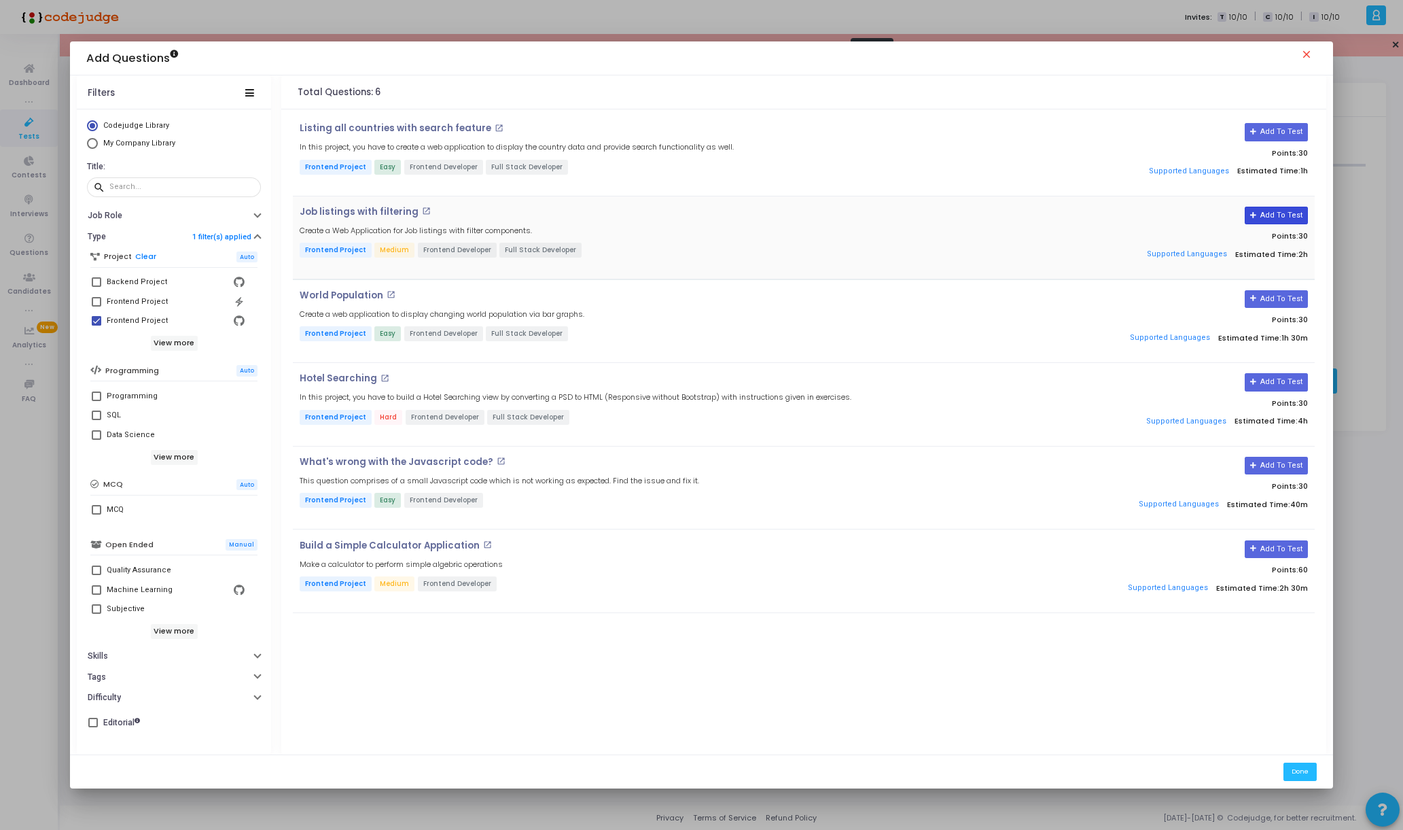
click at [1276, 217] on button "Add To Test" at bounding box center [1276, 216] width 63 height 18
click at [1308, 765] on button "Done" at bounding box center [1299, 771] width 33 height 18
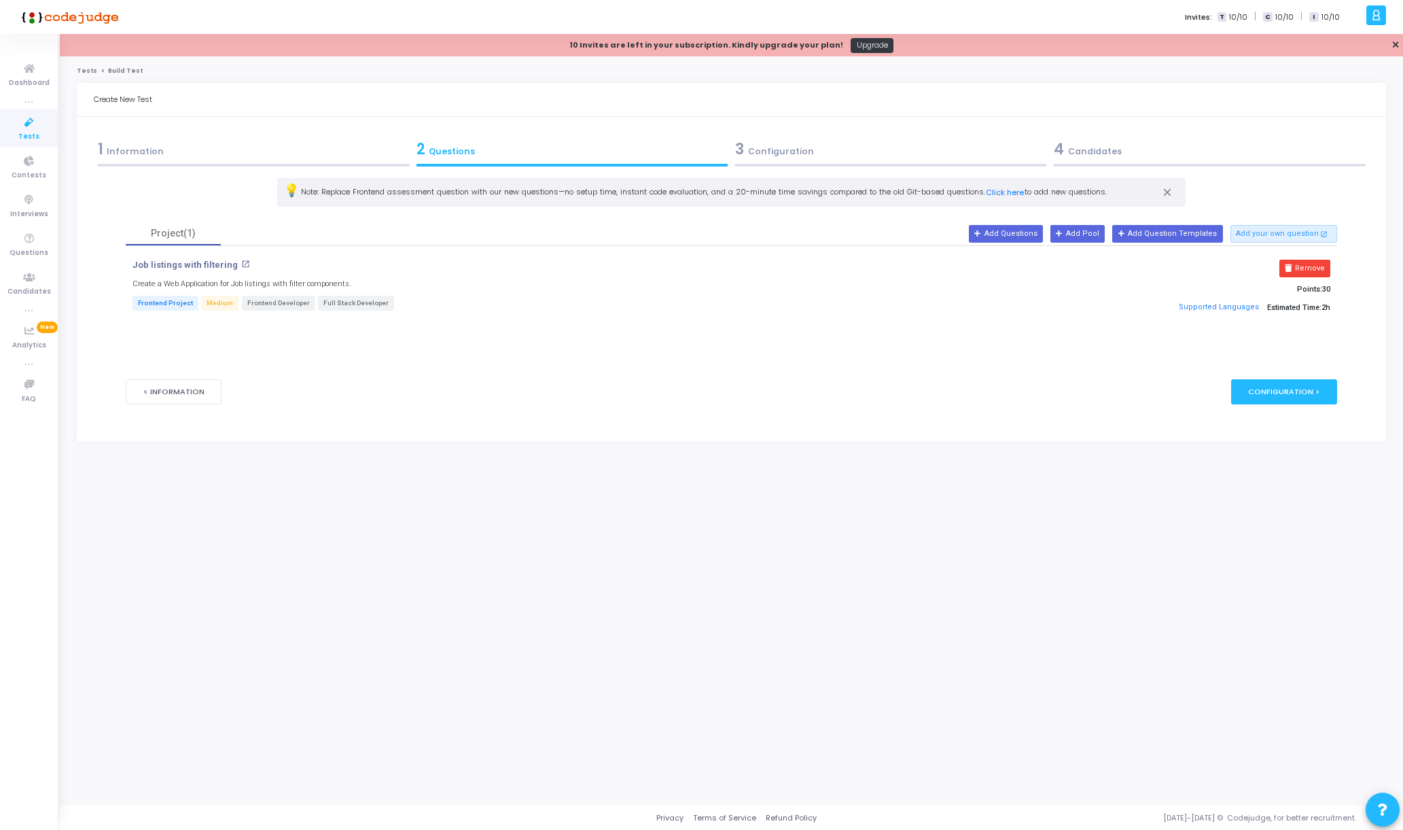
click at [1285, 395] on div "Configuration >" at bounding box center [1284, 391] width 107 height 25
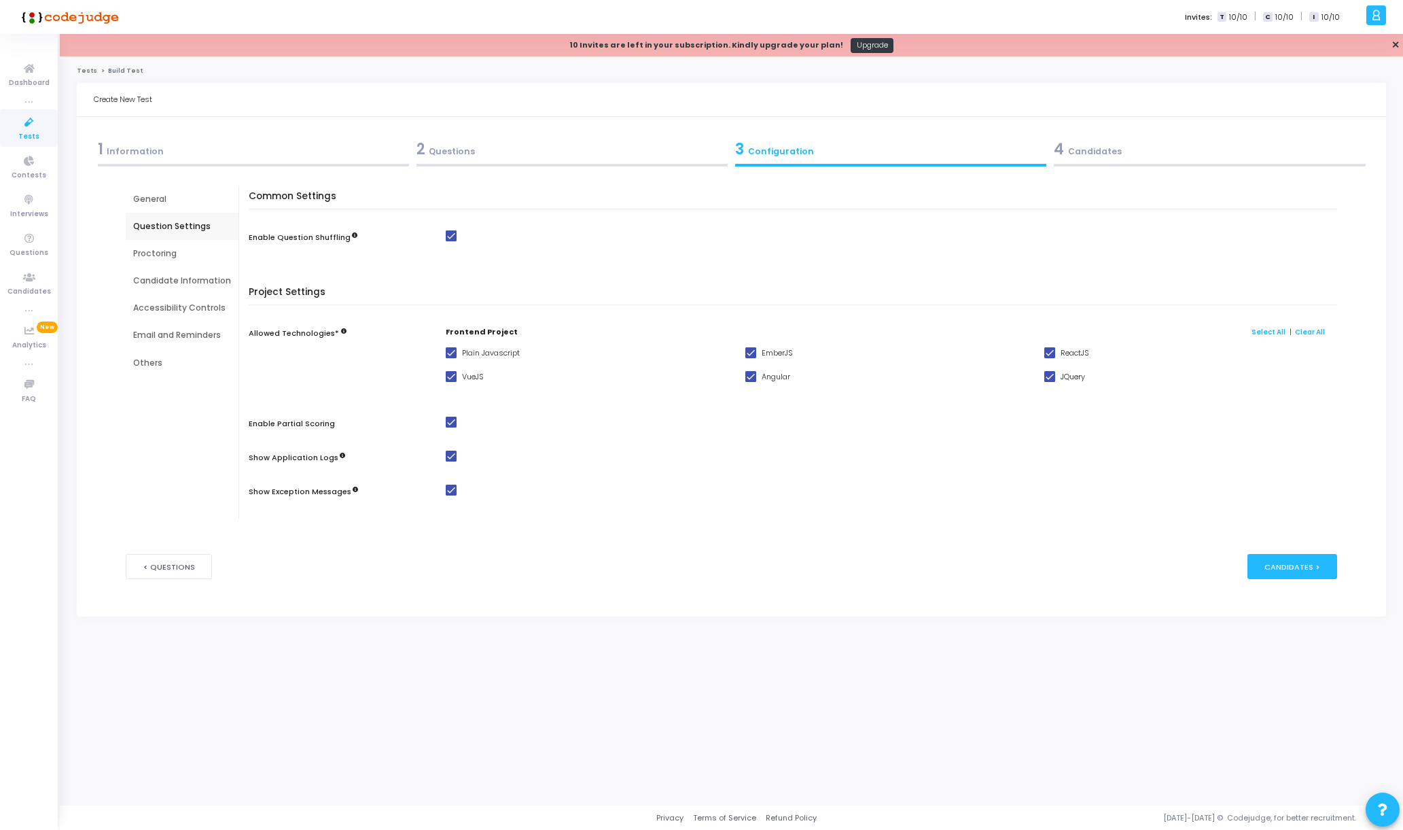
click at [476, 372] on span "VueJS" at bounding box center [473, 376] width 22 height 16
click at [451, 382] on input "VueJS" at bounding box center [450, 382] width 1 height 1
checkbox input "false"
click at [772, 376] on span "Angular" at bounding box center [776, 376] width 29 height 16
click at [751, 382] on input "Angular" at bounding box center [750, 382] width 1 height 1
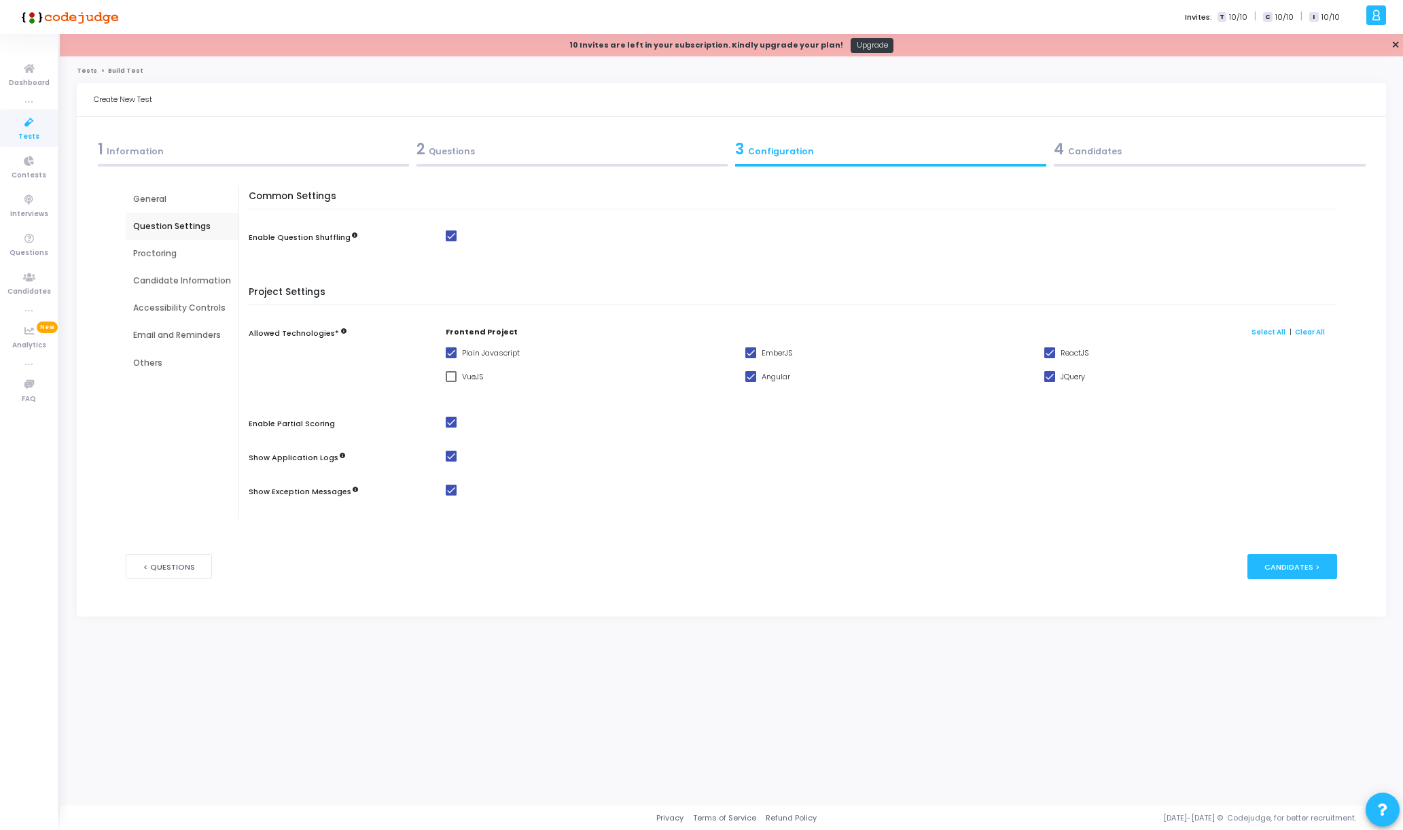
checkbox input "false"
click at [792, 357] on div "EmberJS" at bounding box center [888, 356] width 300 height 24
click at [783, 350] on span "EmberJS" at bounding box center [777, 352] width 31 height 16
click at [751, 358] on input "EmberJS" at bounding box center [750, 358] width 1 height 1
checkbox input "false"
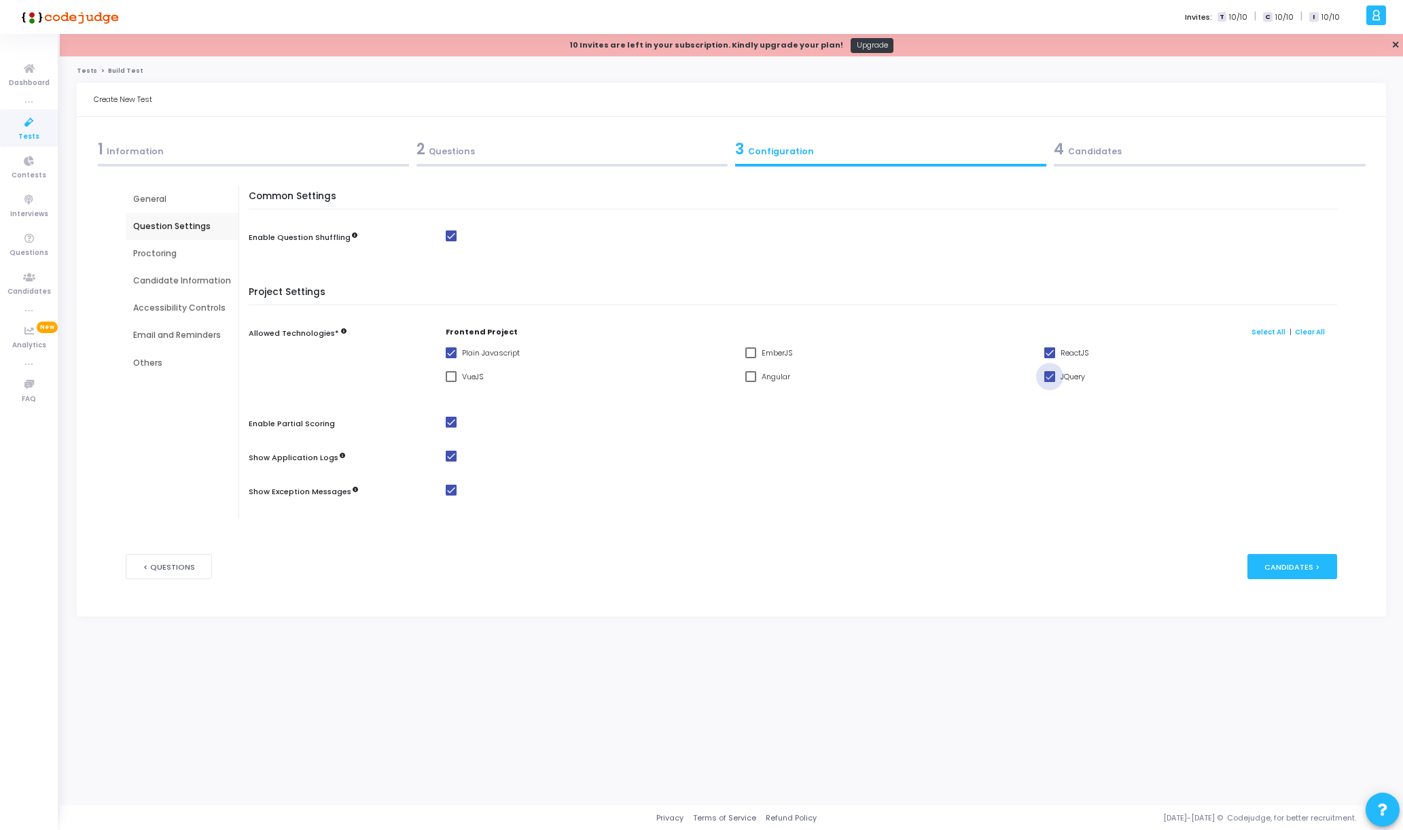
drag, startPoint x: 1069, startPoint y: 376, endPoint x: 1068, endPoint y: 368, distance: 8.3
click at [1069, 376] on span "JQuery" at bounding box center [1072, 376] width 24 height 16
click at [1050, 382] on input "JQuery" at bounding box center [1049, 382] width 1 height 1
checkbox input "false"
click at [1070, 355] on span "ReactJS" at bounding box center [1074, 352] width 29 height 16
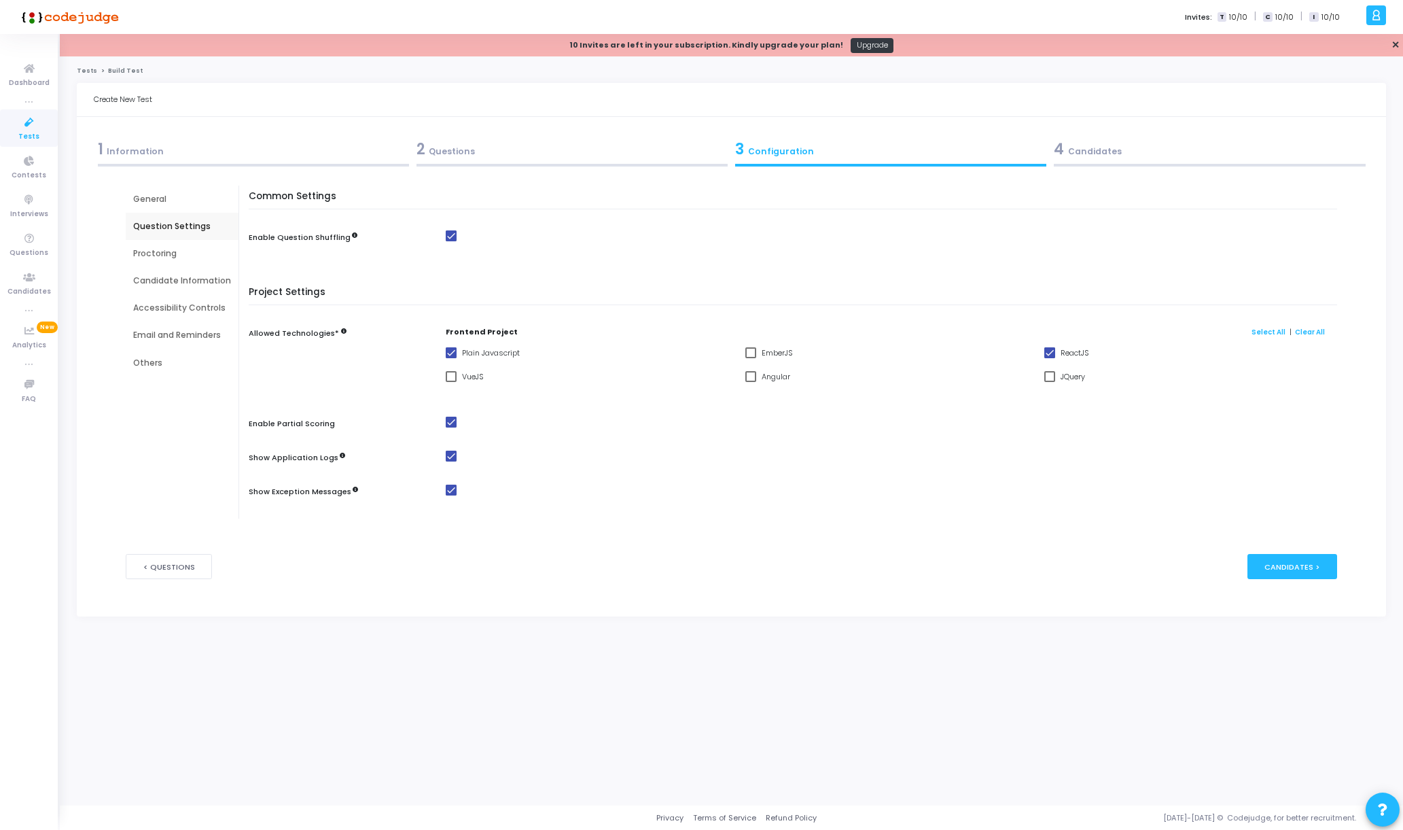
click at [1050, 358] on input "ReactJS" at bounding box center [1049, 358] width 1 height 1
checkbox input "false"
click at [168, 204] on div "General" at bounding box center [182, 199] width 98 height 12
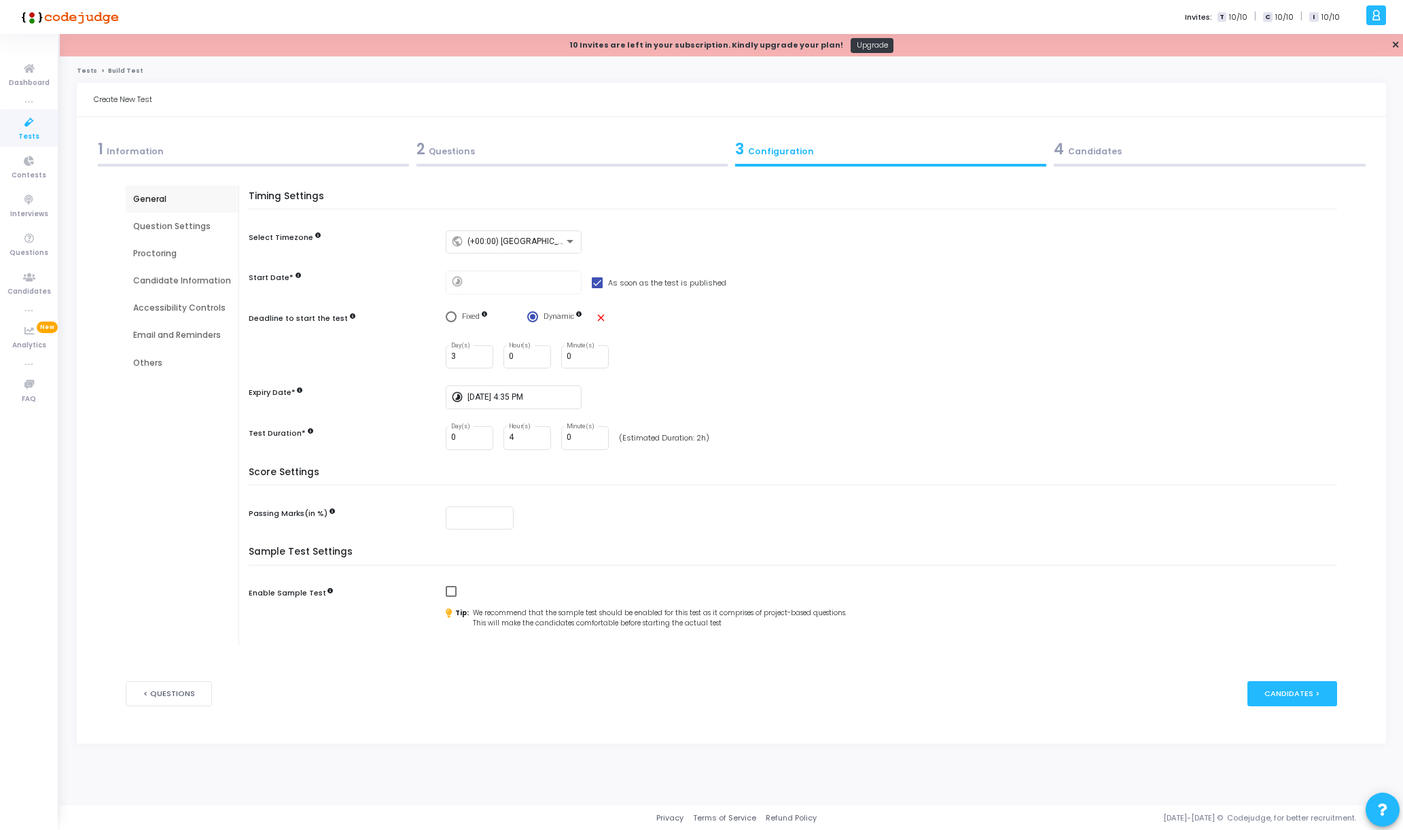
click at [164, 220] on div "Question Settings" at bounding box center [182, 226] width 98 height 12
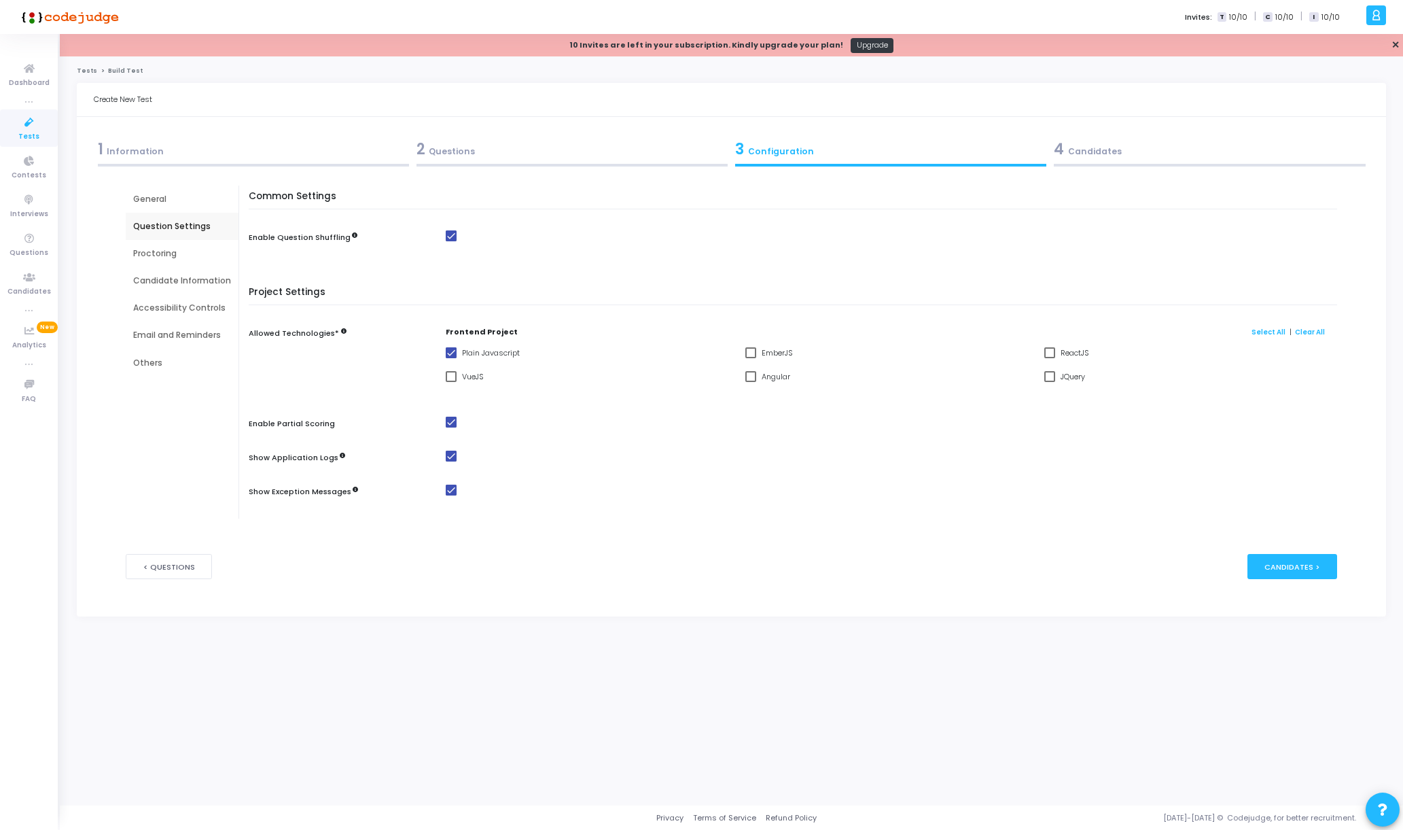
click at [177, 249] on div "Proctoring" at bounding box center [182, 253] width 98 height 12
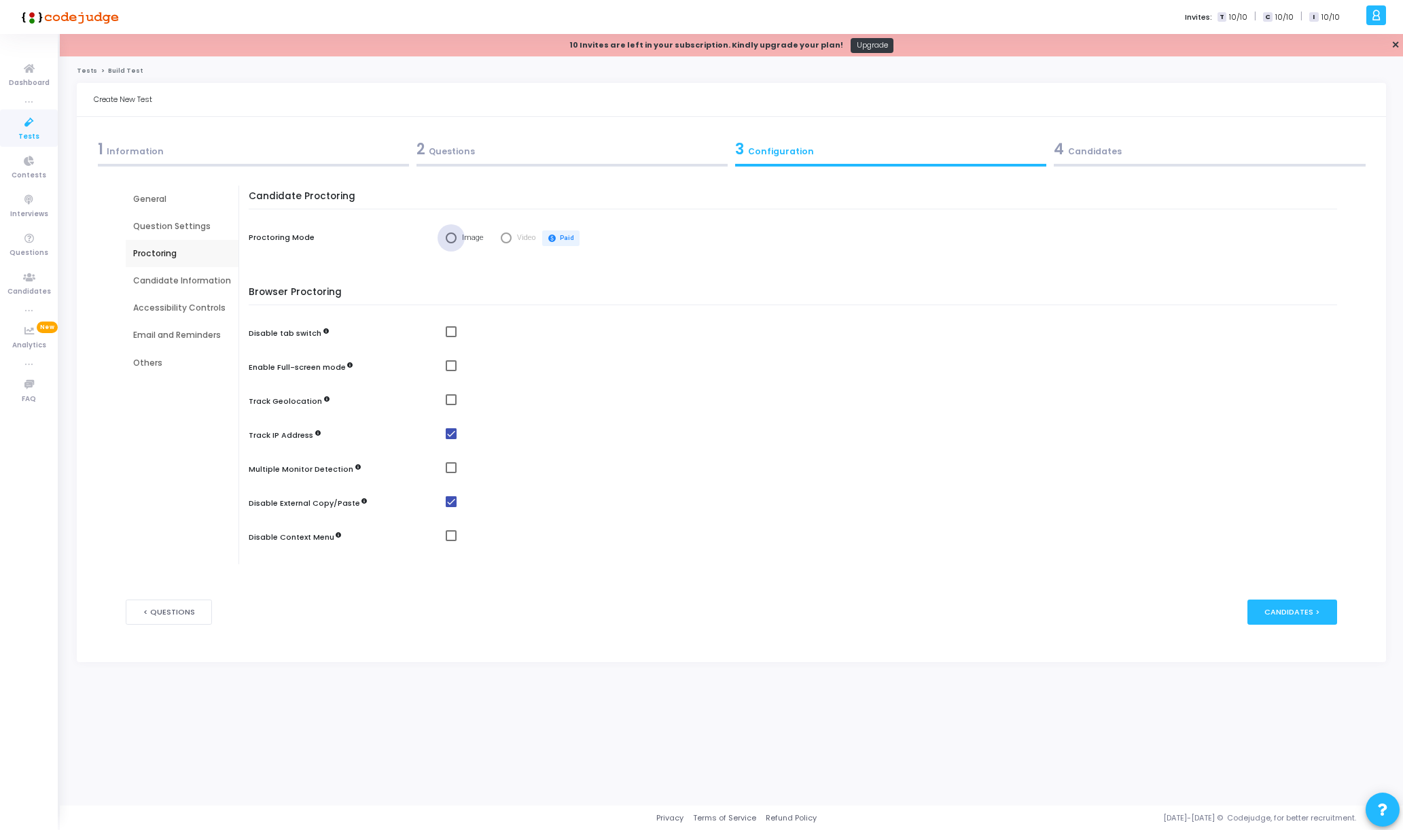
click at [452, 238] on span "Select confirmation" at bounding box center [451, 237] width 11 height 11
click at [452, 238] on input "Image" at bounding box center [451, 237] width 11 height 11
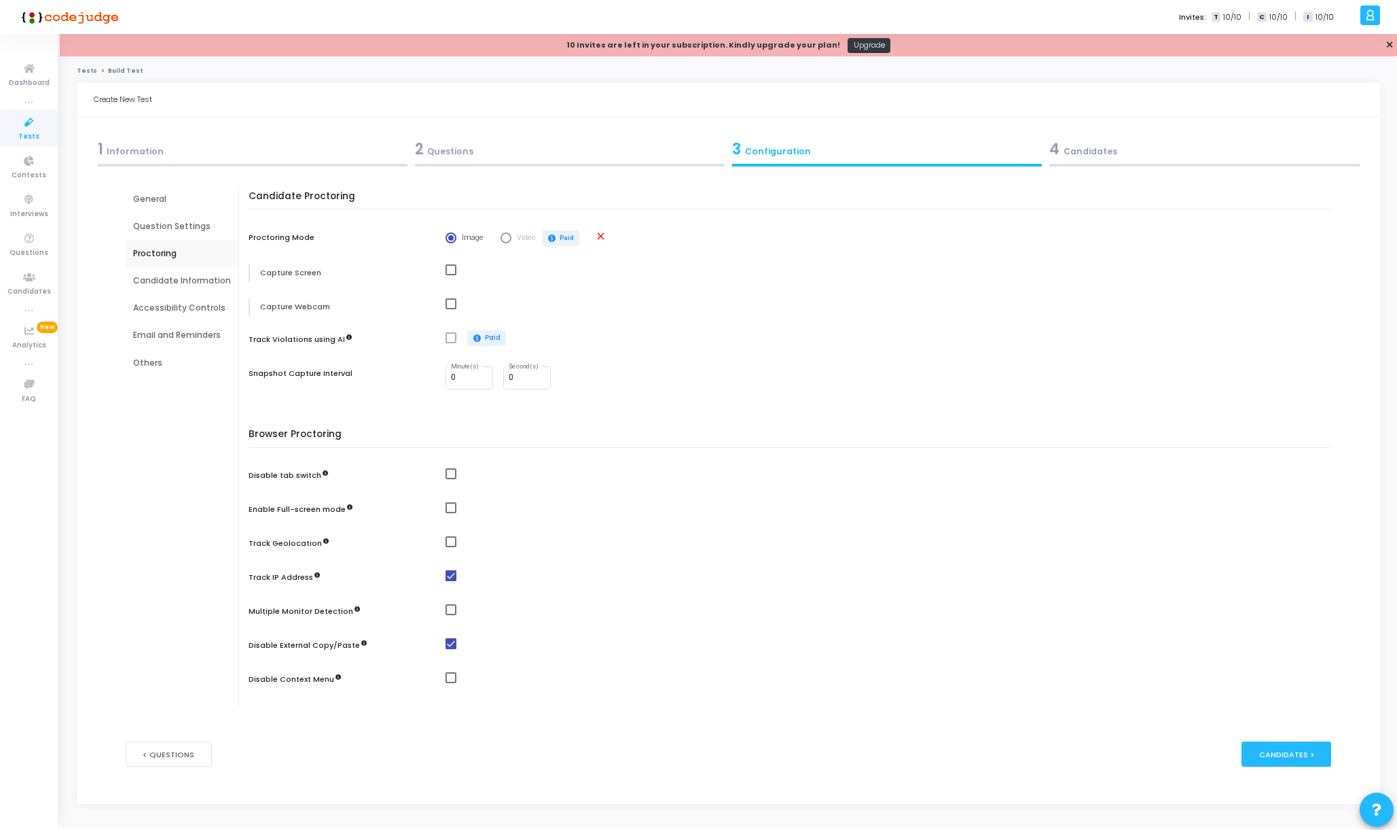
click at [601, 234] on mat-icon "close" at bounding box center [601, 236] width 12 height 12
radio input "false"
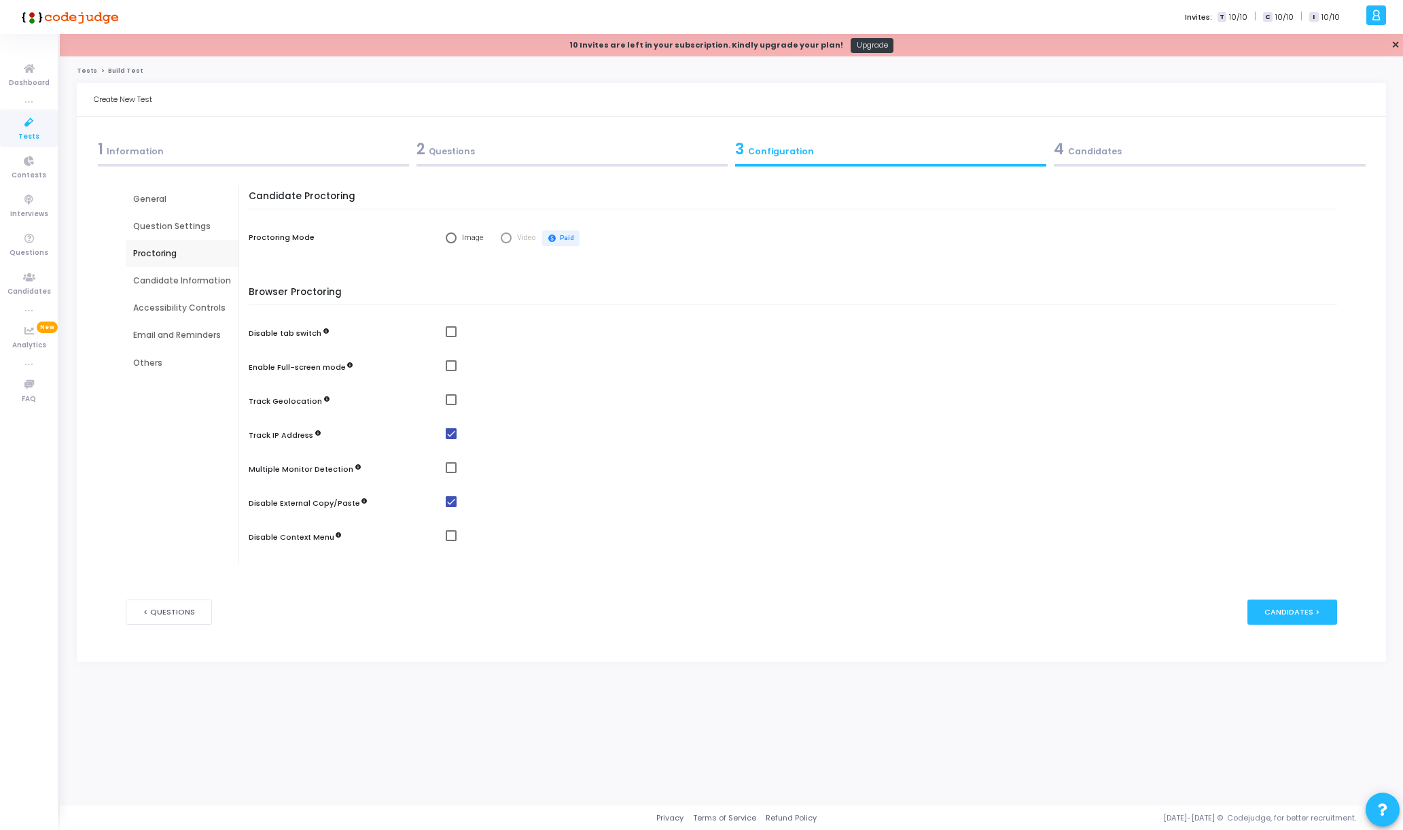
click at [446, 502] on span at bounding box center [451, 501] width 11 height 11
click at [450, 507] on input "checkbox" at bounding box center [450, 507] width 1 height 1
checkbox input "false"
click at [185, 281] on div "Candidate Information" at bounding box center [182, 280] width 98 height 12
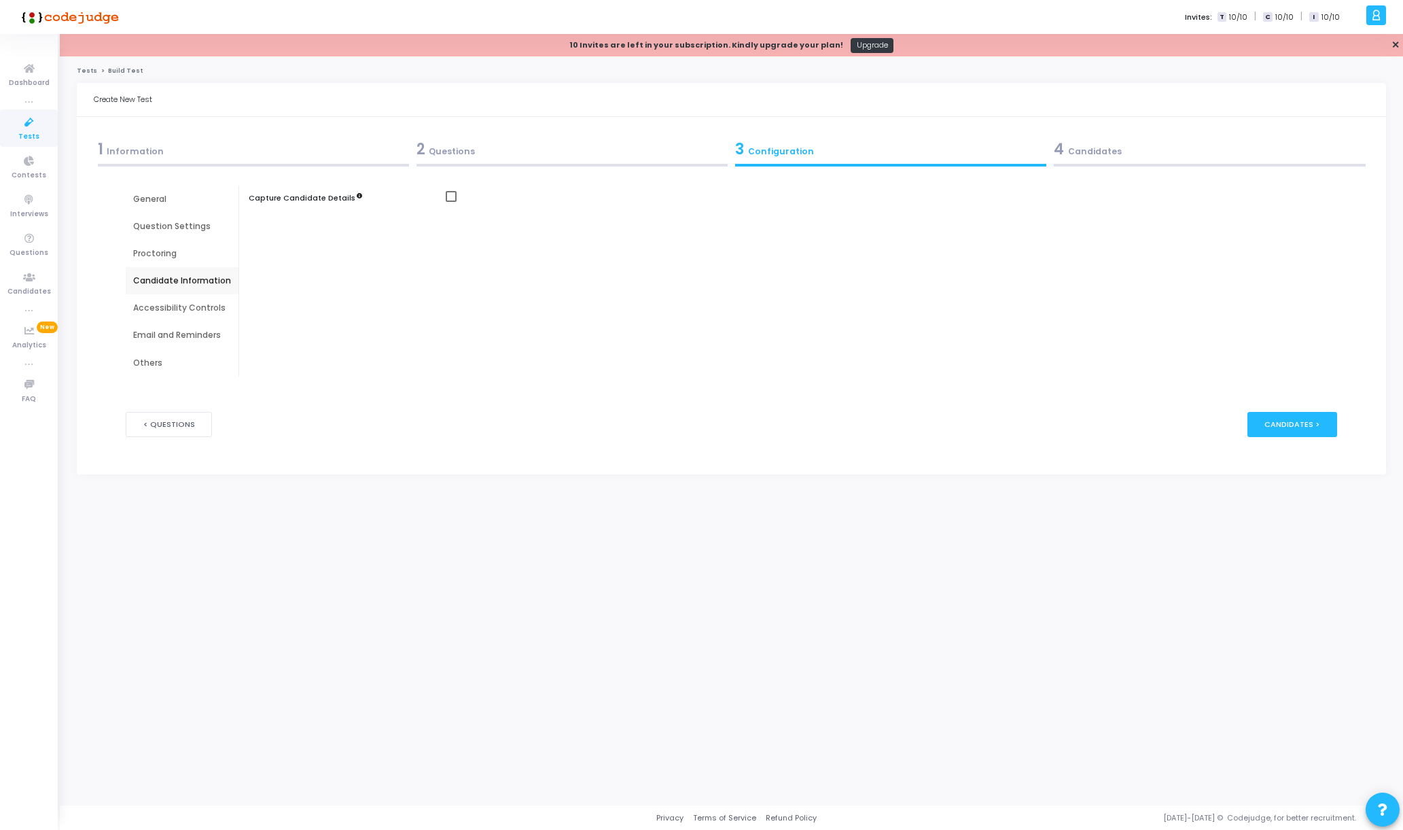
click at [205, 304] on div "Accessibility Controls" at bounding box center [182, 308] width 98 height 12
click at [180, 333] on div "Email and Reminders" at bounding box center [182, 335] width 98 height 12
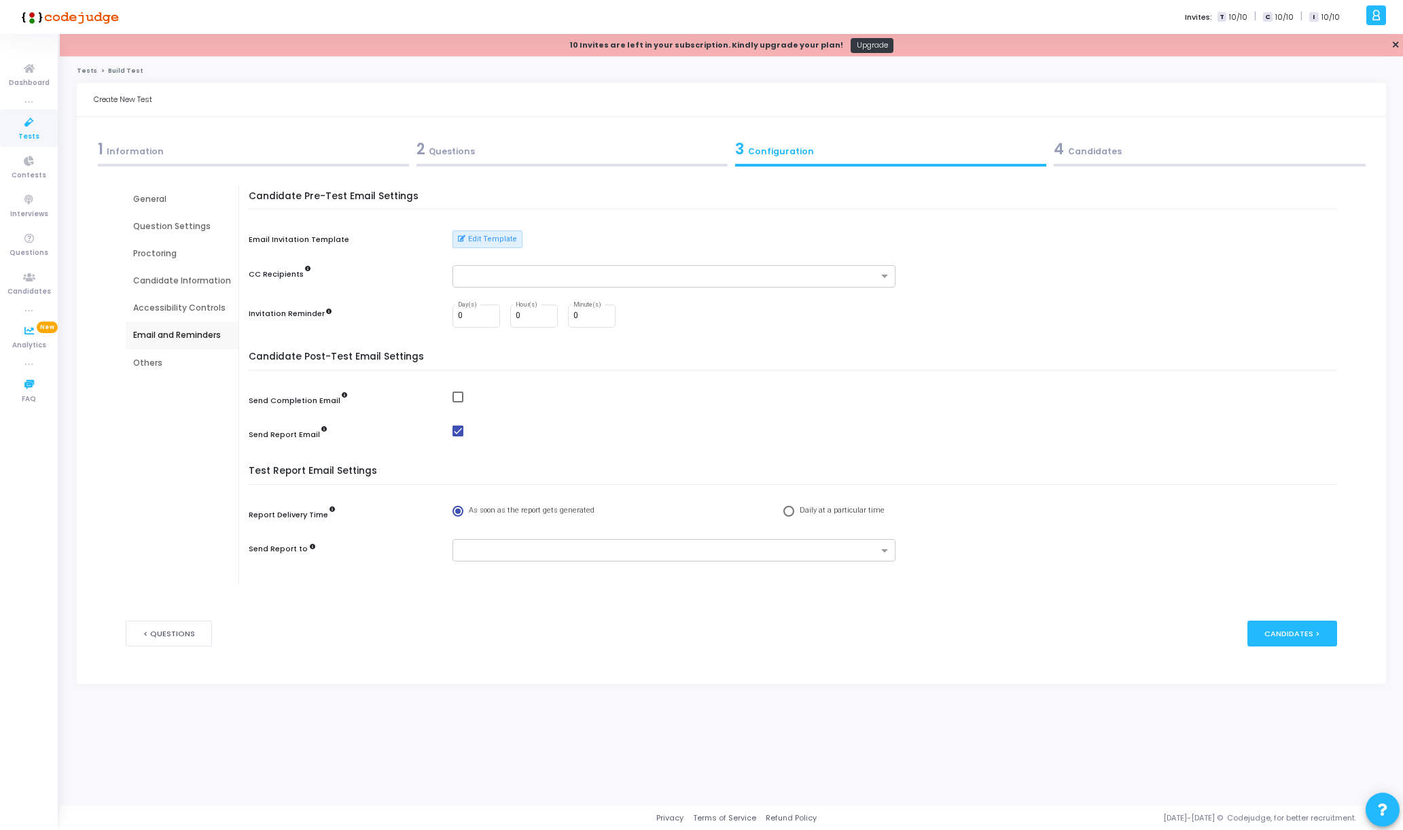
drag, startPoint x: 151, startPoint y: 357, endPoint x: 158, endPoint y: 349, distance: 10.6
click at [151, 357] on div "Others" at bounding box center [182, 363] width 98 height 12
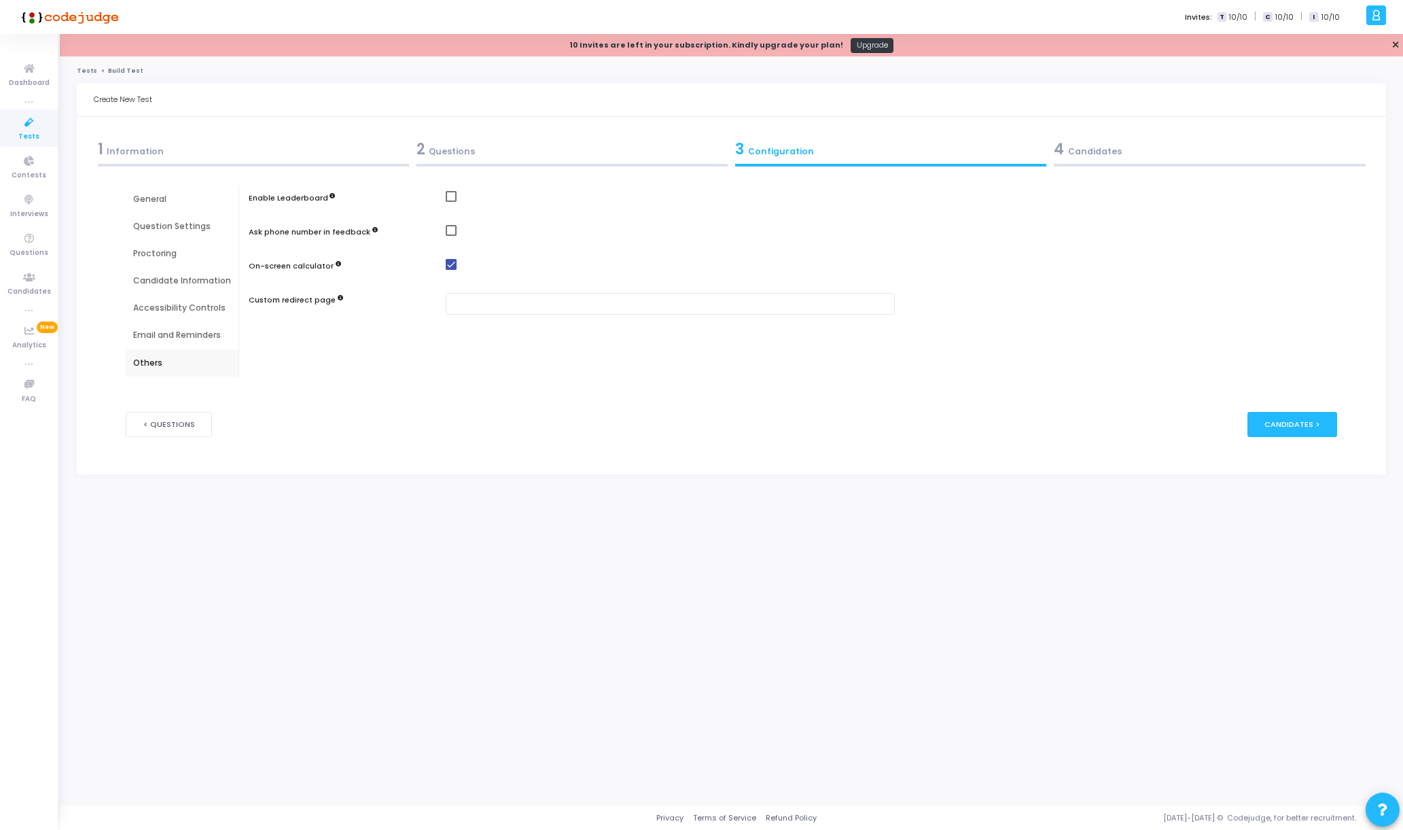
click at [164, 204] on div "General" at bounding box center [182, 199] width 98 height 12
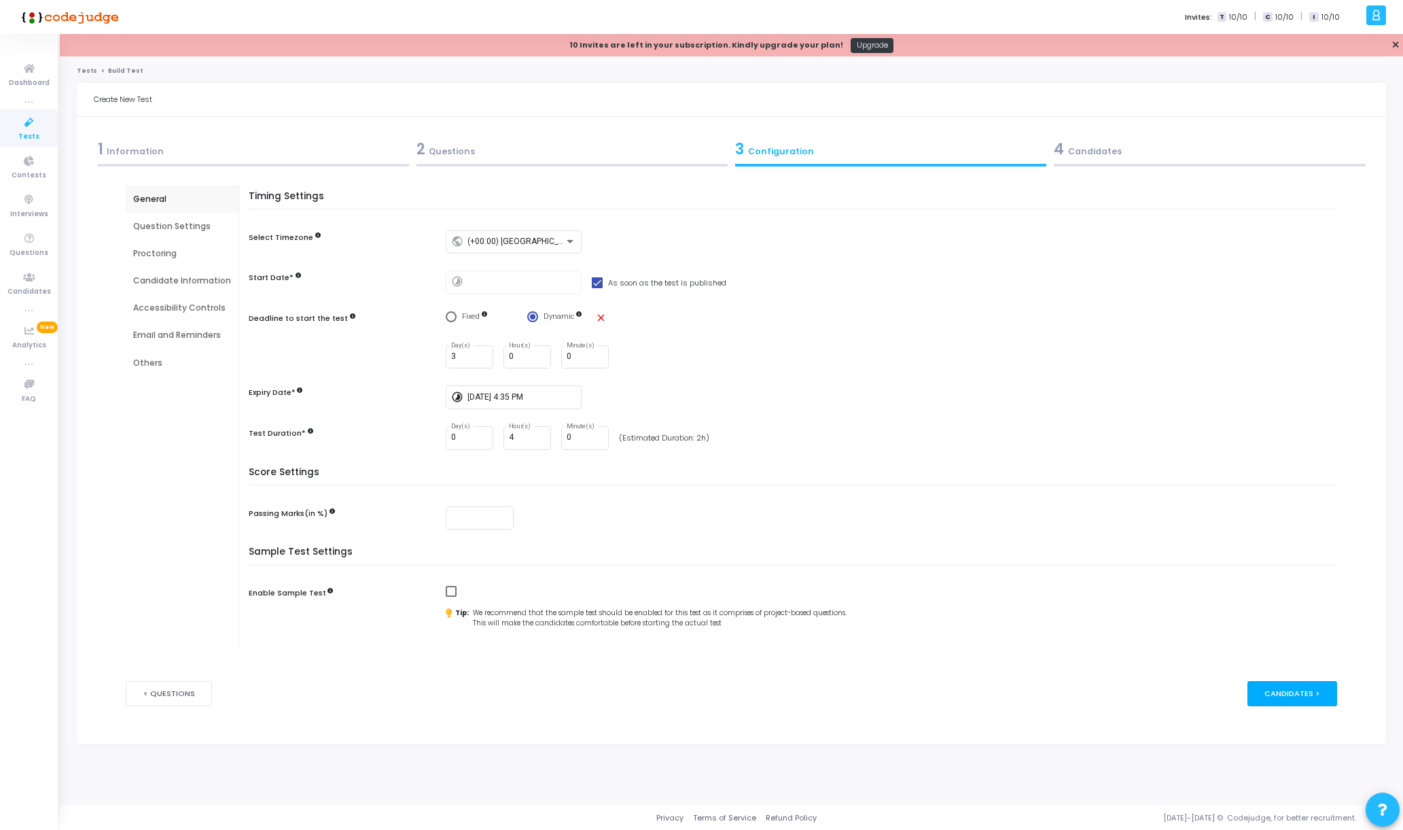
click at [1294, 688] on div "Candidates >" at bounding box center [1292, 693] width 90 height 25
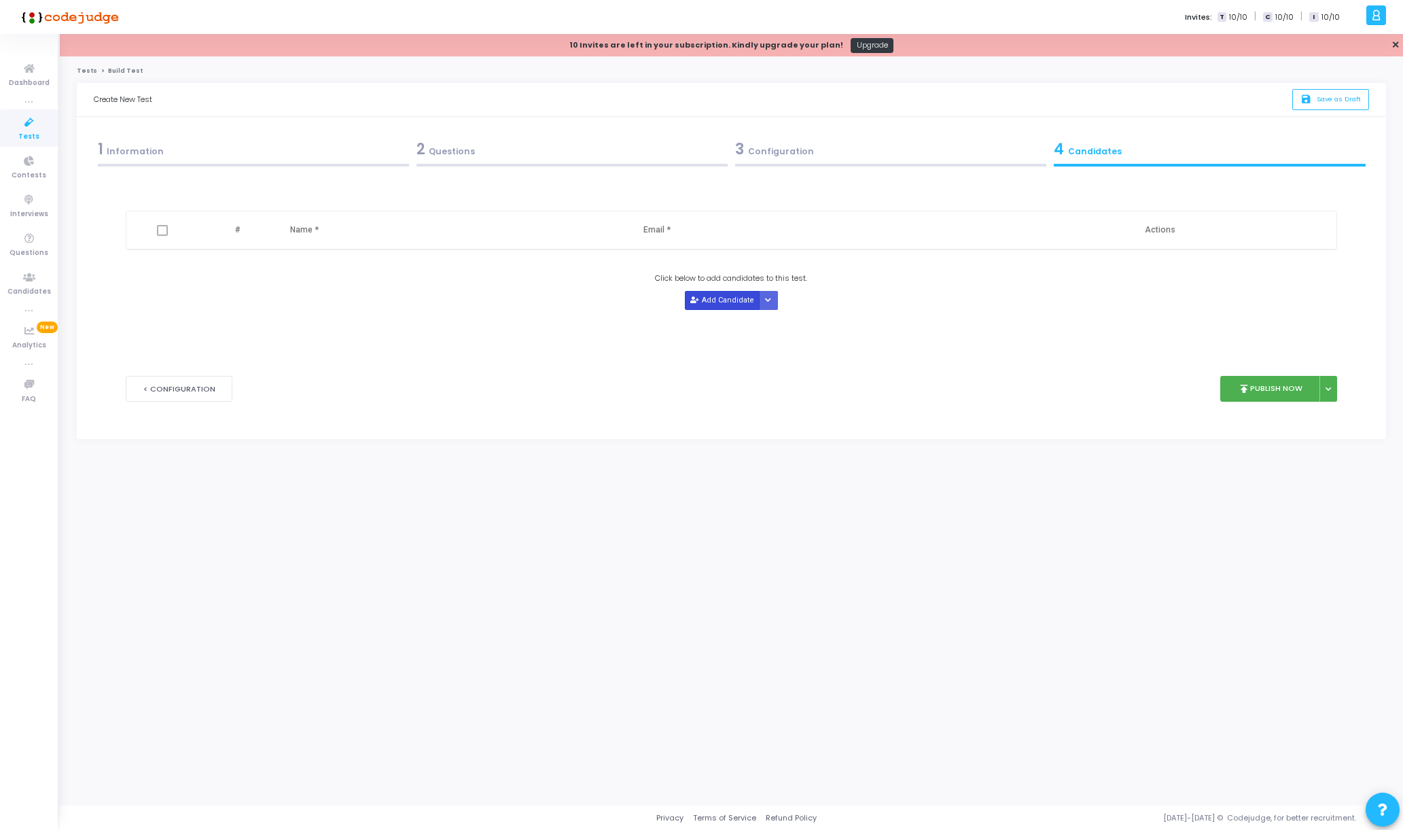
click at [694, 297] on icon at bounding box center [693, 300] width 7 height 7
click at [749, 135] on div "3 Configuration" at bounding box center [891, 152] width 319 height 37
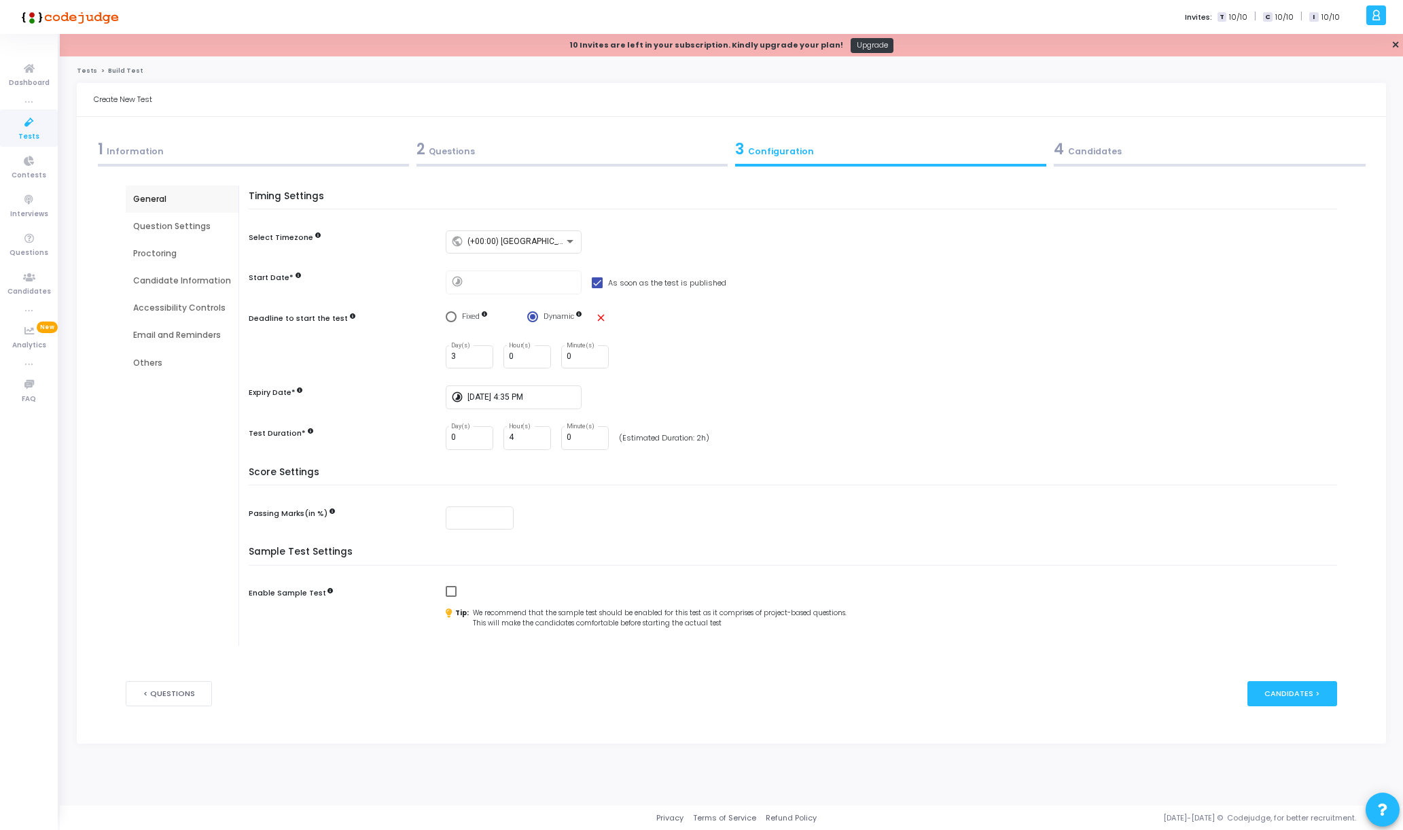
click at [550, 162] on div "2 Questions" at bounding box center [571, 152] width 319 height 37
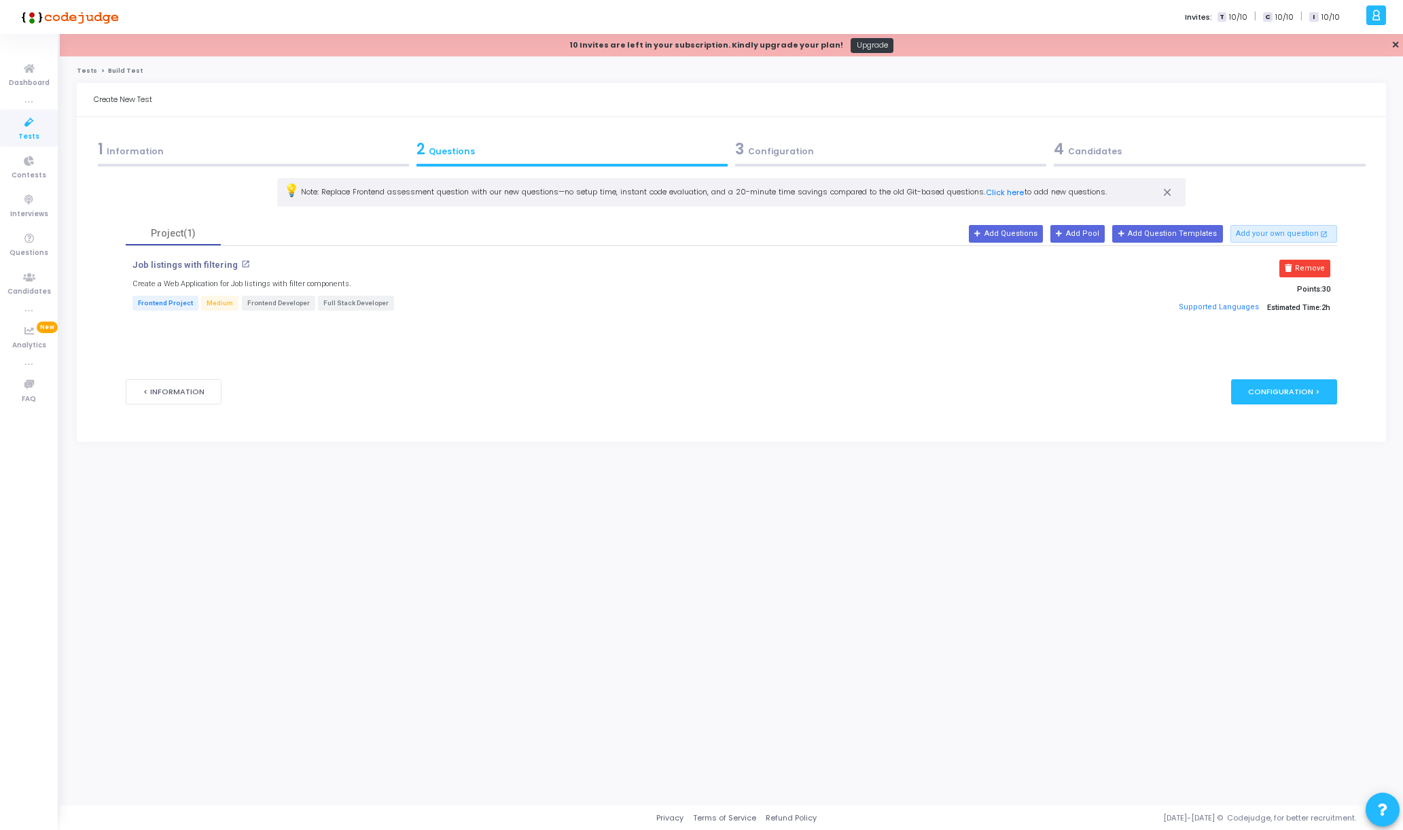
click at [268, 151] on div "1 Information" at bounding box center [253, 149] width 311 height 22
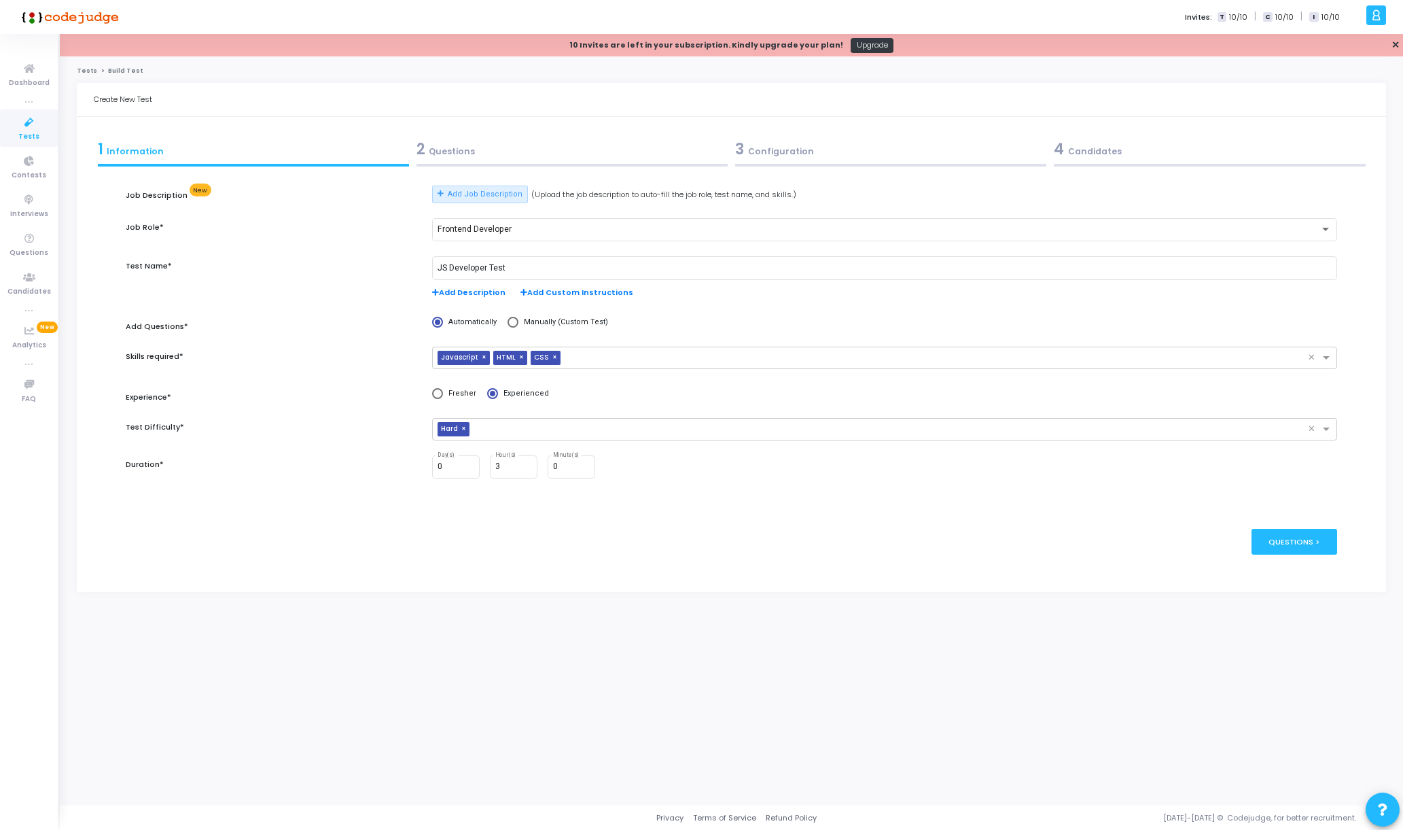
click at [454, 143] on div "2 Questions" at bounding box center [571, 149] width 311 height 22
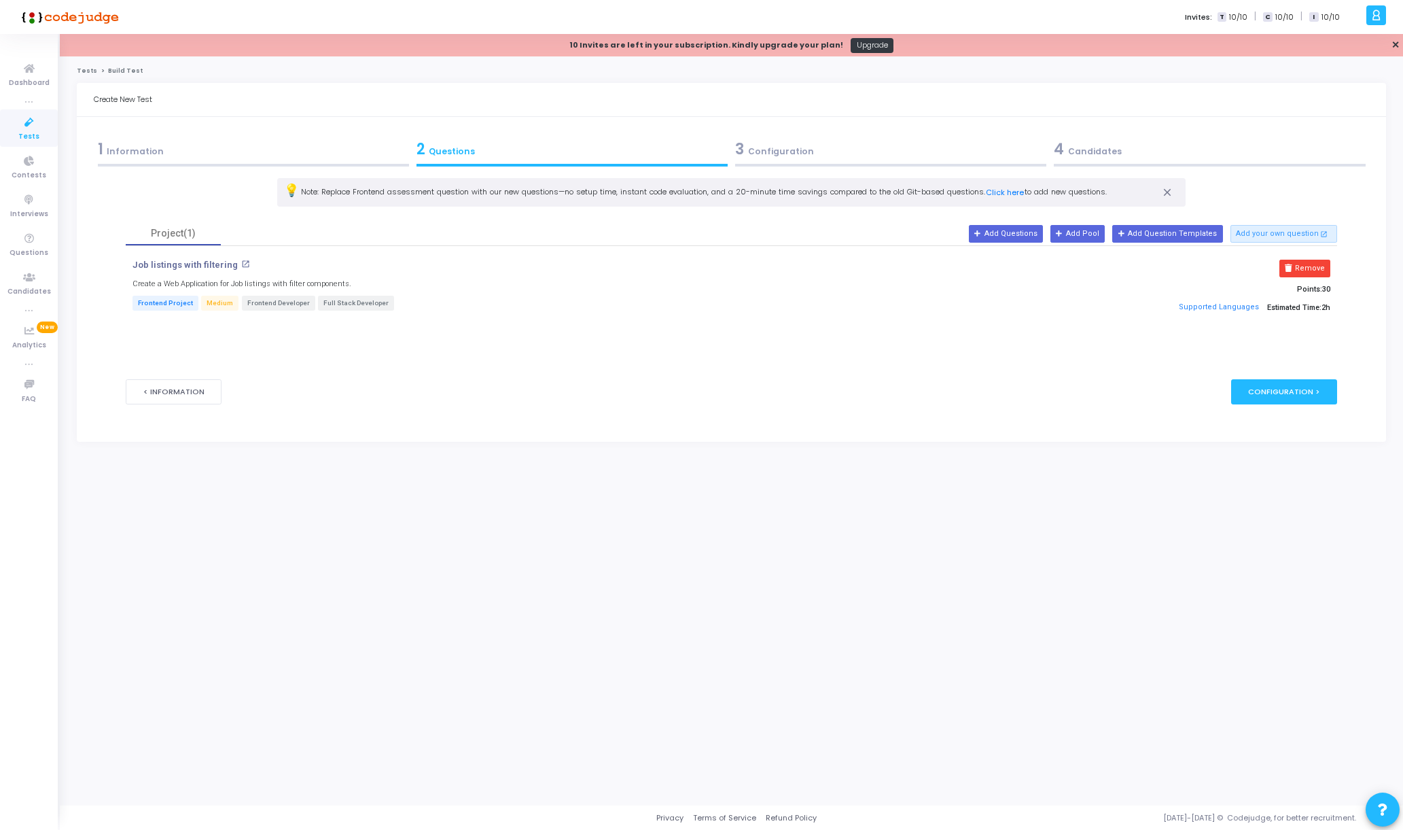
click at [243, 263] on mat-icon "open_in_new" at bounding box center [245, 264] width 9 height 9
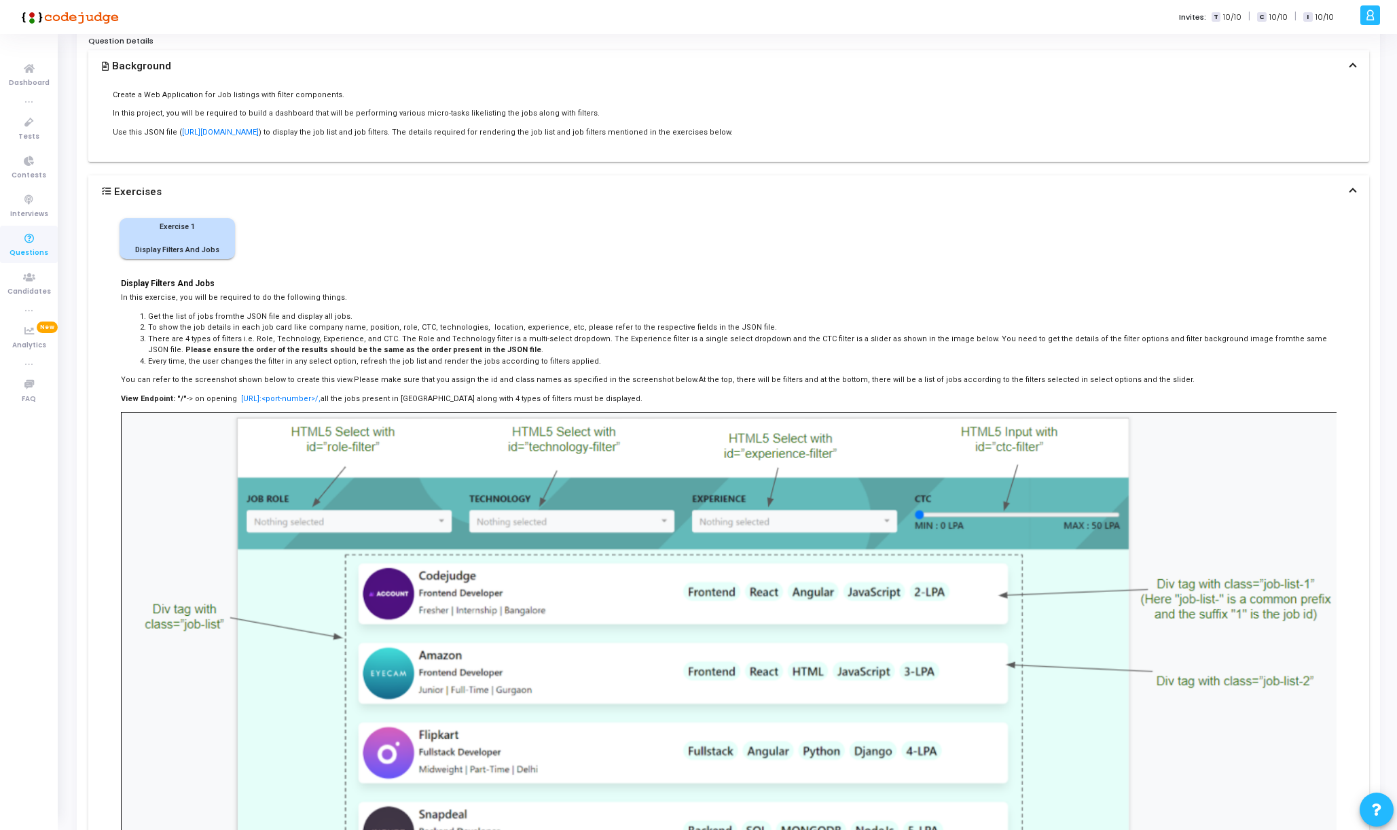
scroll to position [271, 0]
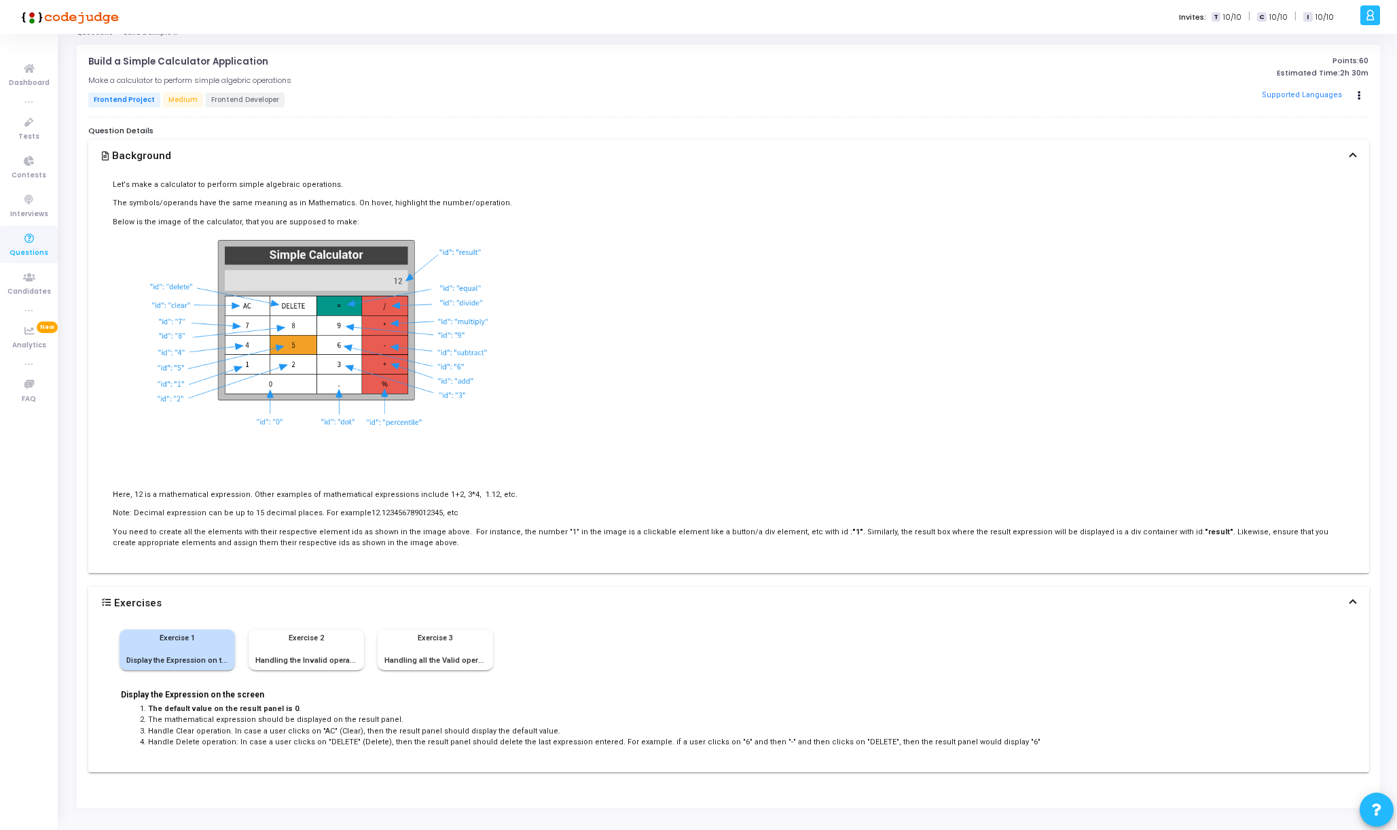
scroll to position [42, 0]
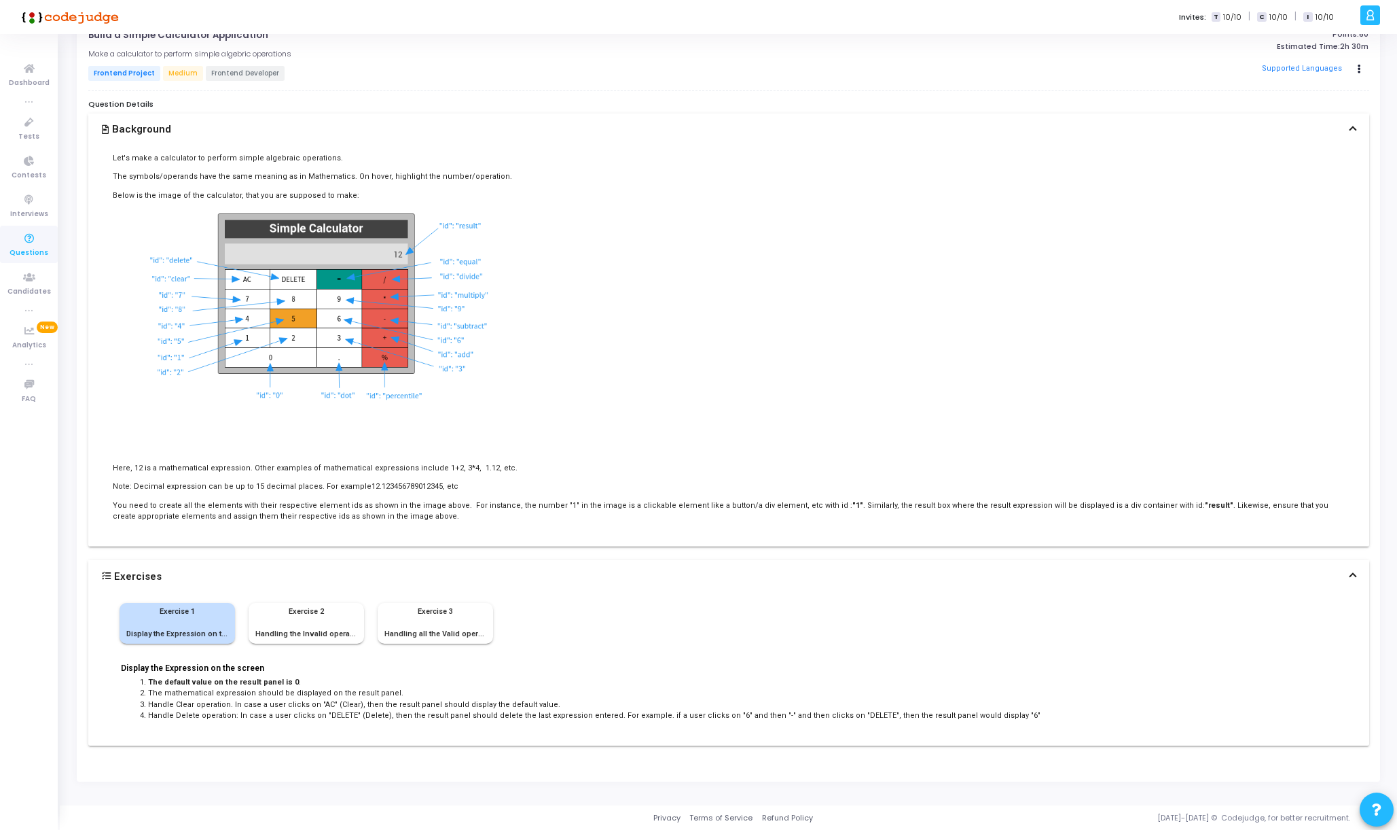
click at [315, 624] on div "Exercise 2 Handling the Invalid operations" at bounding box center [306, 623] width 102 height 34
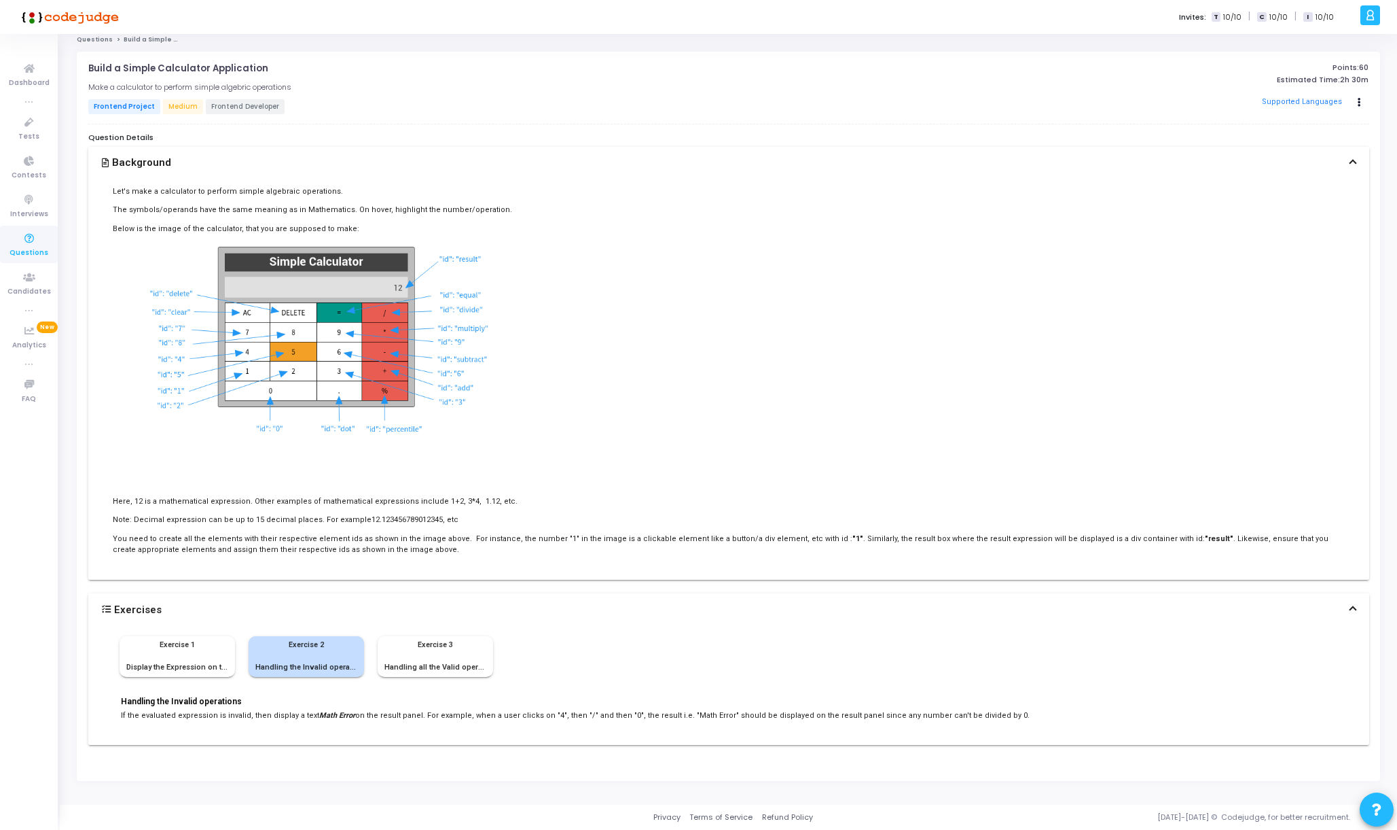
scroll to position [9, 0]
click at [454, 655] on div "Exercise 3 Handling all the Valid operations" at bounding box center [436, 656] width 102 height 34
